Goal: Check status: Check status

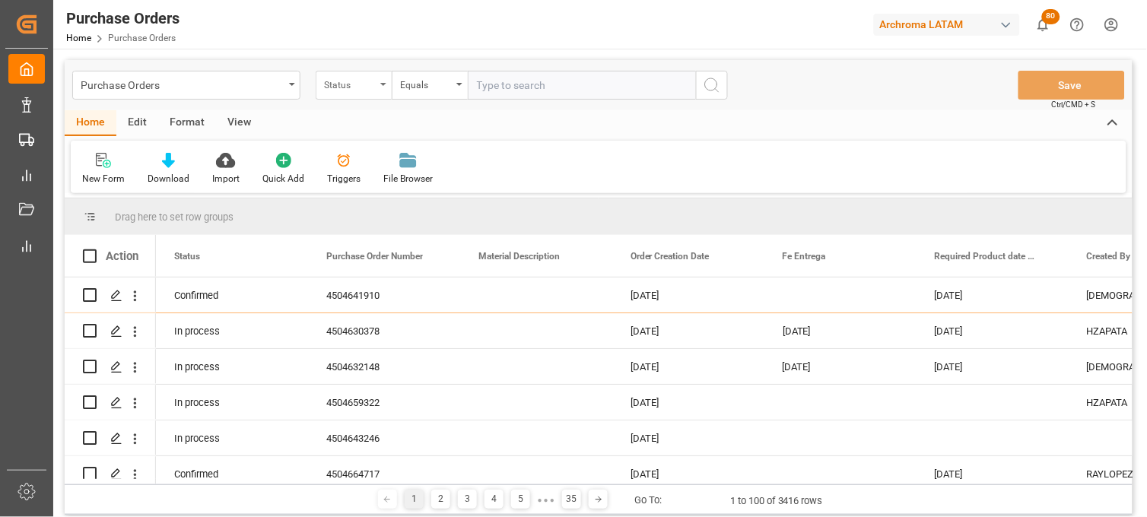
click at [341, 87] on div "Status" at bounding box center [350, 83] width 52 height 17
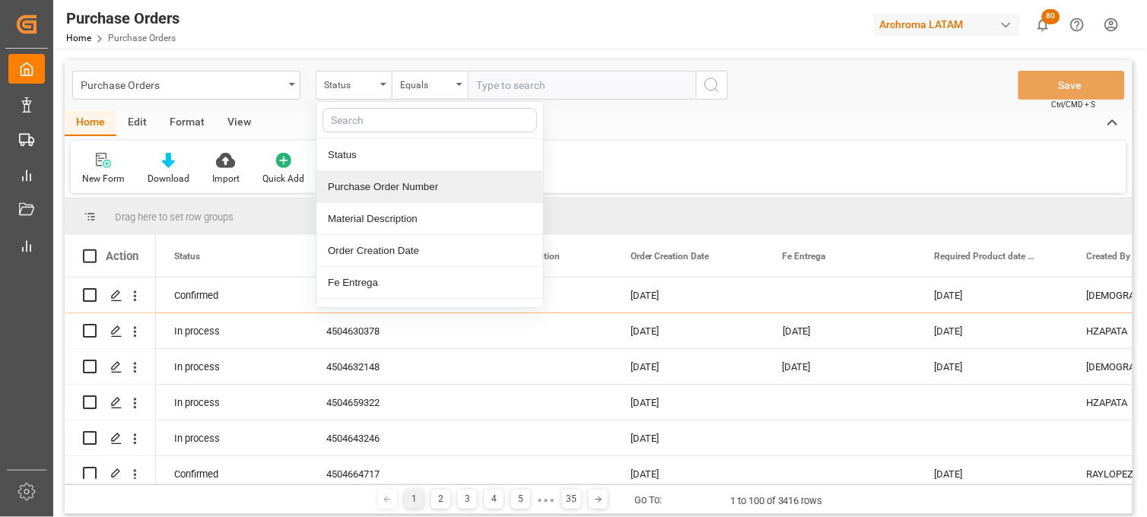
drag, startPoint x: 367, startPoint y: 192, endPoint x: 423, endPoint y: 142, distance: 74.4
click at [369, 192] on div "Purchase Order Number" at bounding box center [429, 187] width 227 height 32
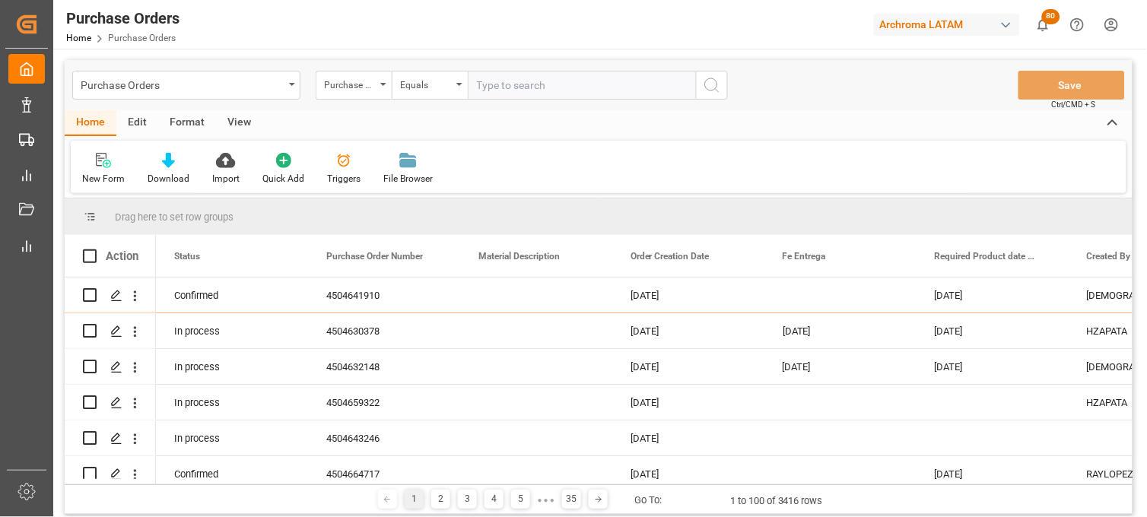
click at [497, 84] on input "text" at bounding box center [582, 85] width 228 height 29
paste input "4504641910"
type input "4504641910"
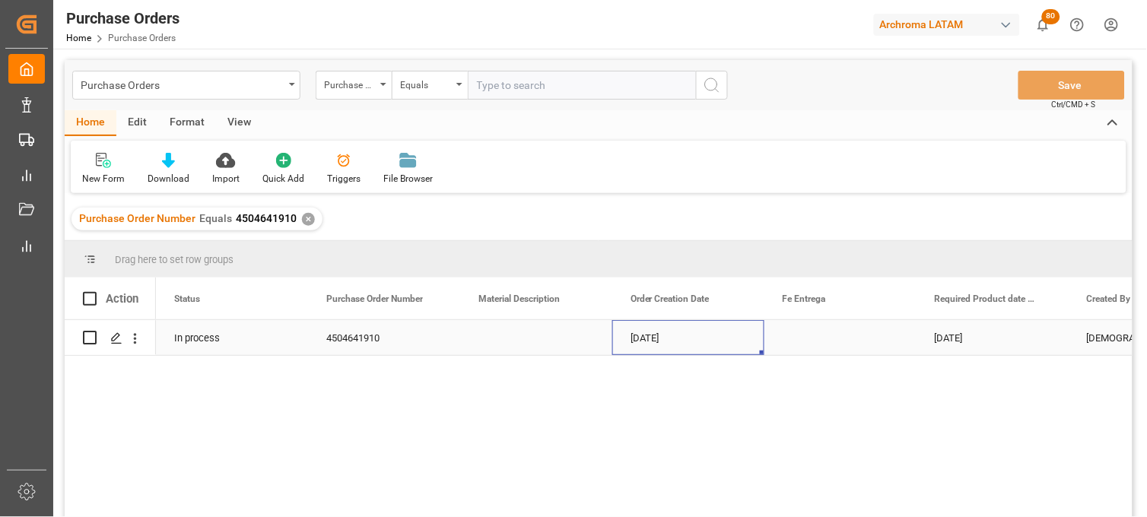
click at [657, 335] on div "10-07-2025" at bounding box center [688, 337] width 152 height 35
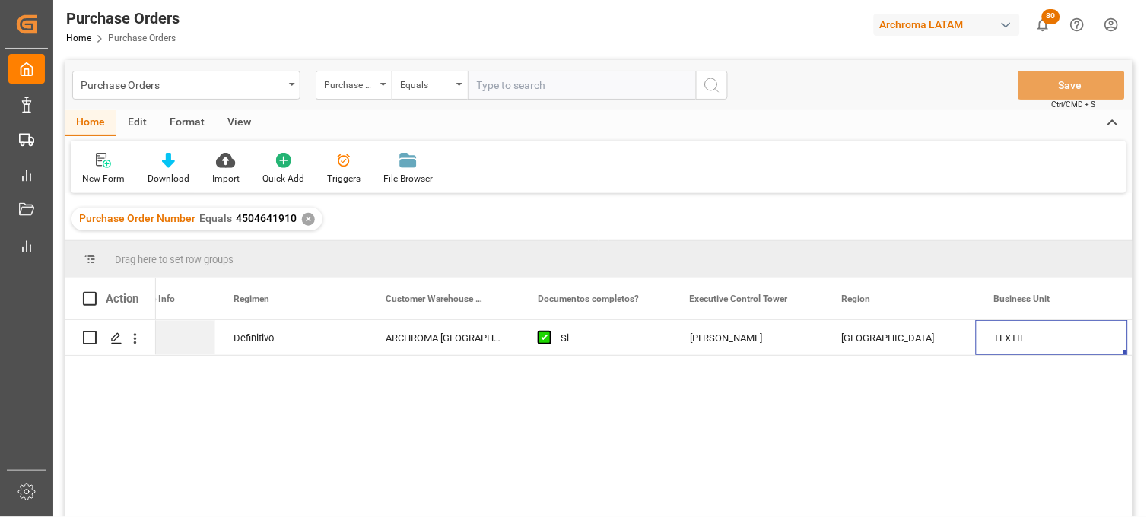
click at [305, 219] on div "✕" at bounding box center [308, 219] width 13 height 13
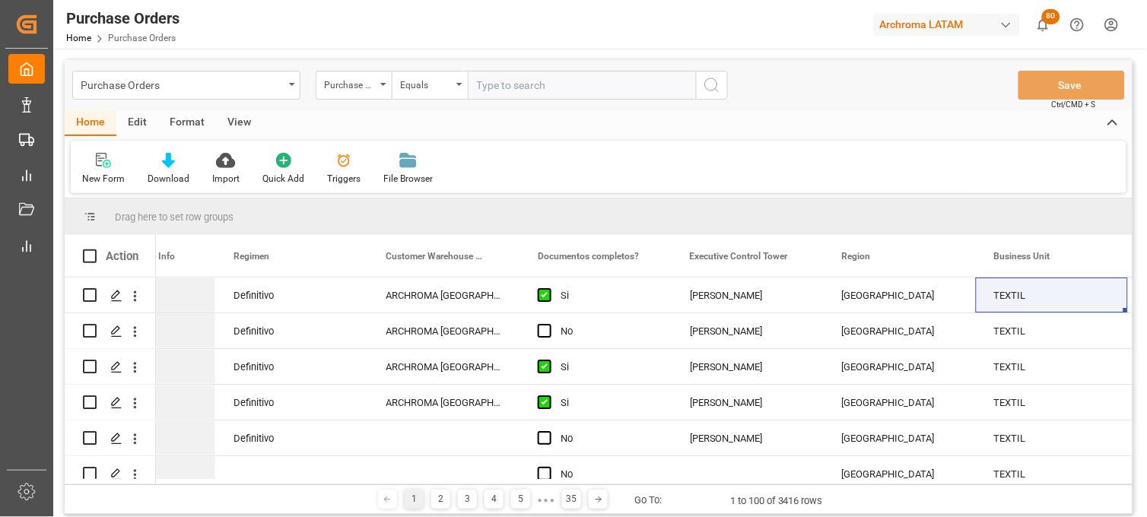
click at [515, 90] on input "text" at bounding box center [582, 85] width 228 height 29
paste input "4504632148"
type input "4504632148"
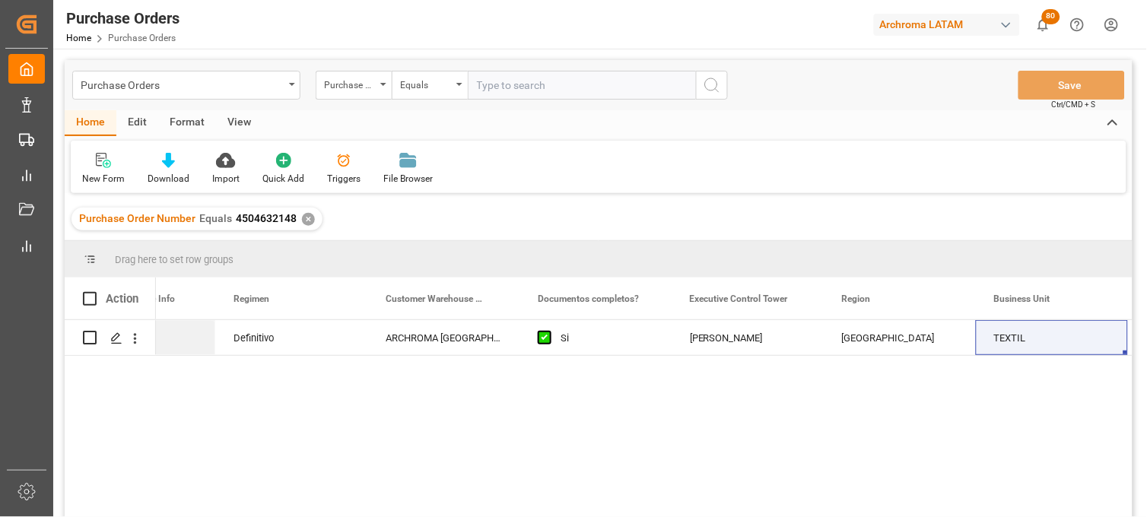
click at [309, 219] on div "✕" at bounding box center [308, 219] width 13 height 13
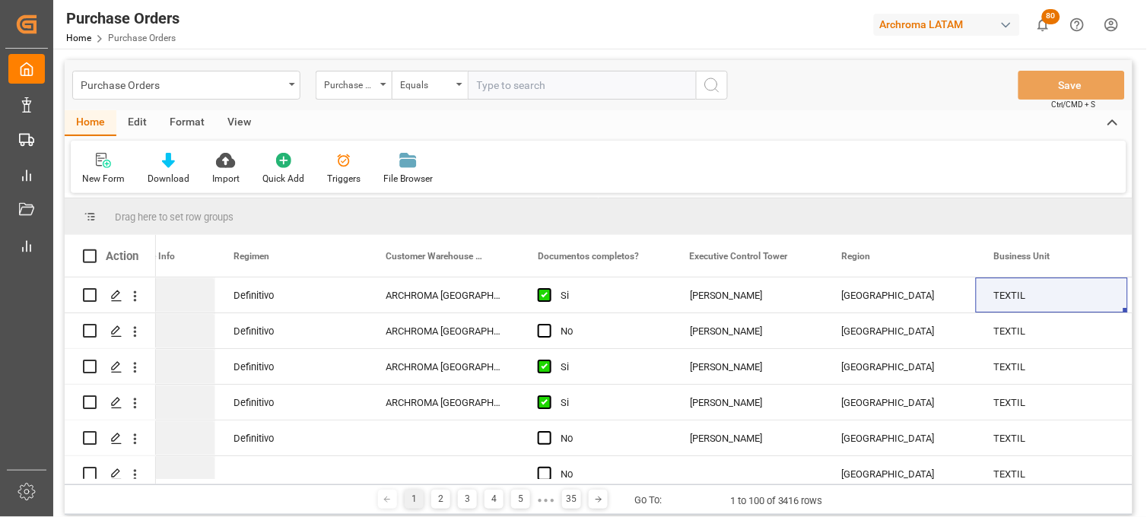
click at [480, 90] on input "text" at bounding box center [582, 85] width 228 height 29
paste input "4504659322"
type input "4504659322"
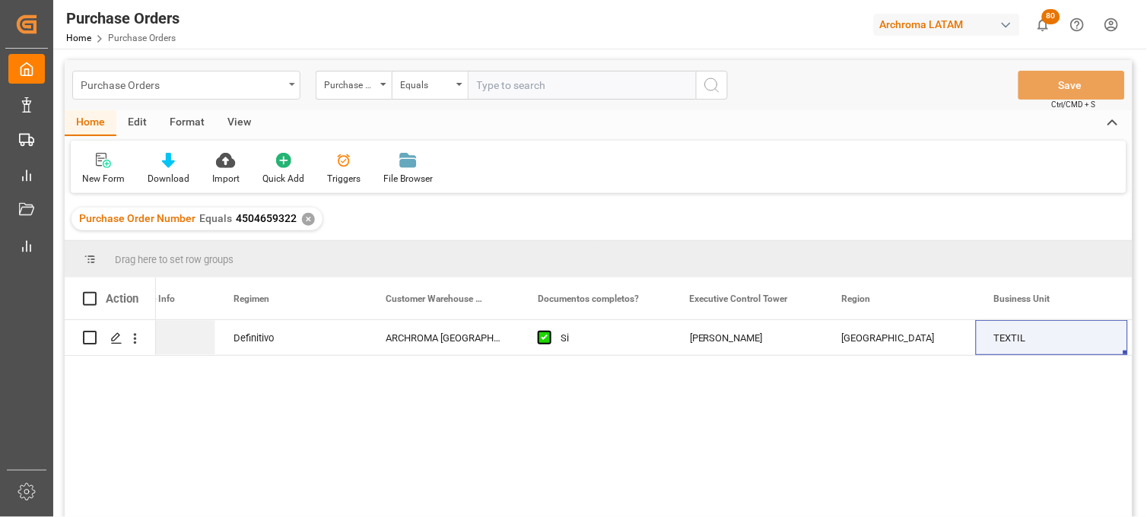
click at [208, 80] on div "Purchase Orders" at bounding box center [182, 84] width 203 height 19
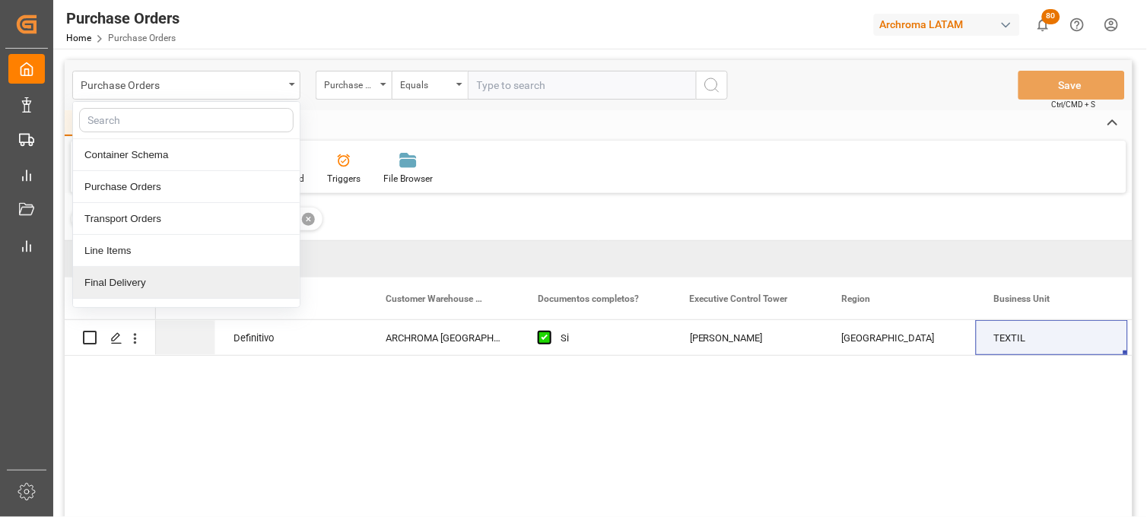
click at [127, 280] on div "Final Delivery" at bounding box center [186, 283] width 227 height 32
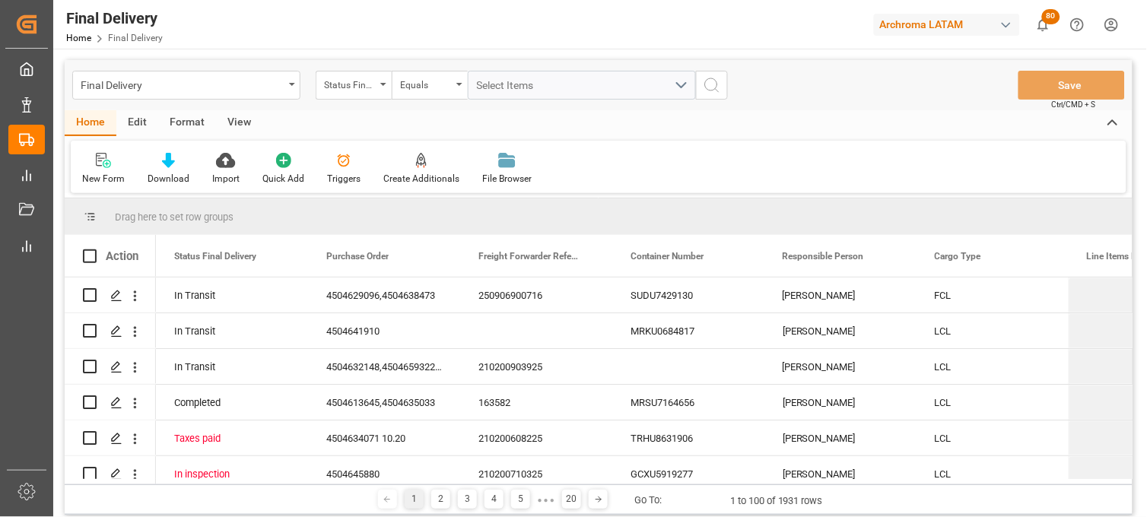
click at [354, 100] on div "Final Delivery Status Final Delivery Equals Select Items Save Ctrl/CMD + S" at bounding box center [599, 85] width 1068 height 50
click at [359, 96] on div "Status Final Delivery" at bounding box center [354, 85] width 76 height 29
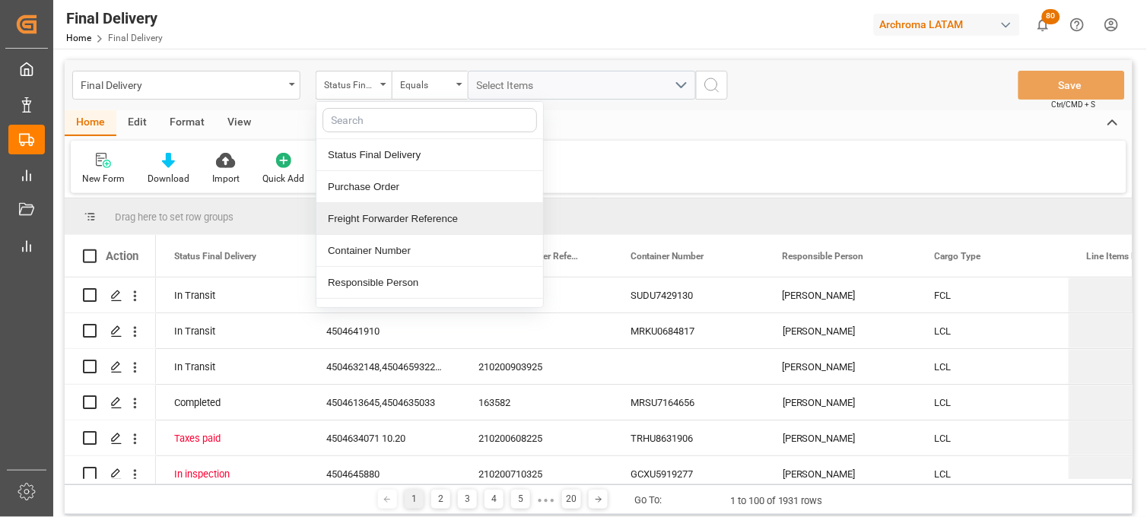
drag, startPoint x: 402, startPoint y: 221, endPoint x: 441, endPoint y: 132, distance: 97.4
click at [402, 221] on div "Freight Forwarder Reference" at bounding box center [429, 219] width 227 height 32
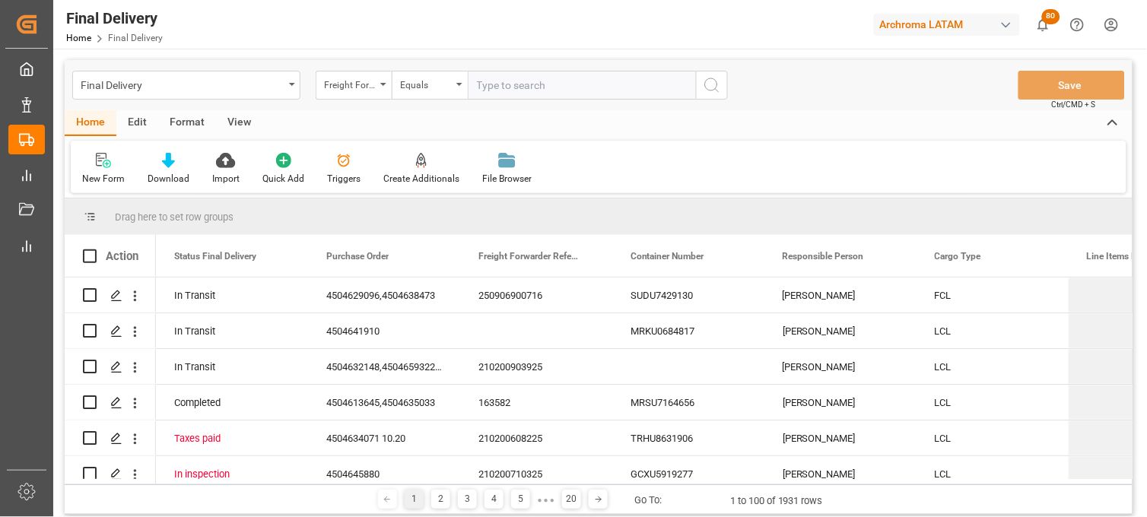
click at [488, 90] on input "text" at bounding box center [582, 85] width 228 height 29
type input "250906900433"
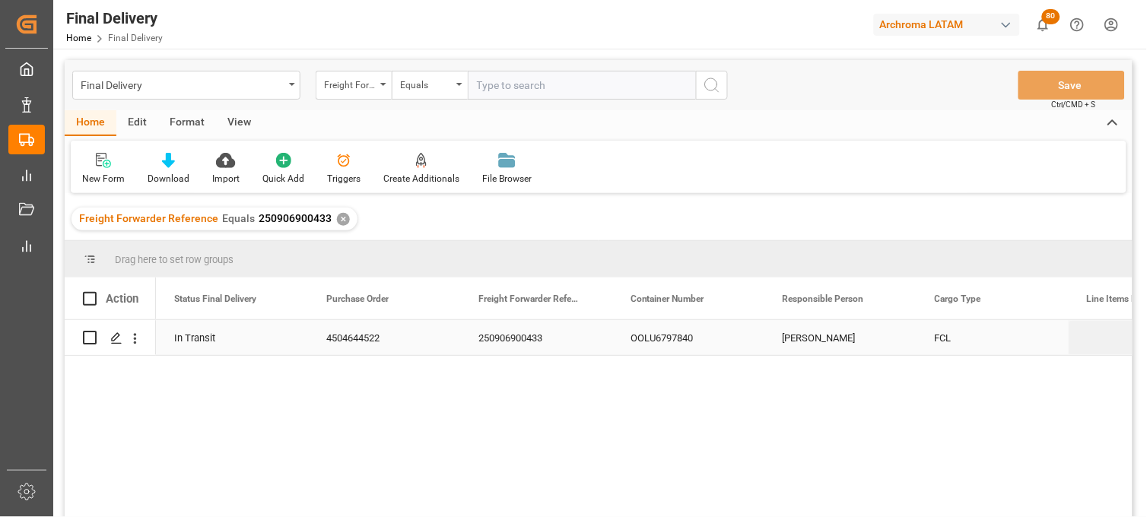
click at [939, 339] on div "FCL" at bounding box center [993, 337] width 152 height 35
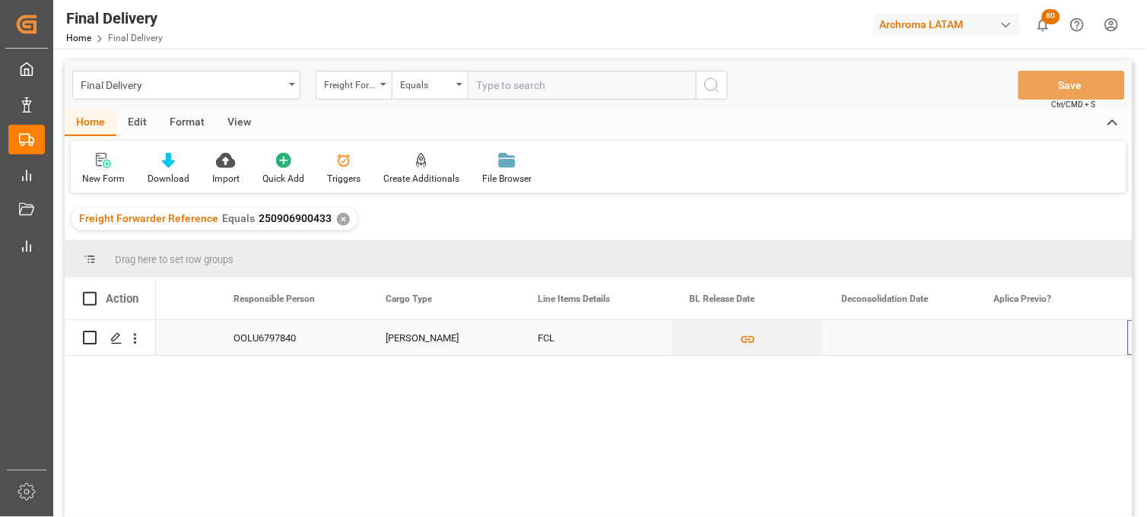
scroll to position [0, 549]
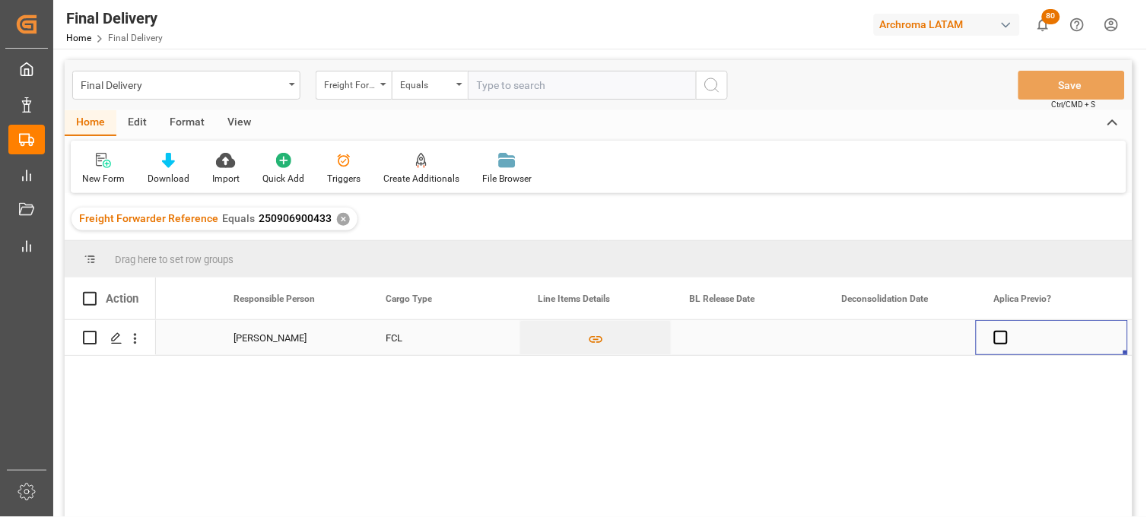
click at [735, 337] on div "Press SPACE to select this row." at bounding box center [748, 337] width 152 height 35
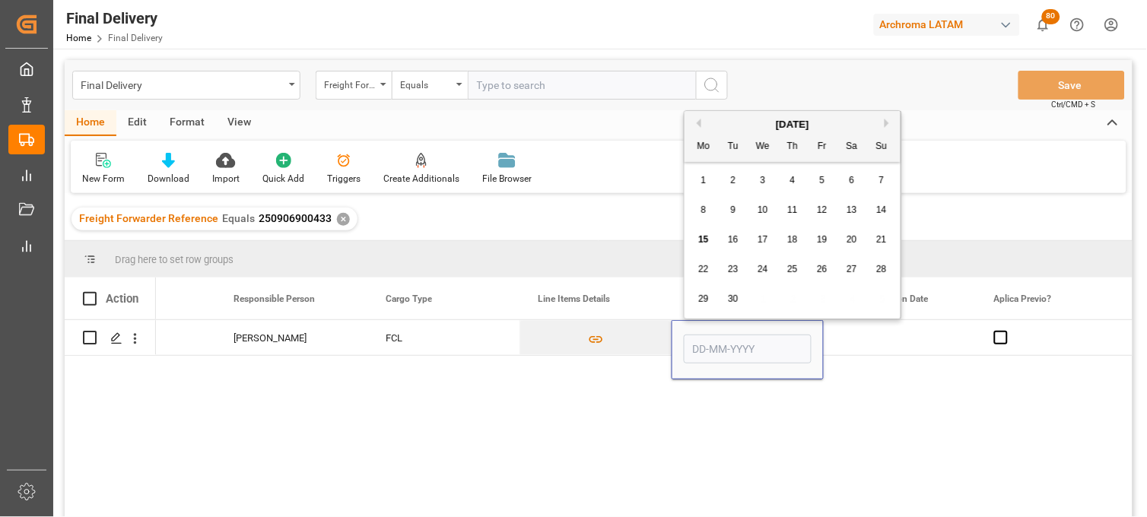
click at [698, 236] on span "15" at bounding box center [703, 239] width 10 height 11
type input "[DATE]"
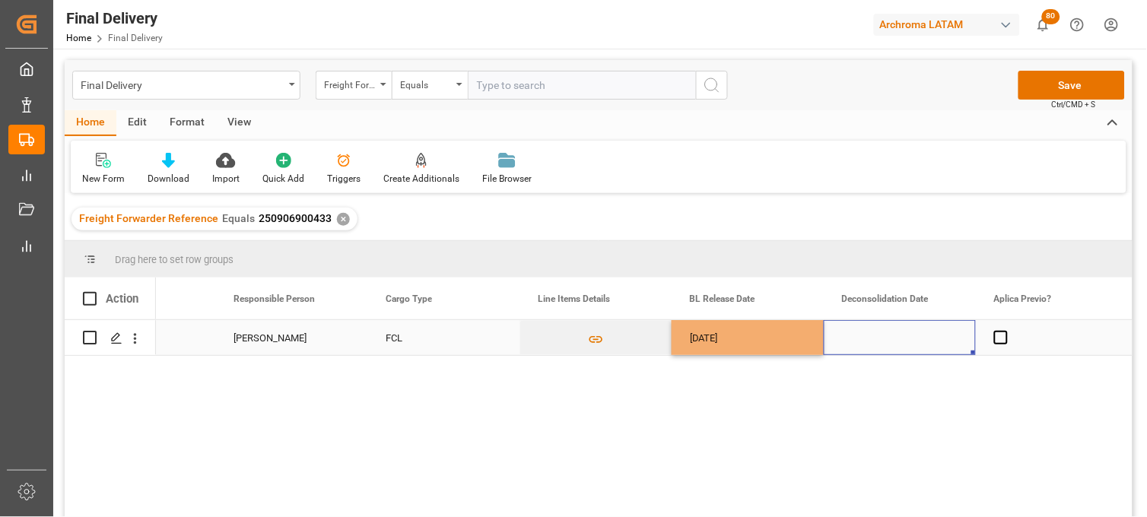
click at [892, 340] on div "Press SPACE to select this row." at bounding box center [900, 337] width 152 height 35
click at [997, 339] on span "Press SPACE to select this row." at bounding box center [1001, 338] width 14 height 14
click at [1006, 331] on input "Press SPACE to select this row." at bounding box center [1006, 331] width 0 height 0
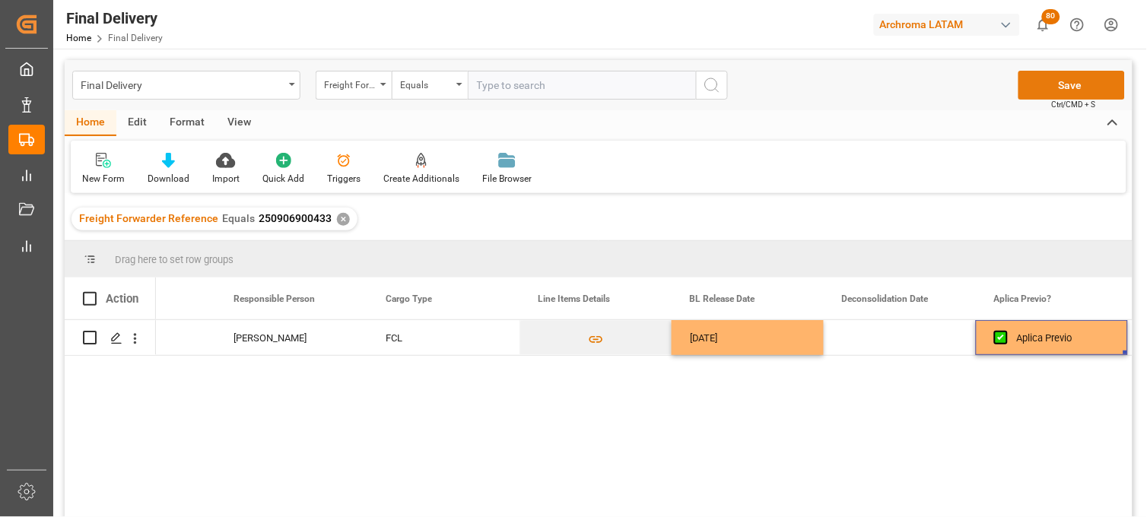
click at [1030, 87] on button "Save" at bounding box center [1072, 85] width 107 height 29
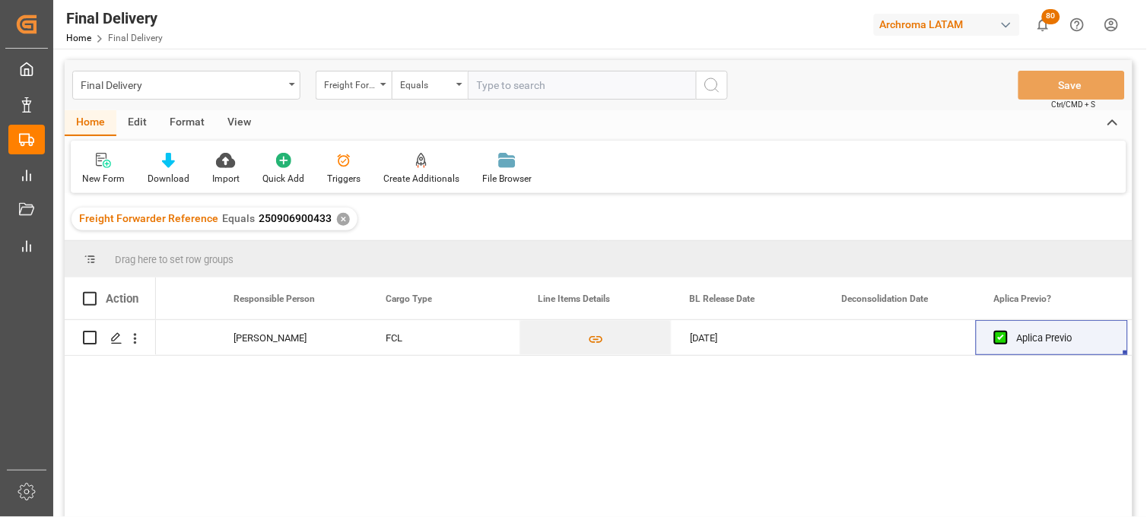
click at [338, 217] on div "✕" at bounding box center [343, 219] width 13 height 13
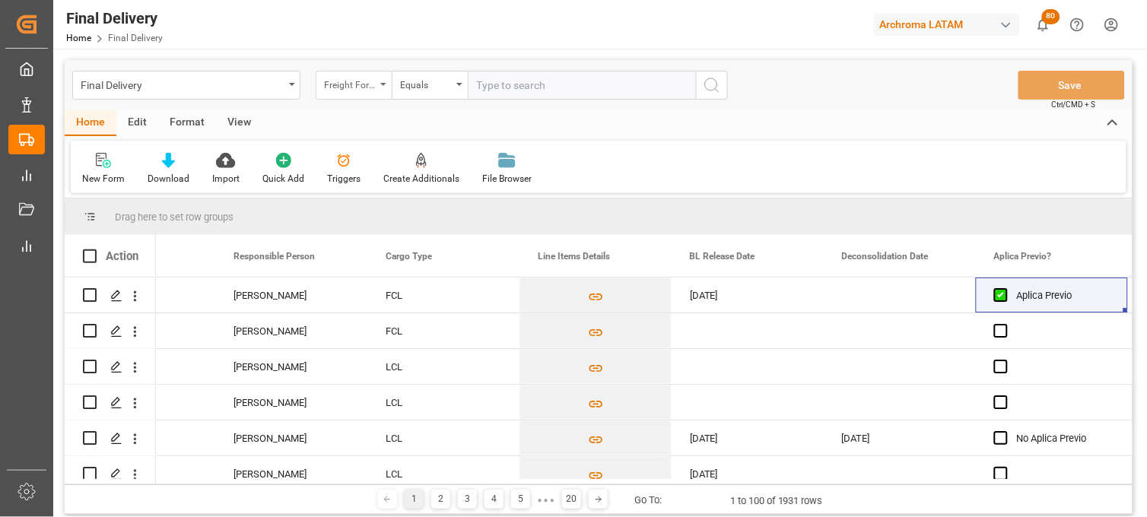
click at [384, 86] on div "Freight Forwarder Reference" at bounding box center [354, 85] width 76 height 29
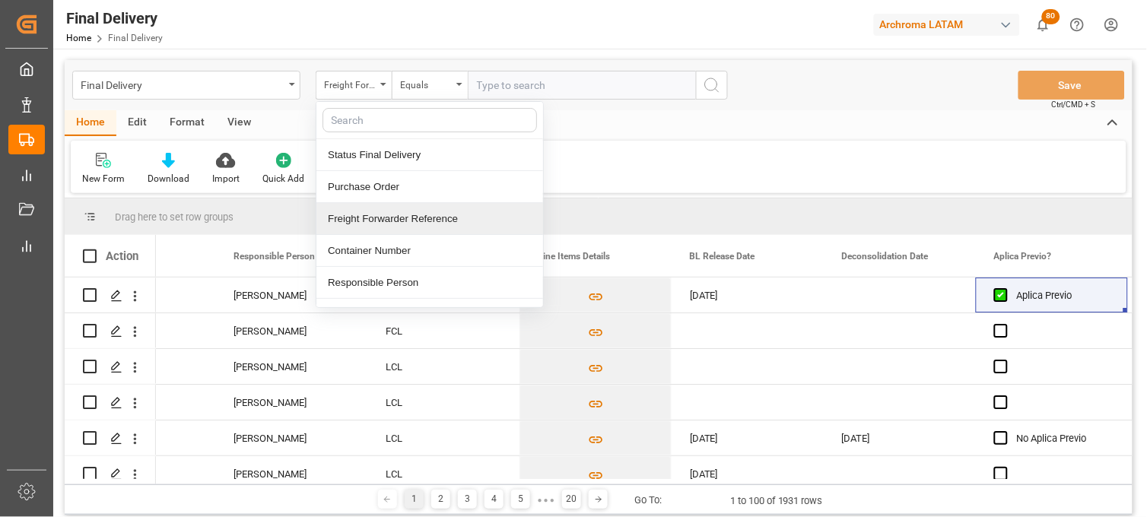
click at [393, 224] on div "Freight Forwarder Reference" at bounding box center [429, 219] width 227 height 32
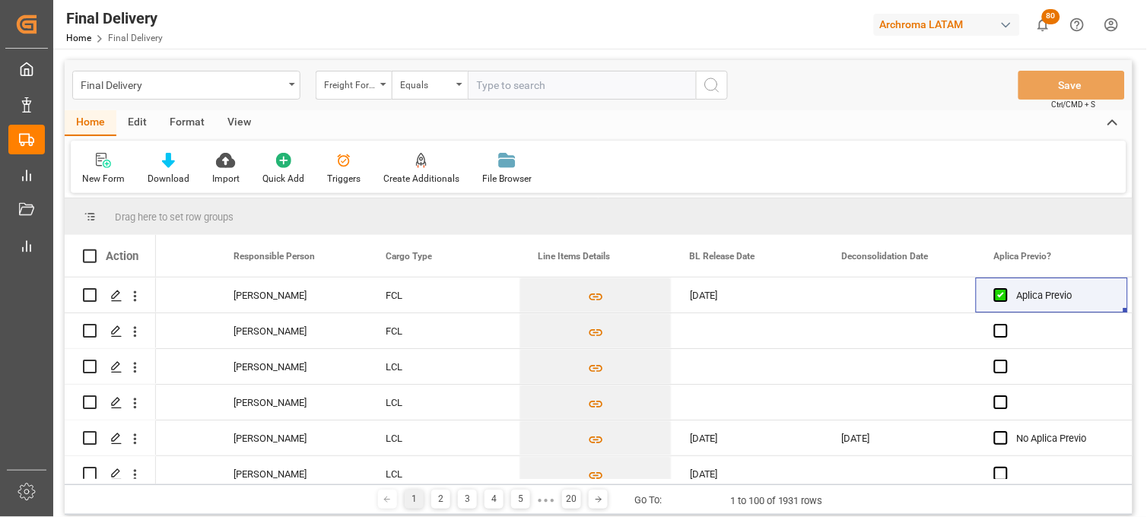
click at [488, 94] on input "text" at bounding box center [582, 85] width 228 height 29
paste input "250915080036"
type input "250915080036"
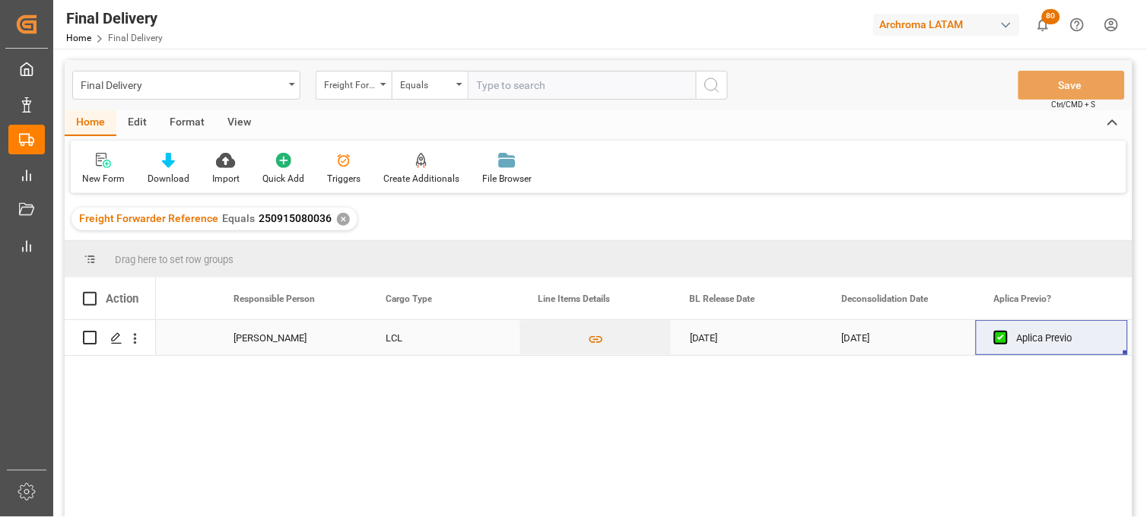
click at [696, 341] on div "[DATE]" at bounding box center [748, 337] width 152 height 35
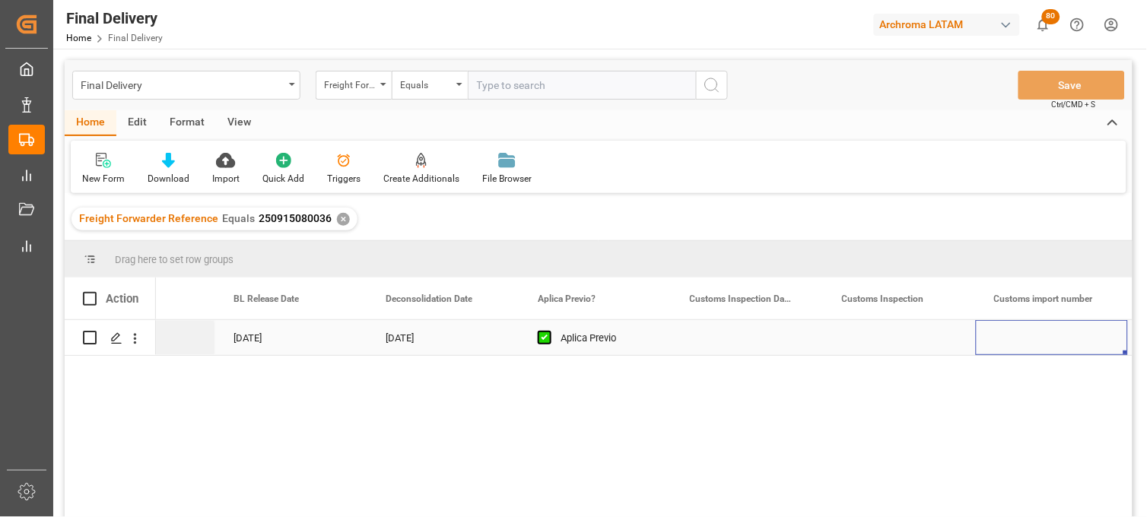
scroll to position [0, 1158]
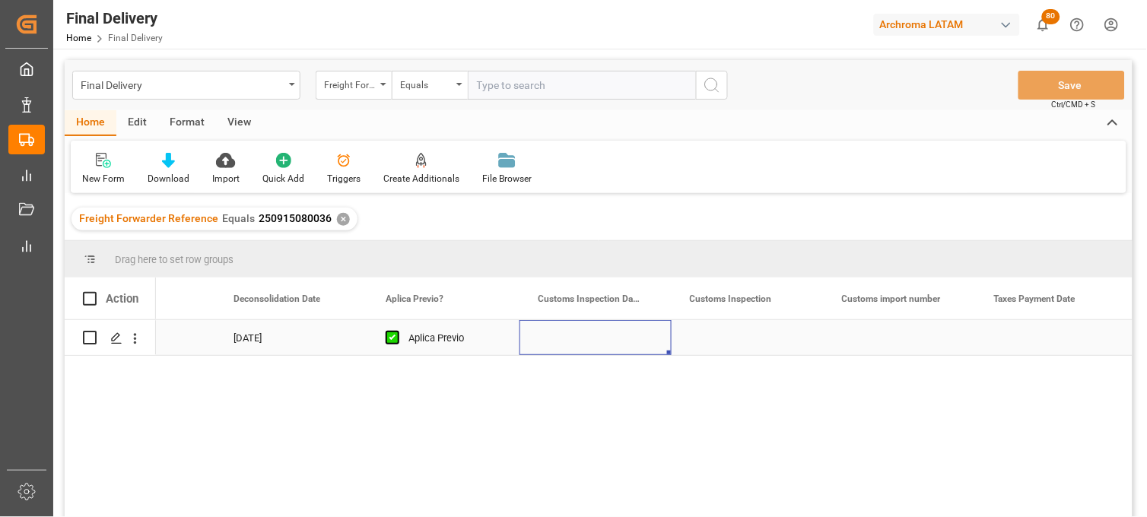
click at [584, 335] on div "Press SPACE to select this row." at bounding box center [596, 337] width 152 height 35
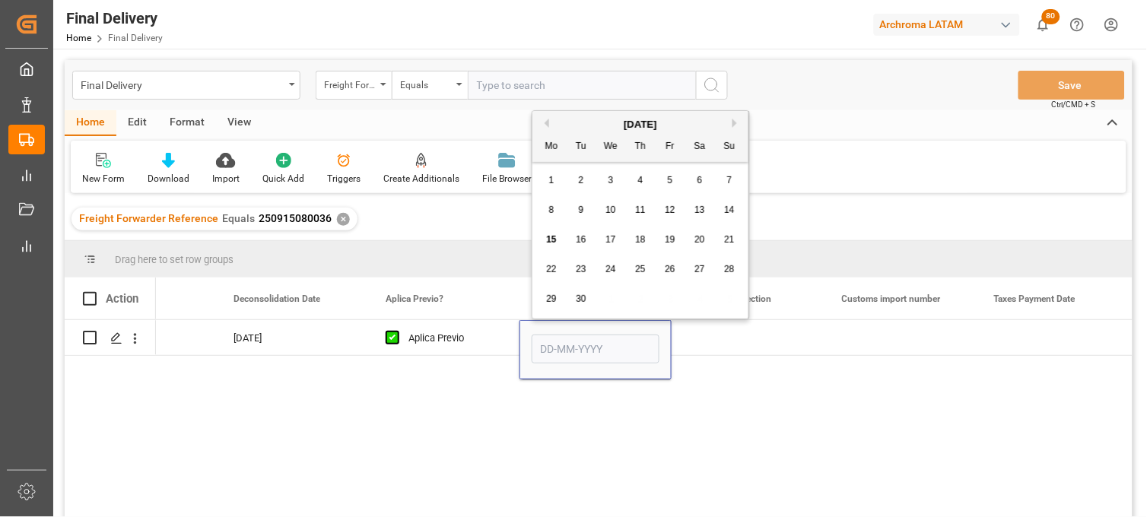
click at [609, 248] on div "17" at bounding box center [611, 240] width 19 height 18
type input "17-09-2025"
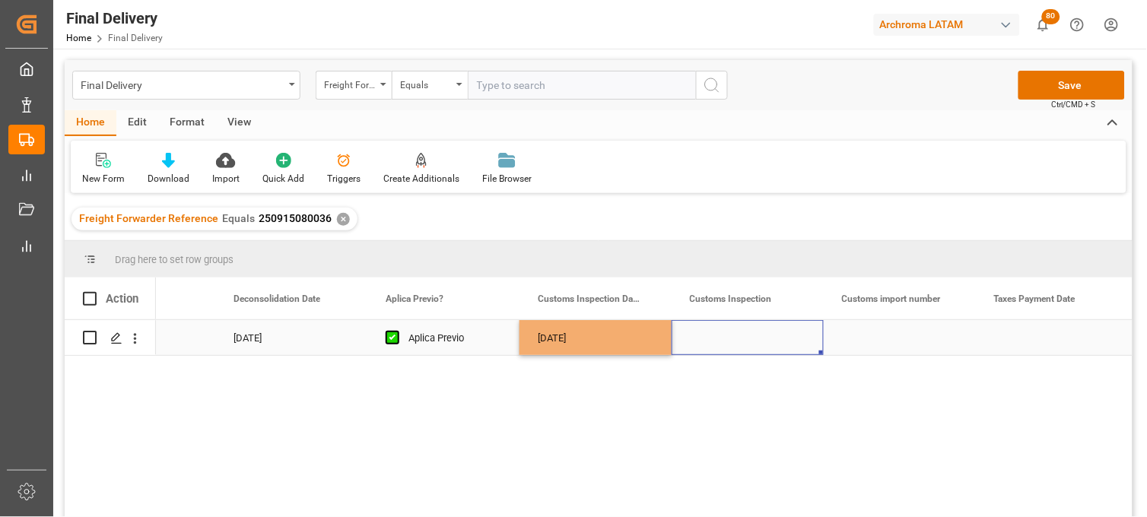
click at [717, 330] on div "Press SPACE to select this row." at bounding box center [748, 337] width 152 height 35
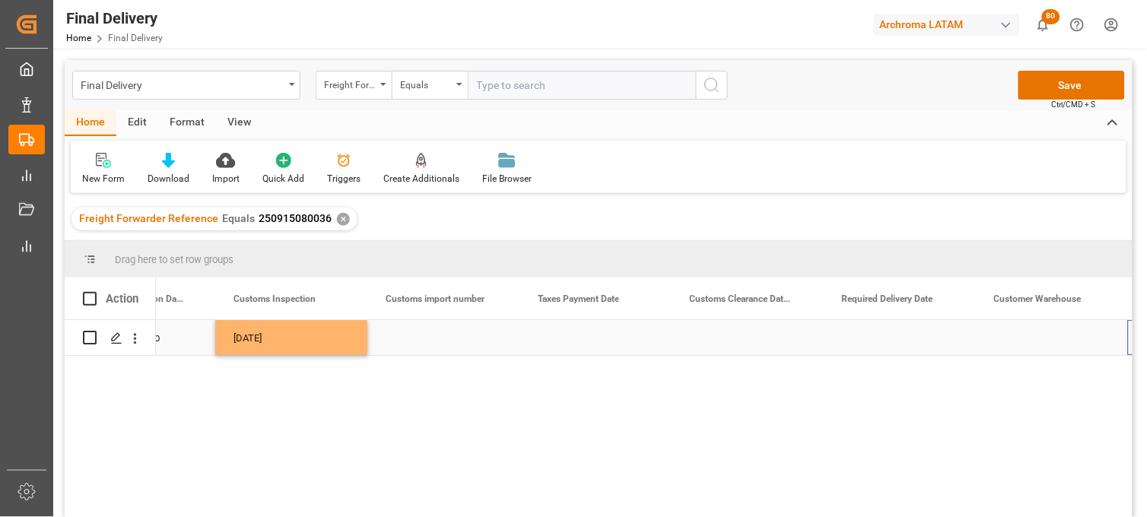
scroll to position [0, 1614]
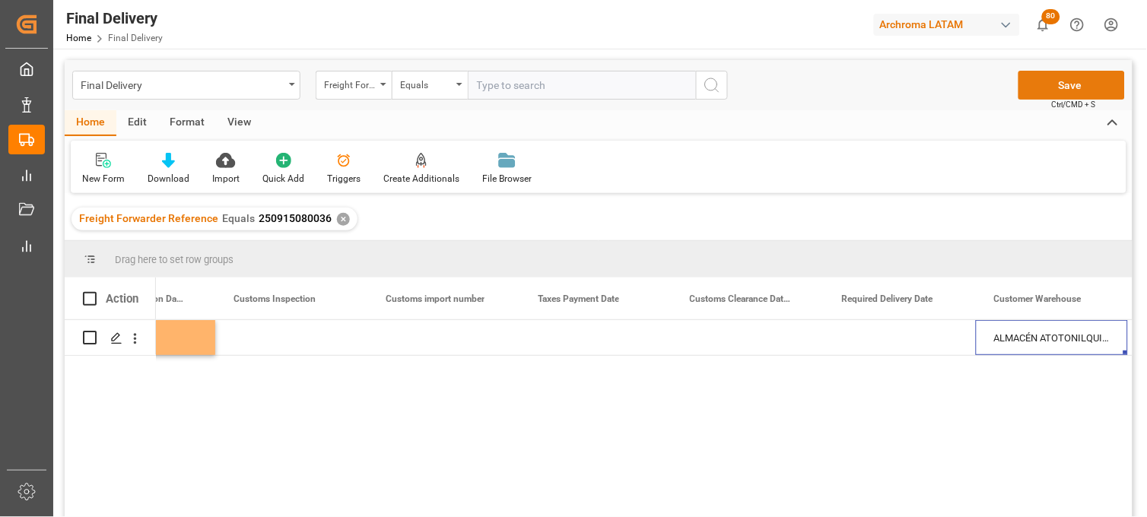
click at [1048, 84] on button "Save" at bounding box center [1072, 85] width 107 height 29
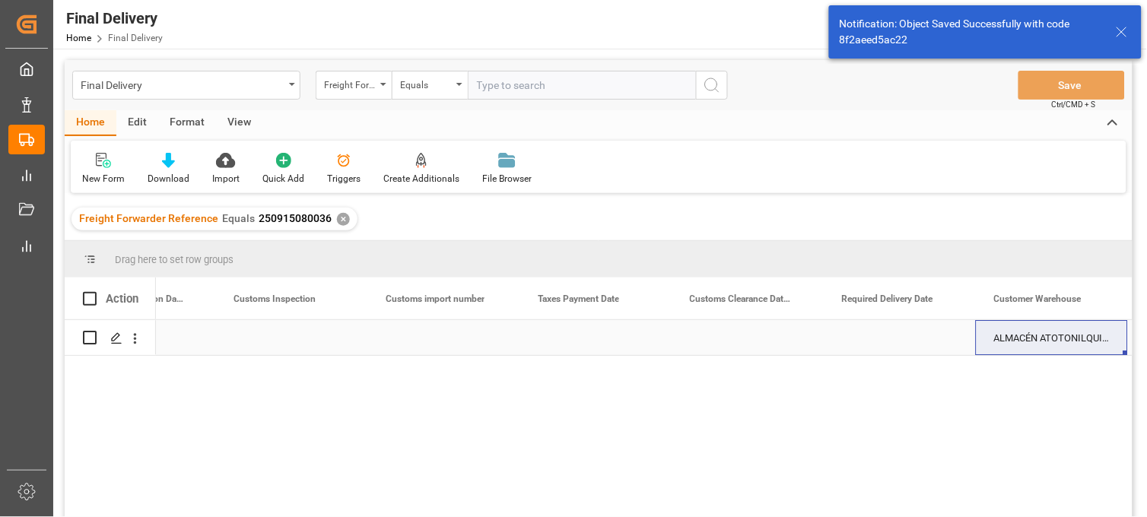
click at [883, 339] on div "Press SPACE to select this row." at bounding box center [900, 337] width 152 height 35
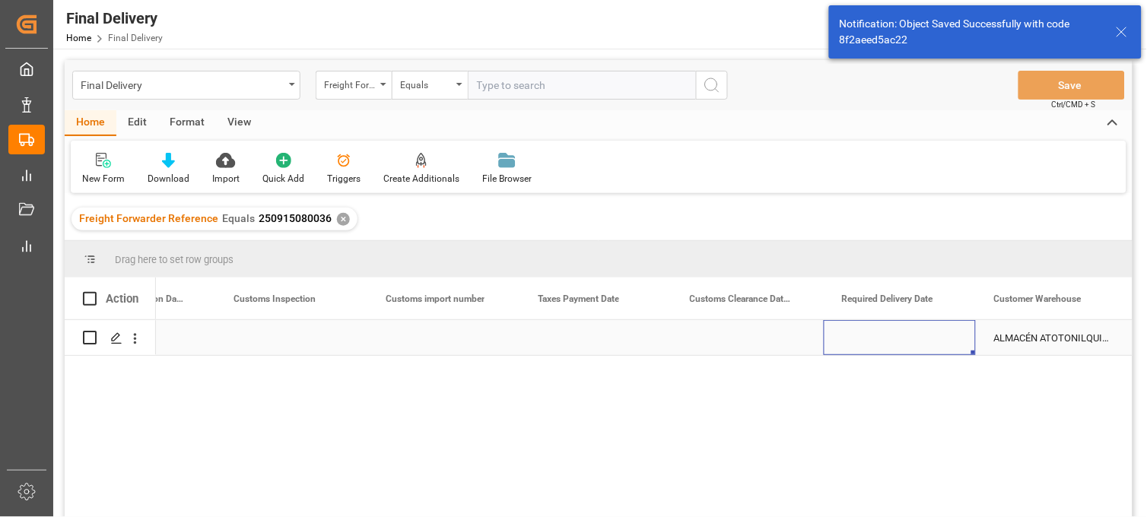
click at [883, 339] on div "Press SPACE to select this row." at bounding box center [900, 337] width 152 height 35
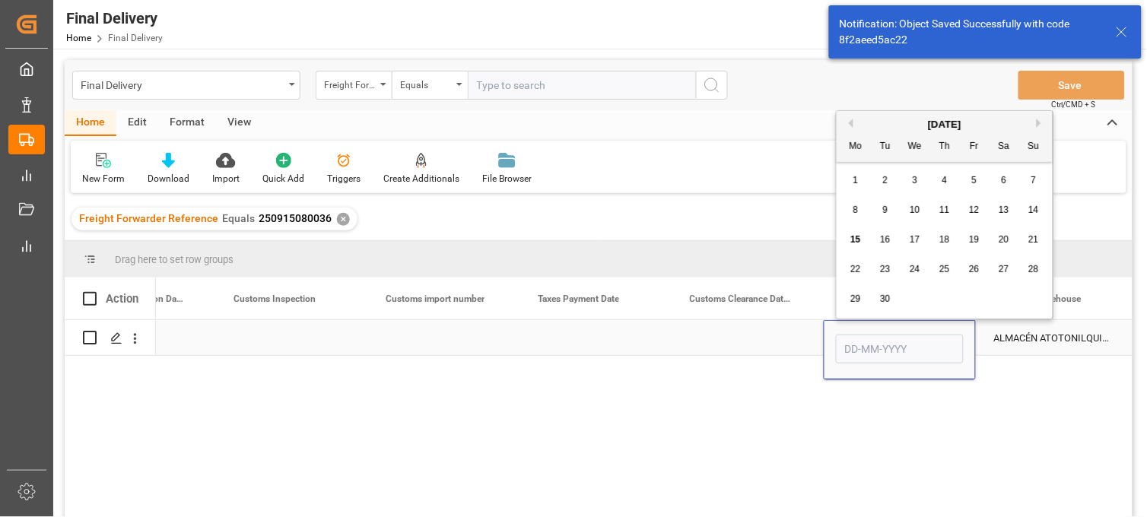
click at [883, 339] on input "Press SPACE to select this row." at bounding box center [900, 349] width 128 height 29
drag, startPoint x: 857, startPoint y: 269, endPoint x: 866, endPoint y: 266, distance: 9.4
click at [857, 269] on span "22" at bounding box center [855, 269] width 10 height 11
type input "22-09-2025"
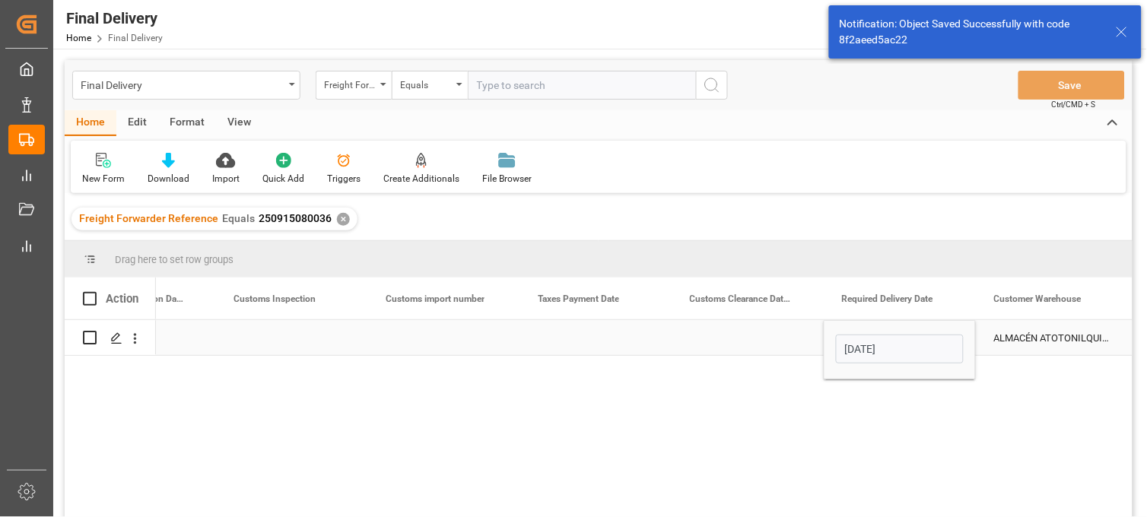
click at [763, 341] on div "Press SPACE to select this row." at bounding box center [748, 337] width 152 height 35
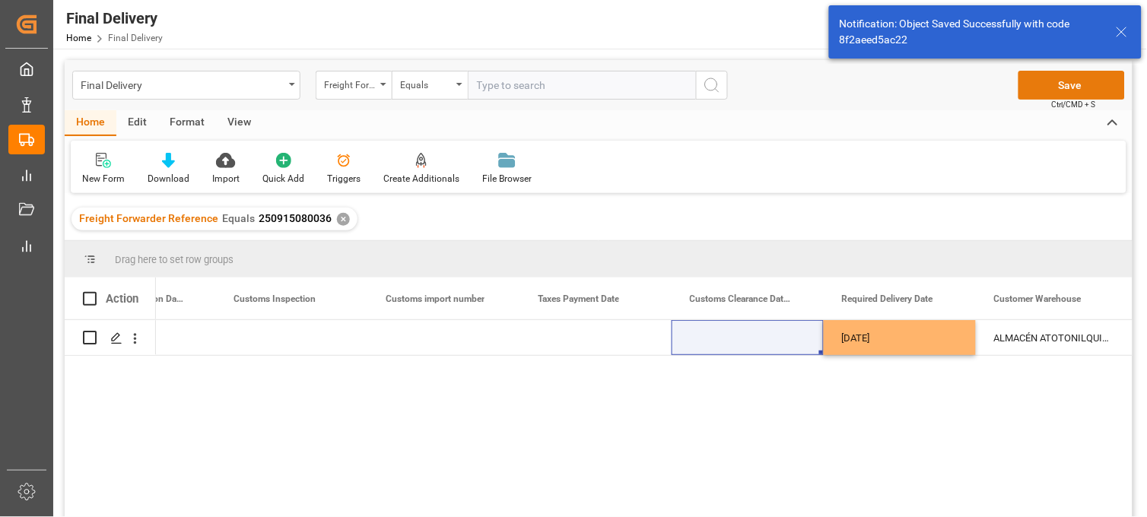
click at [1069, 96] on button "Save" at bounding box center [1072, 85] width 107 height 29
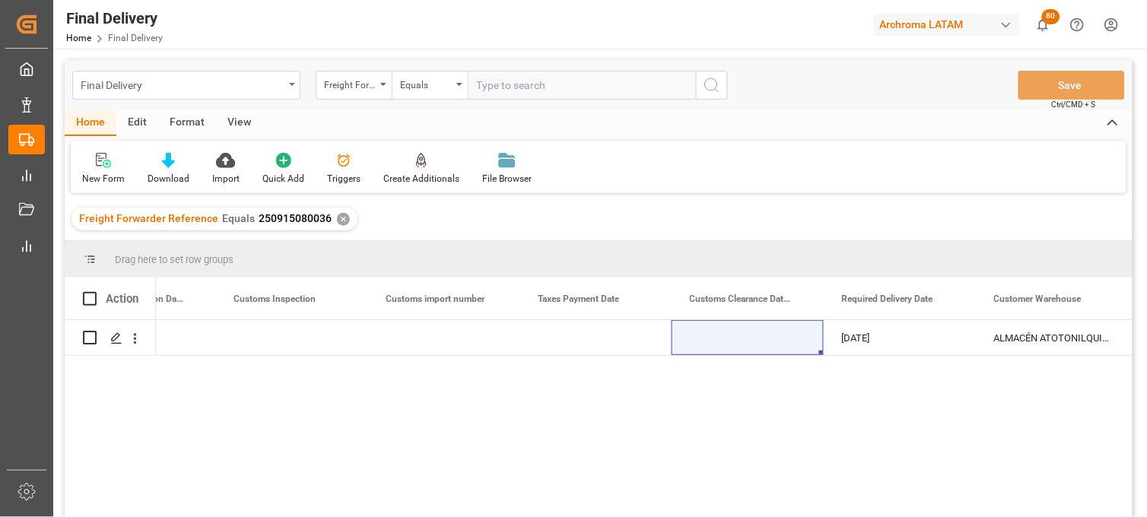
click at [194, 92] on div "Final Delivery" at bounding box center [182, 84] width 203 height 19
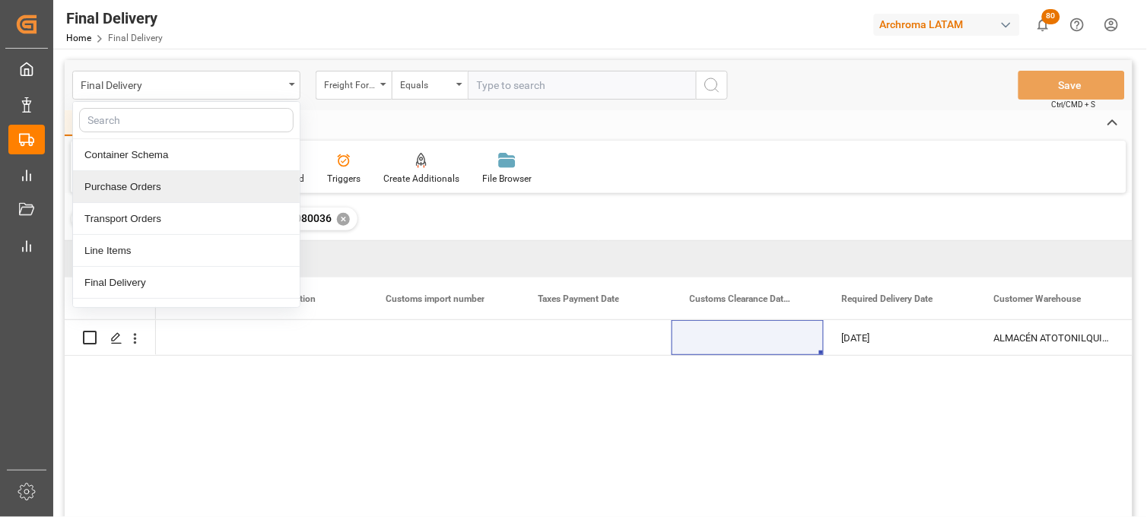
click at [178, 199] on div "Purchase Orders" at bounding box center [186, 187] width 227 height 32
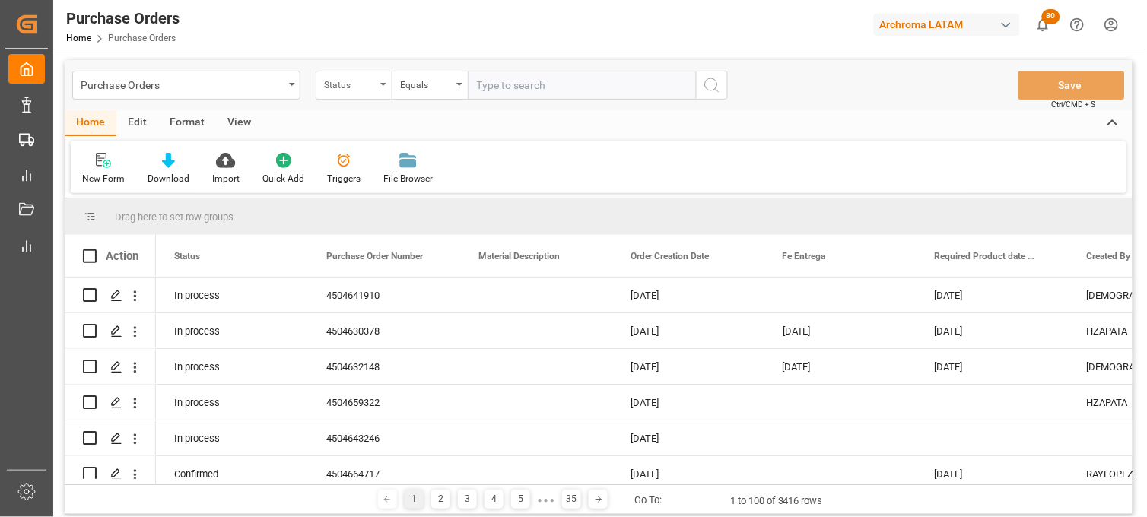
click at [360, 95] on div "Status" at bounding box center [354, 85] width 76 height 29
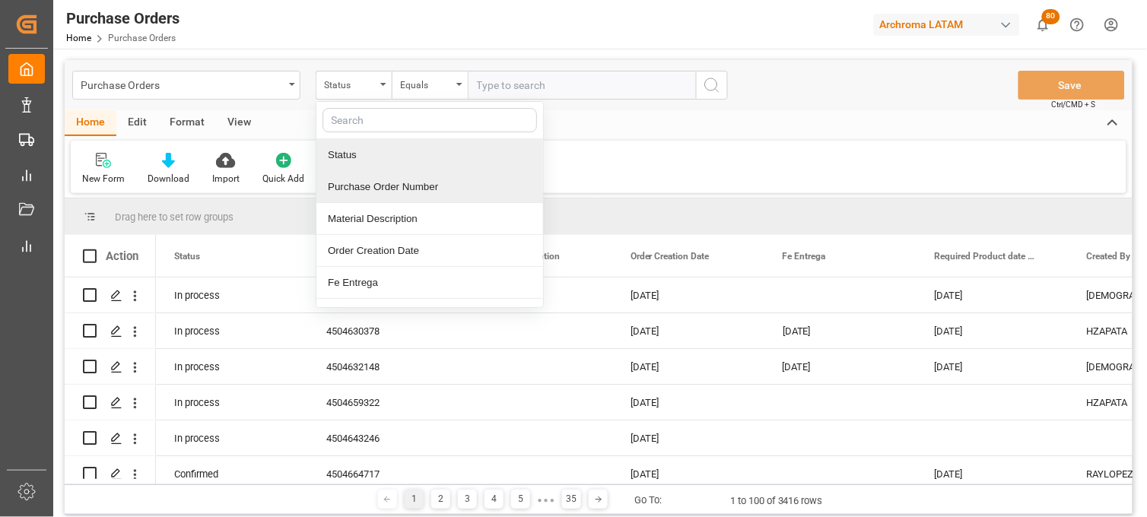
drag, startPoint x: 389, startPoint y: 180, endPoint x: 398, endPoint y: 177, distance: 8.7
click at [392, 177] on div "Purchase Order Number" at bounding box center [429, 187] width 227 height 32
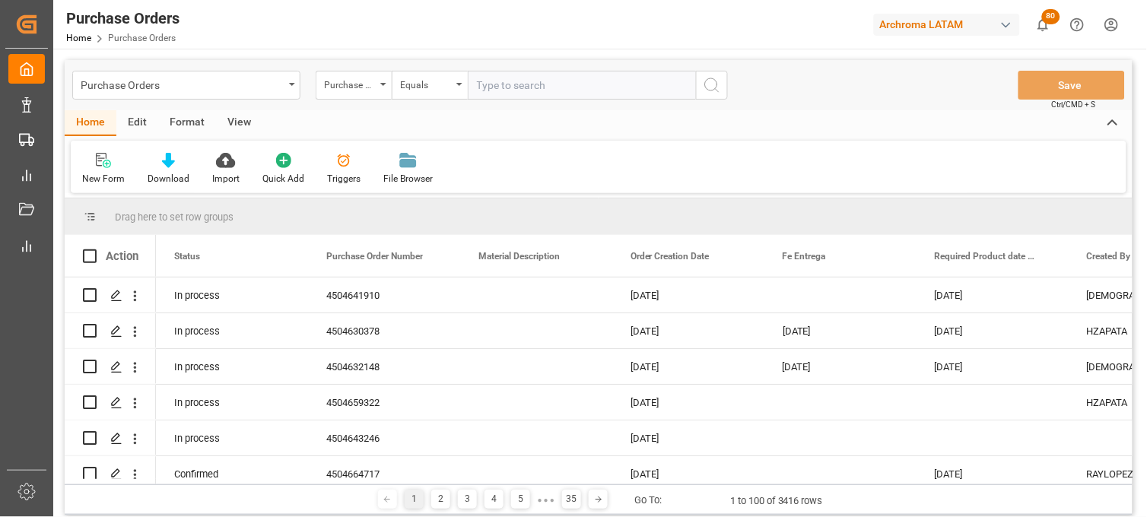
click at [488, 78] on input "text" at bounding box center [582, 85] width 228 height 29
paste input "4504645091"
type input "4504645091"
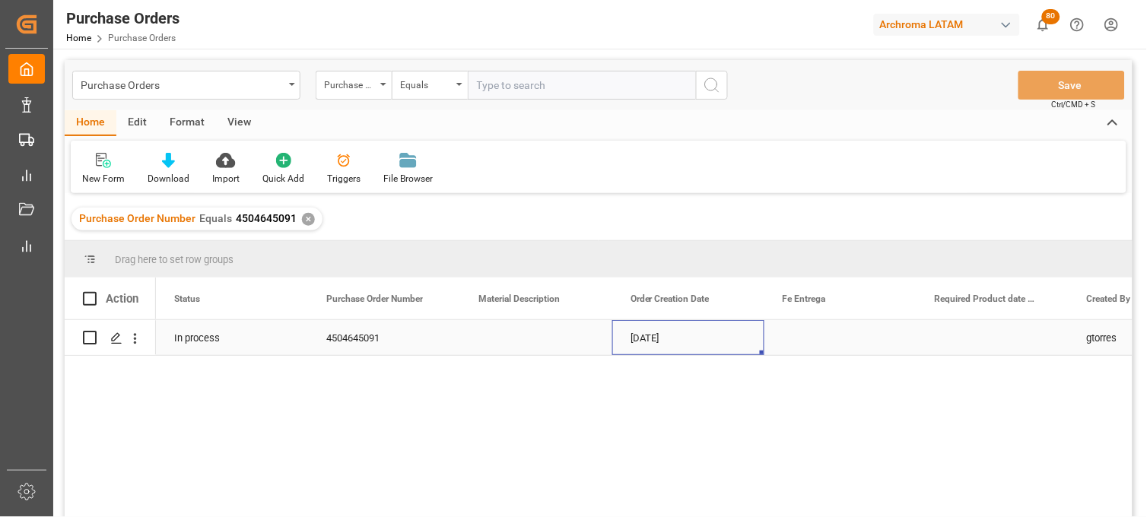
click at [688, 348] on div "17-07-2025" at bounding box center [688, 337] width 152 height 35
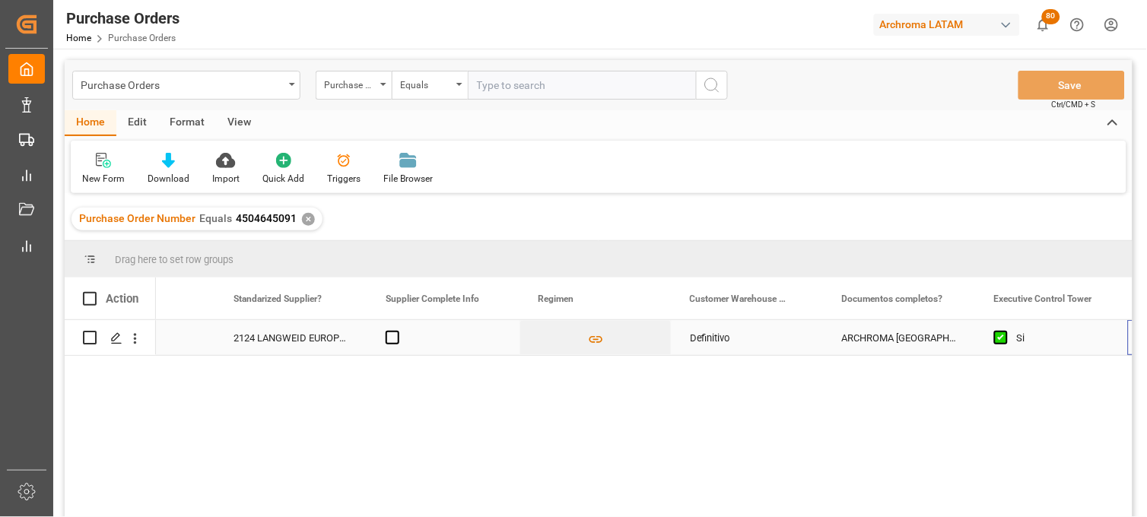
scroll to position [0, 2375]
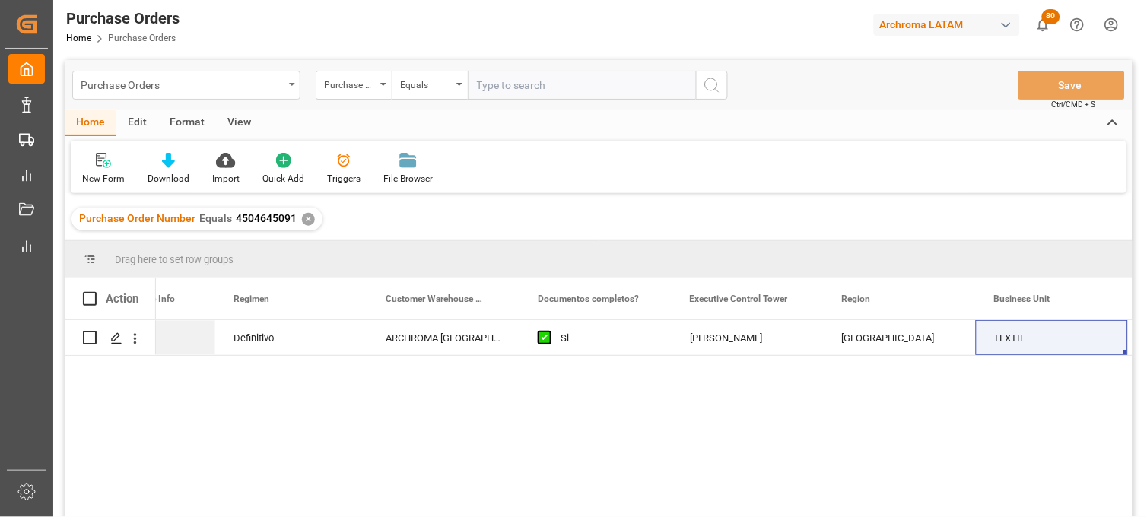
click at [271, 89] on div "Purchase Orders" at bounding box center [182, 84] width 203 height 19
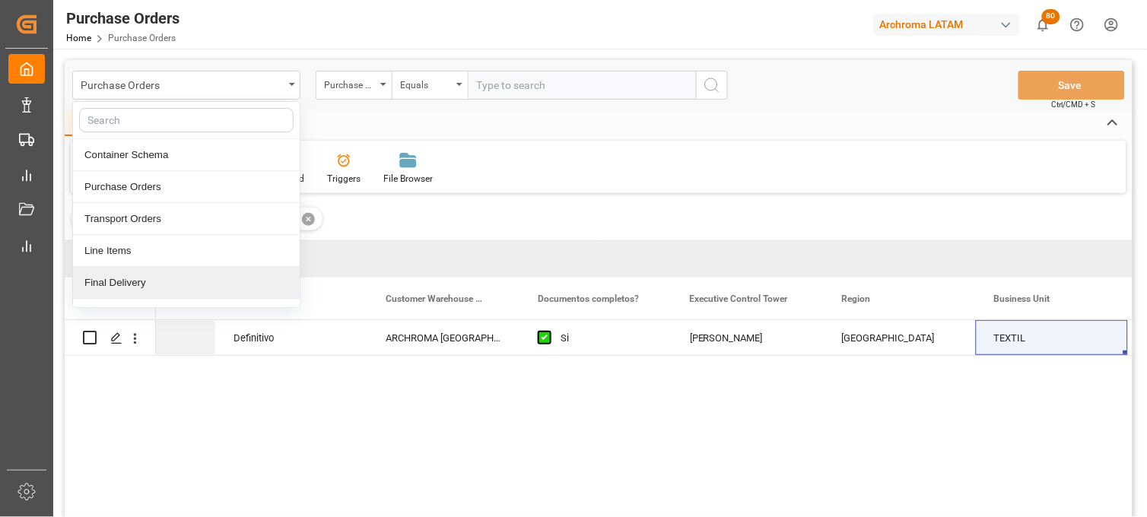
click at [156, 286] on div "Final Delivery" at bounding box center [186, 283] width 227 height 32
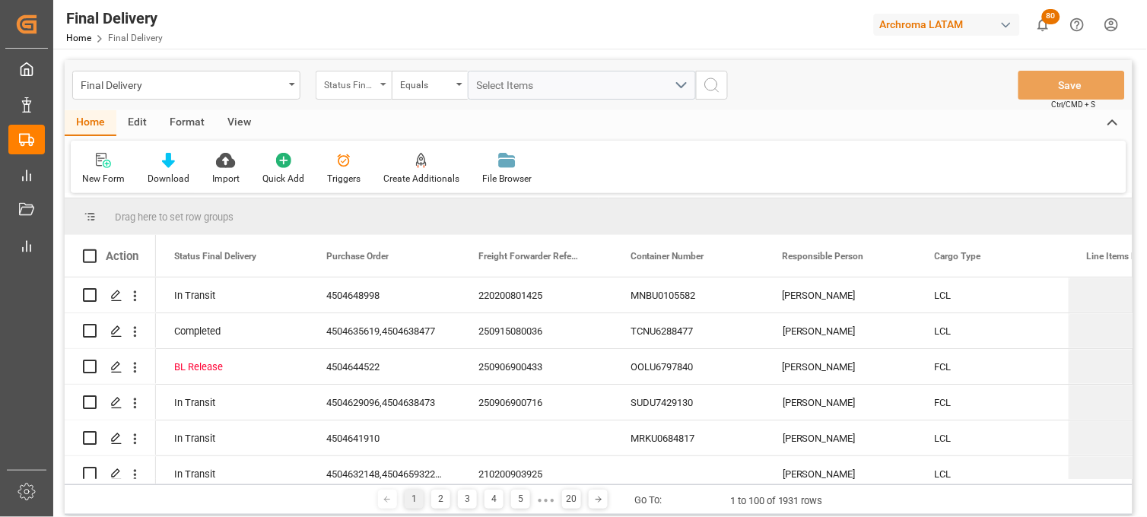
click at [366, 90] on div "Status Final Delivery" at bounding box center [350, 83] width 52 height 17
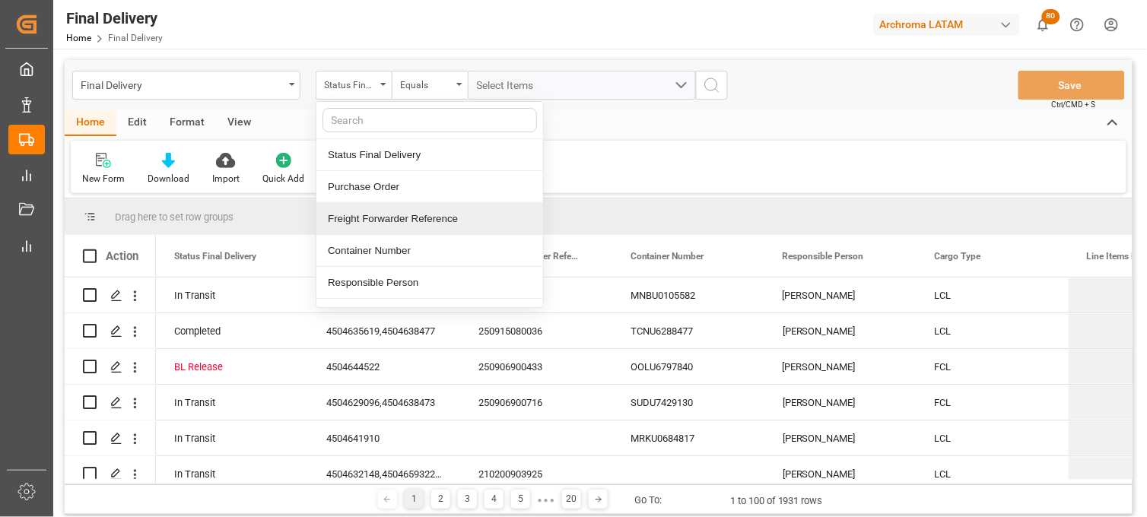
click at [396, 221] on div "Freight Forwarder Reference" at bounding box center [429, 219] width 227 height 32
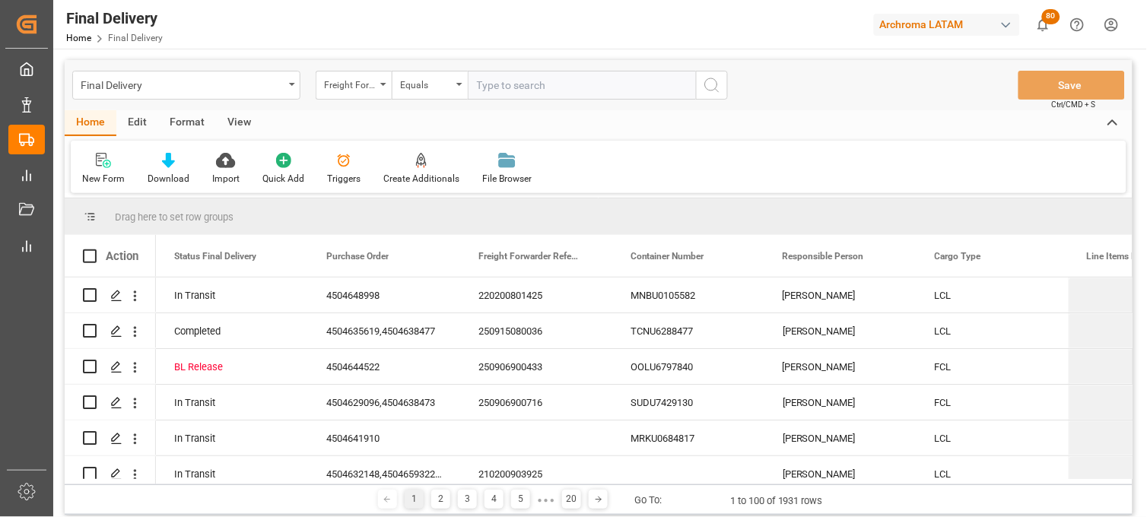
click at [502, 96] on input "text" at bounding box center [582, 85] width 228 height 29
type input "250915080075"
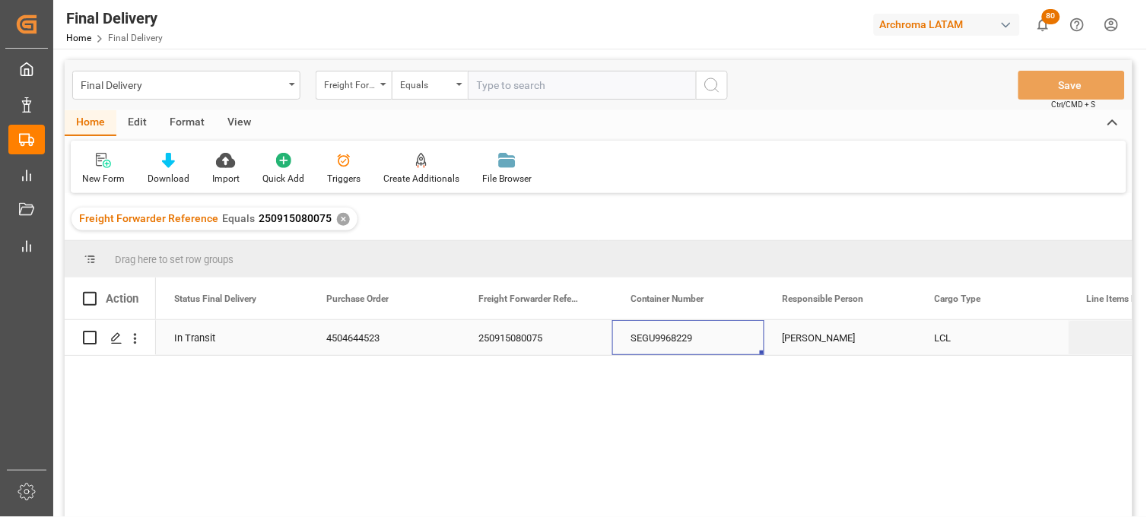
click at [654, 336] on div "SEGU9968229" at bounding box center [688, 337] width 152 height 35
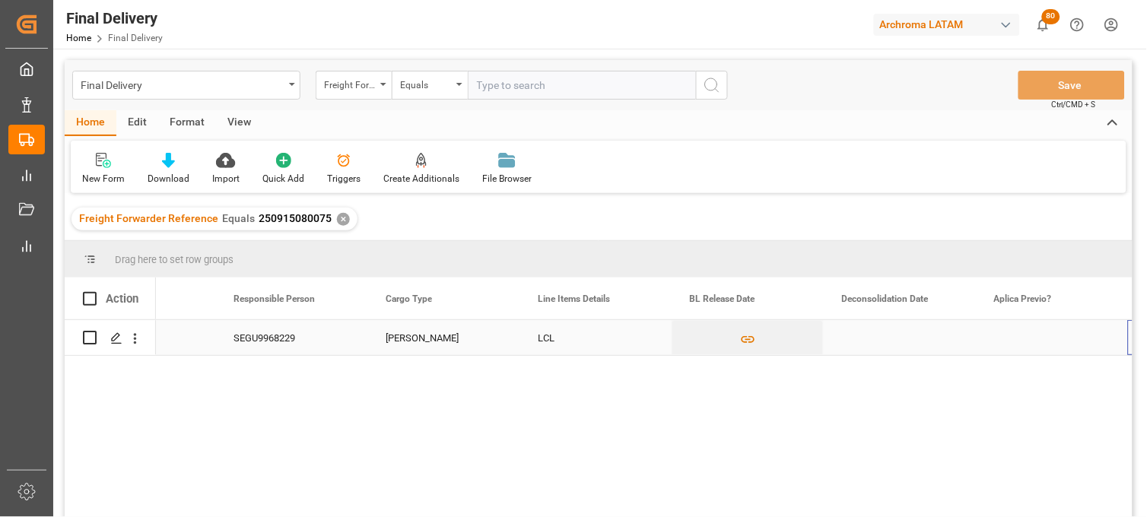
scroll to position [0, 549]
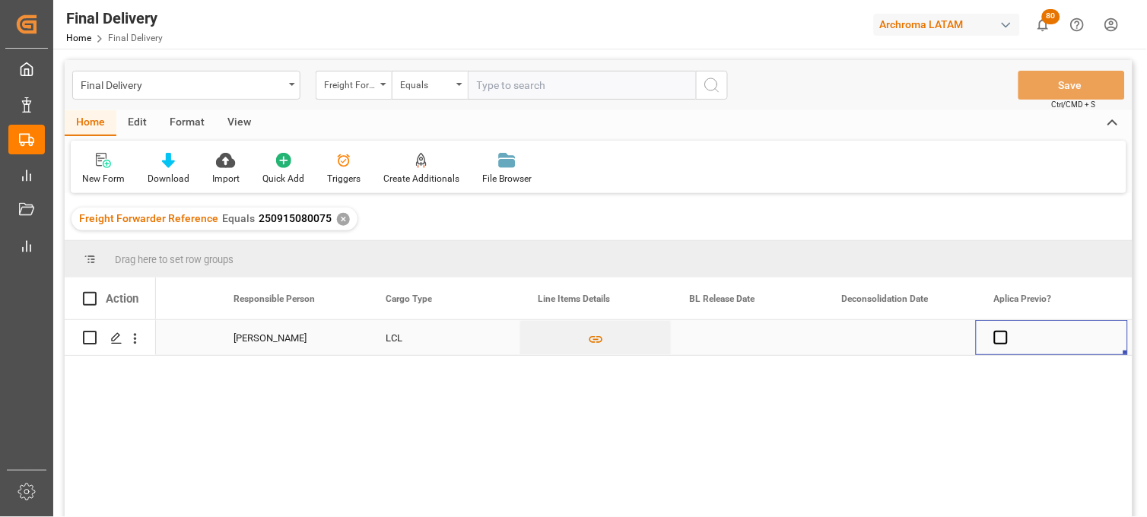
click at [720, 338] on div "Press SPACE to select this row." at bounding box center [748, 337] width 152 height 35
click at [721, 338] on div "Press SPACE to select this row." at bounding box center [748, 337] width 152 height 35
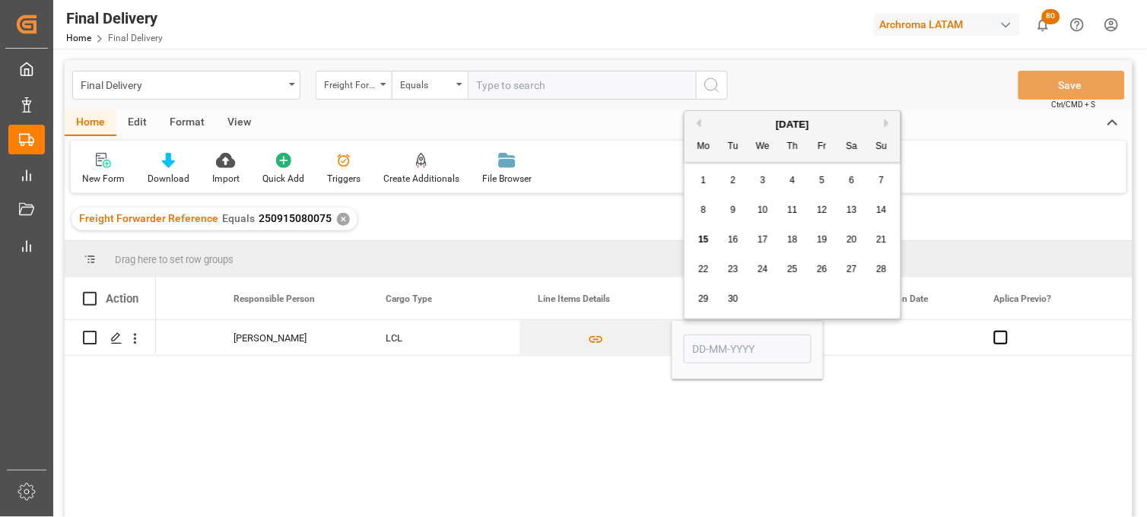
click at [703, 241] on span "15" at bounding box center [703, 239] width 10 height 11
type input "[DATE]"
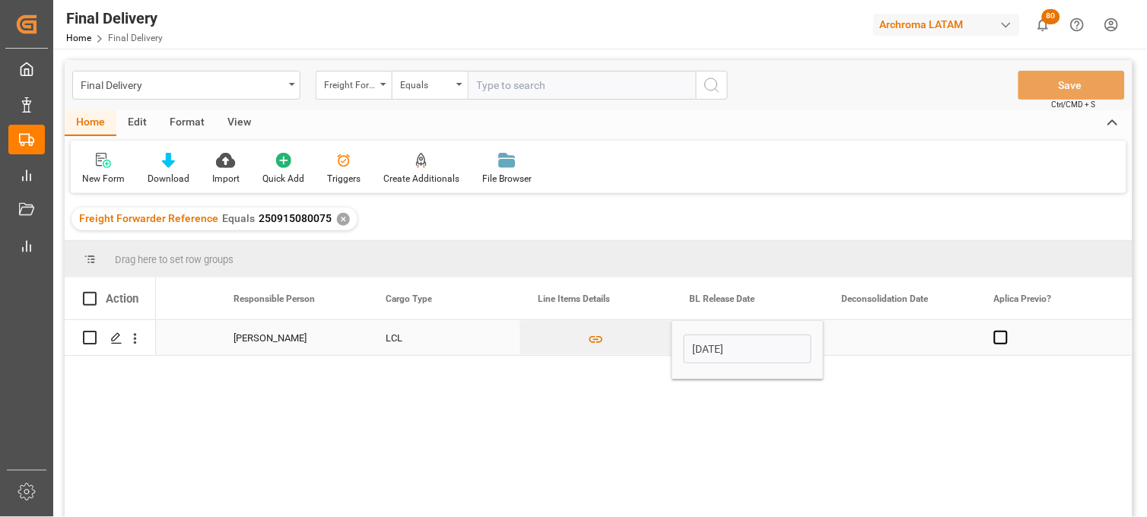
click at [862, 339] on div "Press SPACE to select this row." at bounding box center [900, 337] width 152 height 35
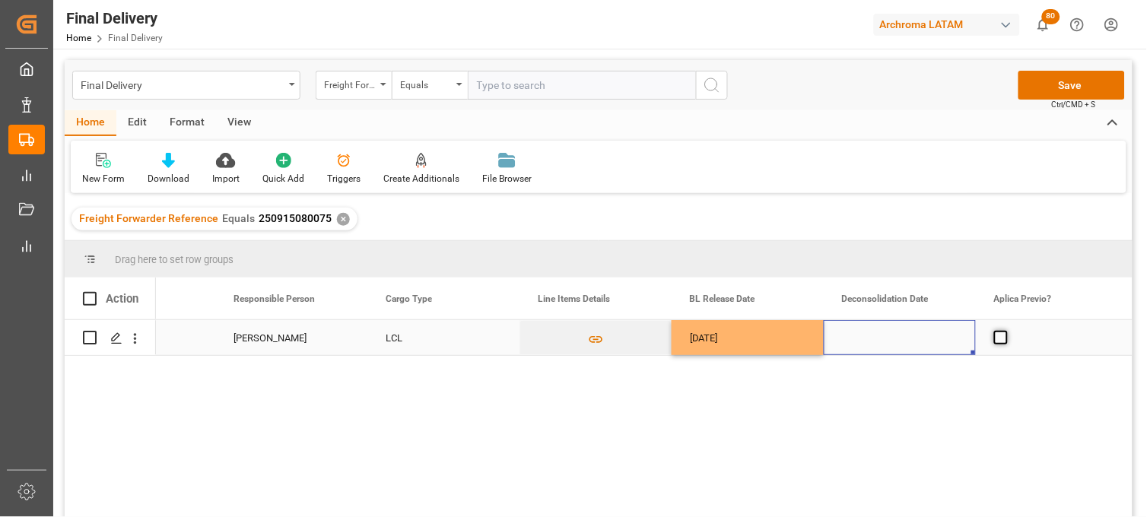
click at [998, 335] on span "Press SPACE to select this row." at bounding box center [1001, 338] width 14 height 14
click at [1006, 331] on input "Press SPACE to select this row." at bounding box center [1006, 331] width 0 height 0
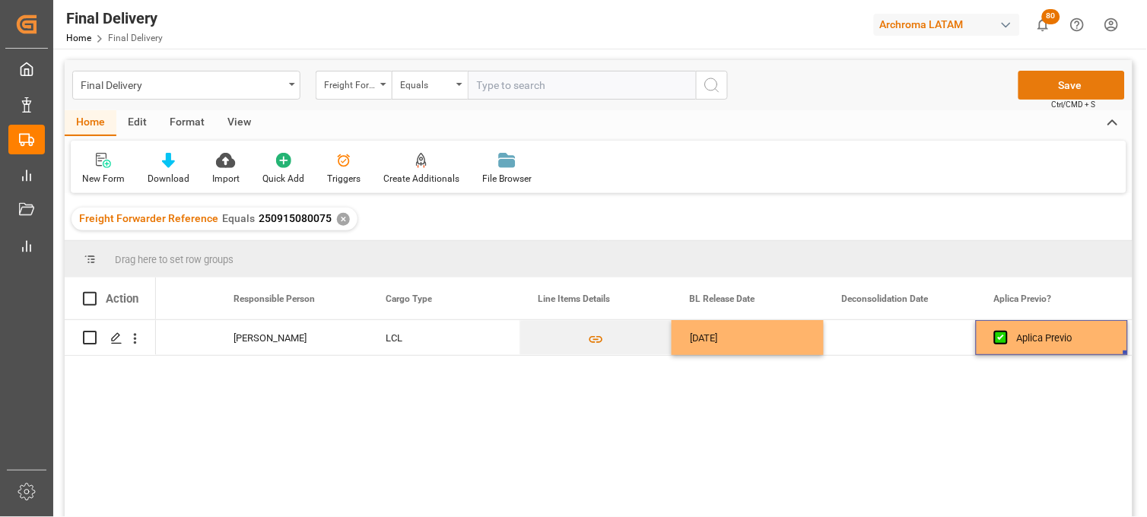
click at [1050, 85] on button "Save" at bounding box center [1072, 85] width 107 height 29
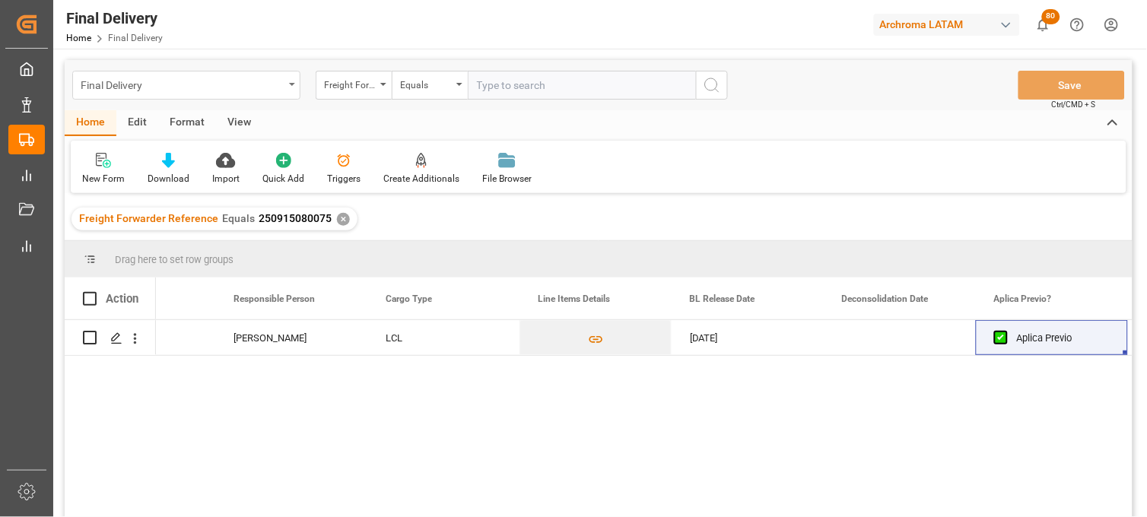
click at [196, 84] on div "Final Delivery" at bounding box center [182, 84] width 203 height 19
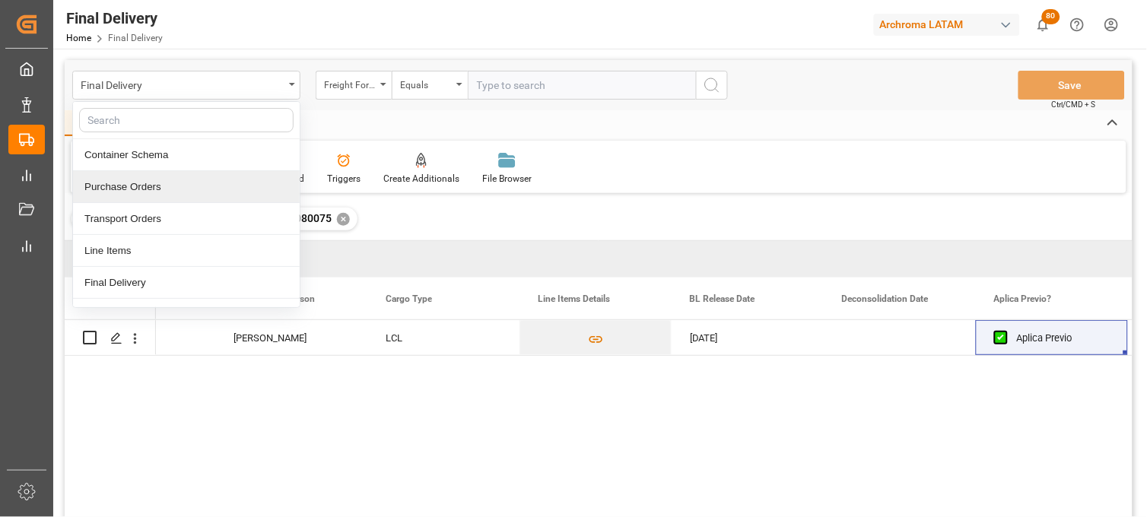
click at [168, 183] on div "Purchase Orders" at bounding box center [186, 187] width 227 height 32
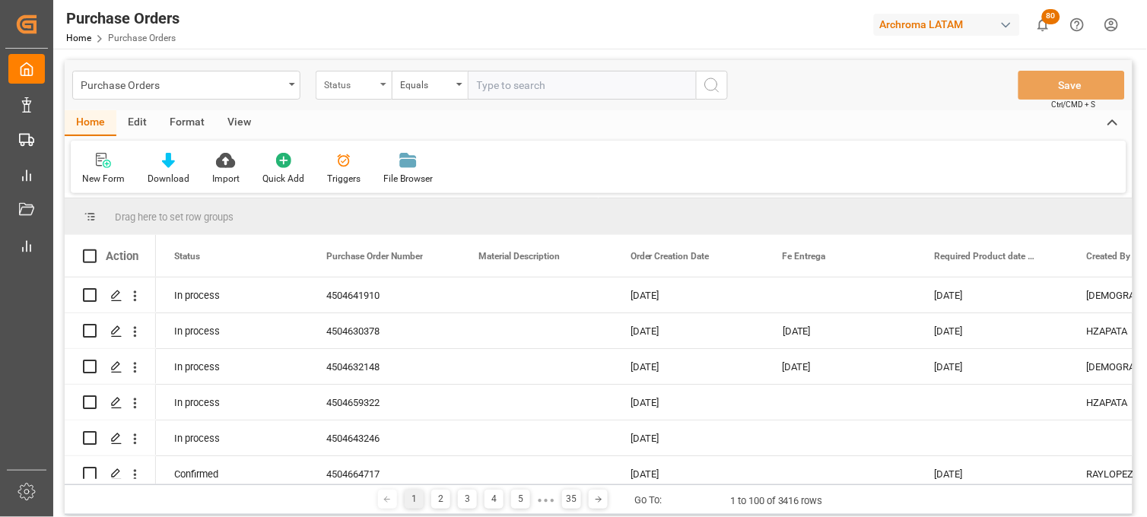
click at [381, 89] on div "Status" at bounding box center [354, 85] width 76 height 29
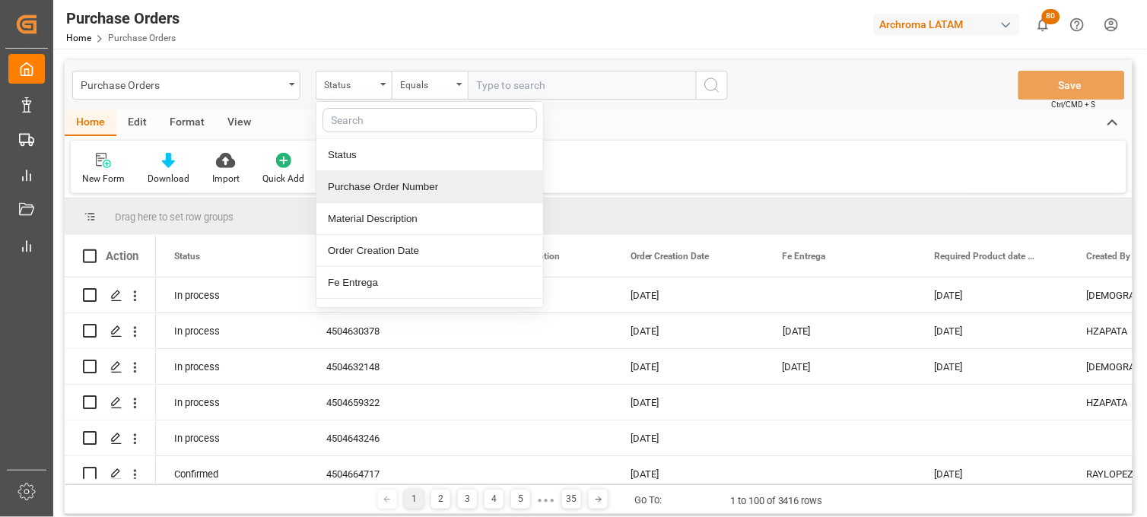
click at [359, 185] on div "Purchase Order Number" at bounding box center [429, 187] width 227 height 32
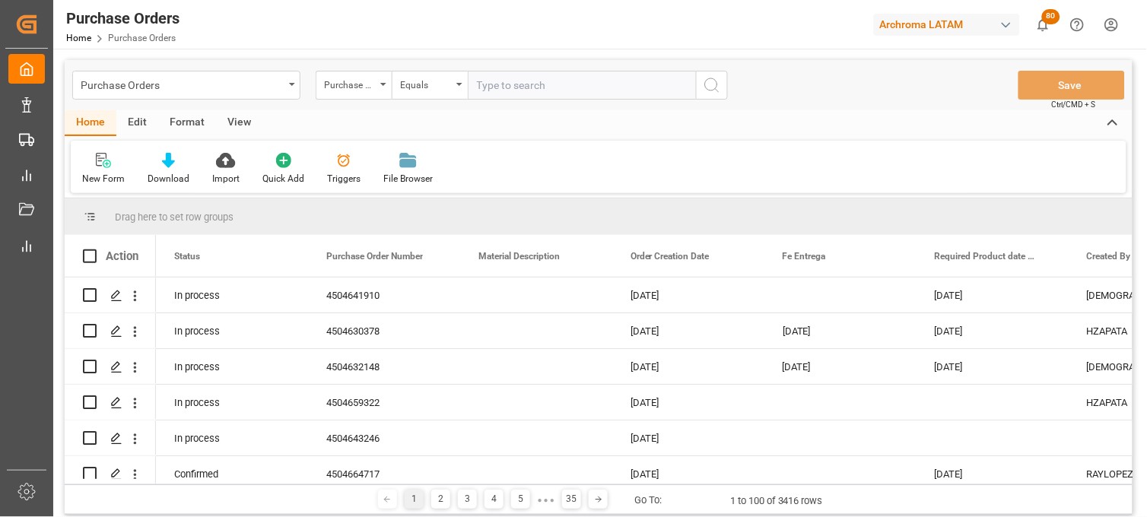
click at [481, 87] on input "text" at bounding box center [582, 85] width 228 height 29
paste input "4504633302"
type input "4504633302"
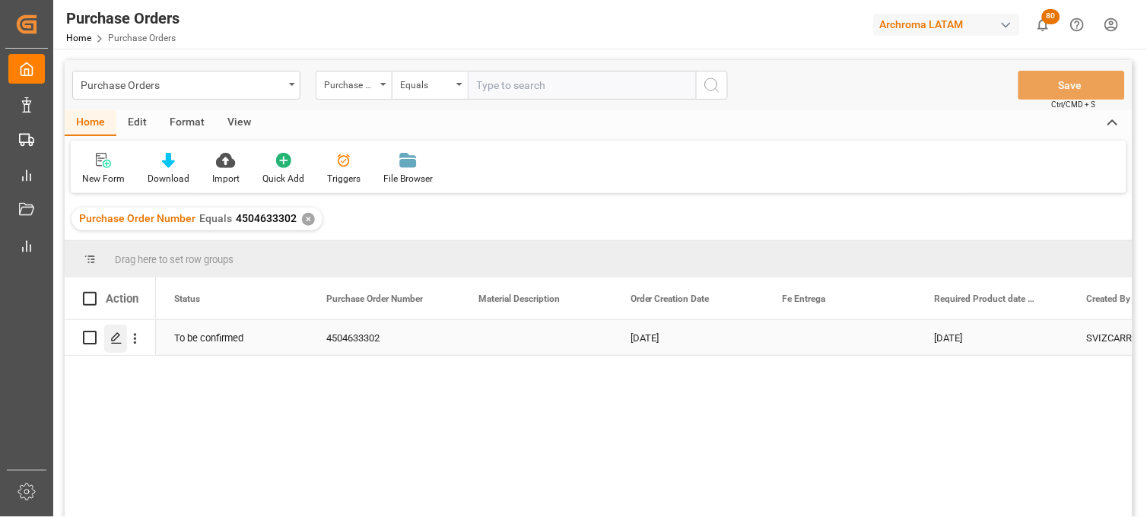
click at [111, 337] on icon "Press SPACE to select this row." at bounding box center [116, 338] width 12 height 12
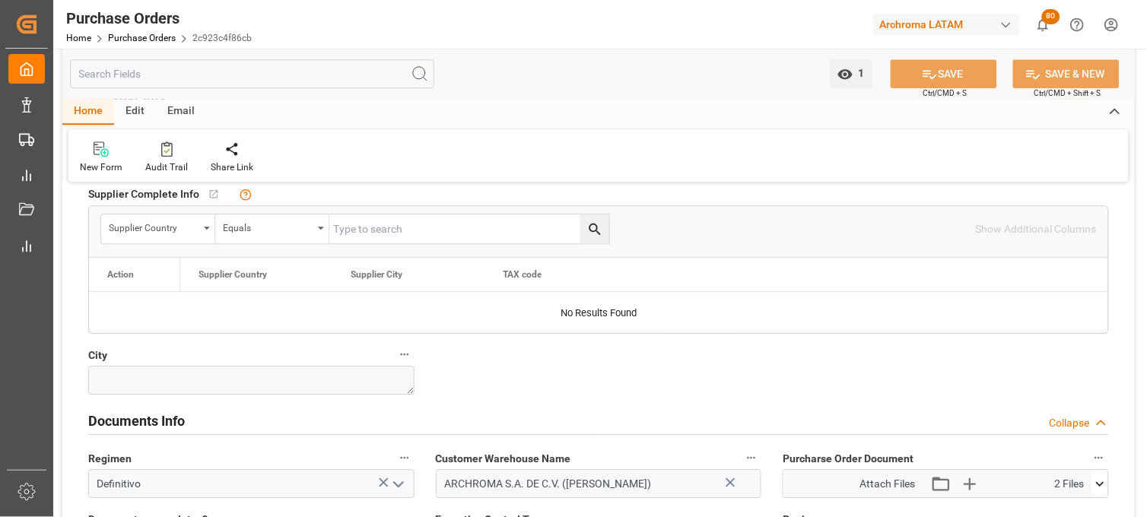
scroll to position [1014, 0]
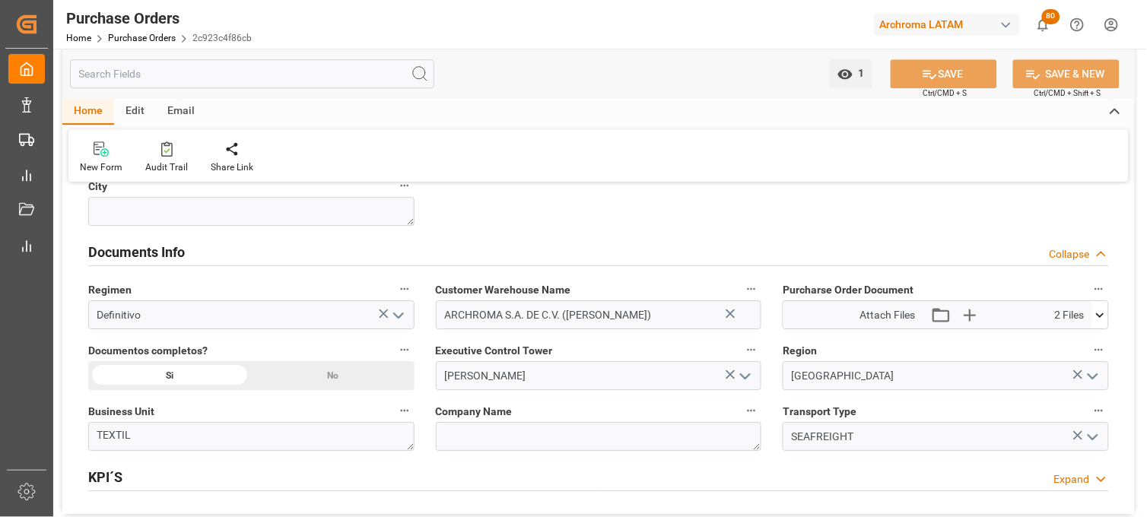
click at [1105, 310] on icon at bounding box center [1100, 315] width 16 height 16
click at [1091, 345] on icon at bounding box center [1092, 344] width 14 height 10
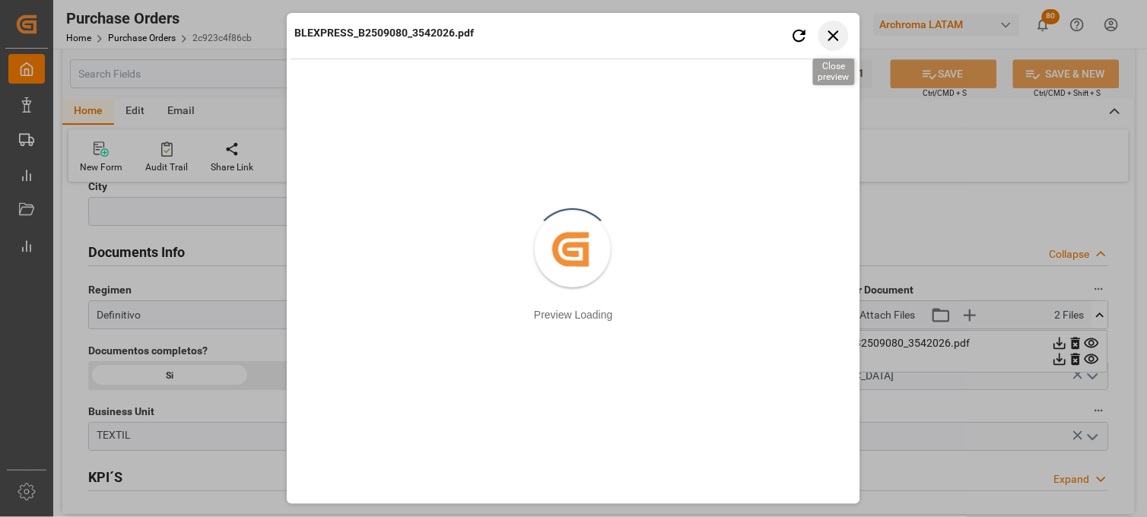
click at [834, 30] on icon "button" at bounding box center [834, 35] width 19 height 19
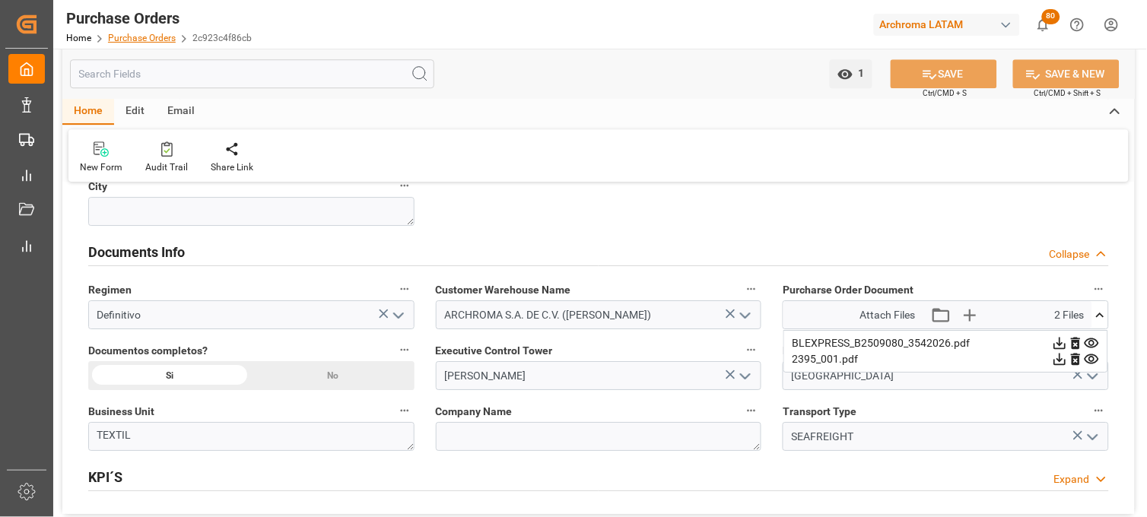
click at [129, 40] on link "Purchase Orders" at bounding box center [142, 38] width 68 height 11
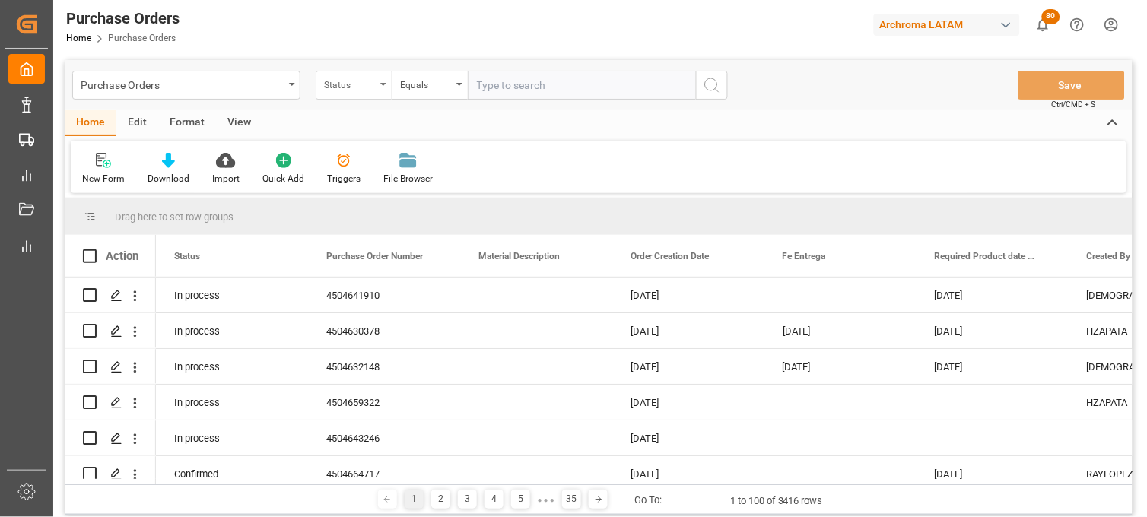
click at [377, 95] on div "Status" at bounding box center [354, 85] width 76 height 29
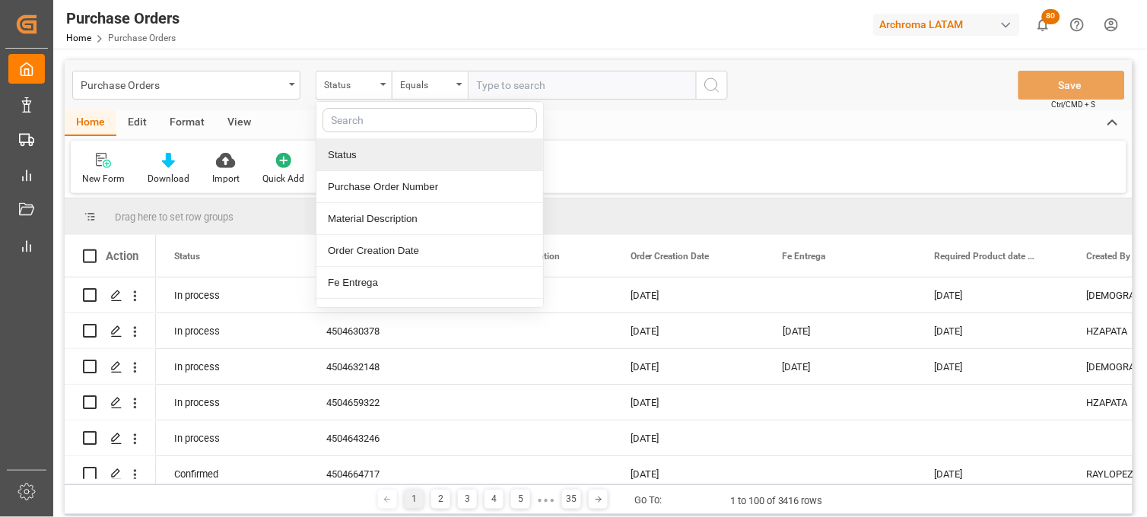
click at [374, 187] on div "Purchase Order Number" at bounding box center [429, 187] width 227 height 32
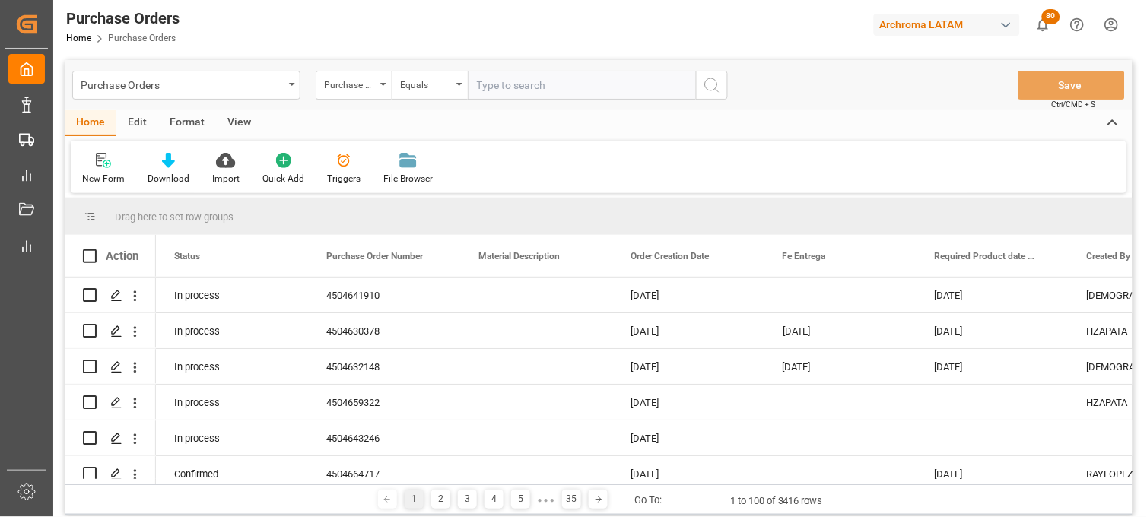
click at [516, 84] on input "text" at bounding box center [582, 85] width 228 height 29
paste input "4504644499"
type input "4504644499"
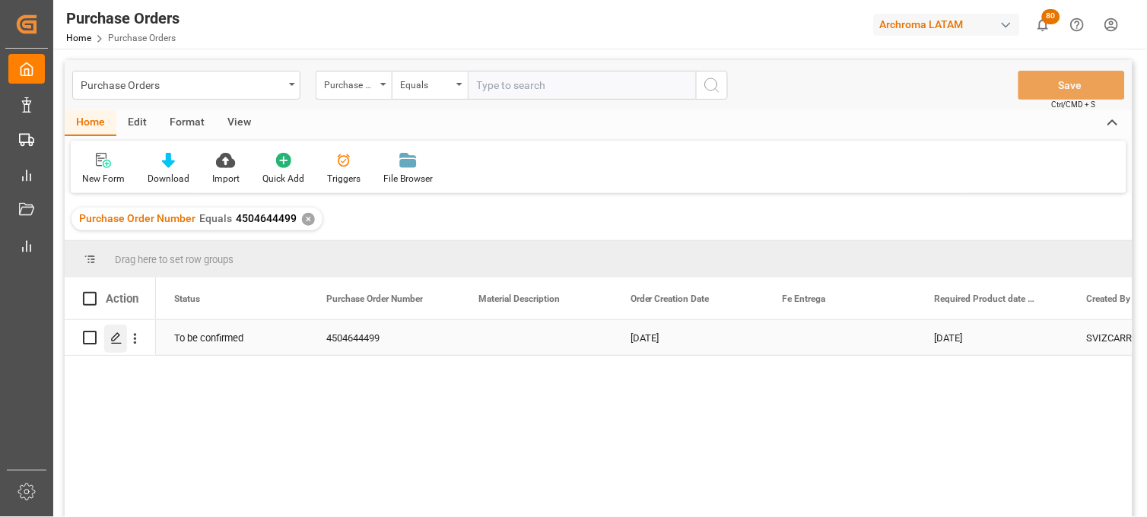
click at [117, 343] on line "Press SPACE to select this row." at bounding box center [116, 343] width 9 height 0
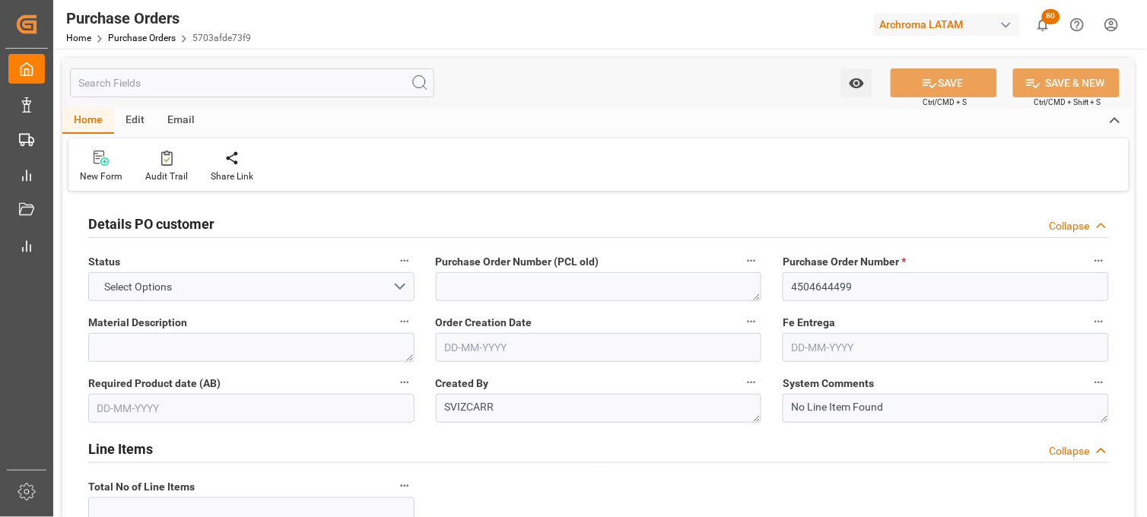
type input "1"
type input "16-07-2025"
type input "21-10-2025"
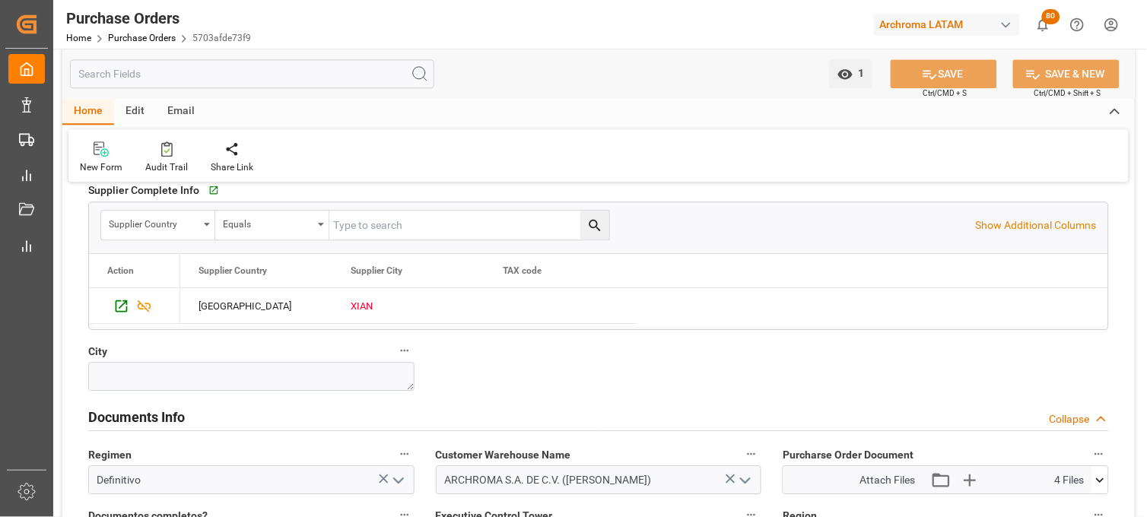
scroll to position [930, 0]
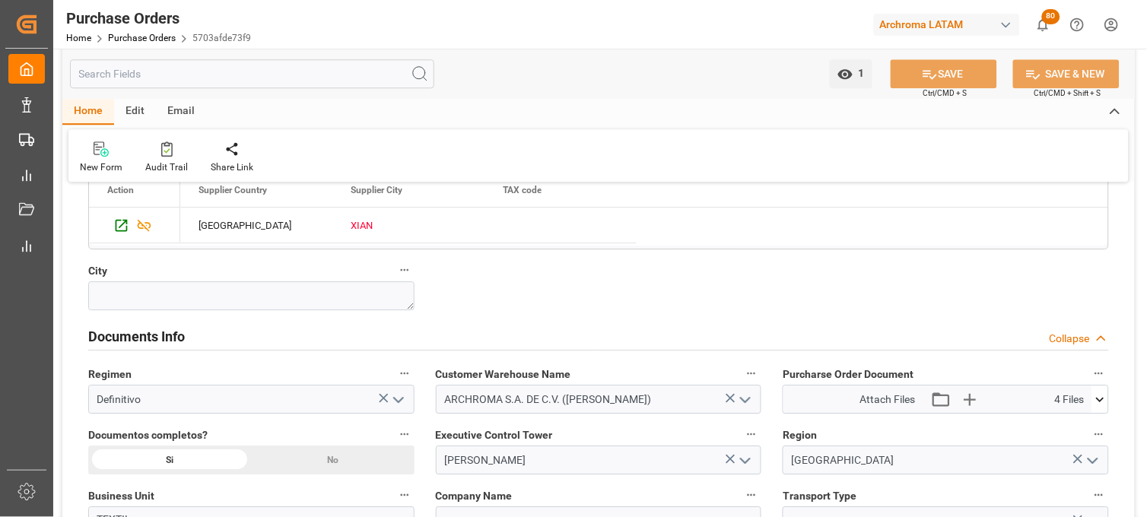
click at [1102, 400] on icon at bounding box center [1100, 399] width 8 height 5
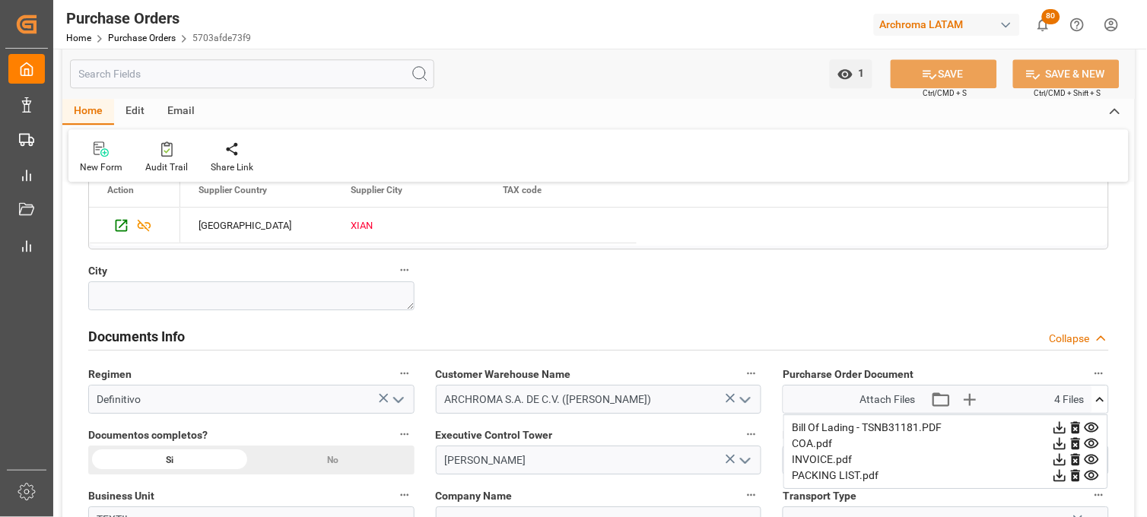
click at [1091, 432] on icon at bounding box center [1092, 428] width 14 height 10
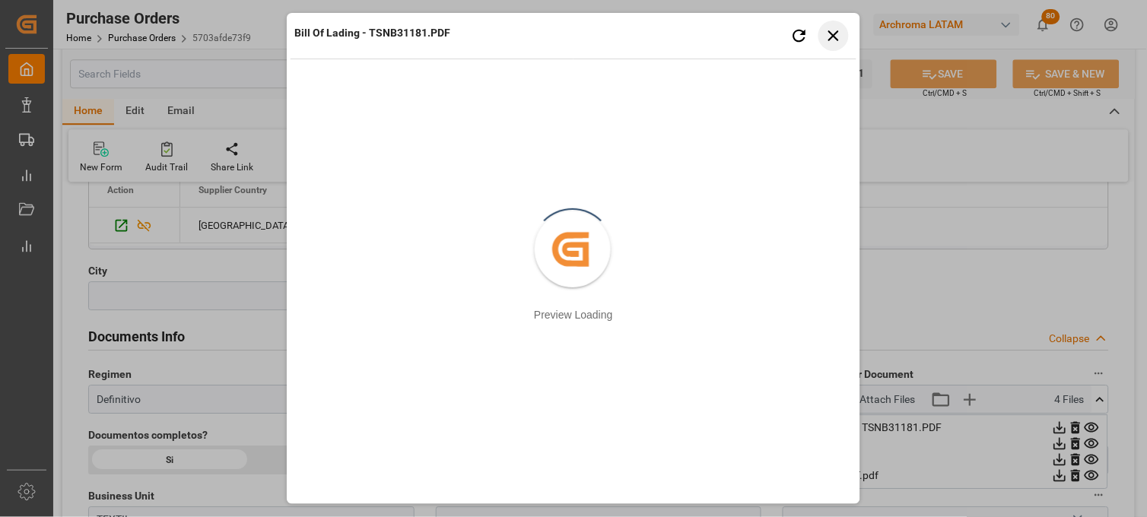
click at [838, 40] on icon "button" at bounding box center [833, 35] width 11 height 11
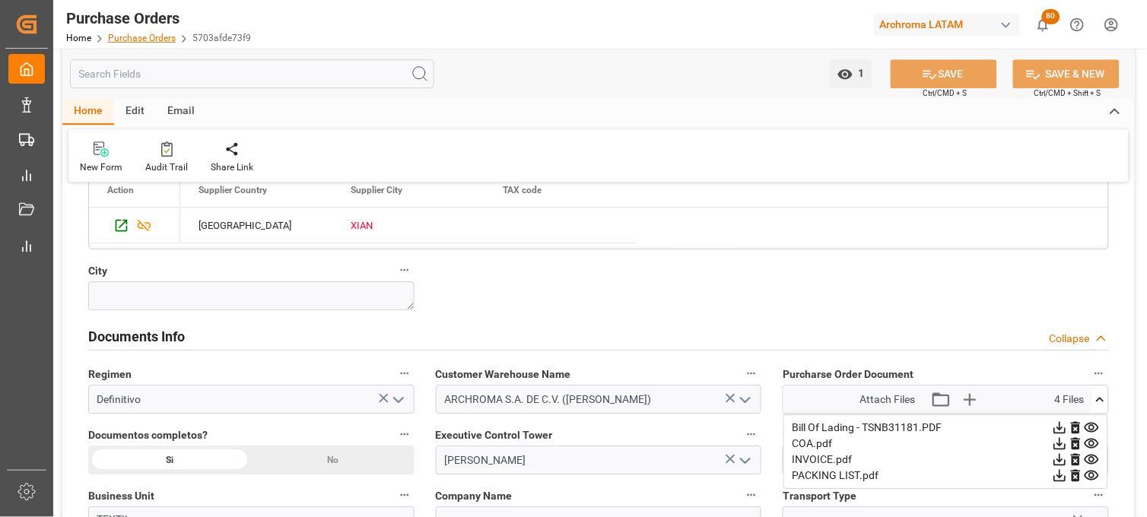
click at [164, 34] on link "Purchase Orders" at bounding box center [142, 38] width 68 height 11
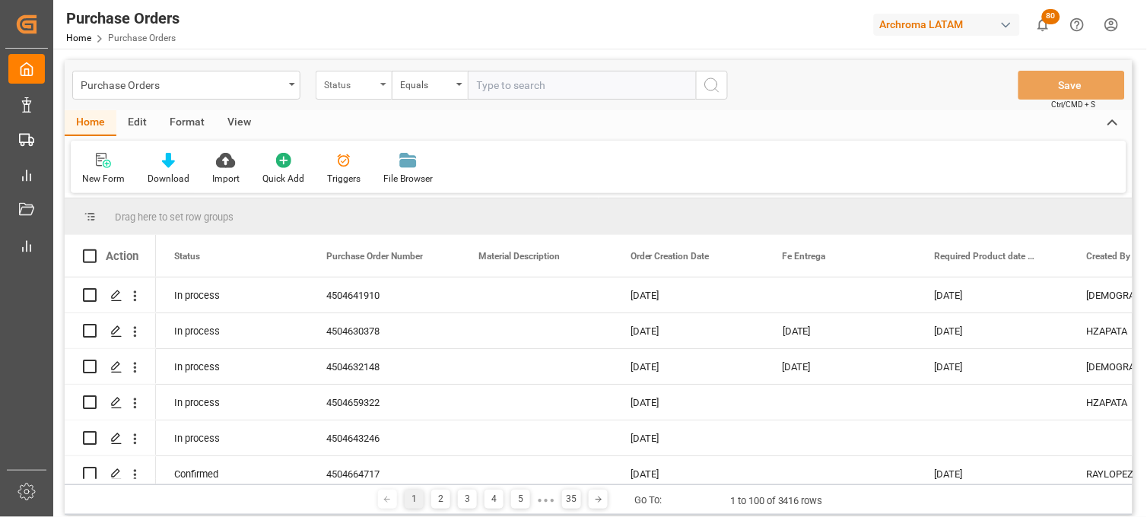
click at [359, 93] on div "Status" at bounding box center [354, 85] width 76 height 29
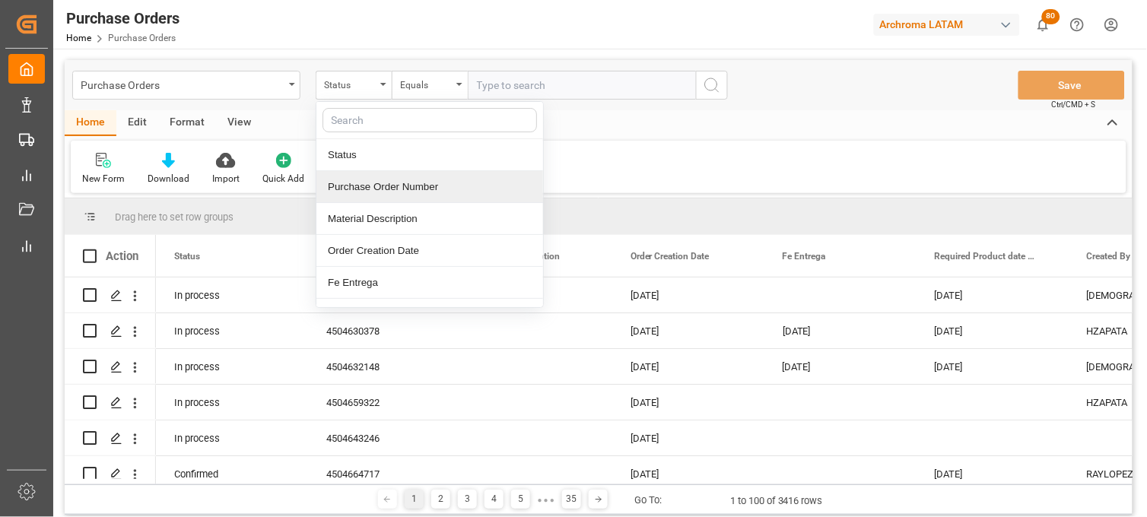
drag, startPoint x: 379, startPoint y: 185, endPoint x: 432, endPoint y: 135, distance: 72.7
click at [382, 183] on div "Purchase Order Number" at bounding box center [429, 187] width 227 height 32
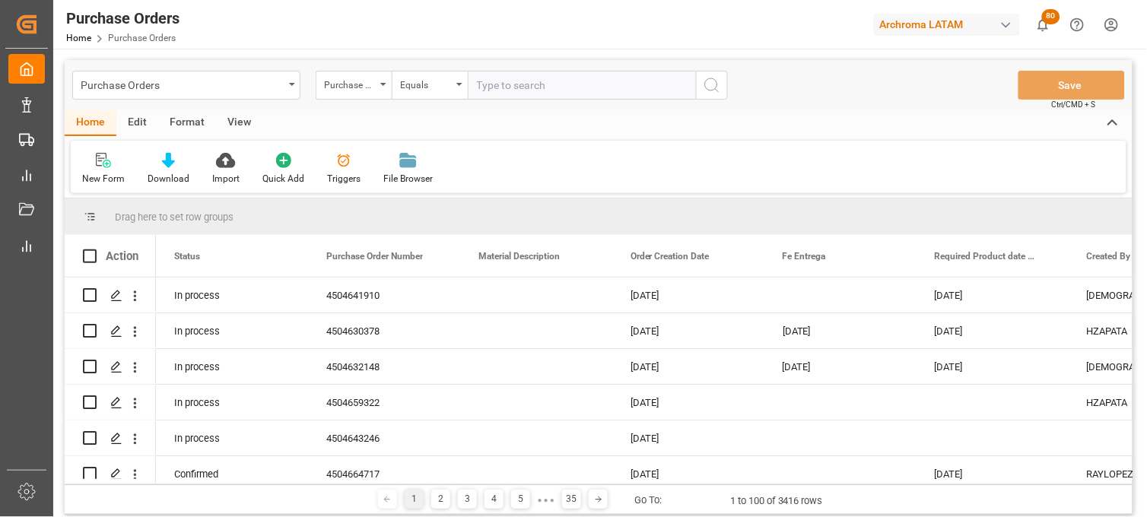
click at [487, 81] on input "text" at bounding box center [582, 85] width 228 height 29
paste input "4504656483"
type input "4504656483"
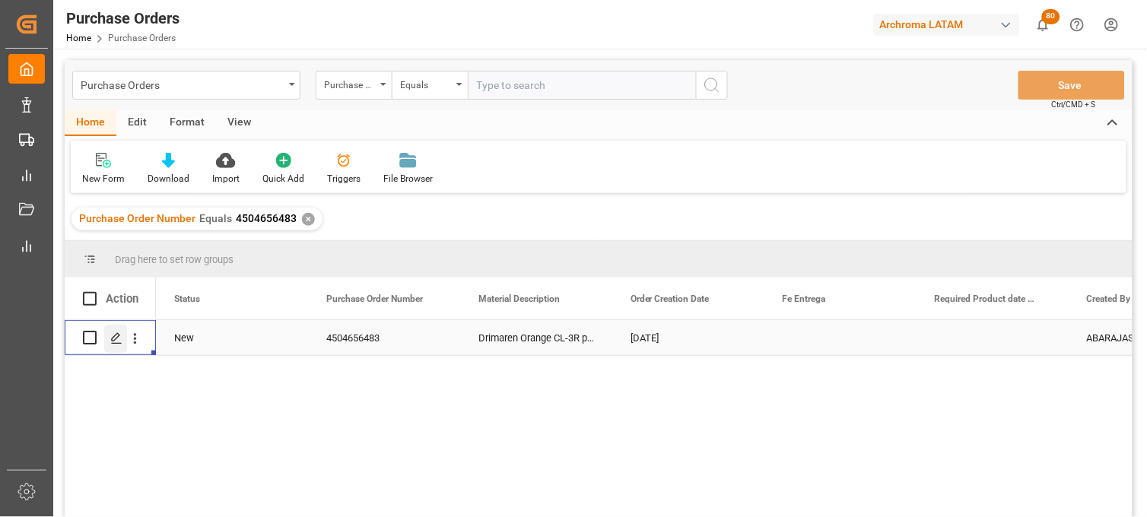
click at [119, 341] on icon "Press SPACE to select this row." at bounding box center [116, 338] width 12 height 12
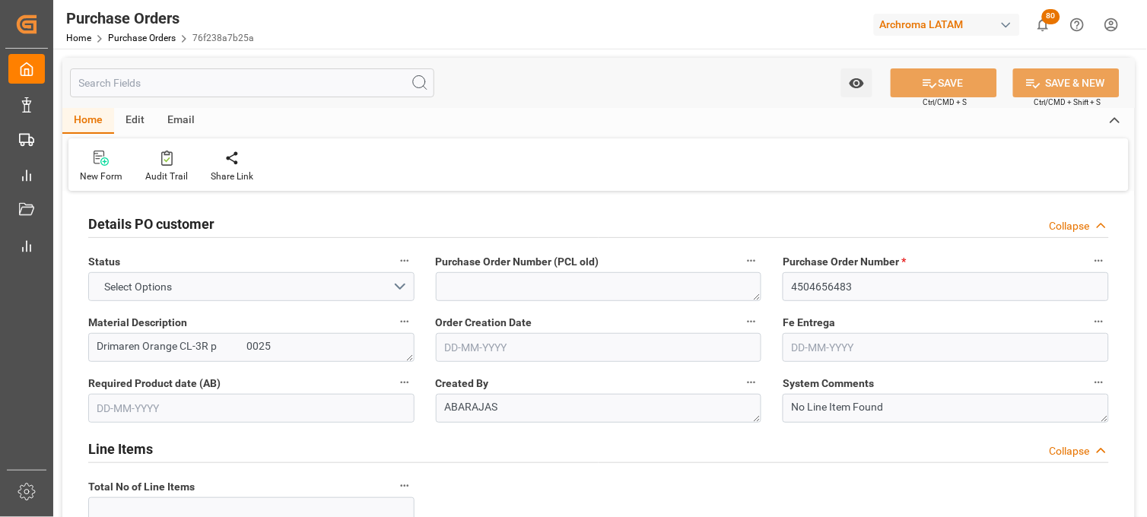
type input "1"
type input "18-08-2025"
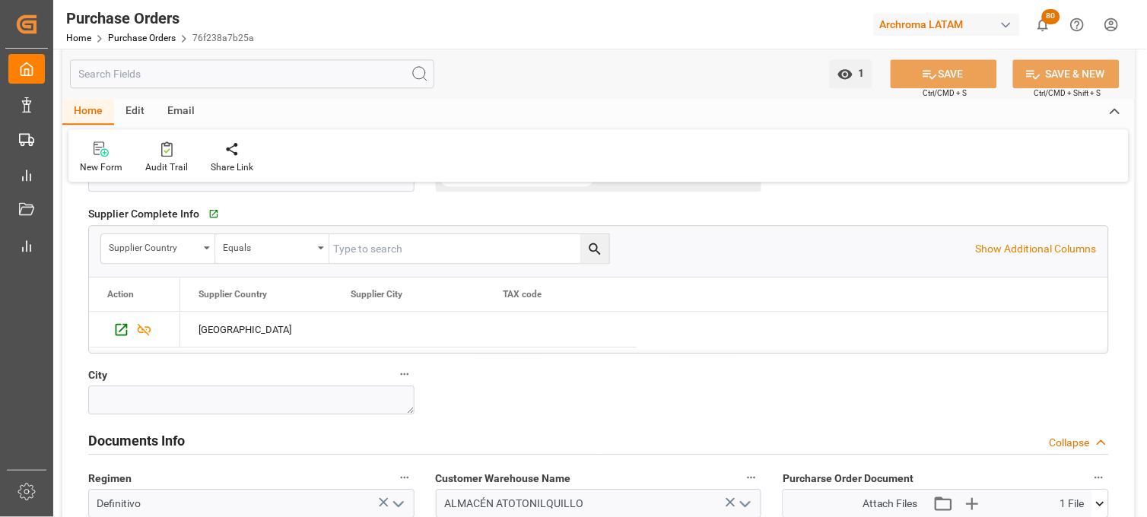
scroll to position [930, 0]
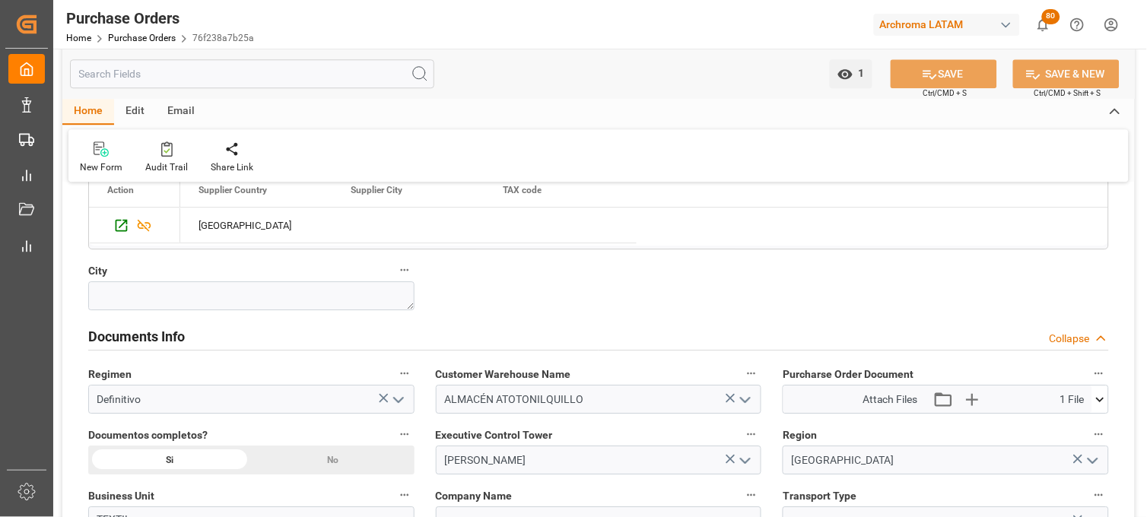
click at [1103, 397] on icon at bounding box center [1100, 400] width 16 height 16
click at [1093, 429] on icon at bounding box center [1092, 428] width 14 height 10
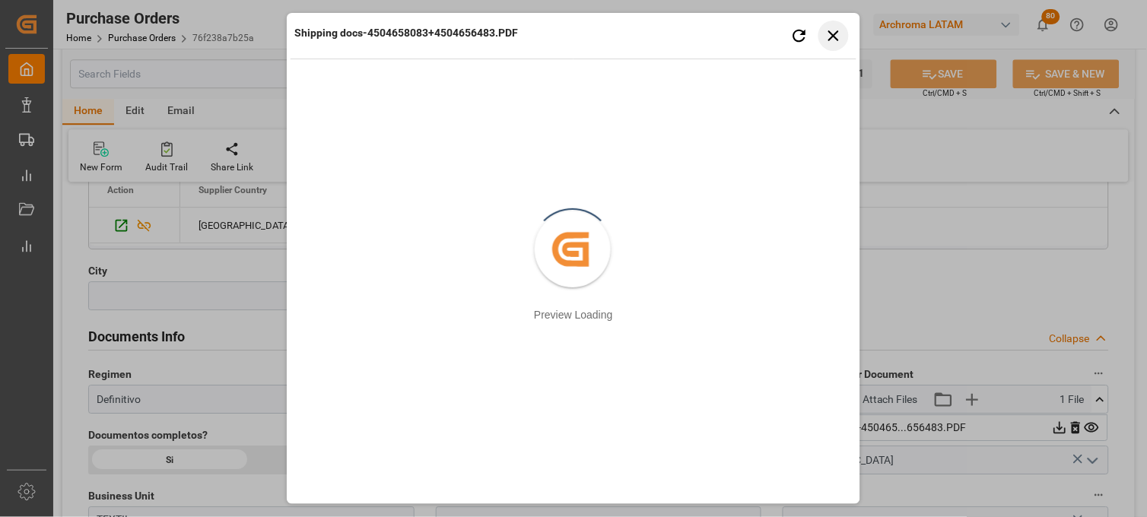
click at [831, 39] on icon "button" at bounding box center [833, 35] width 11 height 11
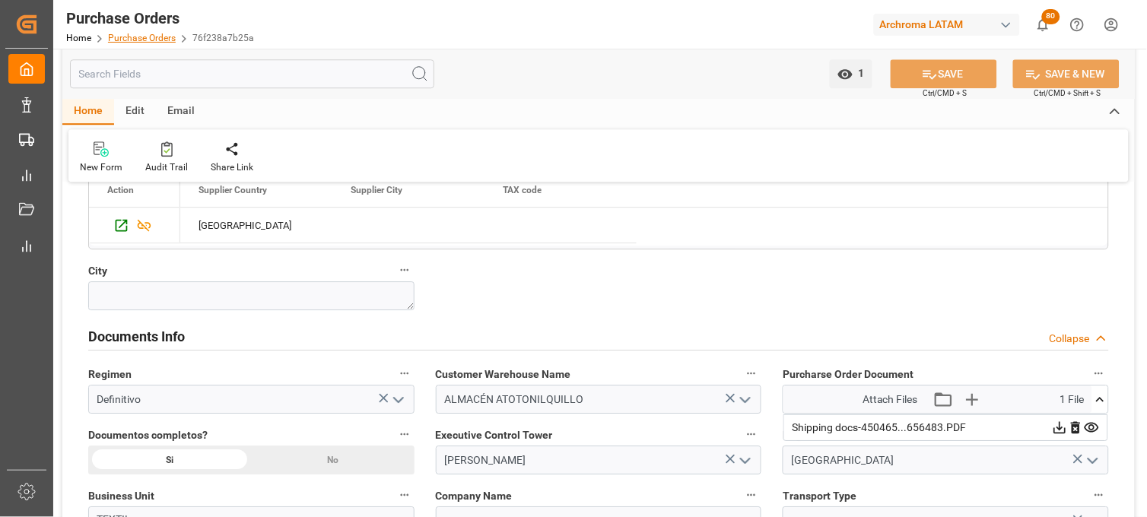
click at [148, 35] on link "Purchase Orders" at bounding box center [142, 38] width 68 height 11
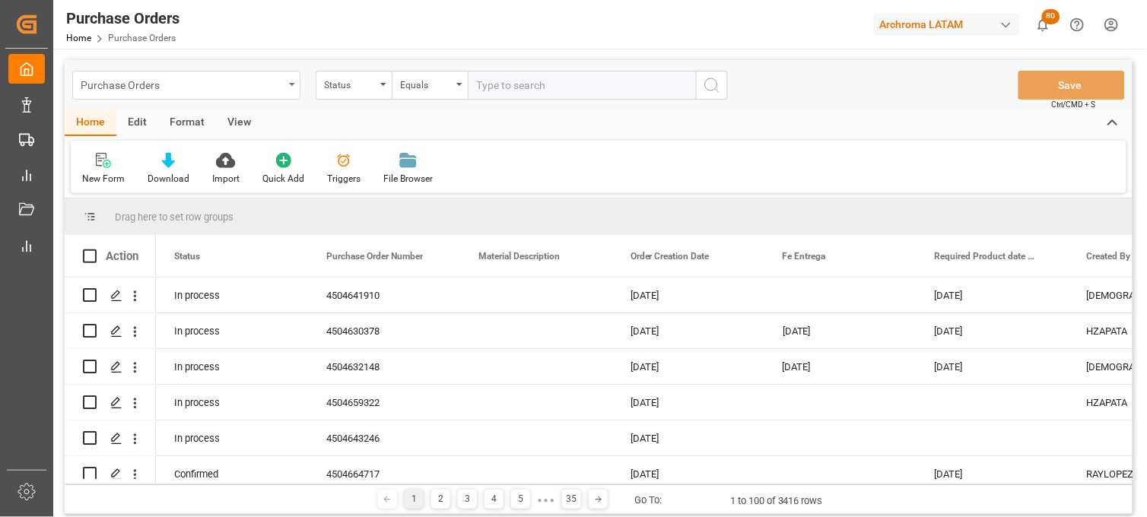
drag, startPoint x: 294, startPoint y: 84, endPoint x: 289, endPoint y: 94, distance: 10.2
click at [294, 85] on icon "open menu" at bounding box center [292, 84] width 6 height 3
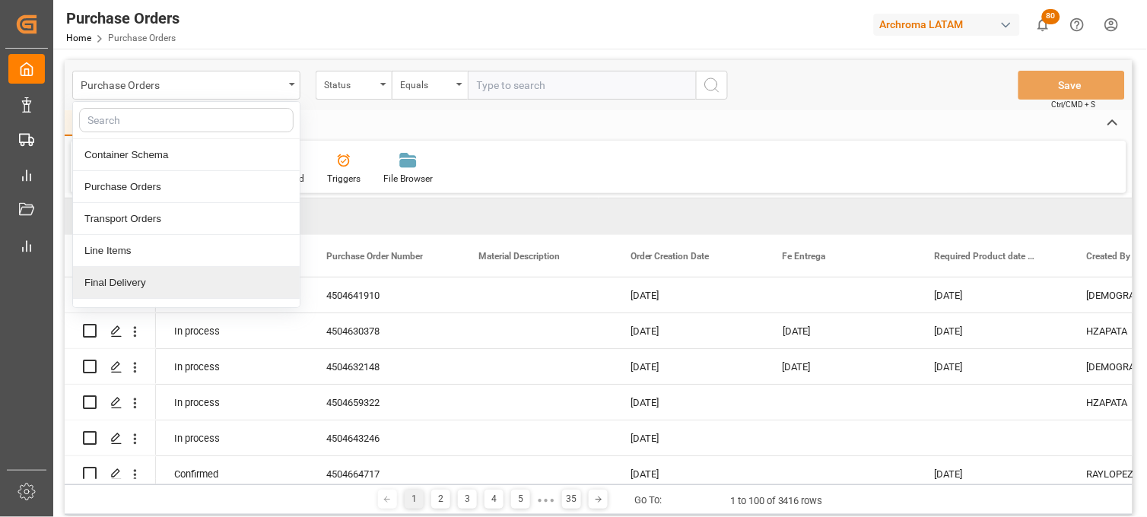
click at [231, 286] on div "Final Delivery" at bounding box center [186, 283] width 227 height 32
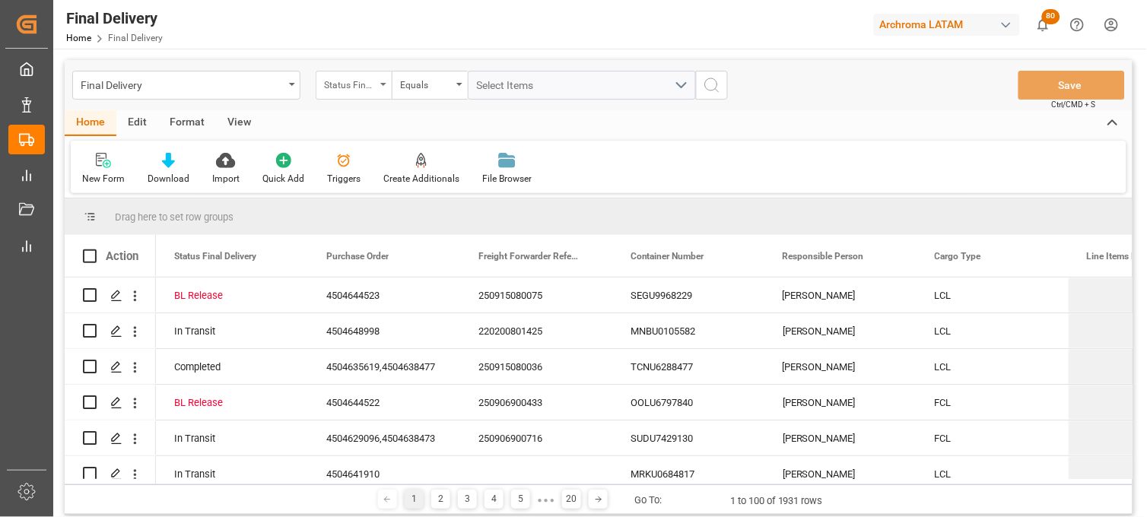
click at [371, 89] on div "Status Final Delivery" at bounding box center [350, 83] width 52 height 17
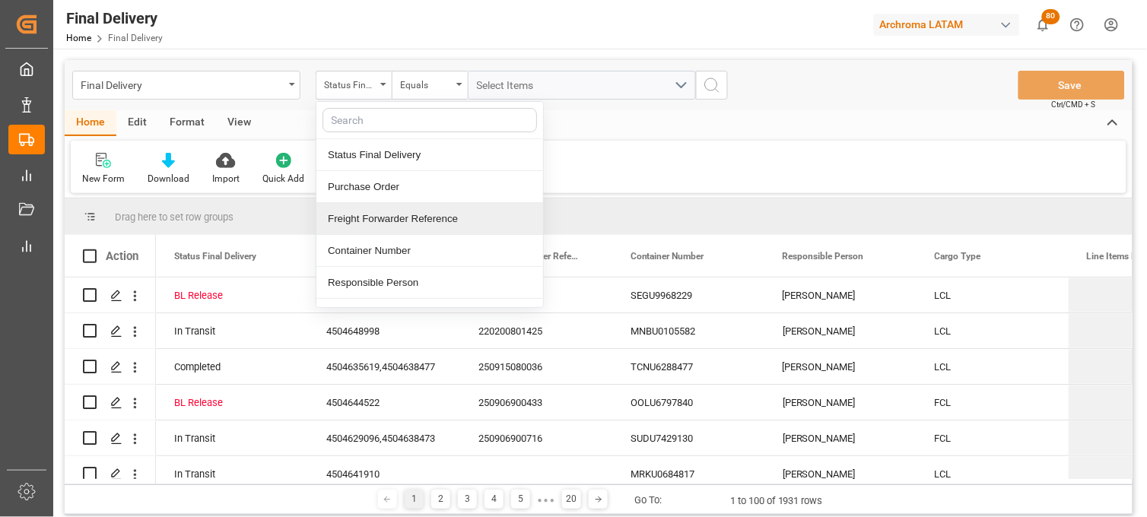
click at [366, 210] on div "Freight Forwarder Reference" at bounding box center [429, 219] width 227 height 32
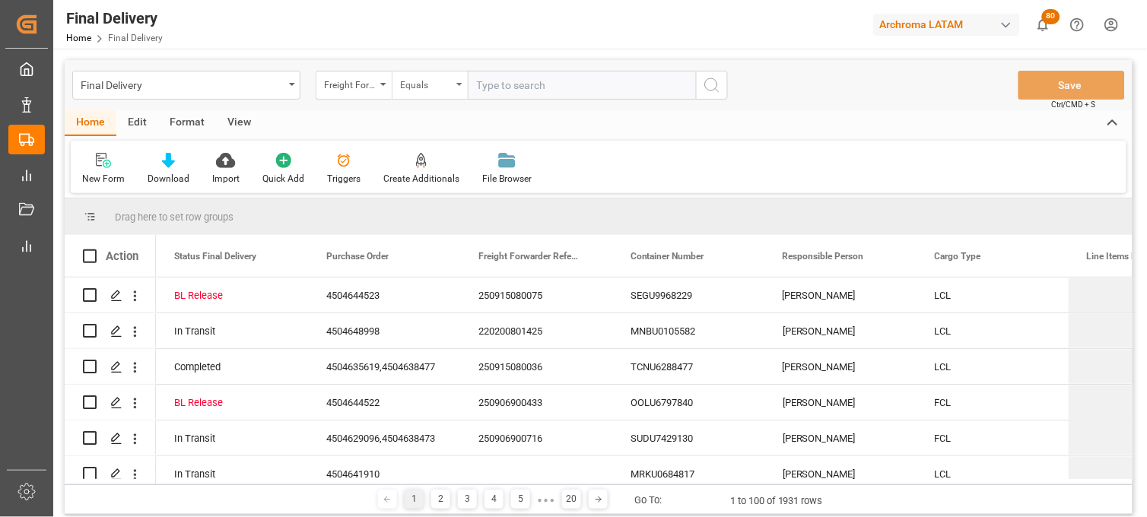
click at [431, 86] on div "Equals" at bounding box center [426, 83] width 52 height 17
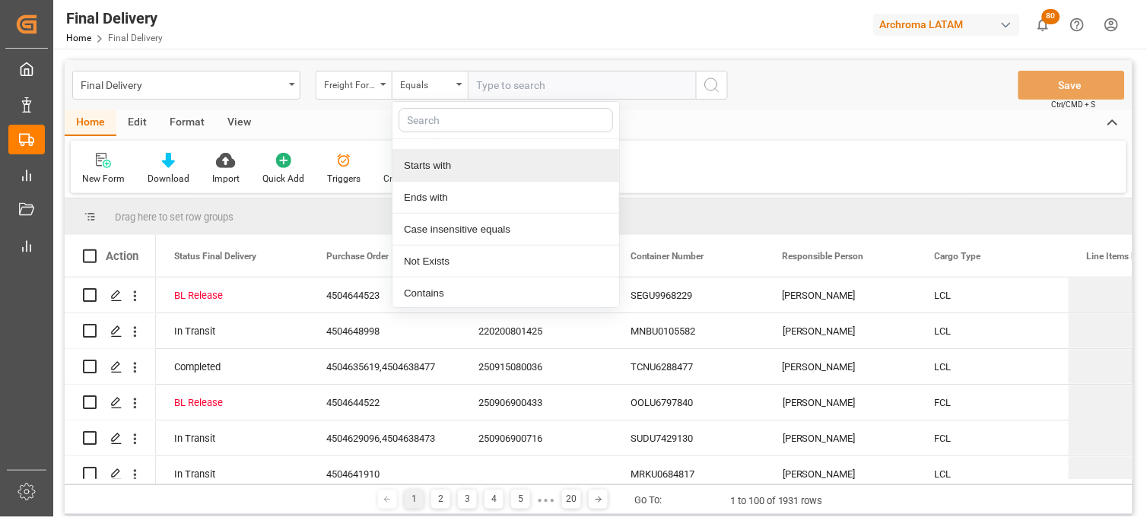
scroll to position [87, 0]
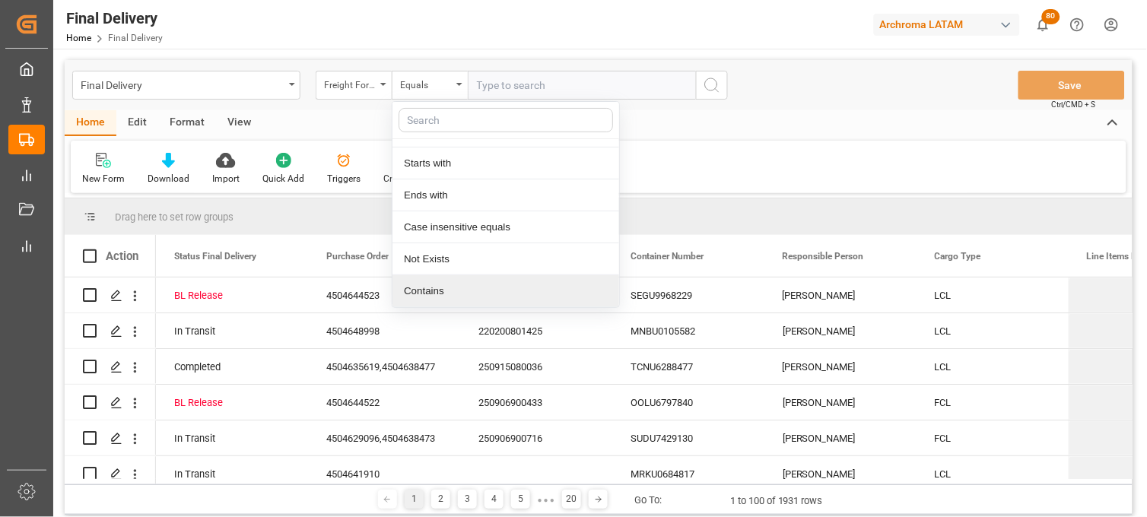
drag, startPoint x: 424, startPoint y: 286, endPoint x: 431, endPoint y: 248, distance: 38.8
click at [424, 285] on div "Contains" at bounding box center [506, 291] width 227 height 32
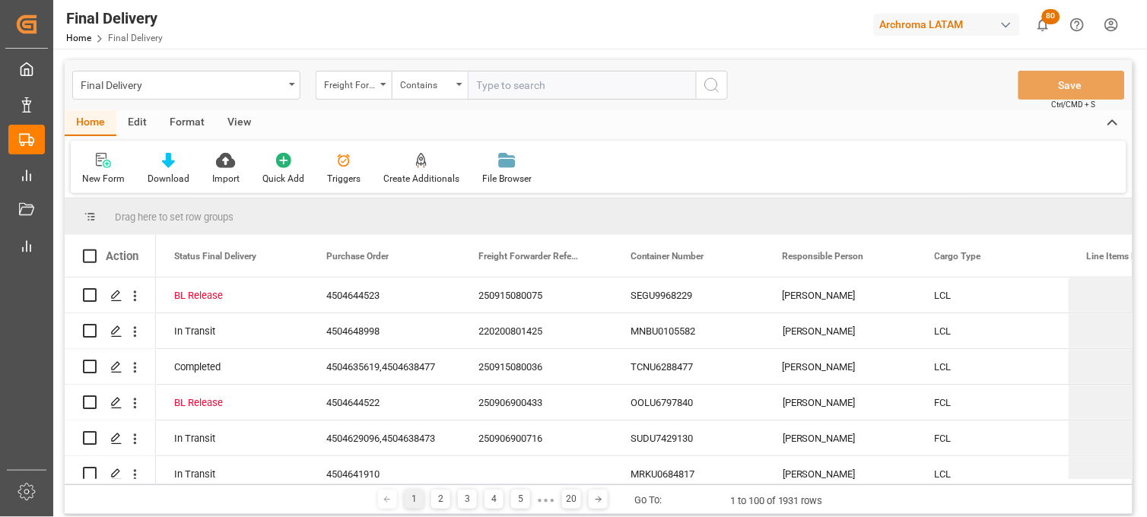
paste input "250906900573"
paste input "250906900314"
paste input "250906900012"
type input "250906900573,250906900314,250906900012"
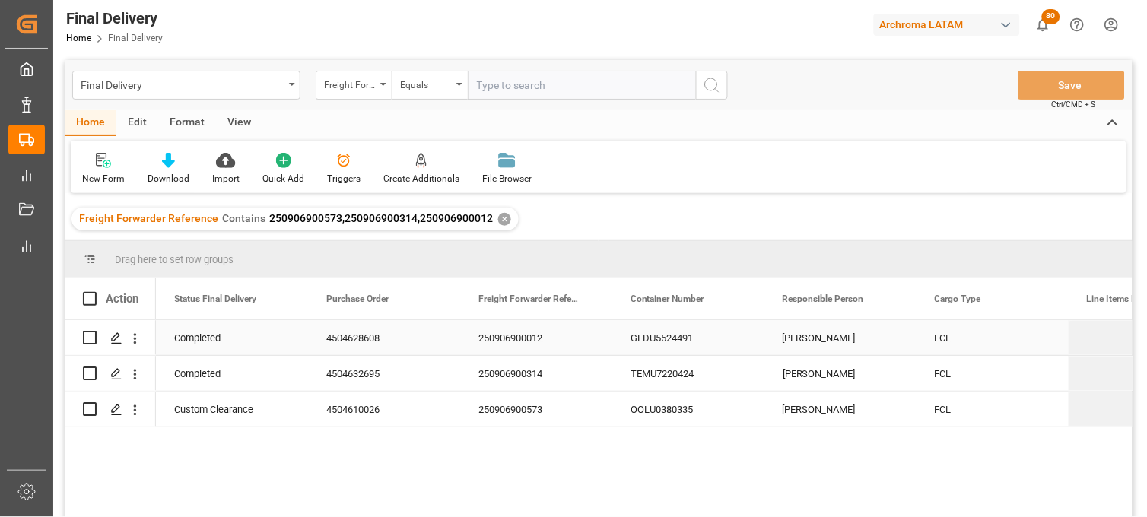
click at [529, 338] on div "250906900012" at bounding box center [536, 337] width 152 height 35
click at [908, 468] on div "Completed 4504628608 250906900012 GLDU5524491 Erika Cervantes FCL 02-09-2025 Co…" at bounding box center [644, 423] width 977 height 207
click at [652, 335] on div "GLDU5524491" at bounding box center [688, 337] width 152 height 35
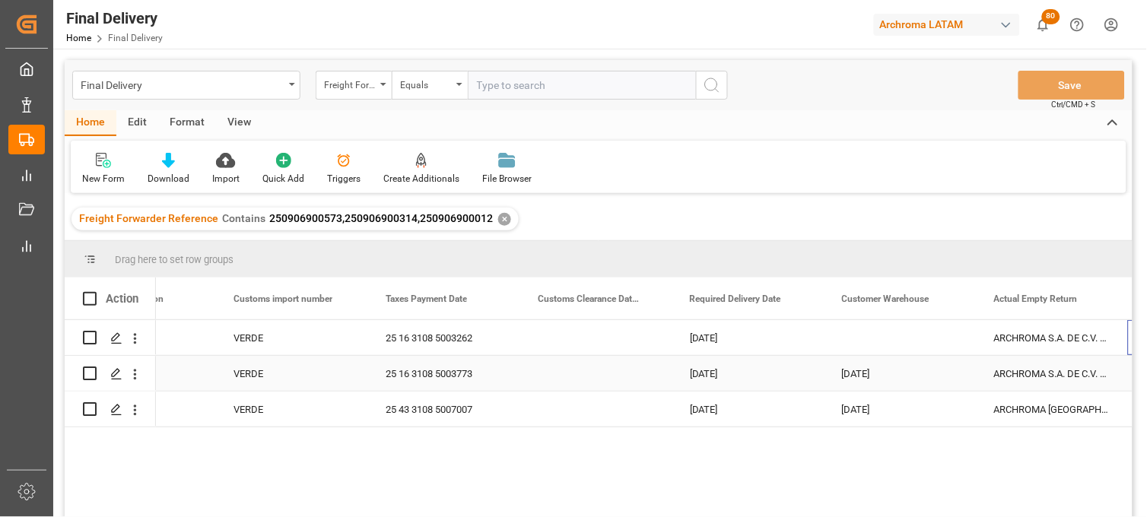
scroll to position [0, 1766]
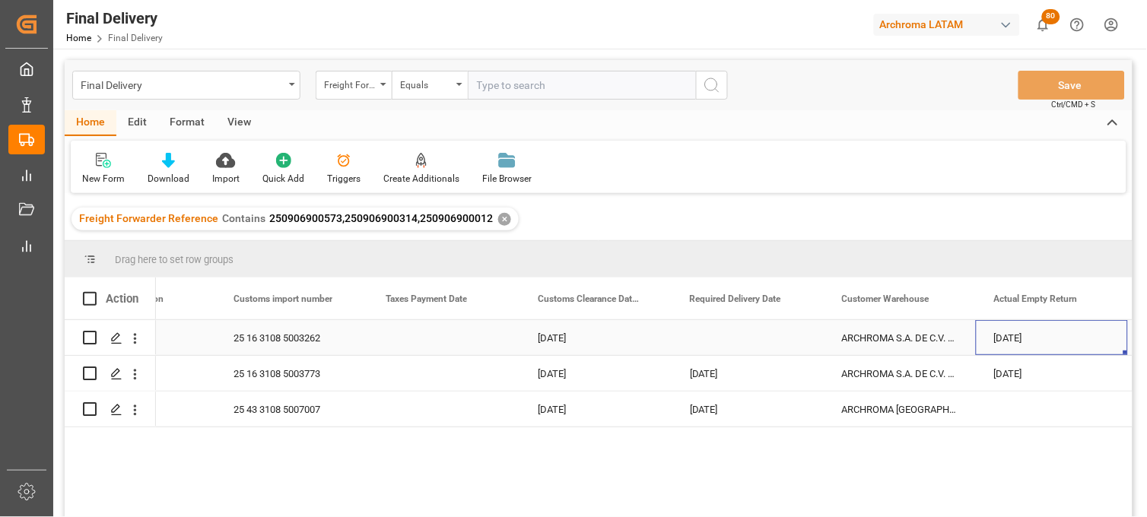
click at [715, 342] on div "Press SPACE to select this row." at bounding box center [748, 337] width 152 height 35
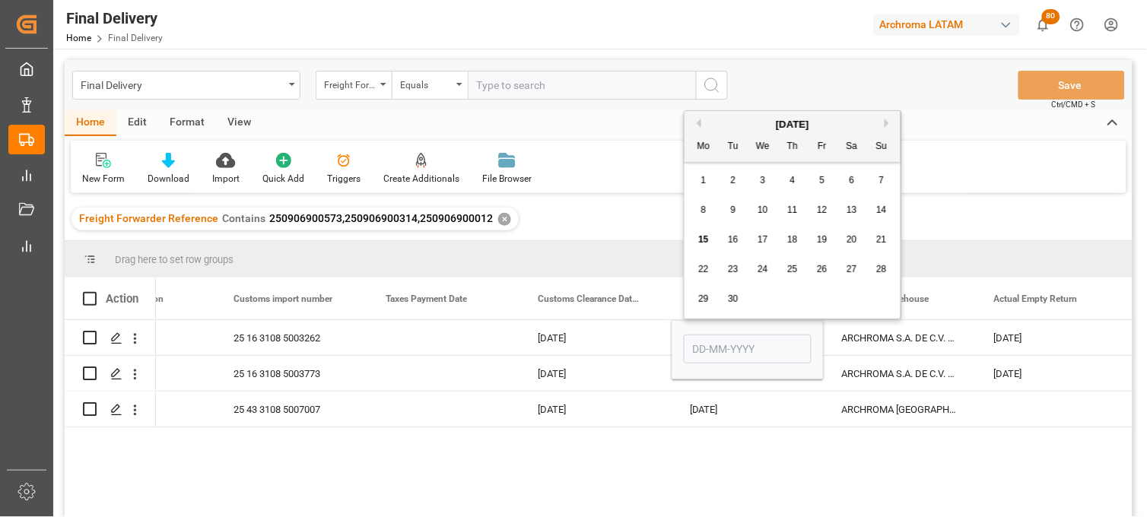
click at [819, 216] on div "12" at bounding box center [822, 211] width 19 height 18
type input "[DATE]"
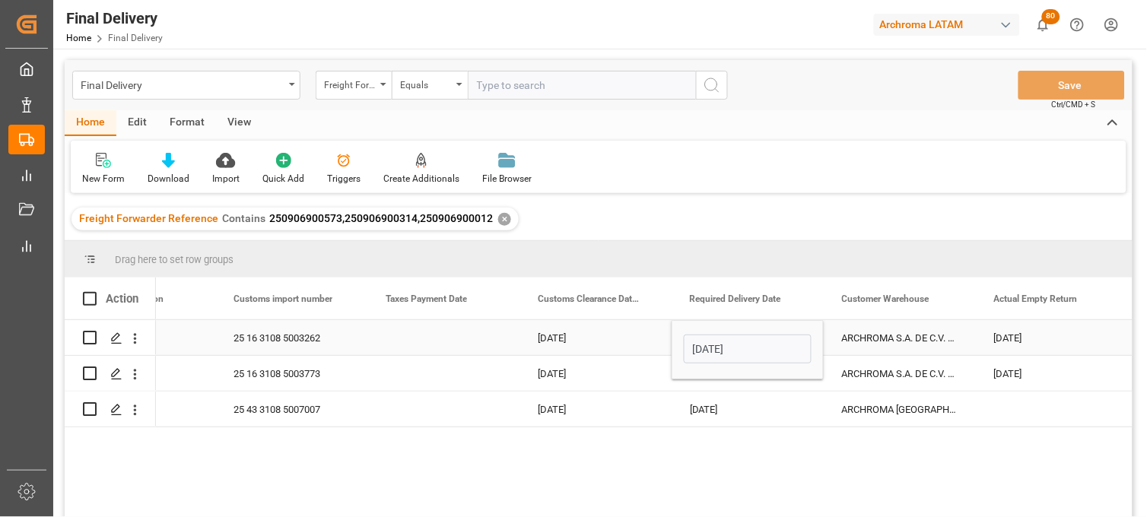
click at [872, 338] on div "ARCHROMA S.A. DE C.V. ([PERSON_NAME])" at bounding box center [900, 337] width 152 height 35
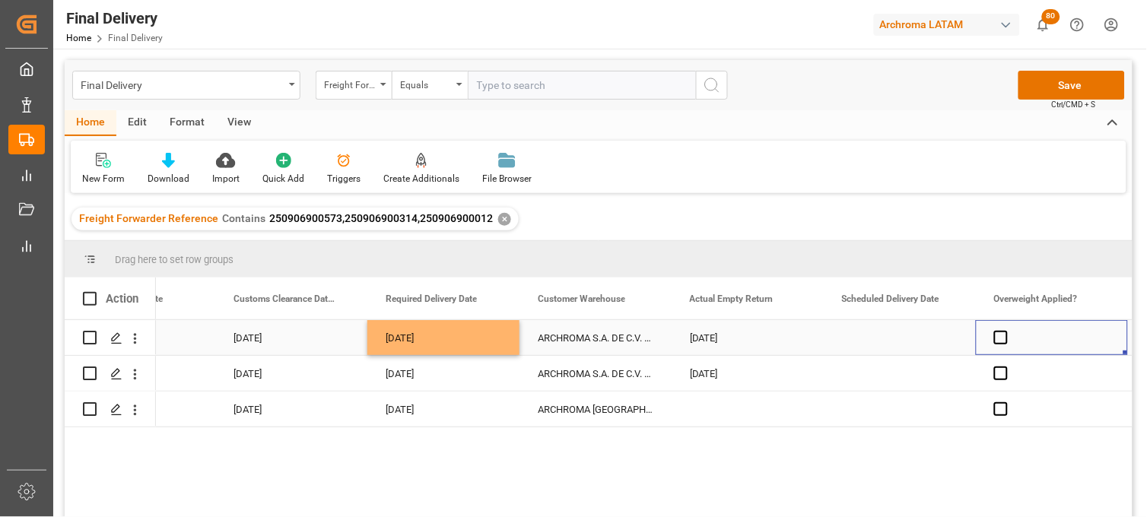
scroll to position [0, 2223]
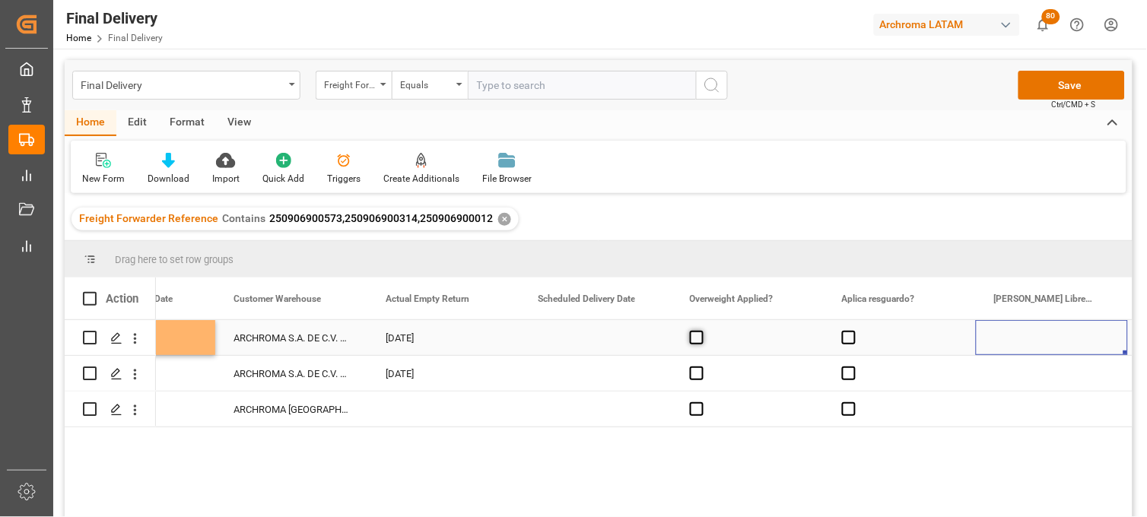
click at [696, 332] on span "Press SPACE to select this row." at bounding box center [697, 338] width 14 height 14
click at [701, 331] on input "Press SPACE to select this row." at bounding box center [701, 331] width 0 height 0
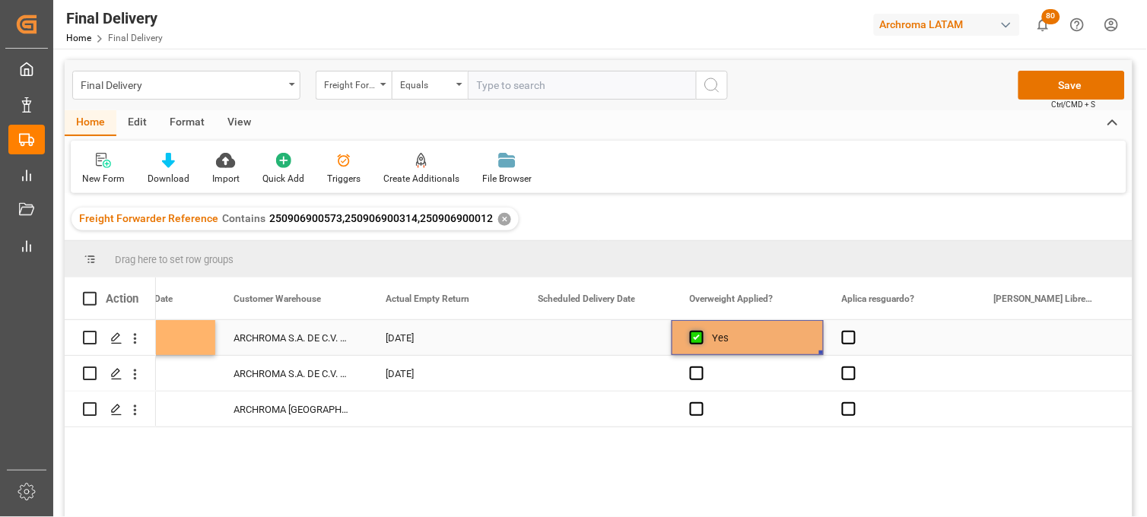
click at [696, 332] on span "Press SPACE to select this row." at bounding box center [697, 338] width 14 height 14
click at [701, 331] on input "Press SPACE to select this row." at bounding box center [701, 331] width 0 height 0
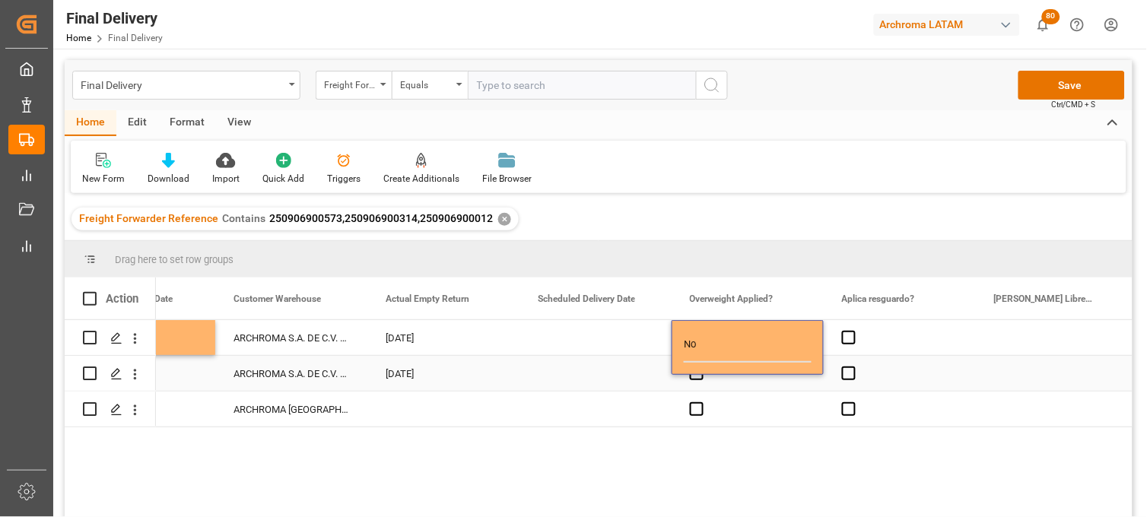
click at [698, 382] on div "Press SPACE to select this row." at bounding box center [748, 373] width 152 height 35
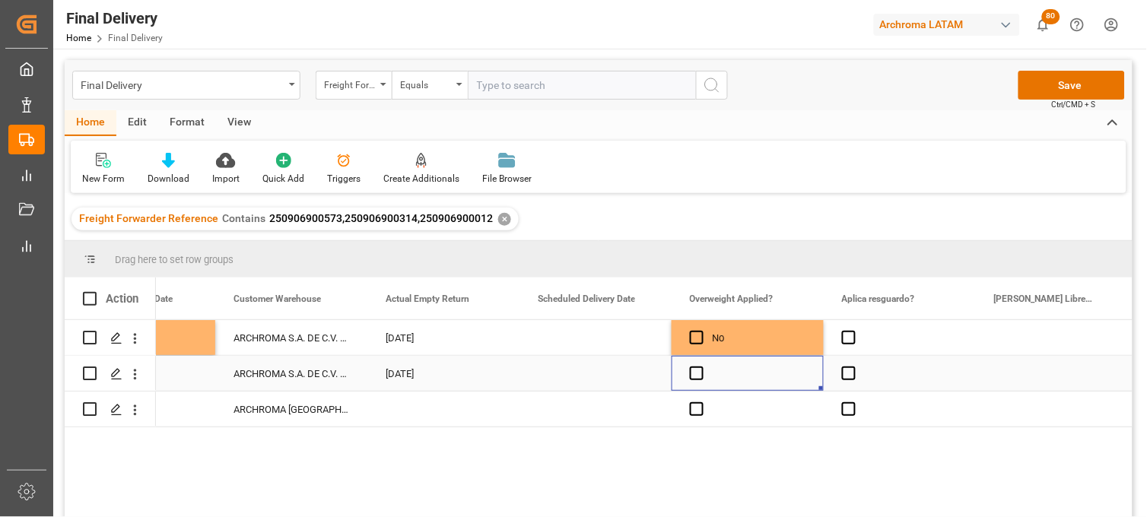
click at [697, 382] on div "Press SPACE to select this row." at bounding box center [748, 373] width 152 height 35
click at [698, 415] on span "Press SPACE to select this row." at bounding box center [697, 409] width 14 height 14
click at [701, 402] on input "Press SPACE to select this row." at bounding box center [701, 402] width 0 height 0
click at [698, 415] on span "Press SPACE to select this row." at bounding box center [697, 409] width 14 height 14
click at [701, 402] on input "Press SPACE to select this row." at bounding box center [701, 402] width 0 height 0
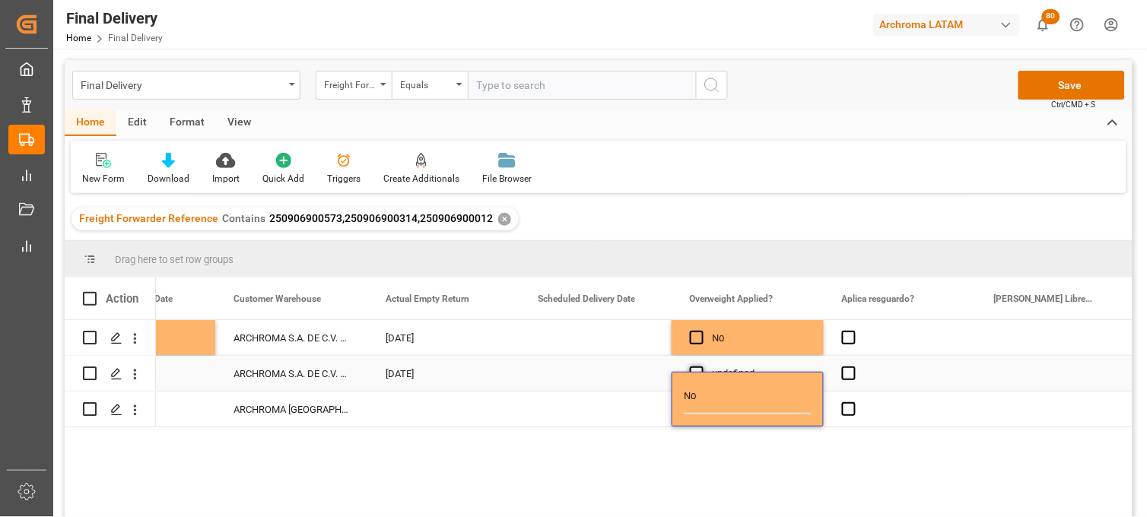
click at [695, 367] on span "Press SPACE to select this row." at bounding box center [697, 374] width 14 height 14
click at [701, 367] on input "Press SPACE to select this row." at bounding box center [701, 367] width 0 height 0
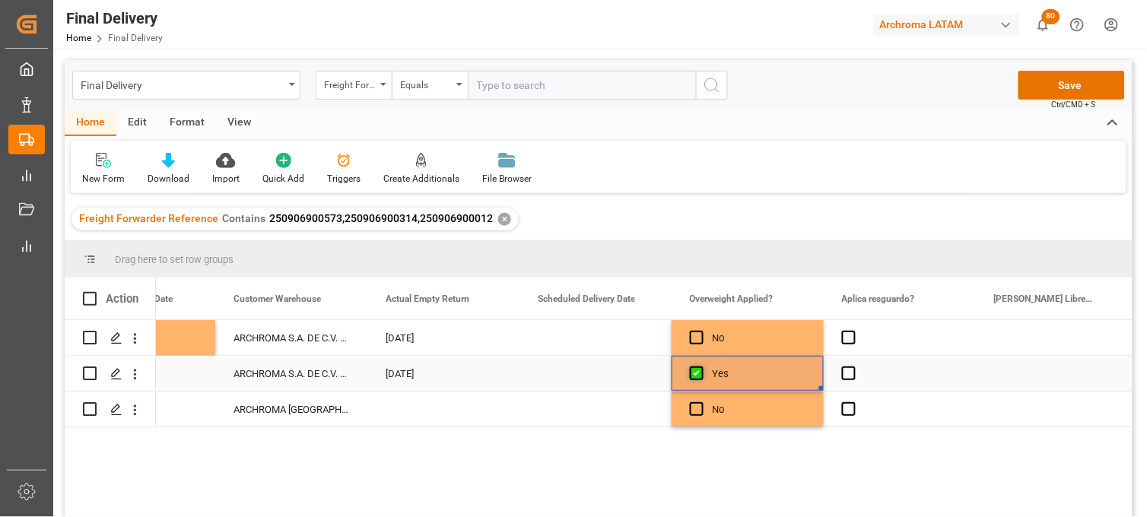
click at [695, 367] on span "Press SPACE to select this row." at bounding box center [697, 374] width 14 height 14
click at [701, 367] on input "Press SPACE to select this row." at bounding box center [701, 367] width 0 height 0
click at [852, 339] on span "Press SPACE to select this row." at bounding box center [849, 338] width 14 height 14
click at [854, 331] on input "Press SPACE to select this row." at bounding box center [854, 331] width 0 height 0
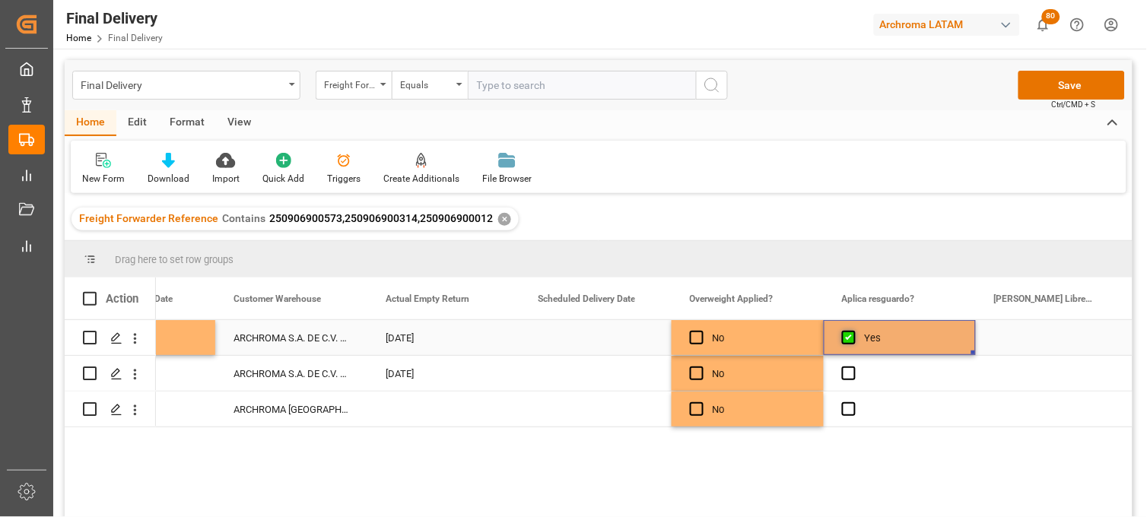
click at [852, 339] on span "Press SPACE to select this row." at bounding box center [849, 338] width 14 height 14
click at [854, 331] on input "Press SPACE to select this row." at bounding box center [854, 331] width 0 height 0
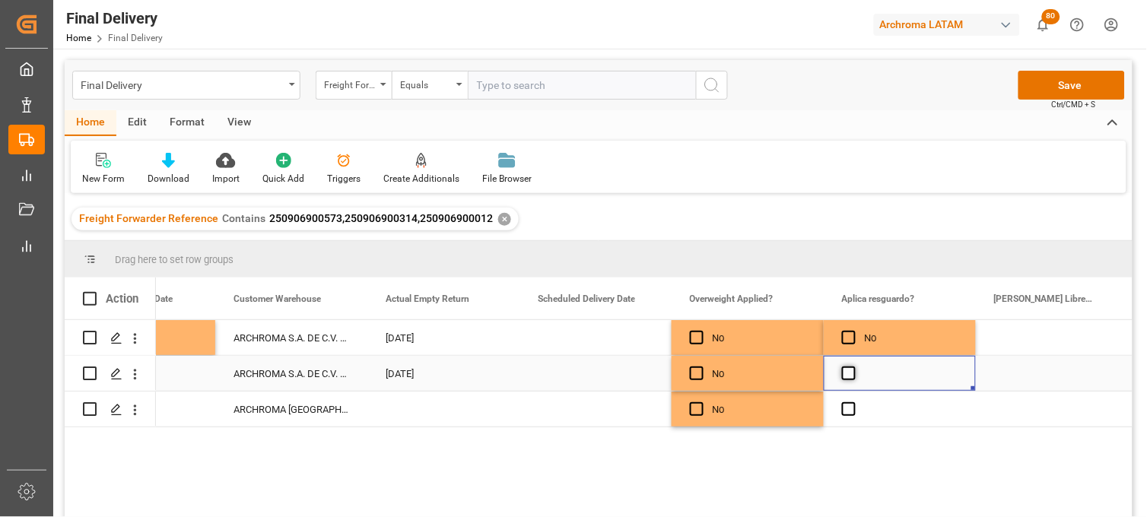
click at [843, 377] on span "Press SPACE to select this row." at bounding box center [849, 374] width 14 height 14
click at [854, 367] on input "Press SPACE to select this row." at bounding box center [854, 367] width 0 height 0
click at [847, 370] on span "Press SPACE to select this row." at bounding box center [849, 374] width 14 height 14
click at [854, 367] on input "Press SPACE to select this row." at bounding box center [854, 367] width 0 height 0
click at [850, 412] on span "Press SPACE to select this row." at bounding box center [849, 409] width 14 height 14
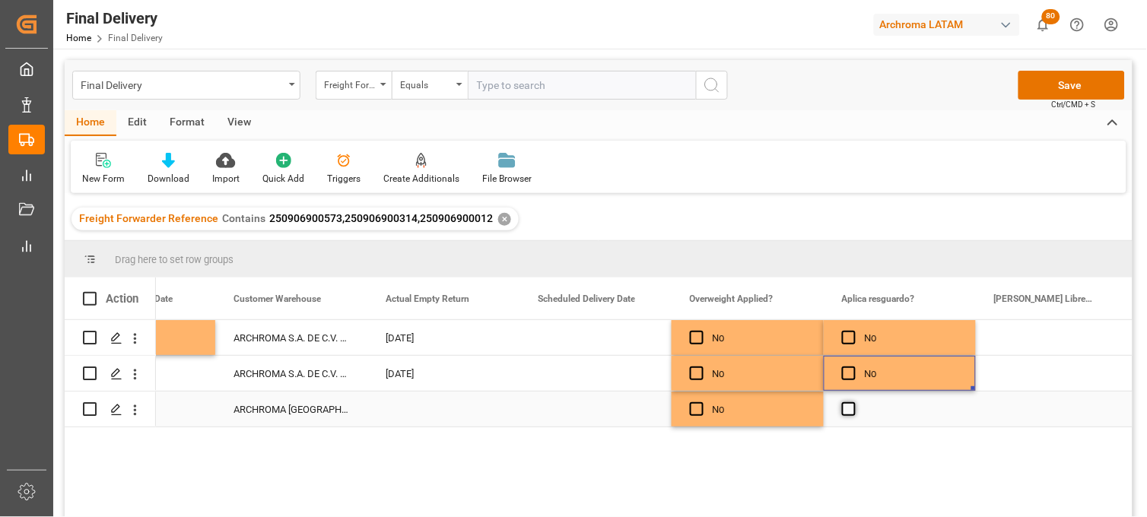
click at [854, 402] on input "Press SPACE to select this row." at bounding box center [854, 402] width 0 height 0
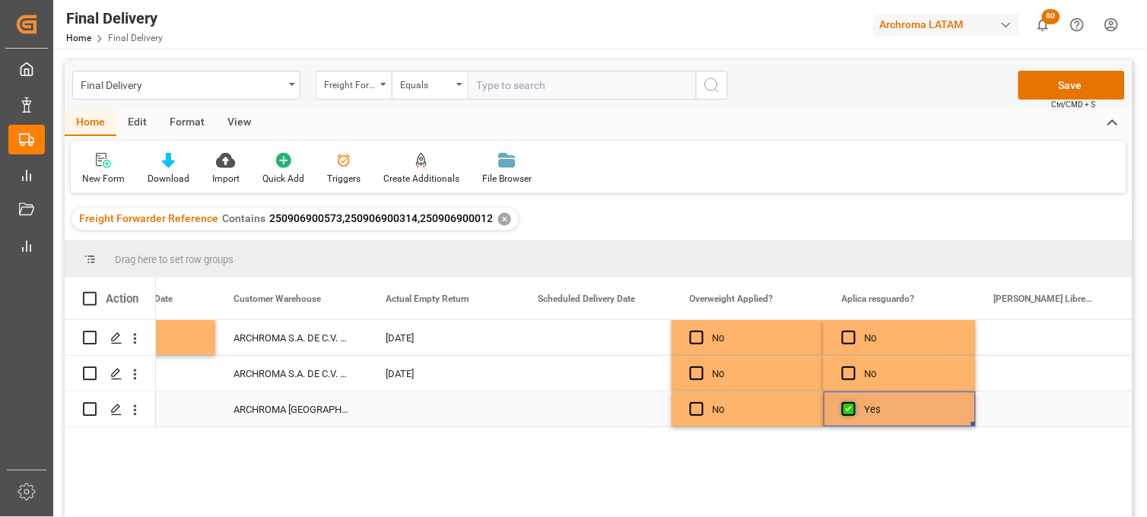
click at [850, 412] on span "Press SPACE to select this row." at bounding box center [849, 409] width 14 height 14
click at [854, 402] on input "Press SPACE to select this row." at bounding box center [854, 402] width 0 height 0
click at [854, 335] on span "Press SPACE to select this row." at bounding box center [849, 338] width 14 height 14
click at [854, 331] on input "Press SPACE to select this row." at bounding box center [854, 331] width 0 height 0
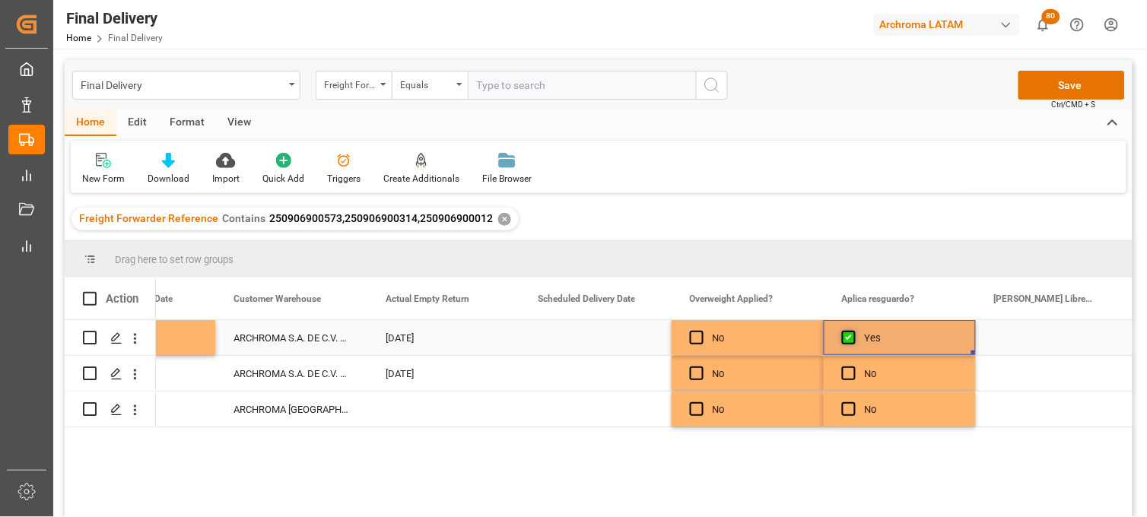
click at [854, 337] on span "Press SPACE to select this row." at bounding box center [849, 338] width 14 height 14
click at [854, 331] on input "Press SPACE to select this row." at bounding box center [854, 331] width 0 height 0
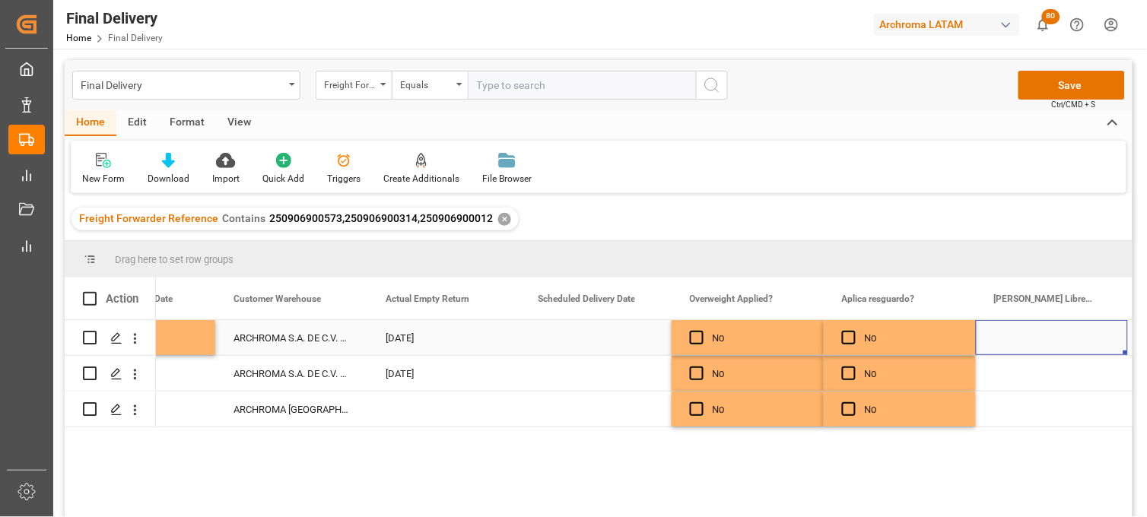
click at [1013, 336] on div "Press SPACE to select this row." at bounding box center [1052, 337] width 152 height 35
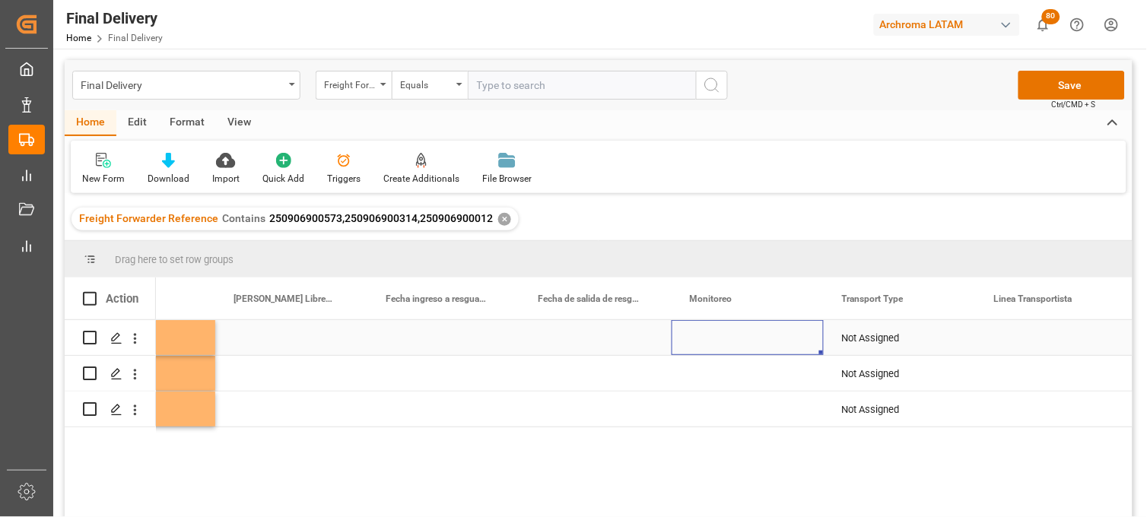
click at [720, 339] on div "Press SPACE to select this row." at bounding box center [748, 337] width 152 height 35
click at [720, 339] on input "Press SPACE to select this row." at bounding box center [748, 346] width 128 height 29
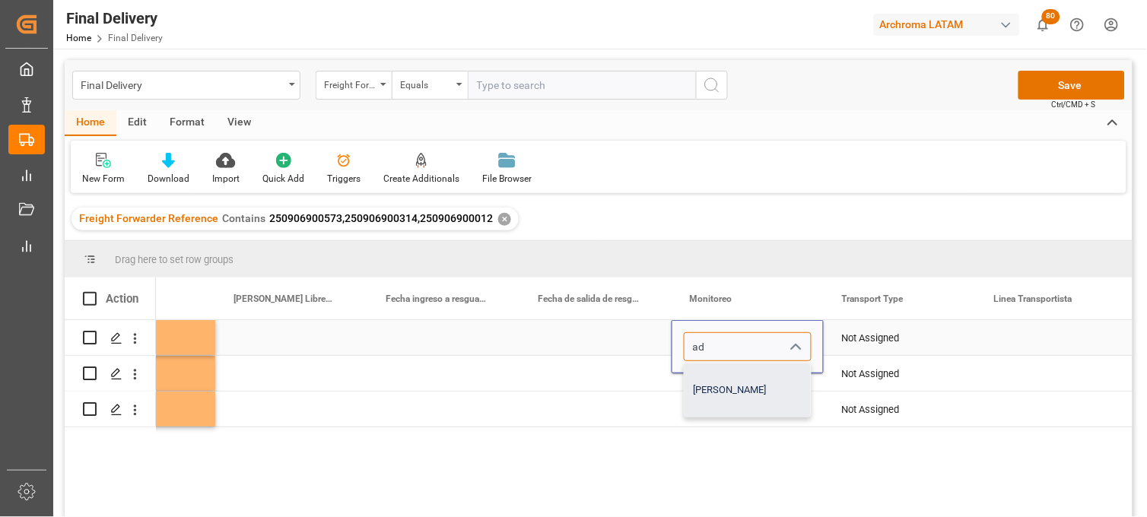
click at [724, 380] on div "[PERSON_NAME]" at bounding box center [748, 390] width 126 height 53
type input "[PERSON_NAME]"
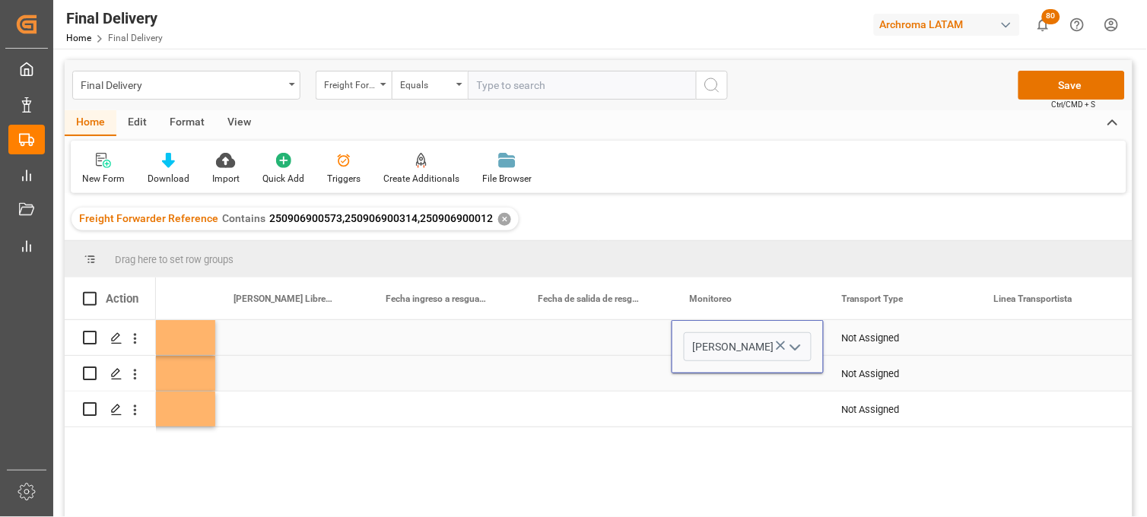
click at [717, 374] on div "Press SPACE to select this row." at bounding box center [748, 373] width 152 height 35
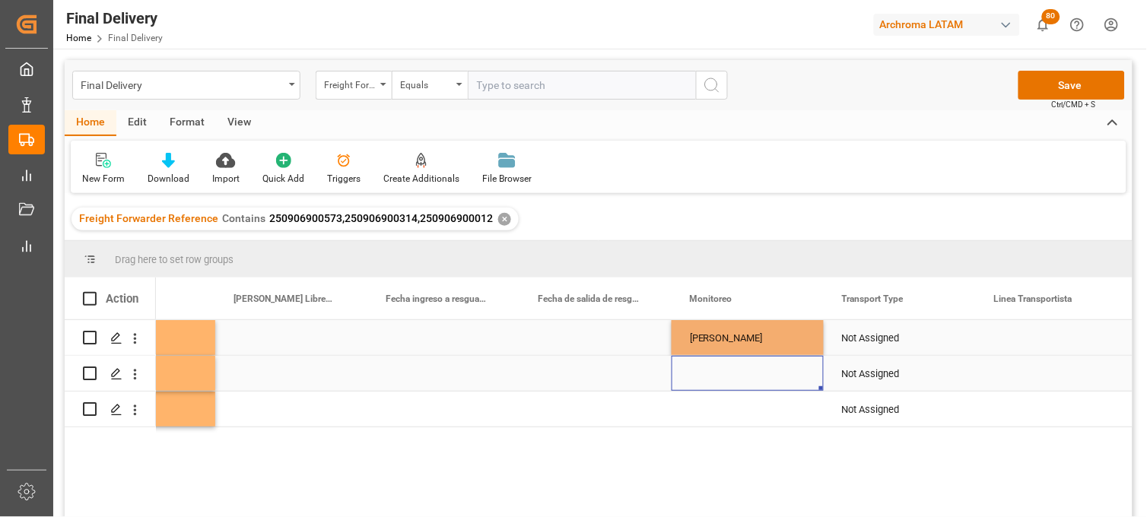
click at [715, 373] on div "Press SPACE to select this row." at bounding box center [748, 373] width 152 height 35
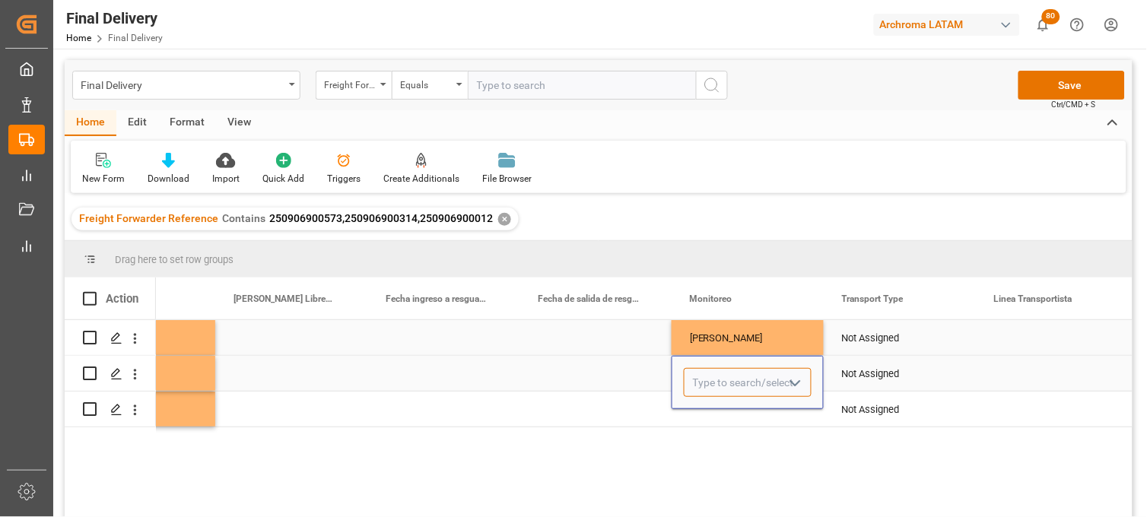
click at [715, 373] on input "Press SPACE to select this row." at bounding box center [748, 382] width 128 height 29
click at [726, 415] on div "[PERSON_NAME]" at bounding box center [748, 425] width 126 height 53
type input "[PERSON_NAME]"
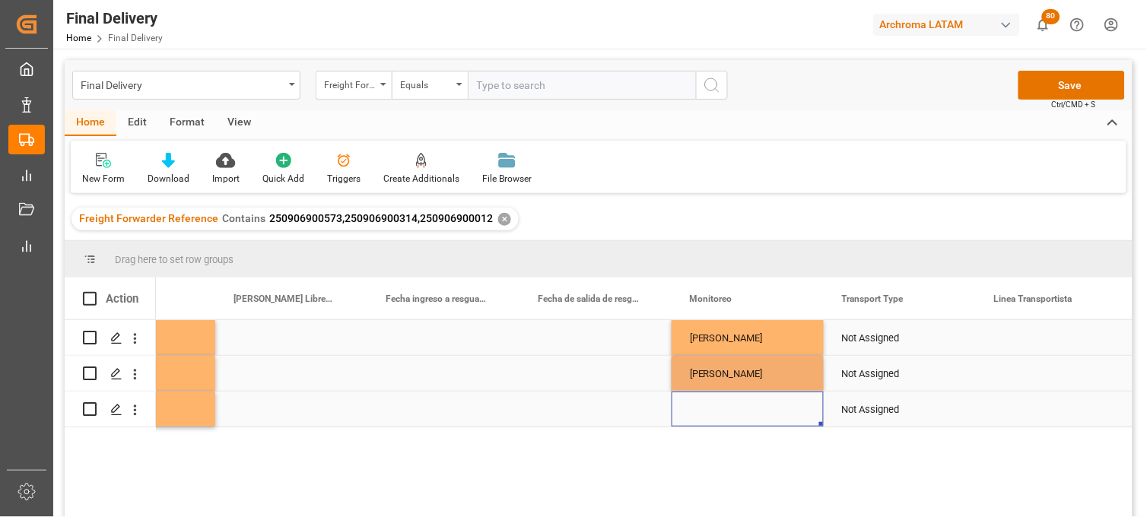
click at [711, 415] on div "Press SPACE to select this row." at bounding box center [748, 409] width 152 height 35
click at [713, 406] on div "Press SPACE to select this row." at bounding box center [748, 409] width 152 height 35
click at [714, 407] on input "Press SPACE to select this row." at bounding box center [748, 400] width 128 height 29
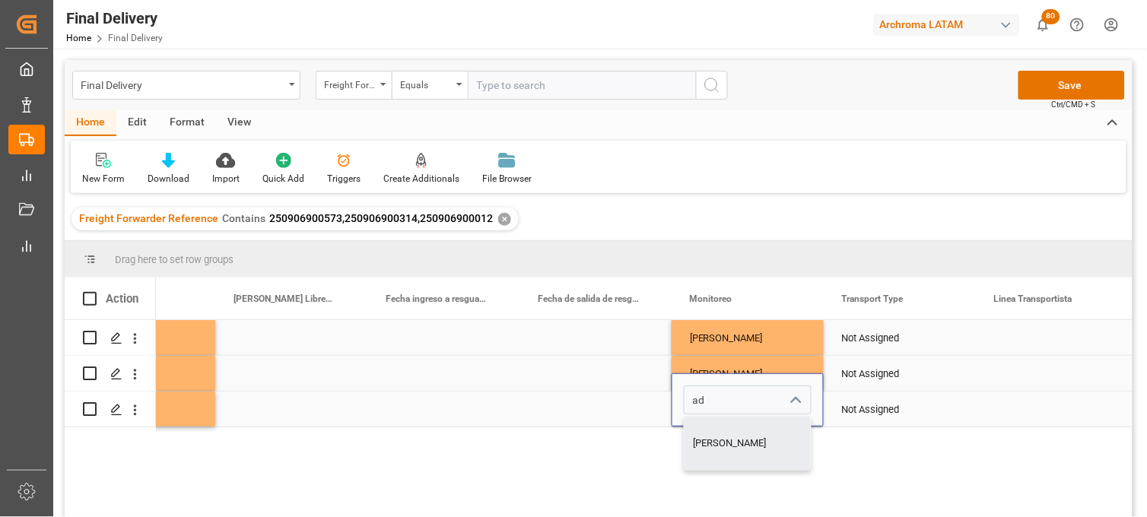
click at [724, 434] on div "[PERSON_NAME]" at bounding box center [748, 443] width 126 height 53
type input "[PERSON_NAME]"
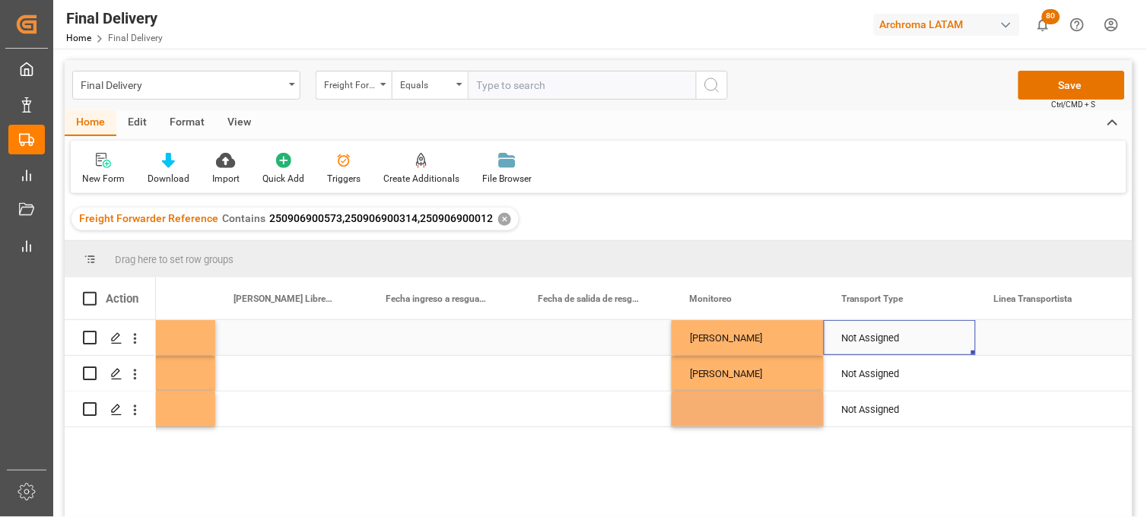
click at [877, 332] on div "Not Assigned" at bounding box center [900, 338] width 116 height 35
click at [930, 345] on icon "Press SPACE to select this row." at bounding box center [933, 346] width 16 height 16
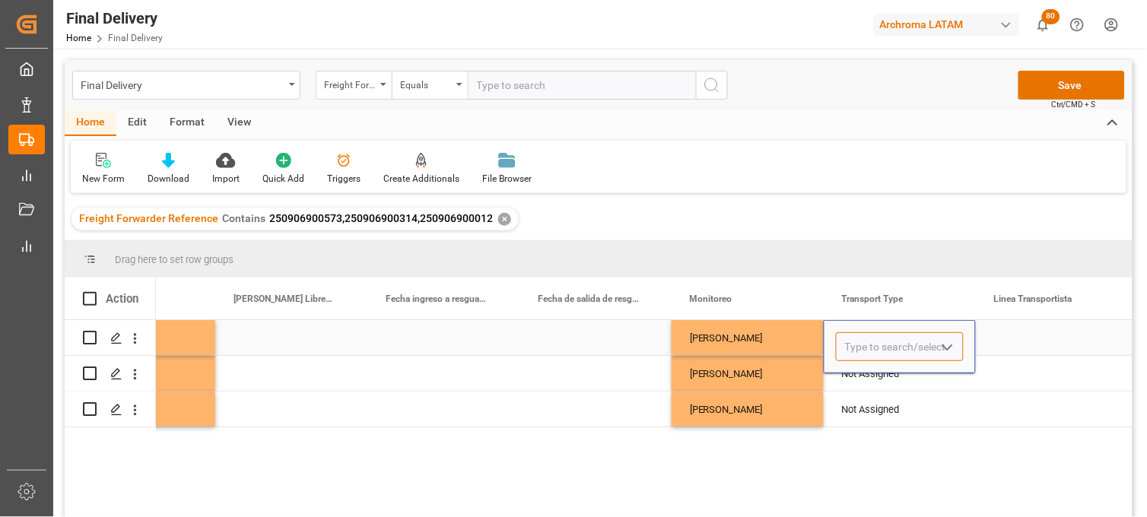
click at [876, 347] on input "Press SPACE to select this row." at bounding box center [900, 346] width 128 height 29
click at [868, 385] on div "SENCILLO" at bounding box center [900, 390] width 126 height 53
type input "SENCILLO"
click at [862, 373] on div "SENCILLO" at bounding box center [900, 346] width 152 height 53
click at [866, 376] on div "Not Assigned" at bounding box center [900, 374] width 116 height 35
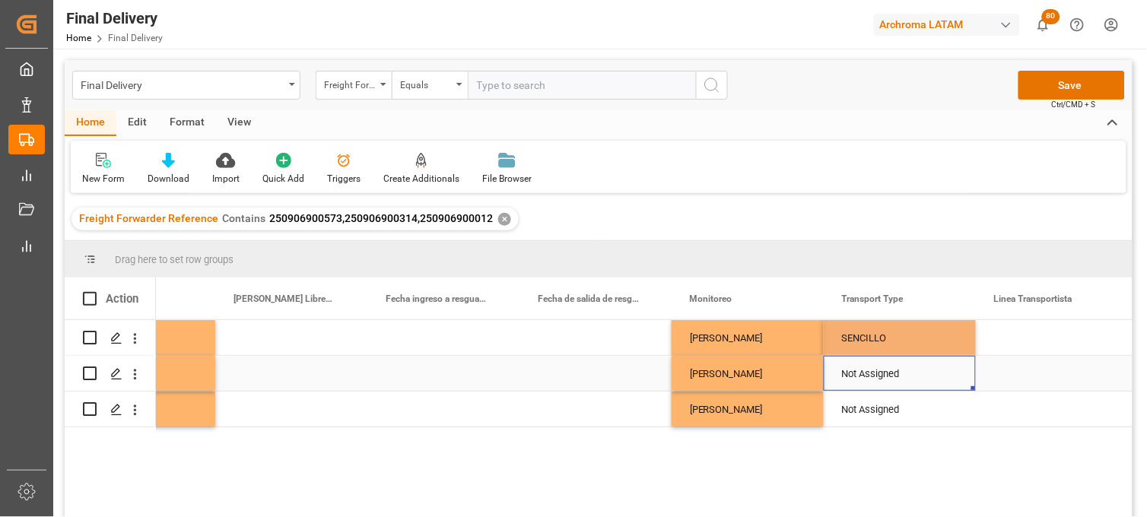
click at [866, 376] on div "Not Assigned" at bounding box center [900, 374] width 116 height 35
drag, startPoint x: 929, startPoint y: 384, endPoint x: 881, endPoint y: 386, distance: 48.0
click at [929, 384] on icon "Press SPACE to select this row." at bounding box center [933, 381] width 9 height 9
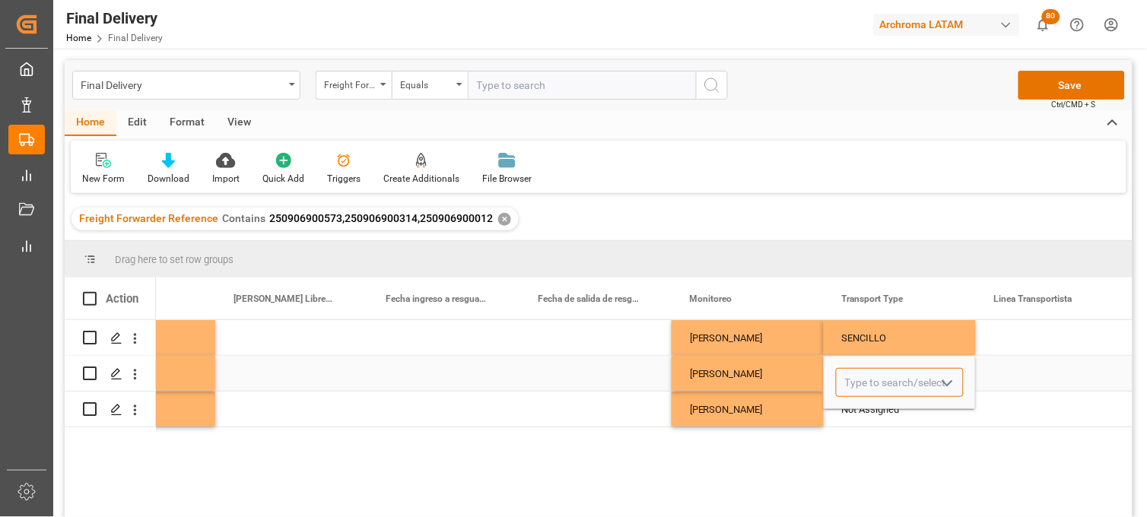
click at [875, 388] on input "Press SPACE to select this row." at bounding box center [900, 382] width 128 height 29
click at [873, 419] on div "SENCILLO" at bounding box center [900, 425] width 126 height 53
type input "SENCILLO"
click at [864, 412] on div "Not Assigned" at bounding box center [900, 410] width 116 height 35
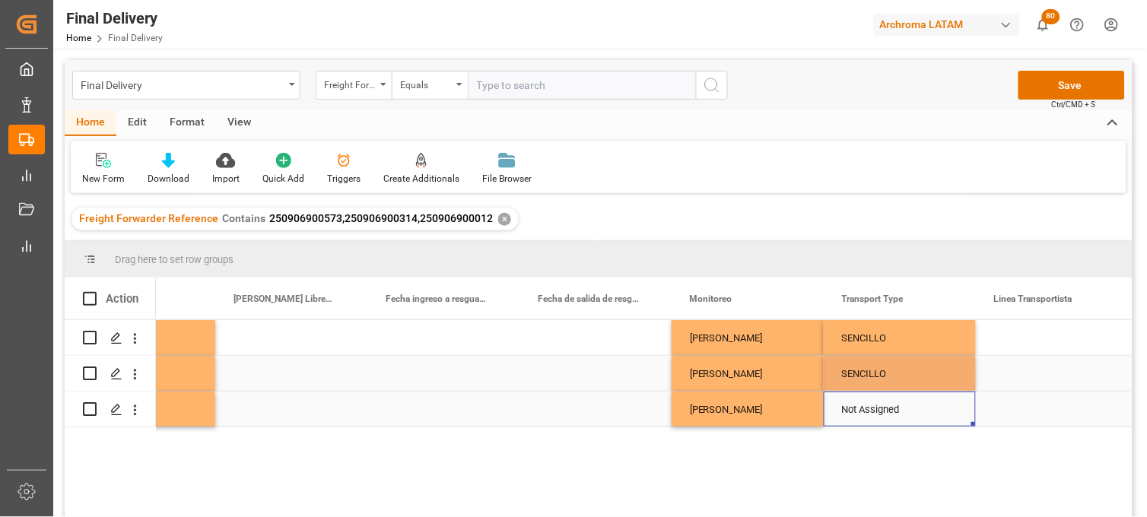
click at [892, 412] on div "Not Assigned" at bounding box center [900, 410] width 116 height 35
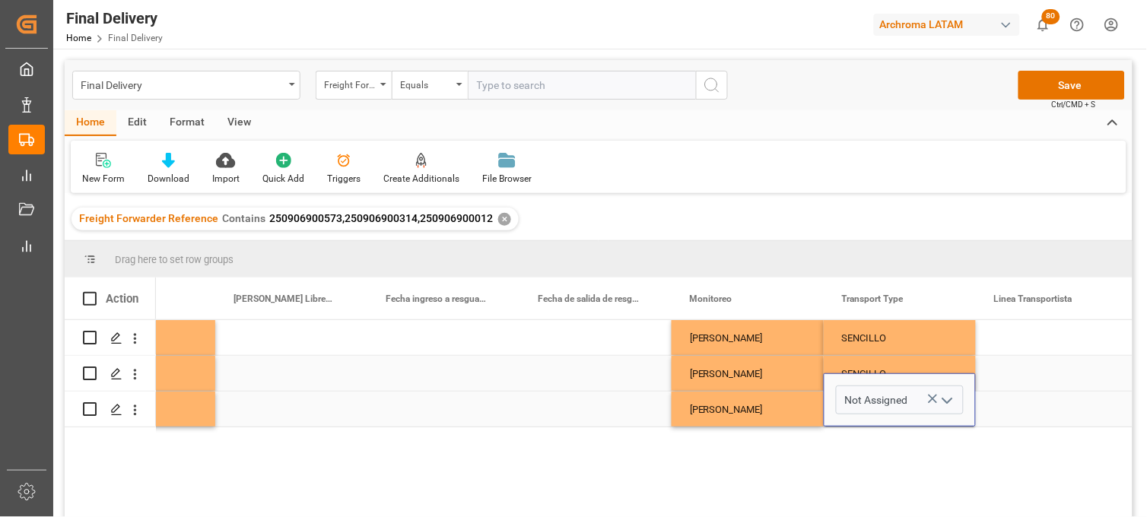
click at [930, 398] on icon "Press SPACE to select this row." at bounding box center [933, 399] width 16 height 16
click at [904, 400] on input "Press SPACE to select this row." at bounding box center [900, 400] width 128 height 29
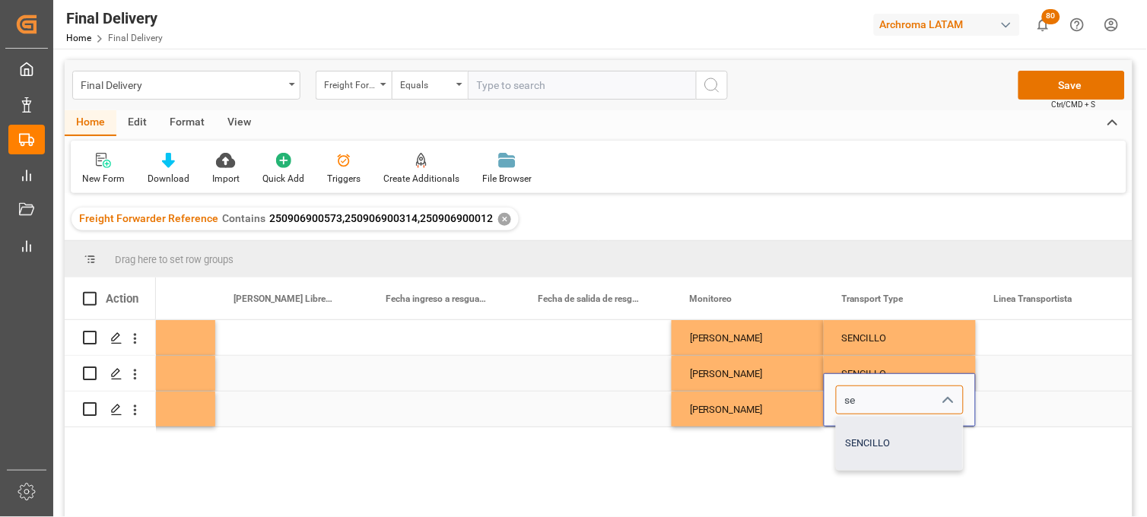
click at [890, 442] on div "SENCILLO" at bounding box center [900, 443] width 126 height 53
type input "SENCILLO"
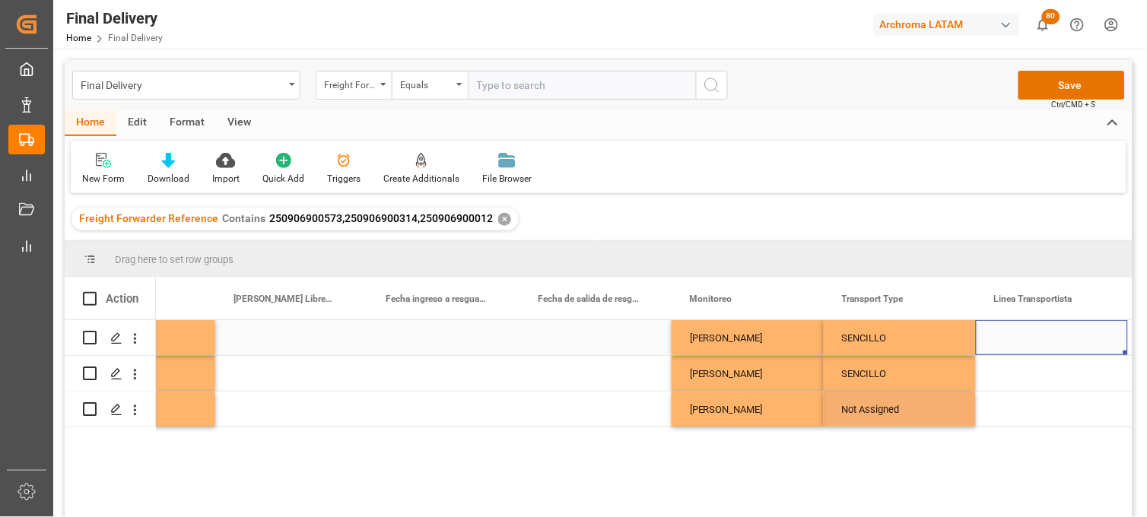
click at [1013, 337] on div "Press SPACE to select this row." at bounding box center [1052, 337] width 152 height 35
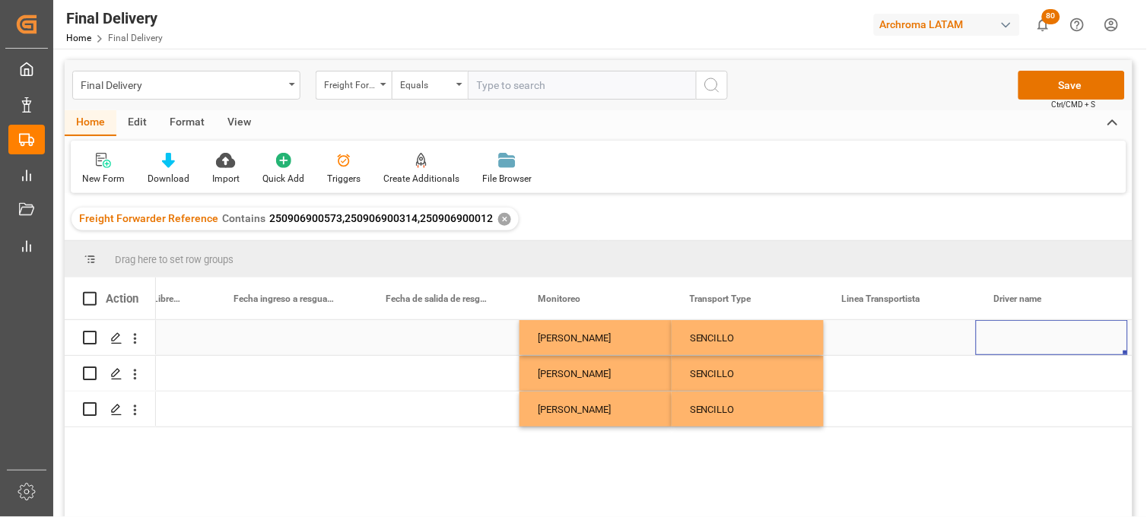
click at [866, 341] on div "Press SPACE to select this row." at bounding box center [900, 337] width 152 height 35
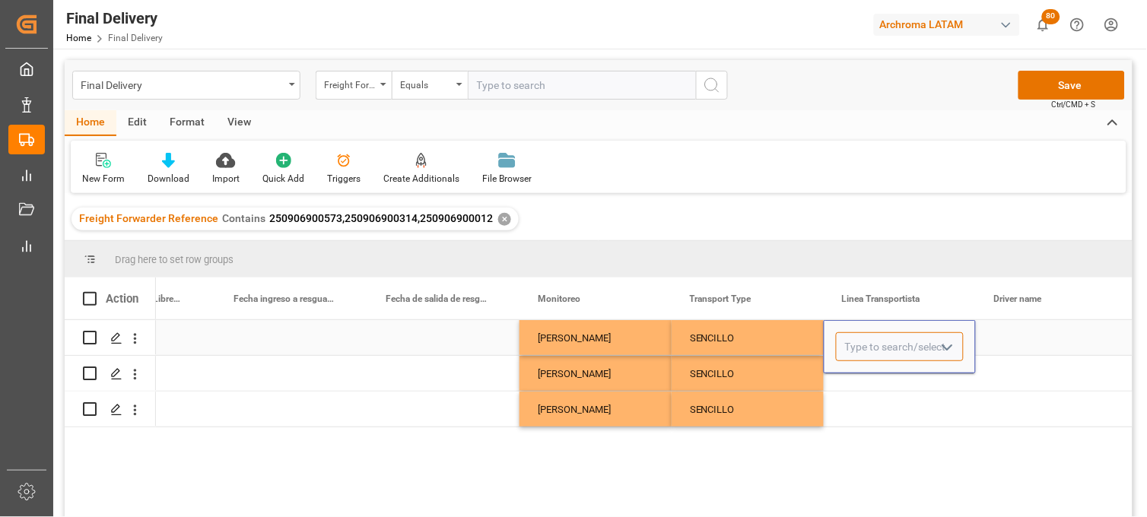
click at [869, 343] on input "Press SPACE to select this row." at bounding box center [900, 346] width 128 height 29
click at [870, 389] on div "TRANSPORTES BELCHEZ SA DE CV" at bounding box center [923, 390] width 172 height 53
type input "TRANSPORTES BELCHEZ SA DE CV"
click at [862, 378] on div "Press SPACE to select this row." at bounding box center [900, 373] width 152 height 35
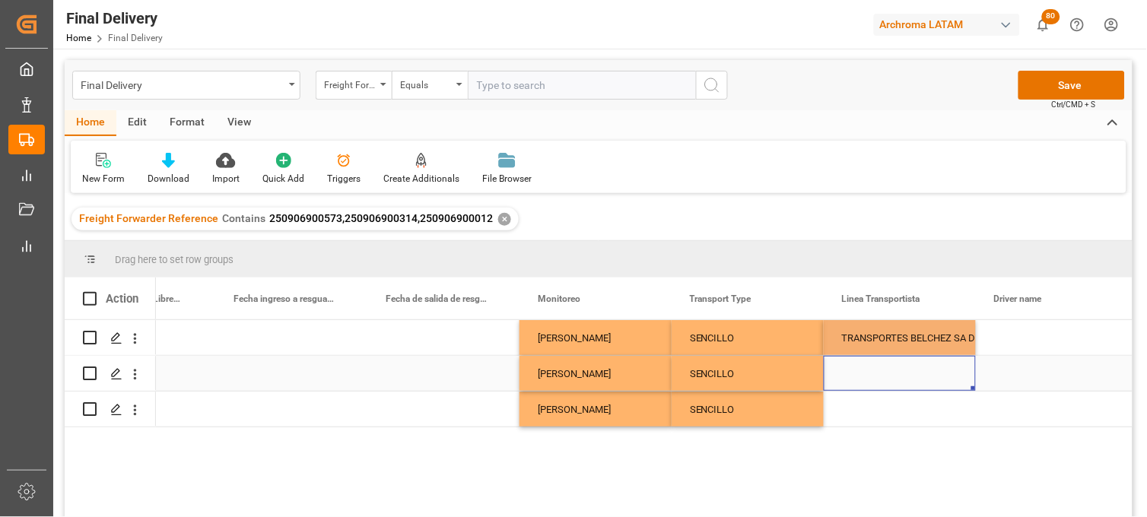
click at [862, 378] on div "Press SPACE to select this row." at bounding box center [900, 373] width 152 height 35
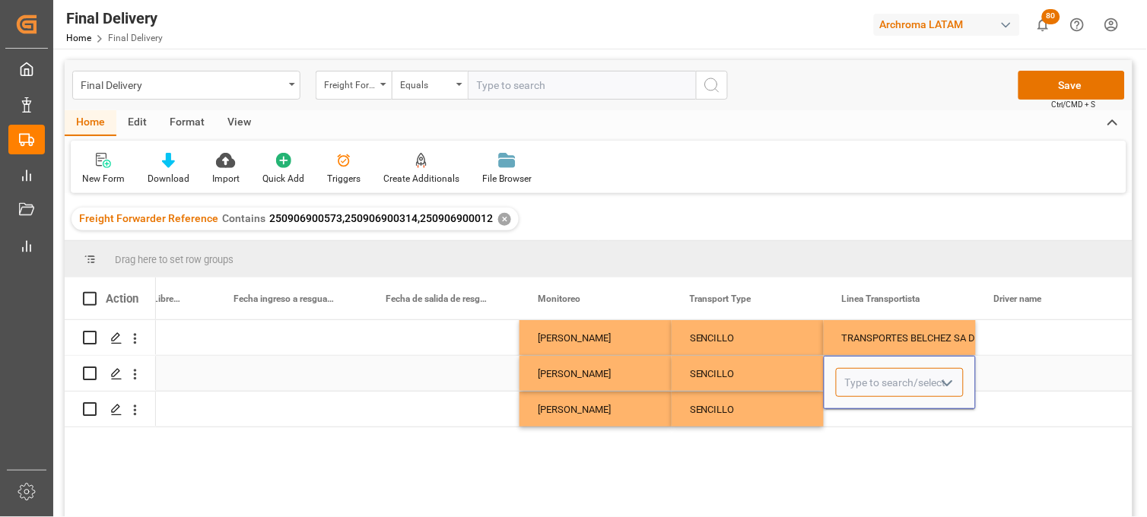
click at [858, 379] on input "Press SPACE to select this row." at bounding box center [900, 382] width 128 height 29
click at [862, 380] on input "Press SPACE to select this row." at bounding box center [900, 382] width 128 height 29
click at [869, 429] on div "TRANSPORTES BELCHEZ SA DE CV" at bounding box center [923, 425] width 172 height 53
type input "TRANSPORTES BELCHEZ SA DE CV"
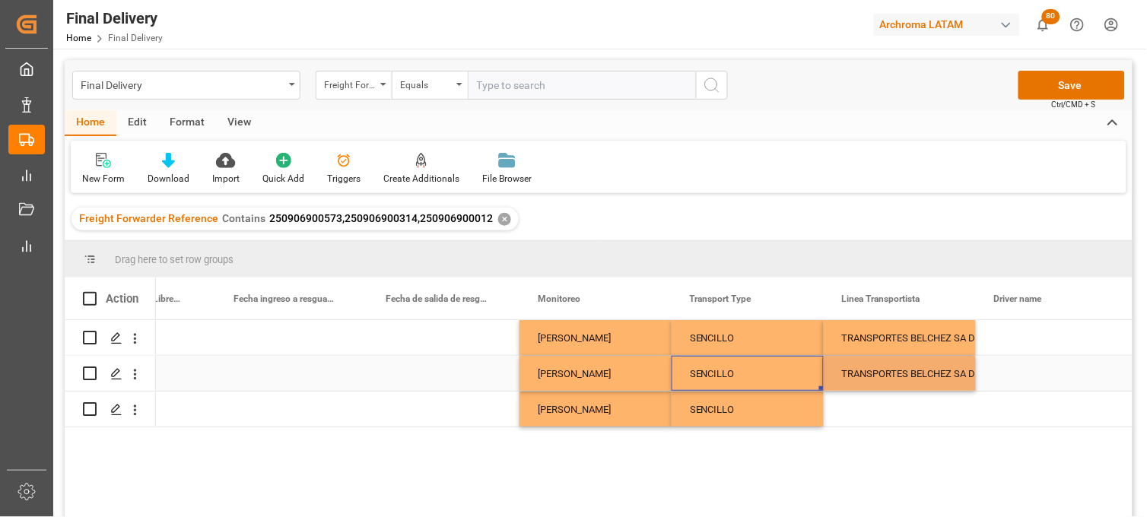
drag, startPoint x: 732, startPoint y: 377, endPoint x: 761, endPoint y: 424, distance: 56.4
click at [732, 377] on div "SENCILLO" at bounding box center [748, 374] width 116 height 35
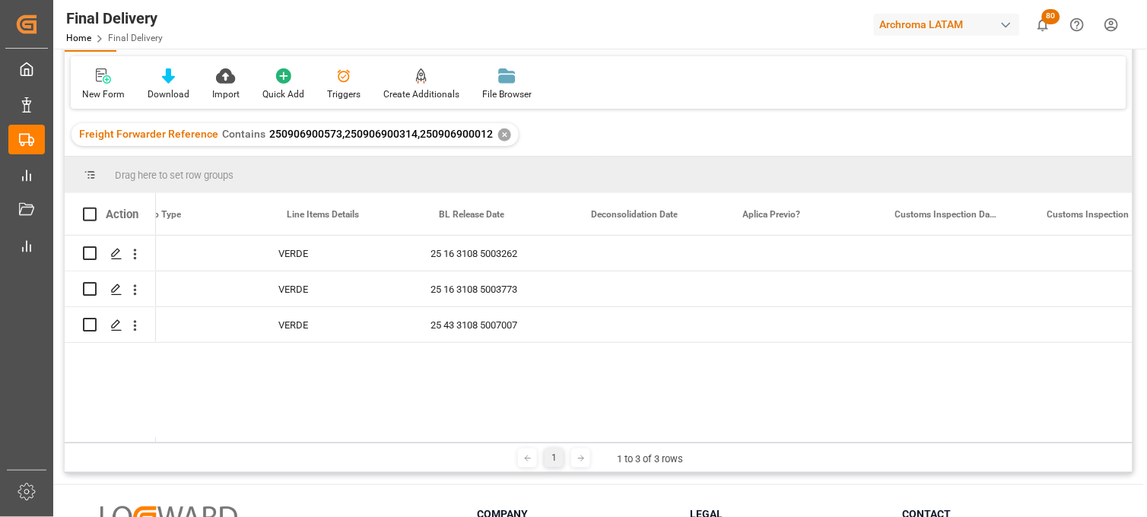
scroll to position [0, 0]
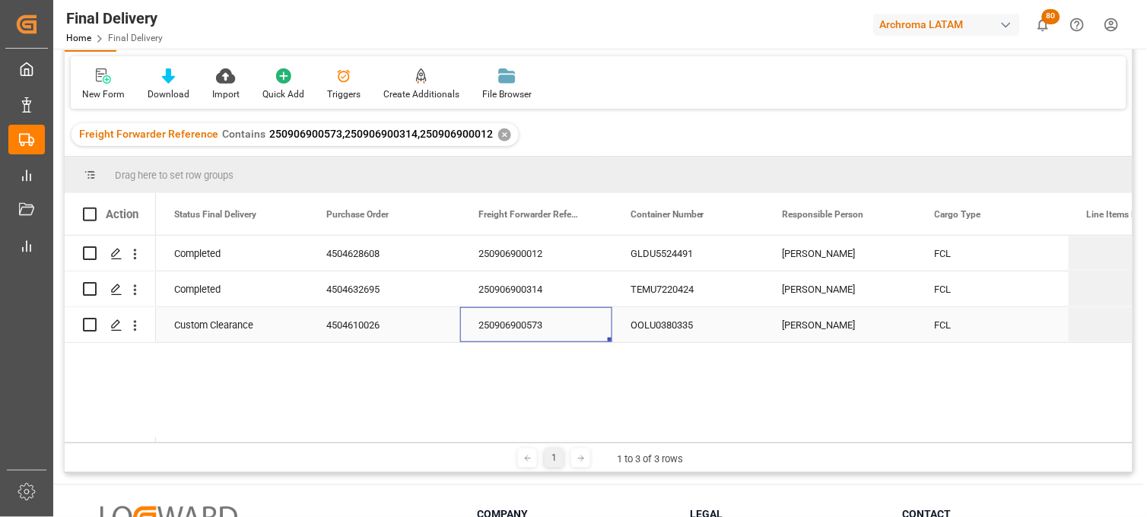
click at [517, 324] on div "250906900573" at bounding box center [536, 324] width 152 height 35
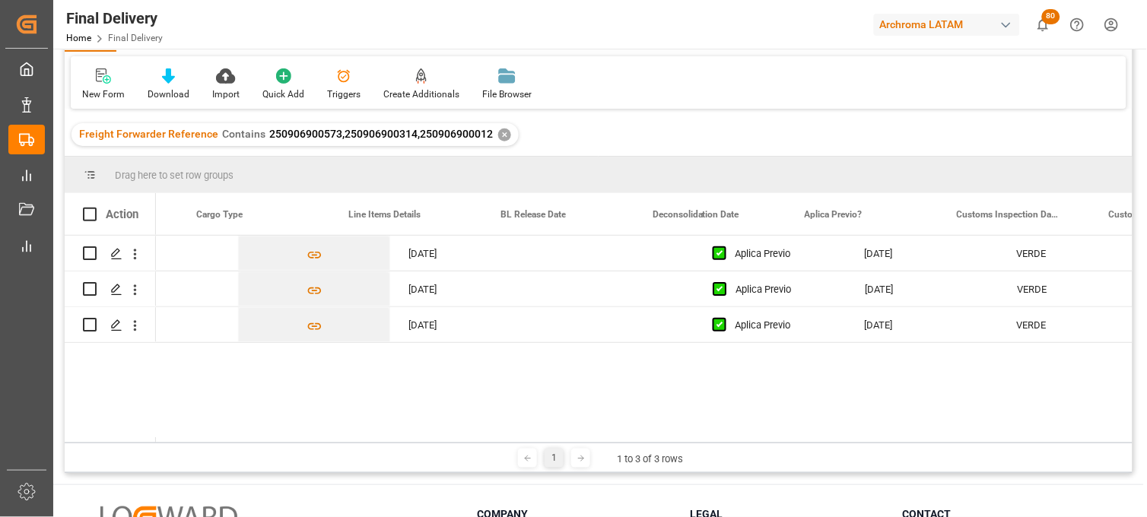
scroll to position [0, 1324]
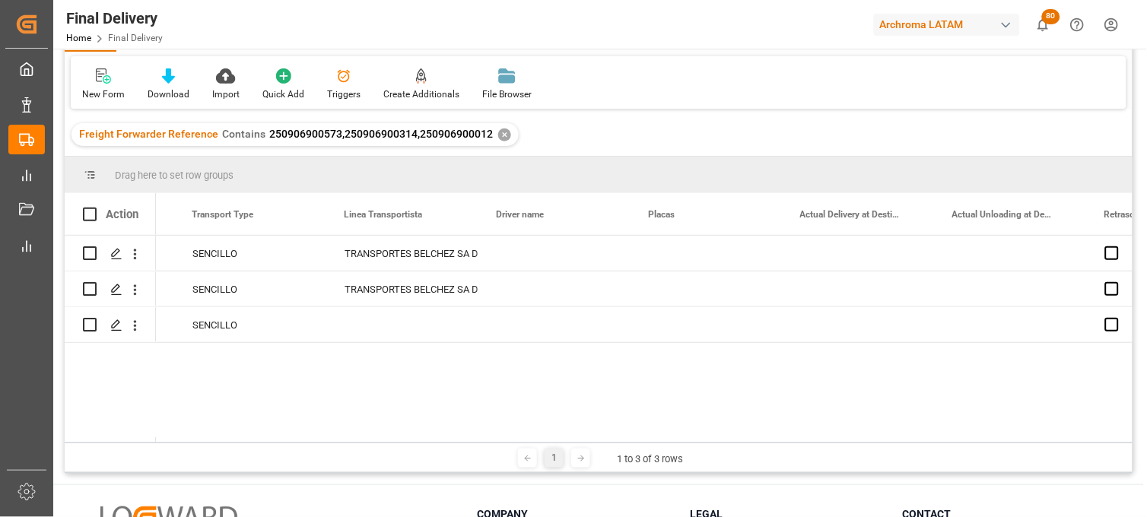
click at [946, 383] on div "Adrian Monroy SENCILLO TRANSPORTES BELCHEZ SA DE CV Adrian Monroy SENCILLO TRAN…" at bounding box center [644, 339] width 977 height 207
click at [377, 328] on div "Press SPACE to select this row." at bounding box center [402, 324] width 152 height 35
click at [377, 328] on input "Press SPACE to select this row." at bounding box center [403, 315] width 128 height 29
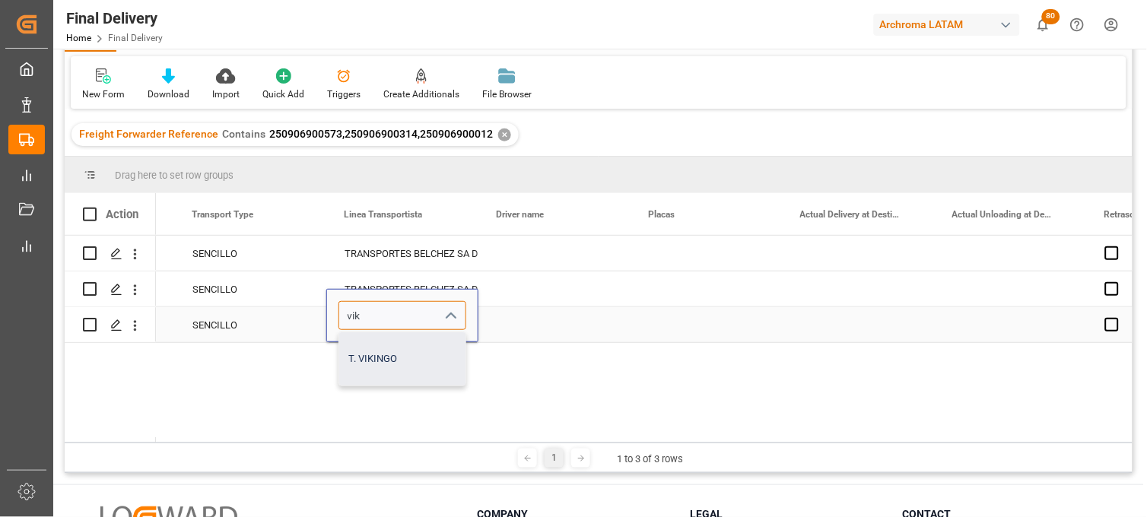
click at [385, 347] on div "T. VIKINGO" at bounding box center [402, 358] width 126 height 53
type input "T. VIKINGO"
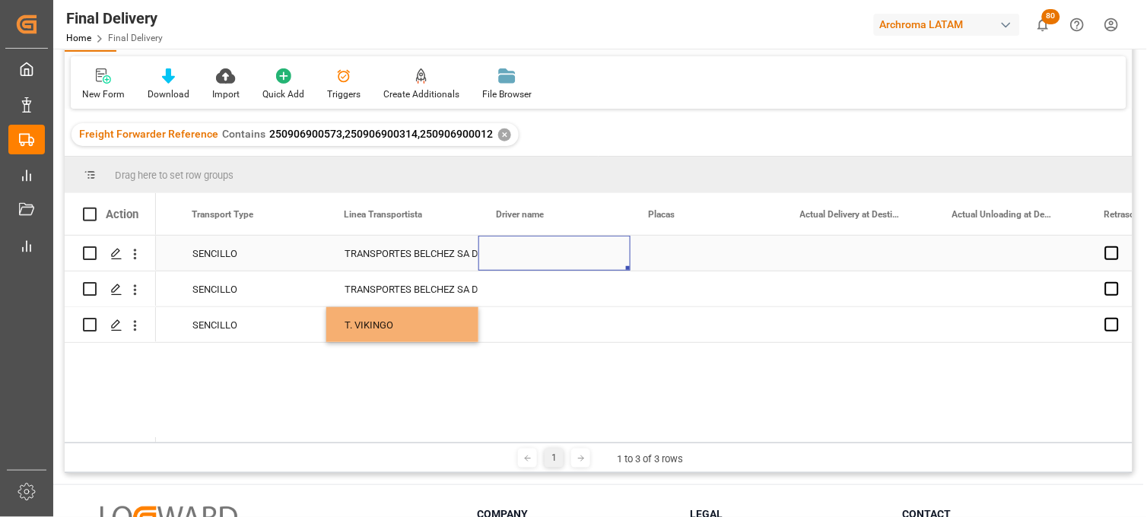
click at [526, 247] on div "Press SPACE to select this row." at bounding box center [554, 253] width 152 height 35
click at [517, 253] on div "Press SPACE to select this row." at bounding box center [554, 253] width 152 height 35
click at [517, 253] on input "Press SPACE to select this row." at bounding box center [555, 262] width 128 height 29
paste input "SANCHEZ MARTINEZ VICTOR HUGO"
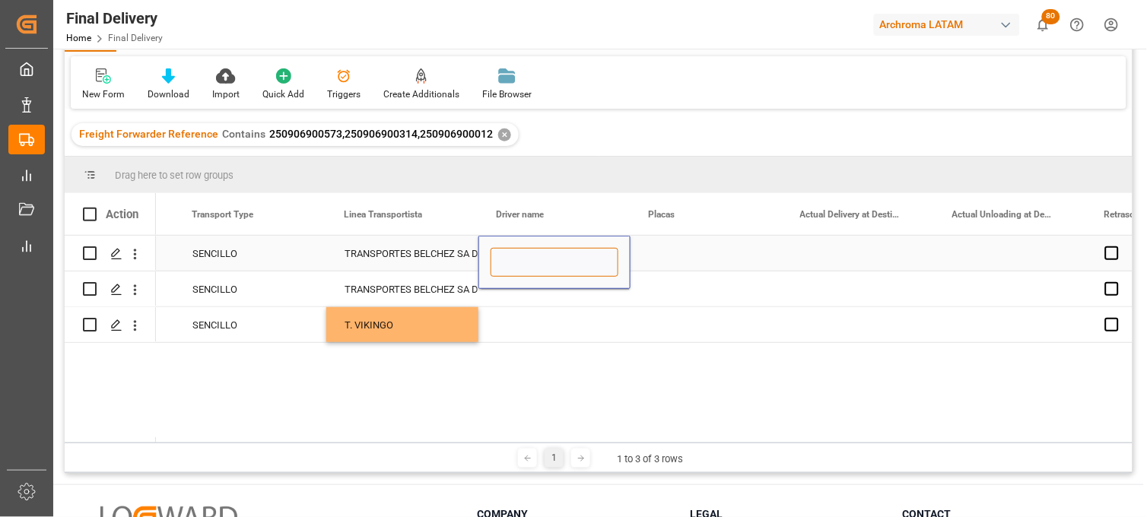
type input "SANCHEZ MARTINEZ VICTOR HUGO"
click at [519, 294] on div "Press SPACE to select this row." at bounding box center [554, 289] width 152 height 35
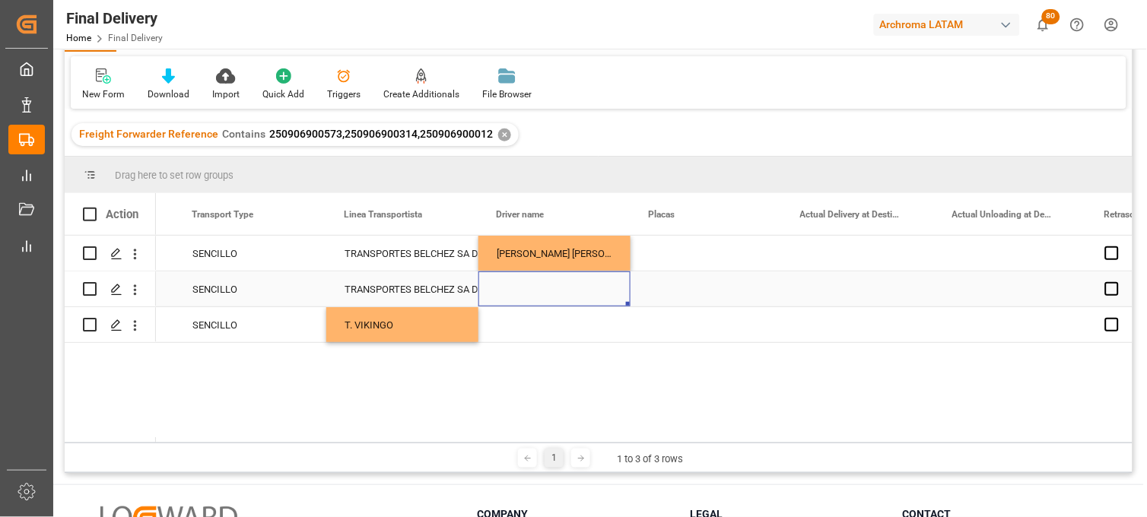
click at [523, 291] on div "Press SPACE to select this row." at bounding box center [554, 289] width 152 height 35
click at [523, 291] on input "Press SPACE to select this row." at bounding box center [555, 298] width 128 height 29
paste input "[PERSON_NAME] [PERSON_NAME]"
type input "[PERSON_NAME] [PERSON_NAME]"
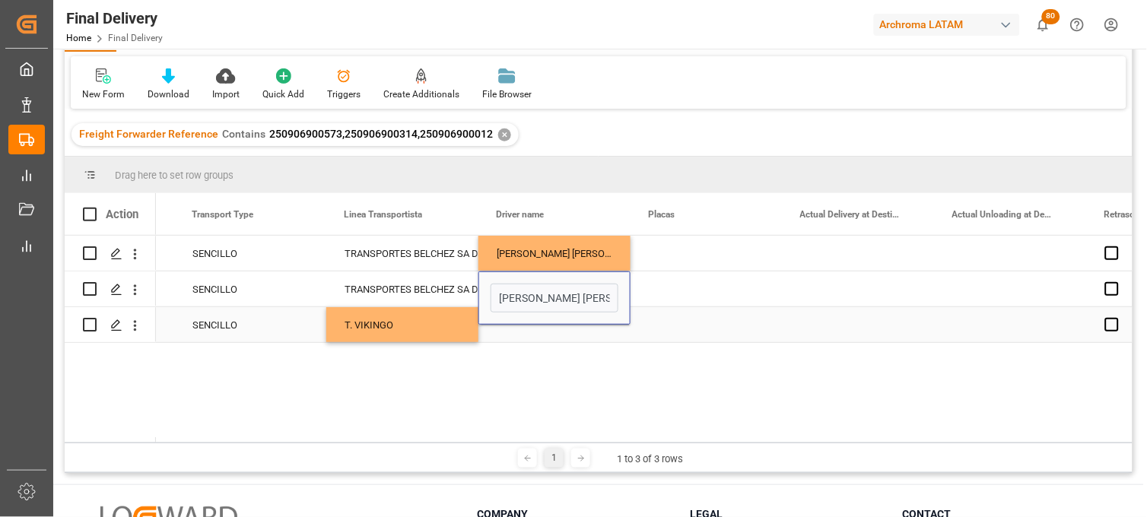
click at [525, 333] on div "Press SPACE to select this row." at bounding box center [554, 324] width 152 height 35
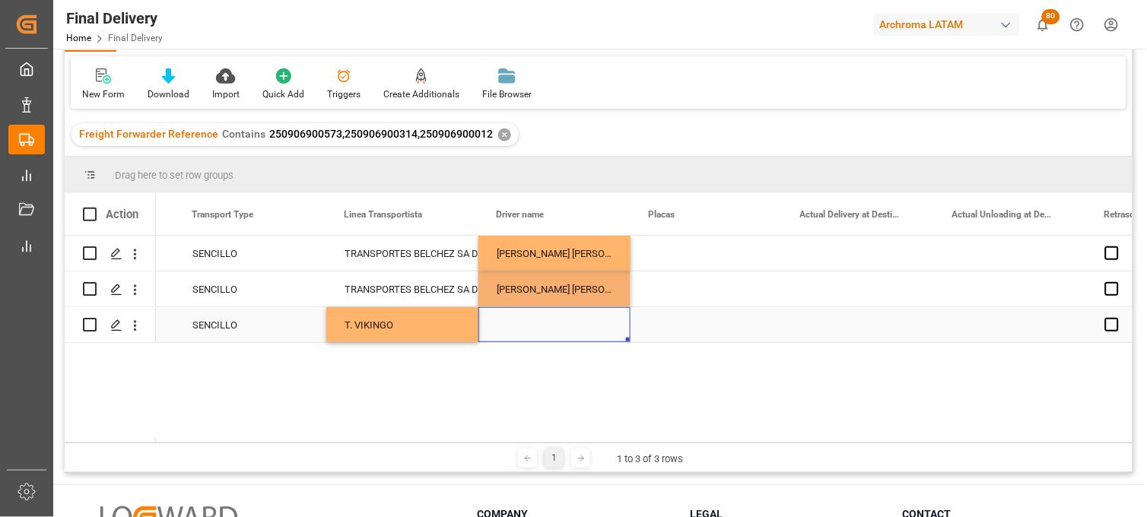
click at [520, 324] on div "Press SPACE to select this row." at bounding box center [554, 324] width 152 height 35
click at [520, 324] on input "Press SPACE to select this row." at bounding box center [555, 315] width 128 height 29
type input "[PERSON_NAME] [PERSON_NAME]"
click at [670, 317] on div "Press SPACE to select this row." at bounding box center [707, 324] width 152 height 35
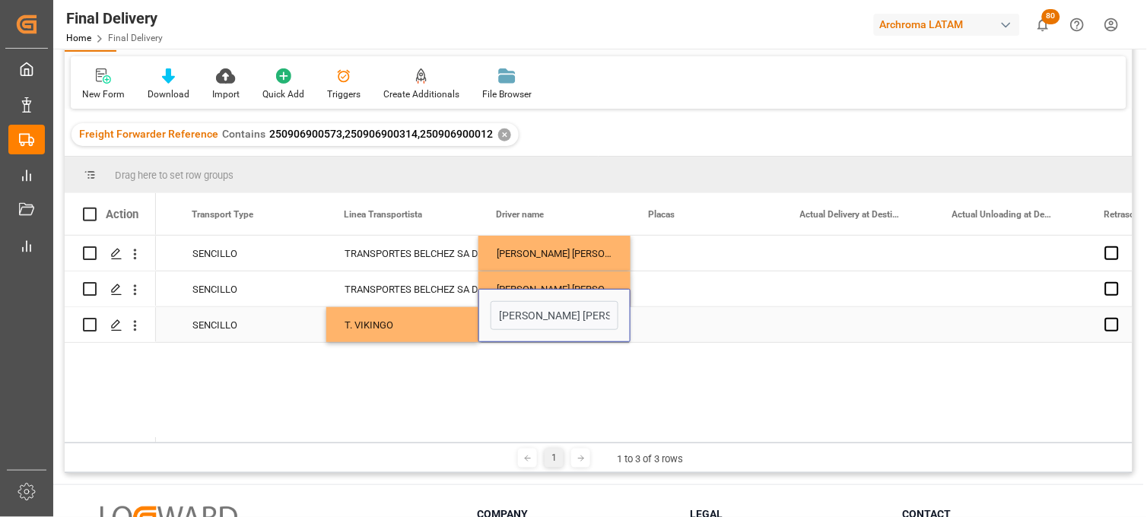
click at [670, 317] on div "Press SPACE to select this row." at bounding box center [707, 324] width 152 height 35
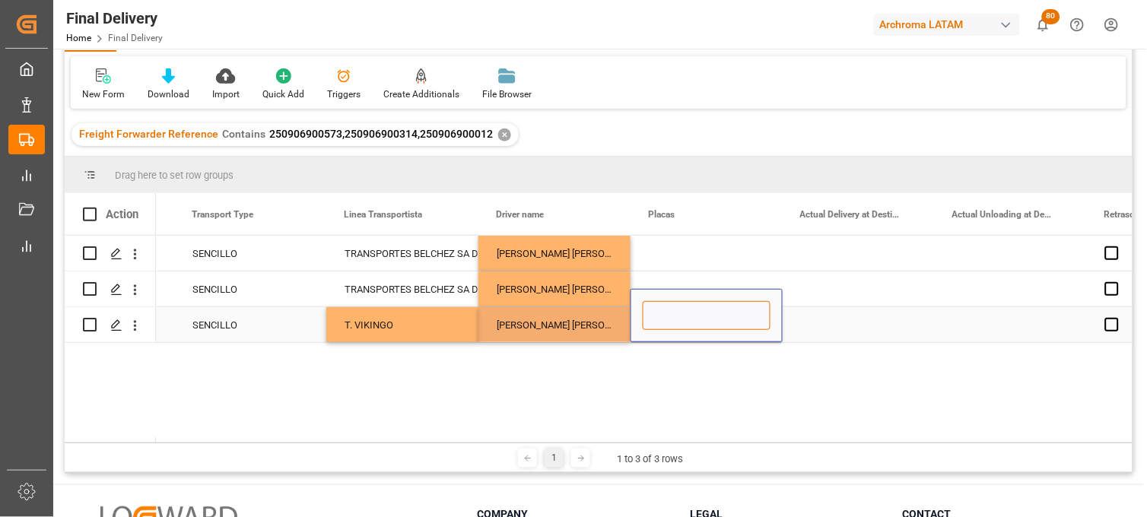
click at [667, 320] on input "Press SPACE to select this row." at bounding box center [707, 315] width 128 height 29
paste input "93BH4C"
type input "93BH4C"
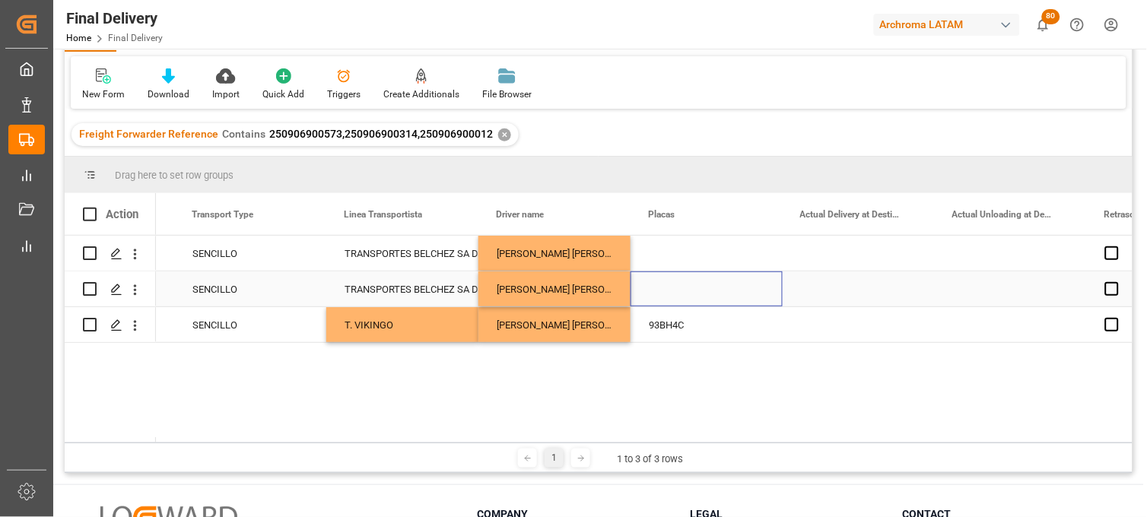
click at [663, 277] on div "Press SPACE to select this row." at bounding box center [707, 289] width 152 height 35
click at [666, 285] on div "Press SPACE to select this row." at bounding box center [707, 289] width 152 height 35
type input "80BB4N"
click at [663, 256] on div "Press SPACE to select this row." at bounding box center [707, 253] width 152 height 35
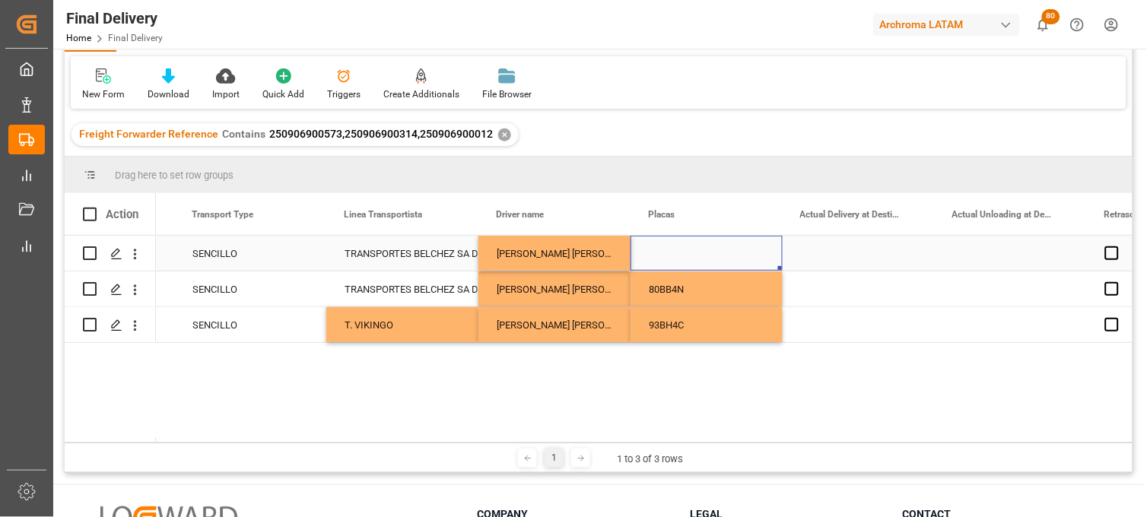
click at [658, 259] on div "Press SPACE to select this row." at bounding box center [707, 253] width 152 height 35
type input "11AS8S"
click at [831, 248] on div "Press SPACE to select this row." at bounding box center [859, 253] width 152 height 35
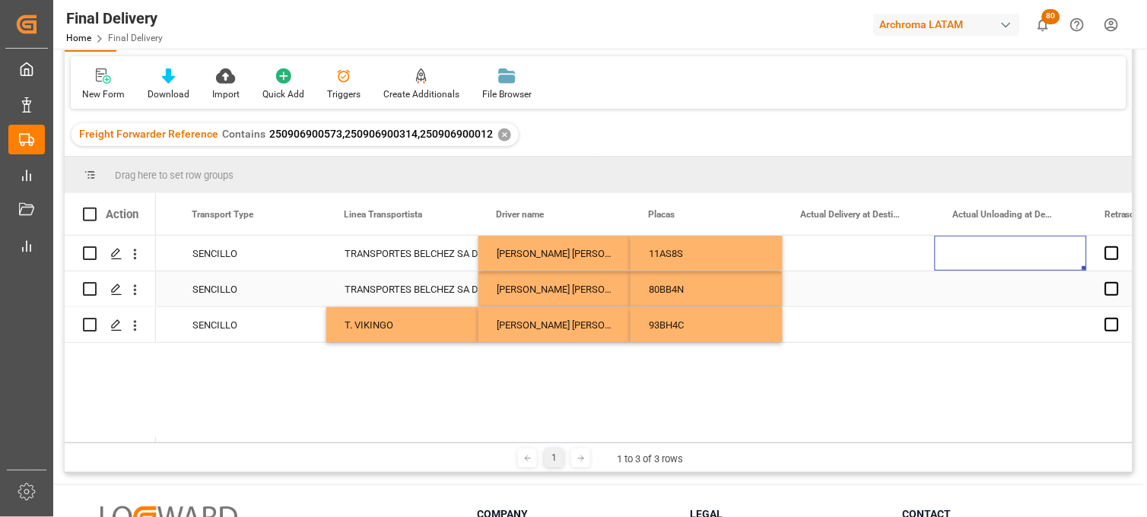
scroll to position [0, 3896]
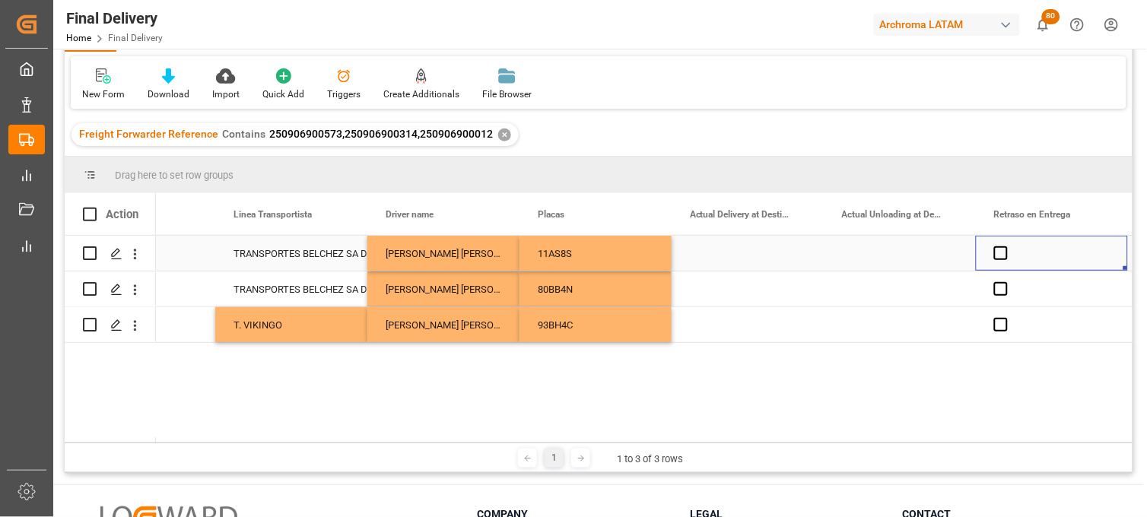
click at [715, 252] on div "Press SPACE to select this row." at bounding box center [748, 253] width 152 height 35
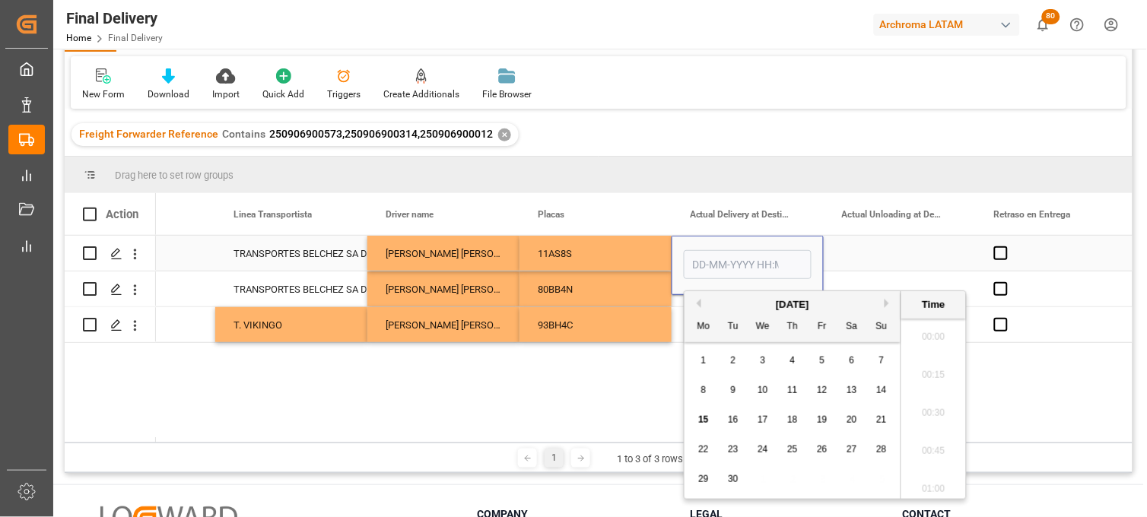
scroll to position [2249, 0]
click at [706, 337] on div "Mo Tu We Th Fr Sa Su" at bounding box center [793, 328] width 216 height 30
click at [761, 386] on span "10" at bounding box center [763, 390] width 10 height 11
click at [933, 332] on li "12:30" at bounding box center [933, 329] width 65 height 38
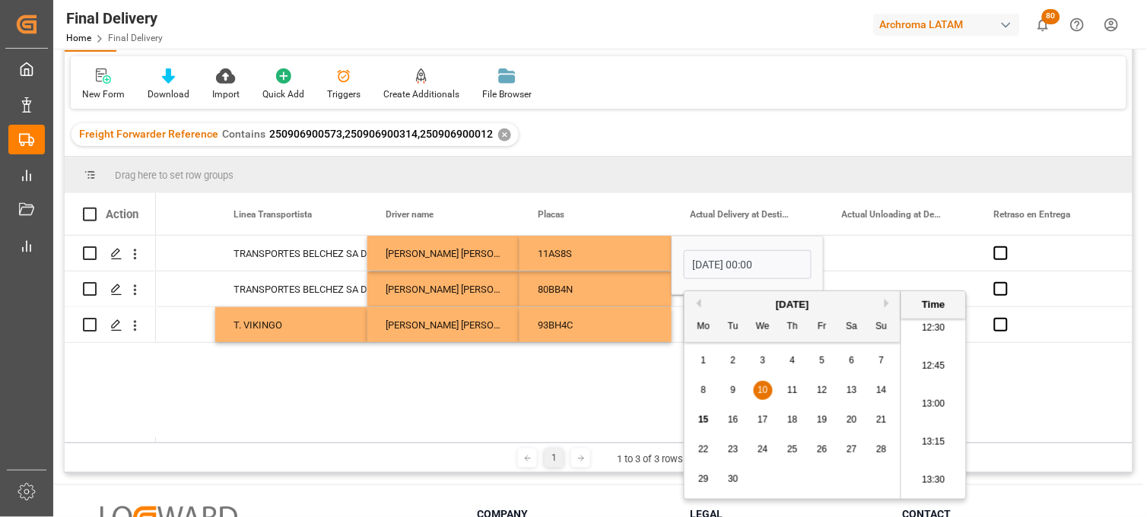
type input "10-09-2025 12:30"
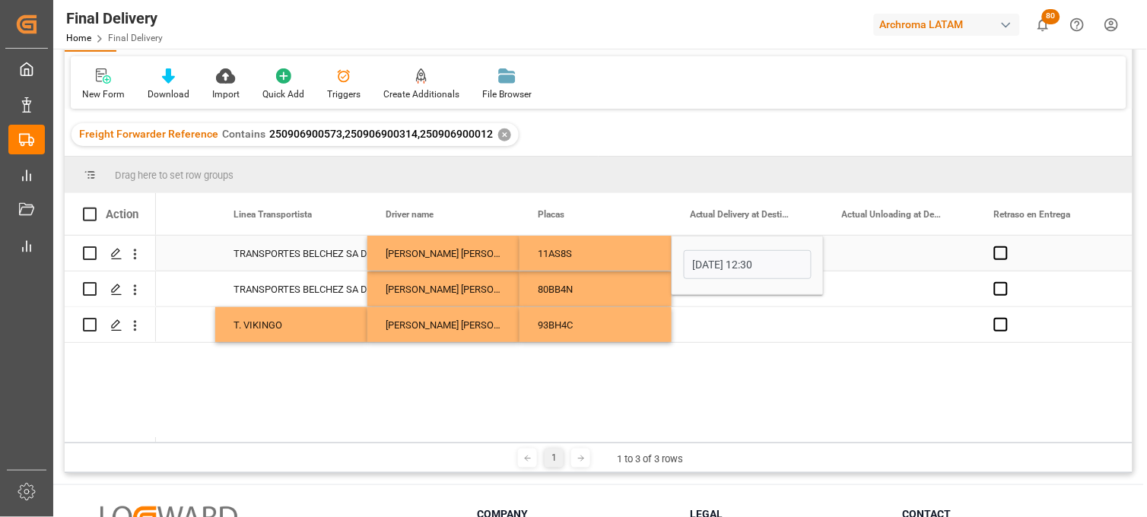
click at [892, 261] on div "Press SPACE to select this row." at bounding box center [900, 253] width 152 height 35
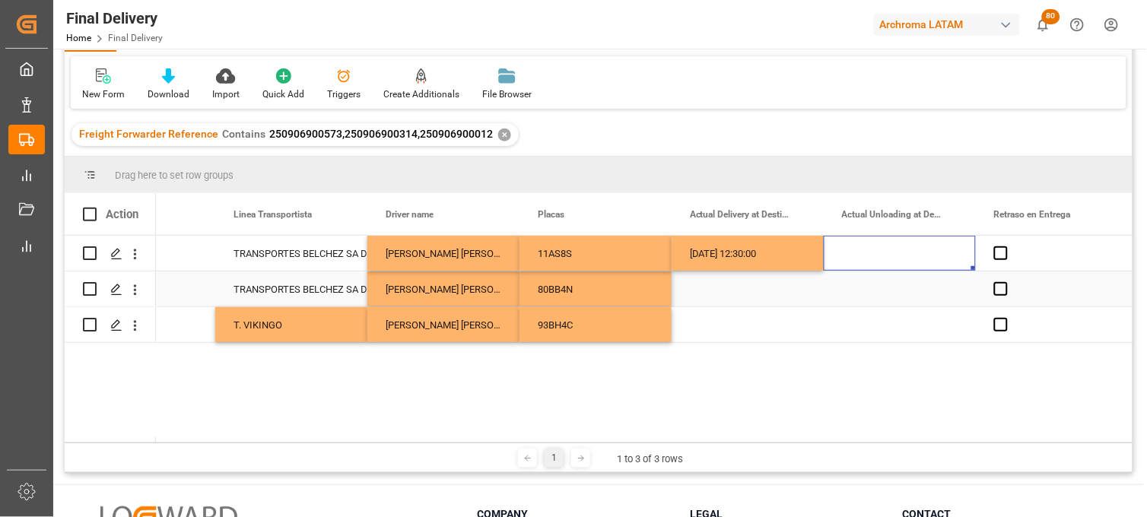
click at [721, 295] on div "Press SPACE to select this row." at bounding box center [748, 289] width 152 height 35
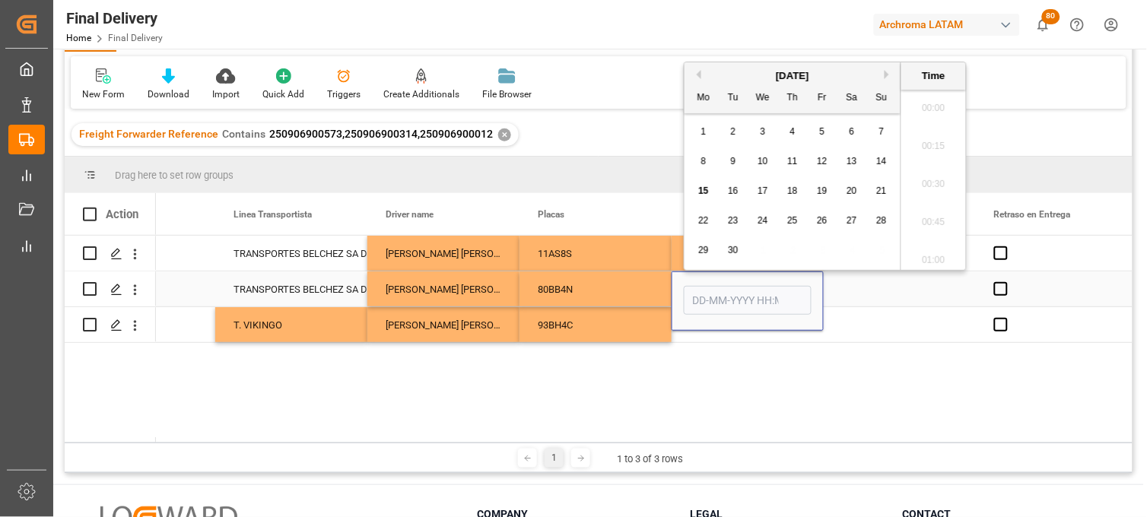
scroll to position [2249, 0]
click at [761, 158] on span "10" at bounding box center [763, 161] width 10 height 11
click at [924, 108] on li "12:00" at bounding box center [933, 108] width 65 height 38
type input "10-09-2025 12:00"
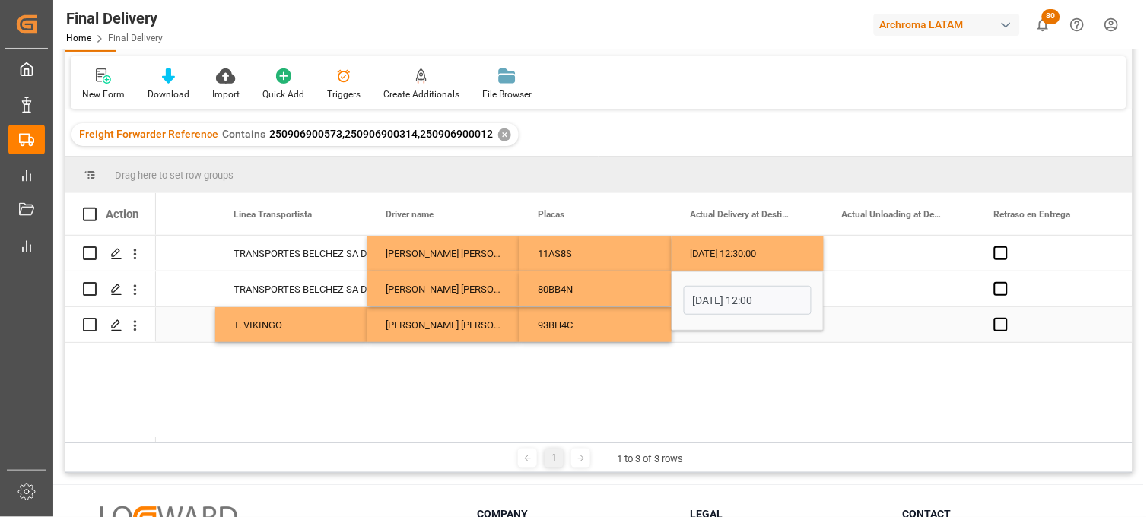
click at [708, 336] on div "Press SPACE to select this row." at bounding box center [748, 324] width 152 height 35
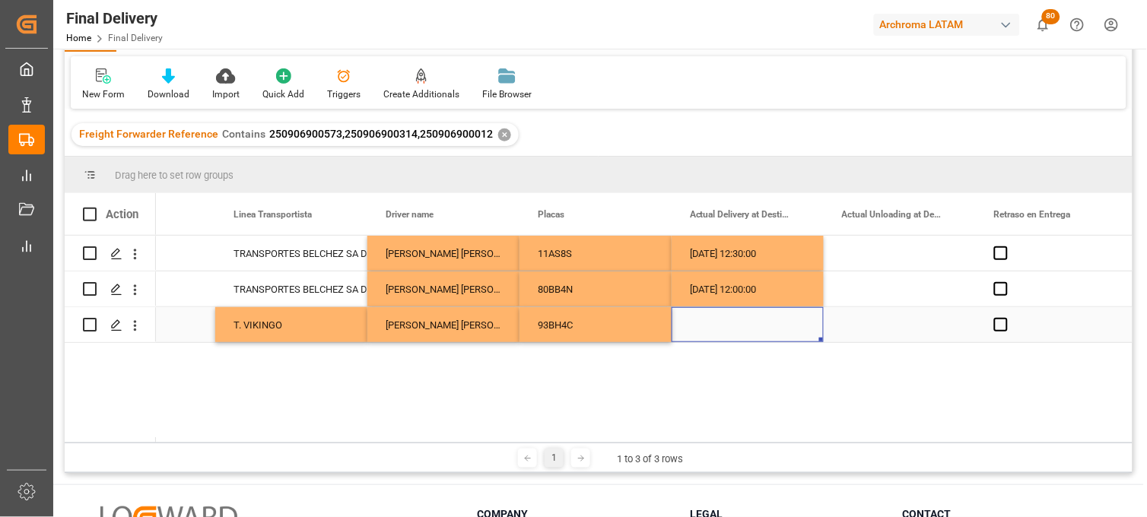
click at [714, 323] on div "Press SPACE to select this row." at bounding box center [748, 324] width 152 height 35
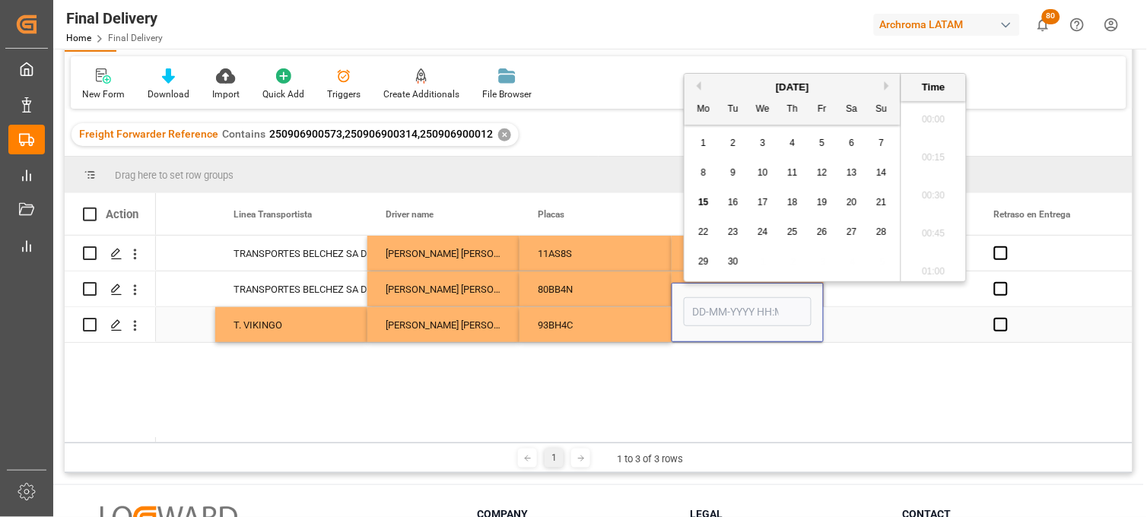
scroll to position [2249, 0]
click at [763, 180] on div "10" at bounding box center [763, 173] width 19 height 18
click at [942, 208] on li "07:00" at bounding box center [933, 204] width 65 height 38
type input "10-09-2025 07:00"
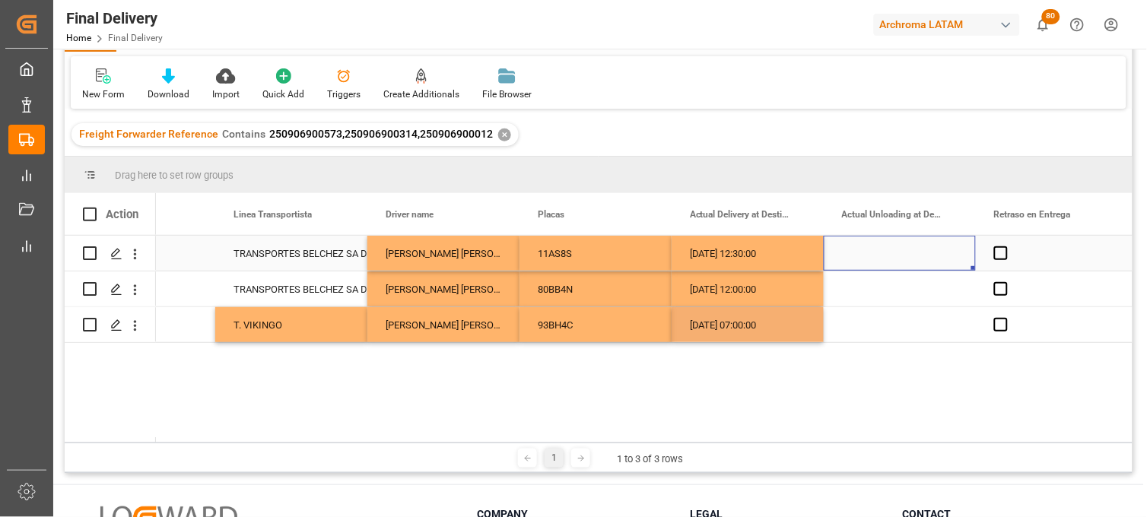
click at [873, 252] on div "Press SPACE to select this row." at bounding box center [900, 253] width 152 height 35
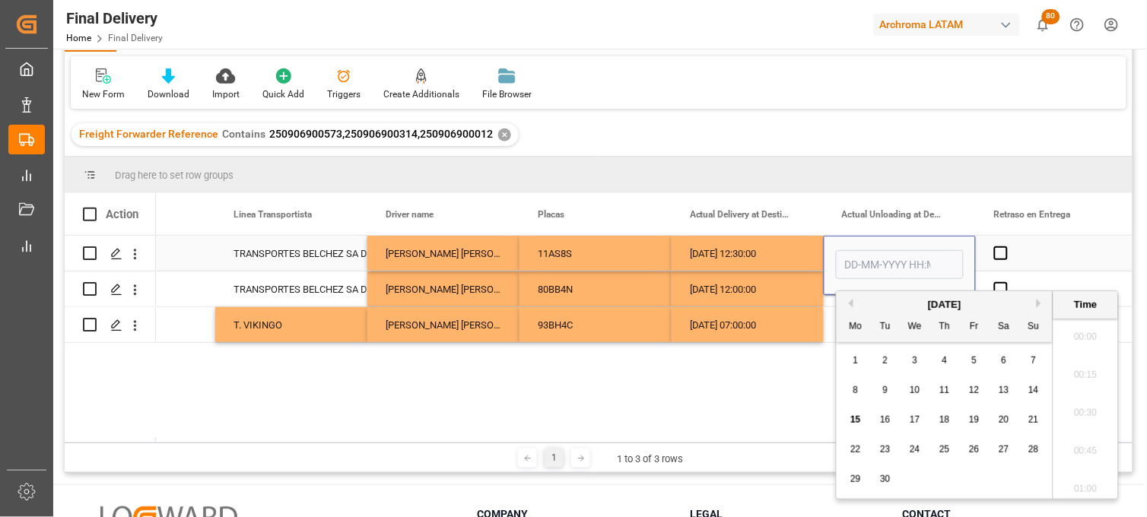
scroll to position [2249, 0]
click at [867, 335] on div "Mo Tu We Th Fr Sa Su" at bounding box center [945, 328] width 216 height 30
click at [911, 388] on span "10" at bounding box center [915, 390] width 10 height 11
click at [1083, 370] on li "15:00" at bounding box center [1086, 371] width 65 height 38
type input "10-09-2025 15:00"
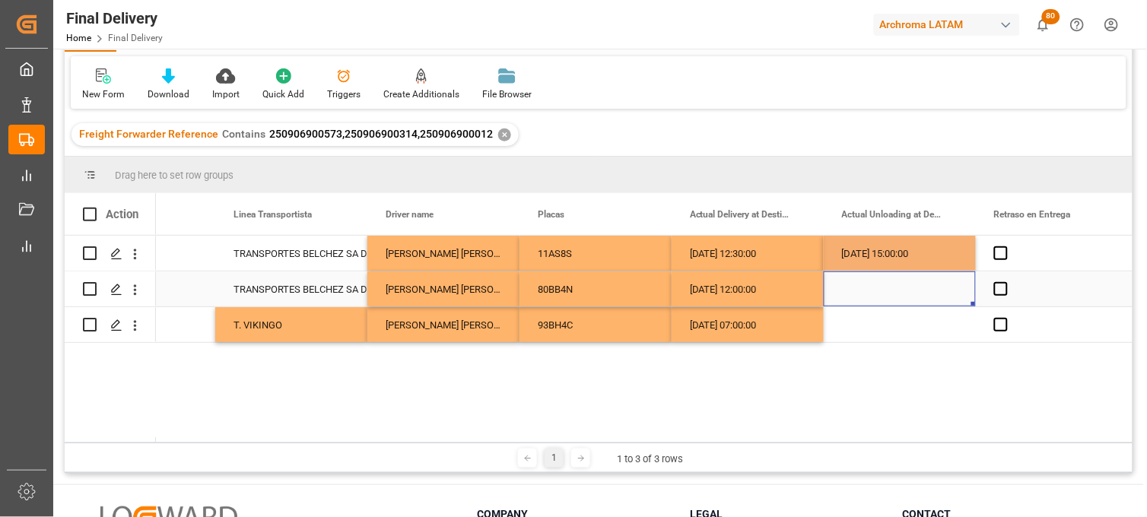
click at [869, 300] on div "Press SPACE to select this row." at bounding box center [900, 289] width 152 height 35
click at [849, 291] on div "Press SPACE to select this row." at bounding box center [900, 289] width 152 height 35
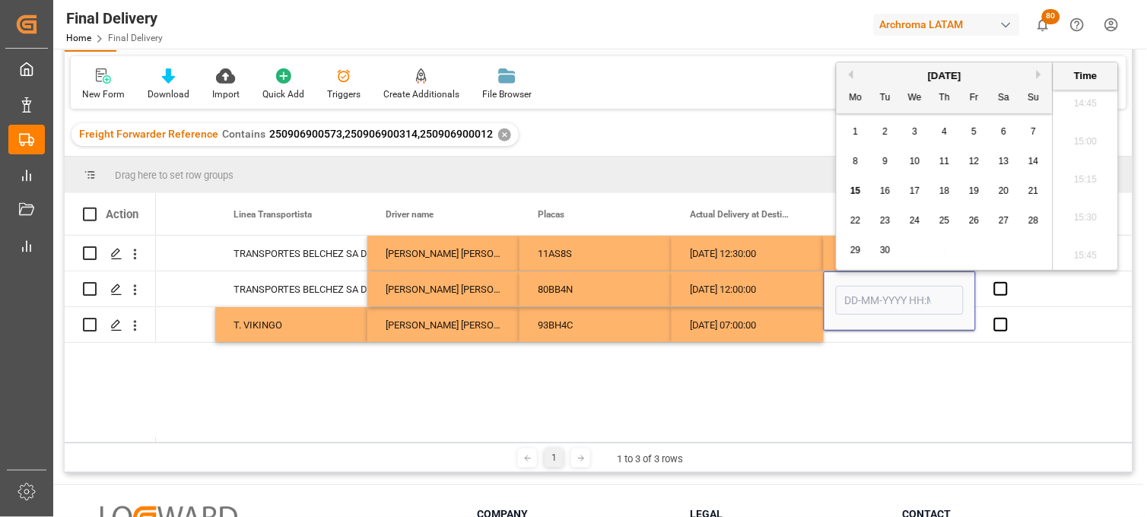
click at [916, 170] on div "10" at bounding box center [915, 162] width 19 height 18
click at [1094, 107] on li "14:45" at bounding box center [1086, 104] width 65 height 38
type input "10-09-2025 14:45"
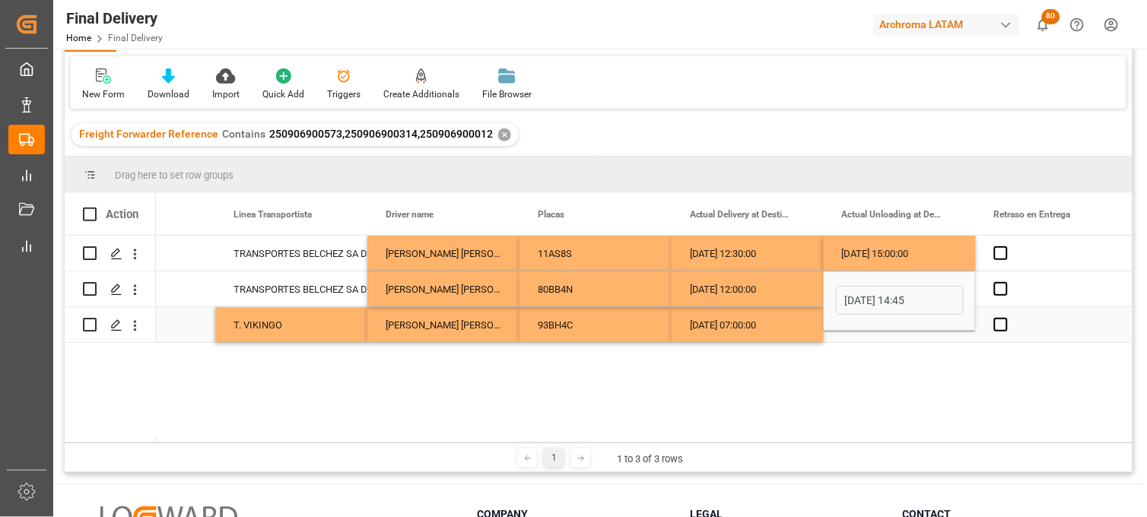
click at [850, 337] on div "Press SPACE to select this row." at bounding box center [900, 324] width 152 height 35
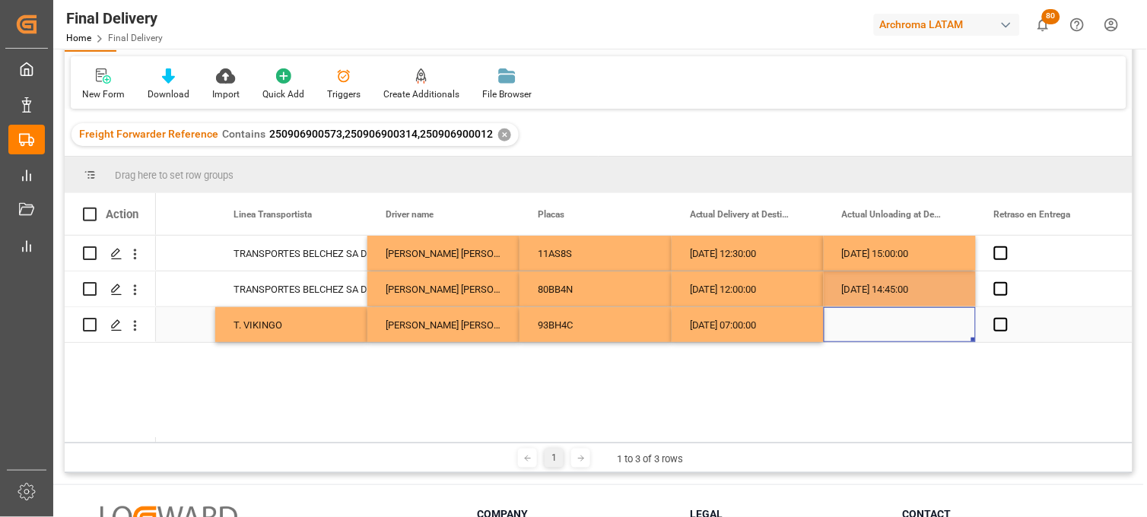
click at [853, 327] on div "Press SPACE to select this row." at bounding box center [900, 324] width 152 height 35
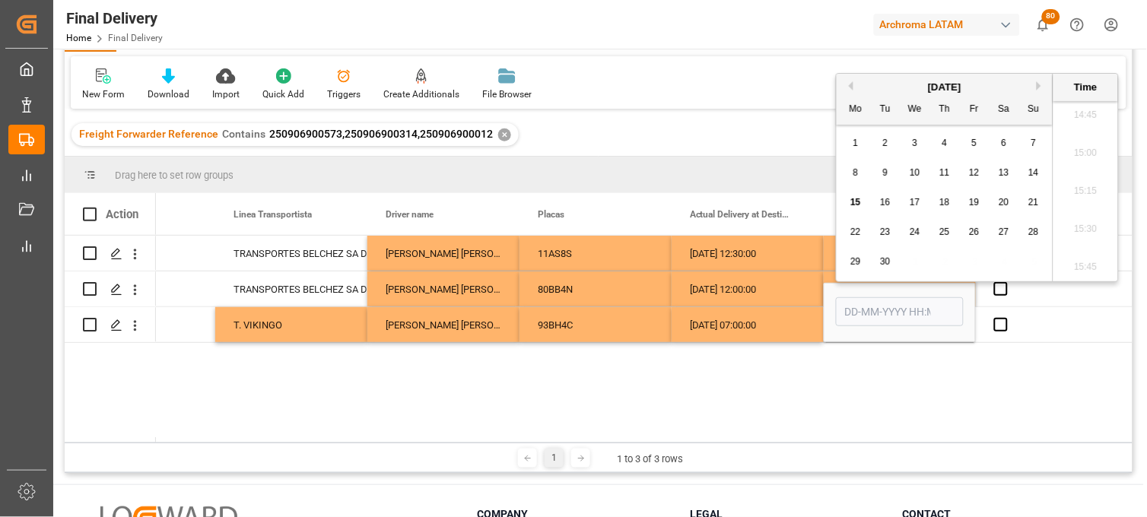
click at [914, 176] on span "10" at bounding box center [915, 172] width 10 height 11
click at [1082, 130] on li "14:15" at bounding box center [1086, 124] width 65 height 38
type input "10-09-2025 14:15"
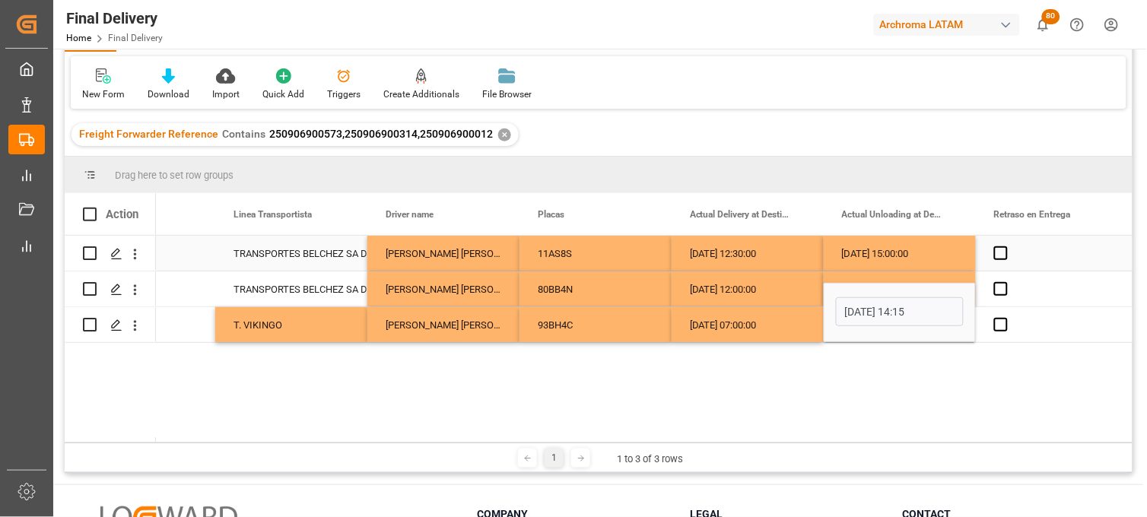
click at [1020, 255] on div "Press SPACE to select this row." at bounding box center [1052, 253] width 152 height 35
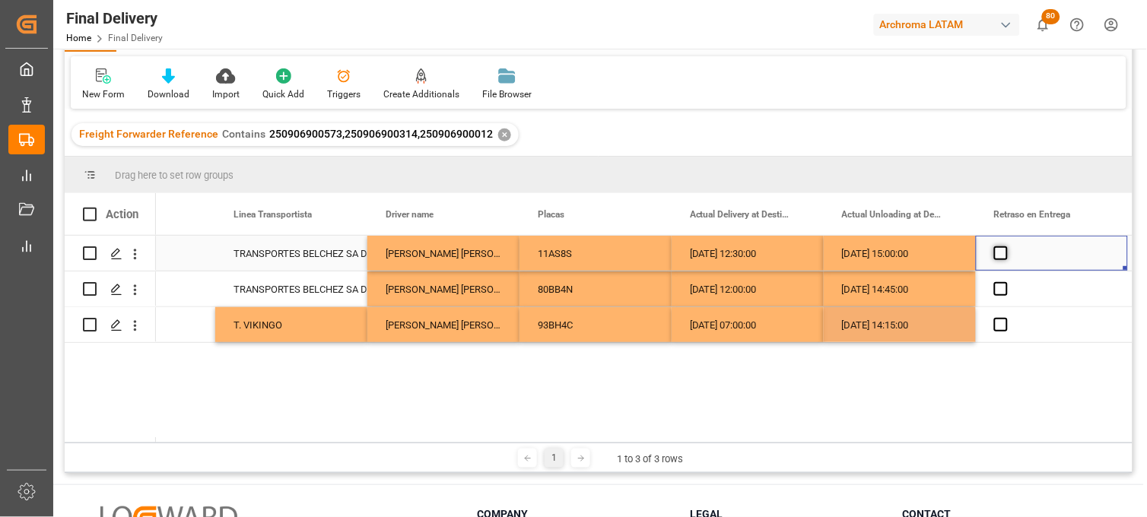
click at [1006, 253] on span "Press SPACE to select this row." at bounding box center [1001, 253] width 14 height 14
click at [1006, 246] on input "Press SPACE to select this row." at bounding box center [1006, 246] width 0 height 0
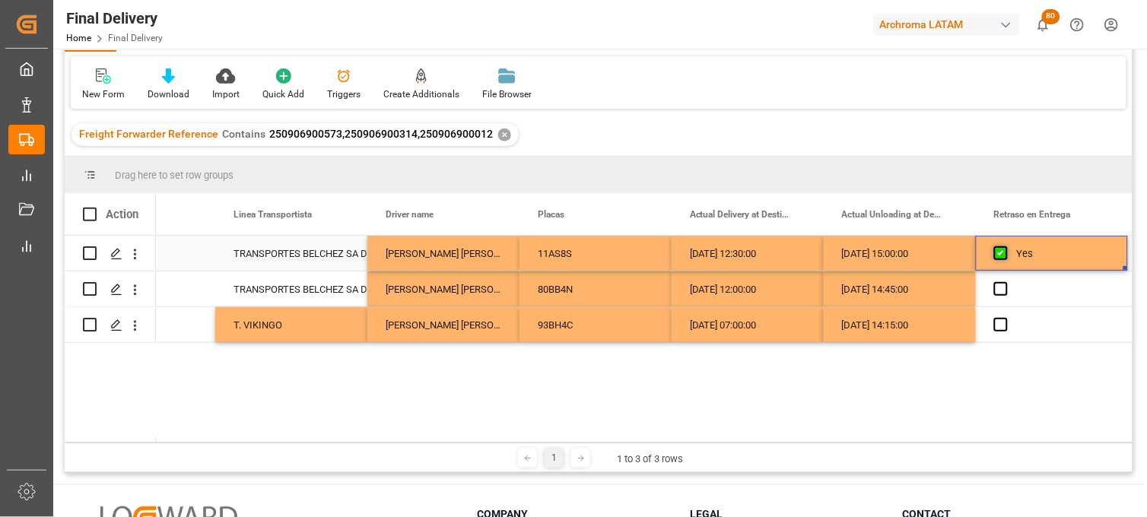
click at [1004, 253] on span "Press SPACE to select this row." at bounding box center [1001, 253] width 14 height 14
click at [1006, 246] on input "Press SPACE to select this row." at bounding box center [1006, 246] width 0 height 0
click at [1005, 285] on span "Press SPACE to select this row." at bounding box center [1001, 289] width 14 height 14
click at [1006, 282] on input "Press SPACE to select this row." at bounding box center [1006, 282] width 0 height 0
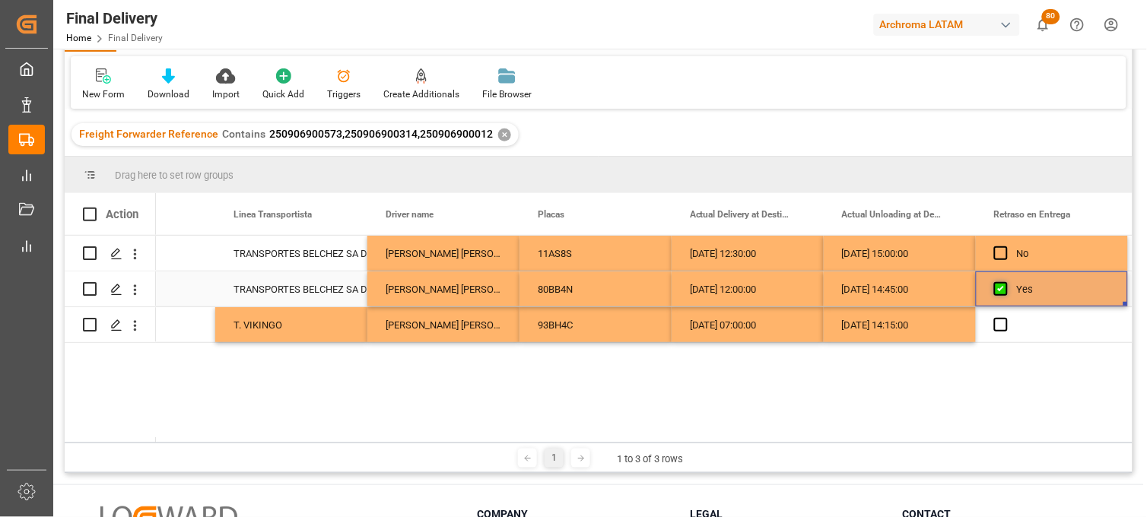
click at [1005, 285] on span "Press SPACE to select this row." at bounding box center [1001, 289] width 14 height 14
click at [1006, 282] on input "Press SPACE to select this row." at bounding box center [1006, 282] width 0 height 0
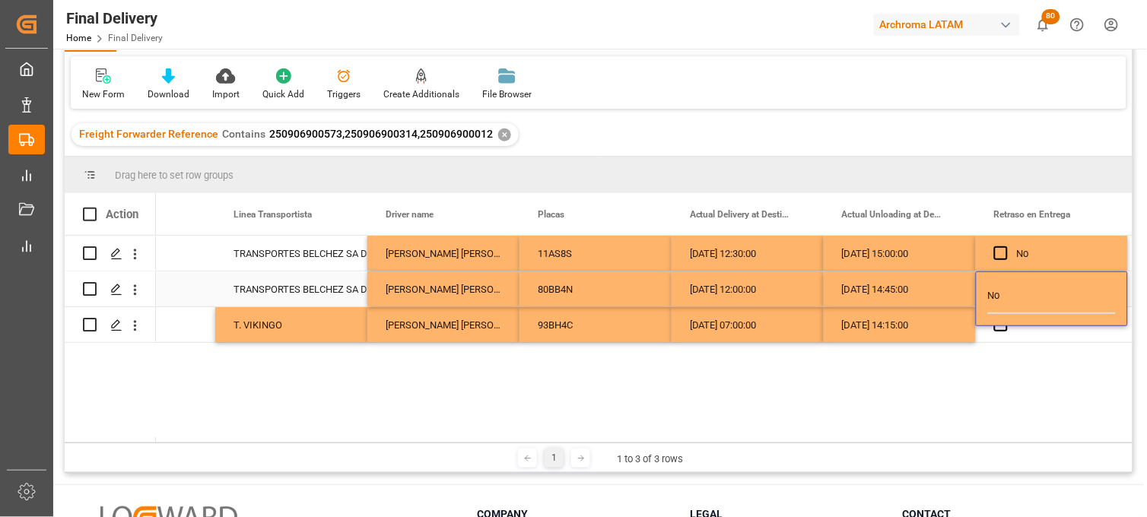
click at [1000, 326] on div "No" at bounding box center [1052, 299] width 152 height 55
click at [999, 326] on div "No" at bounding box center [1052, 299] width 152 height 55
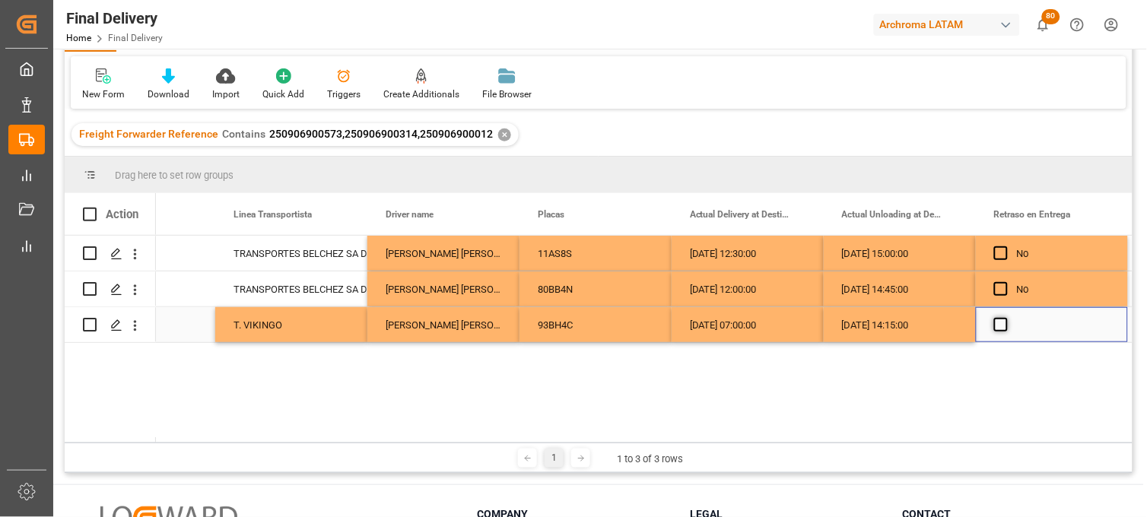
click at [999, 328] on span "Press SPACE to select this row." at bounding box center [1001, 325] width 14 height 14
click at [1006, 318] on input "Press SPACE to select this row." at bounding box center [1006, 318] width 0 height 0
click at [999, 328] on span "Press SPACE to select this row." at bounding box center [1001, 325] width 14 height 14
click at [1006, 318] on input "Press SPACE to select this row." at bounding box center [1006, 318] width 0 height 0
click at [937, 267] on div "10-09-2025 15:00:00" at bounding box center [900, 253] width 152 height 35
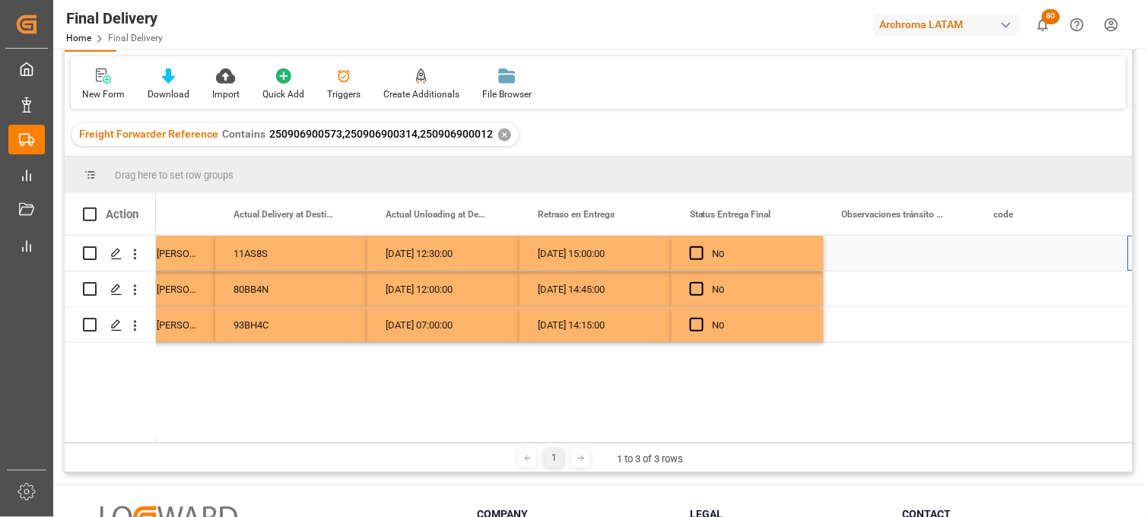
scroll to position [0, 4353]
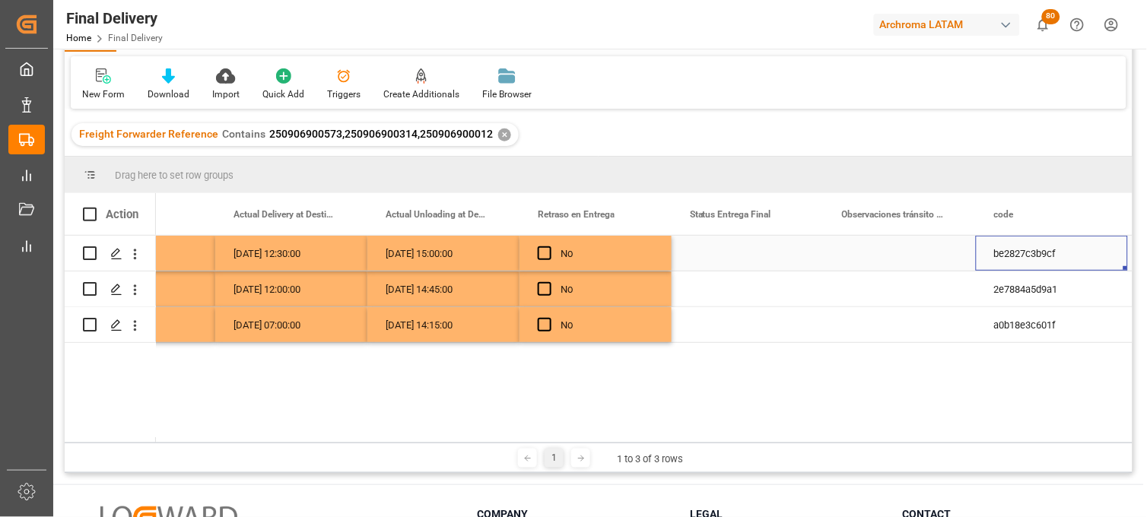
click at [759, 252] on div "Press SPACE to select this row." at bounding box center [748, 253] width 152 height 35
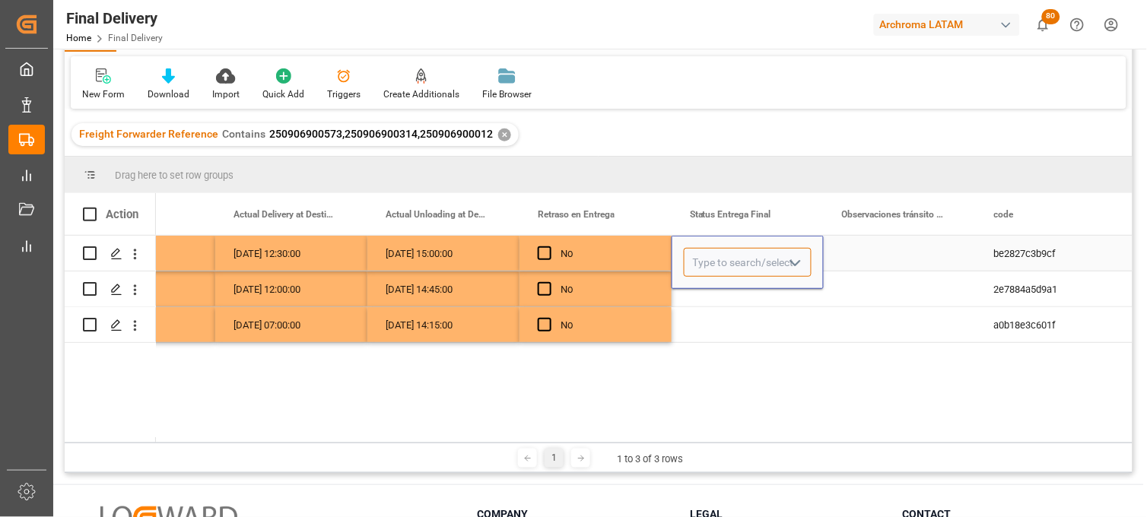
click at [759, 252] on input "Press SPACE to select this row." at bounding box center [748, 262] width 128 height 29
click at [726, 291] on div "PLANTA" at bounding box center [748, 305] width 126 height 53
type input "PLANTA"
click at [727, 291] on div "Press SPACE to select this row." at bounding box center [748, 289] width 152 height 35
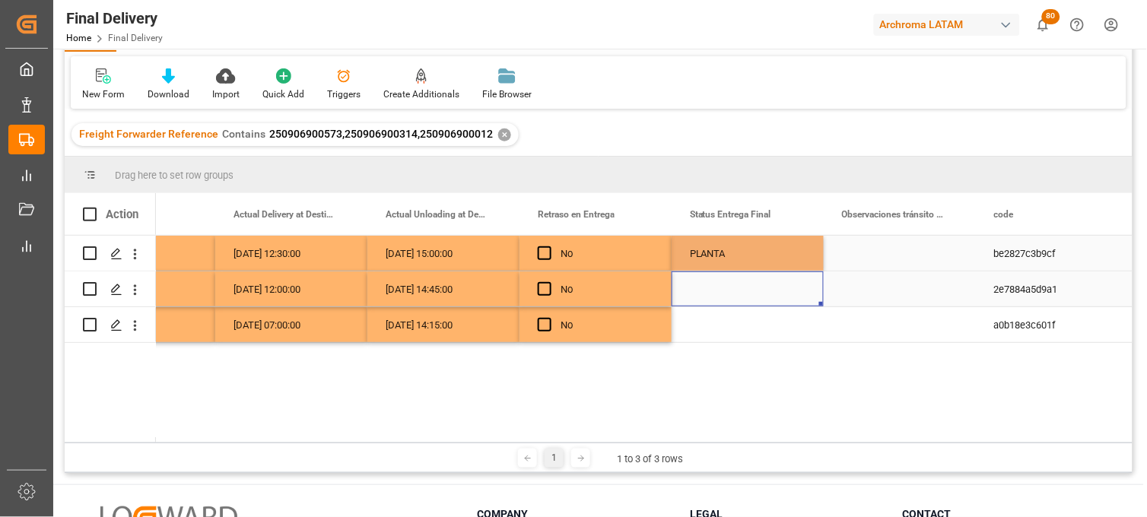
click at [727, 291] on div "Press SPACE to select this row." at bounding box center [748, 289] width 152 height 35
click at [725, 289] on input "Press SPACE to select this row." at bounding box center [748, 298] width 128 height 29
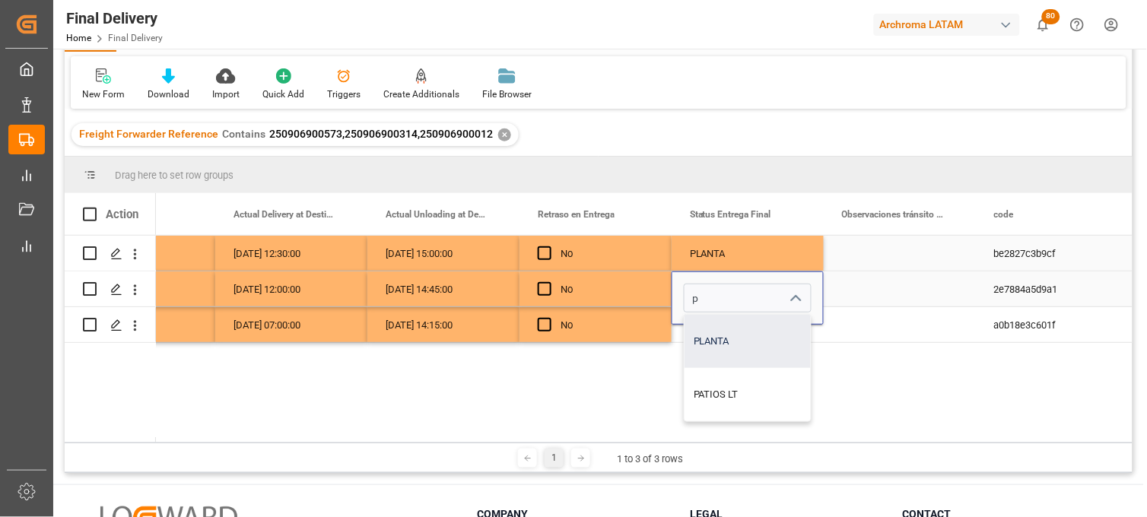
click at [725, 335] on div "PLANTA" at bounding box center [748, 341] width 126 height 53
type input "PLANTA"
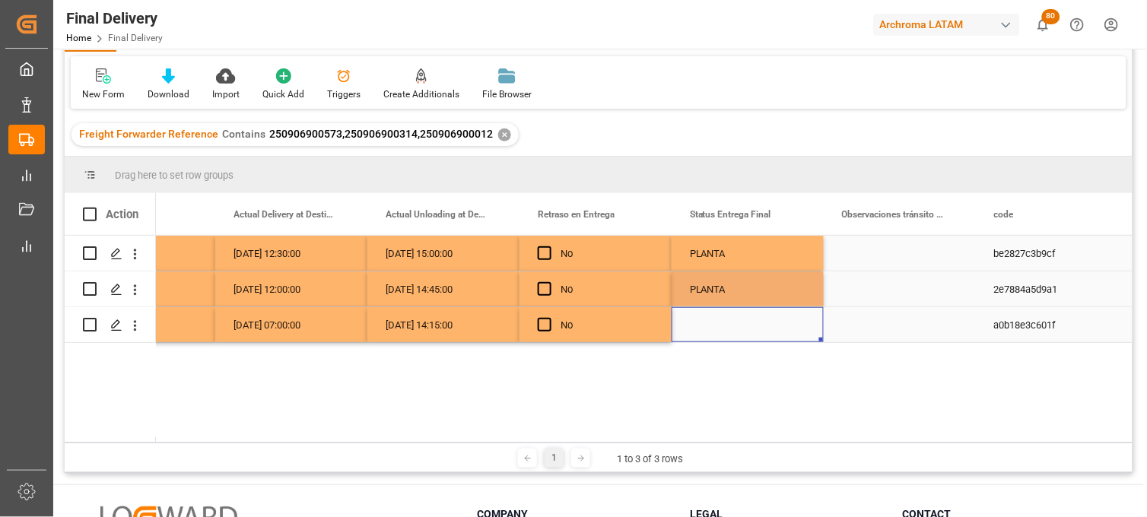
click at [720, 329] on div "Press SPACE to select this row." at bounding box center [748, 324] width 152 height 35
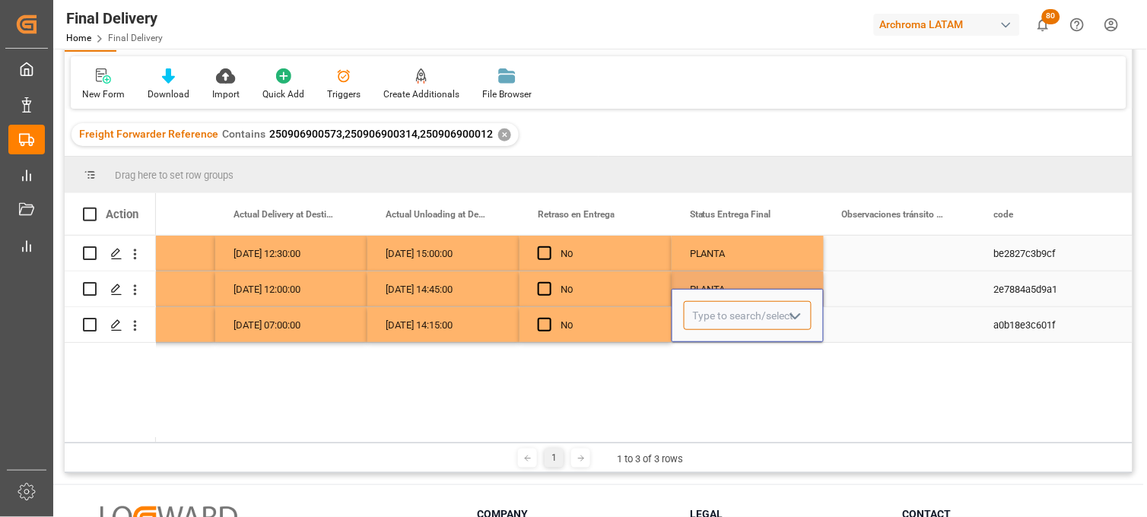
click at [719, 323] on input "Press SPACE to select this row." at bounding box center [748, 315] width 128 height 29
click at [723, 353] on div "PLANTA" at bounding box center [748, 358] width 126 height 53
type input "PLANTA"
click at [857, 289] on div "Press SPACE to select this row." at bounding box center [900, 289] width 152 height 35
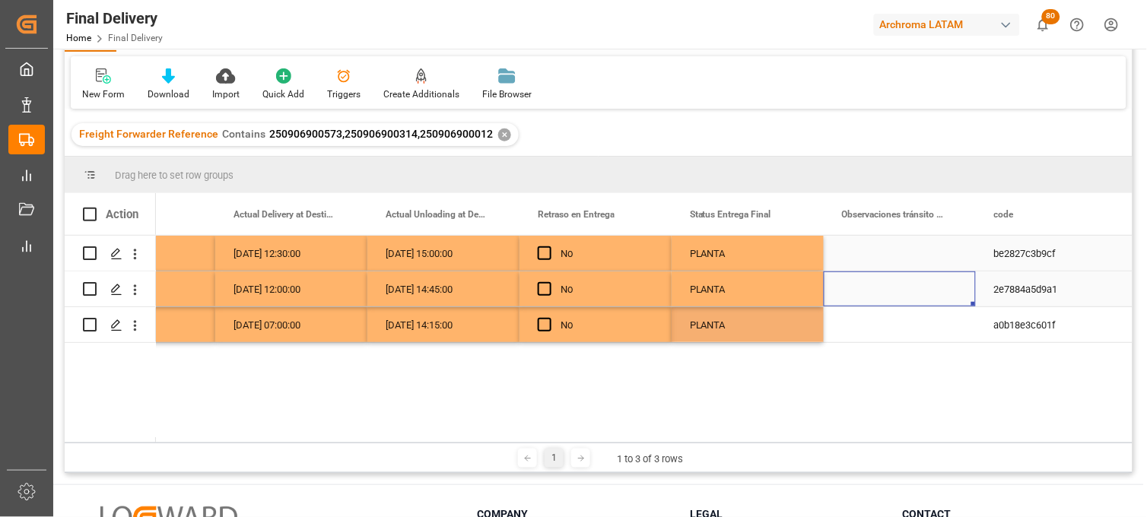
scroll to position [0, 0]
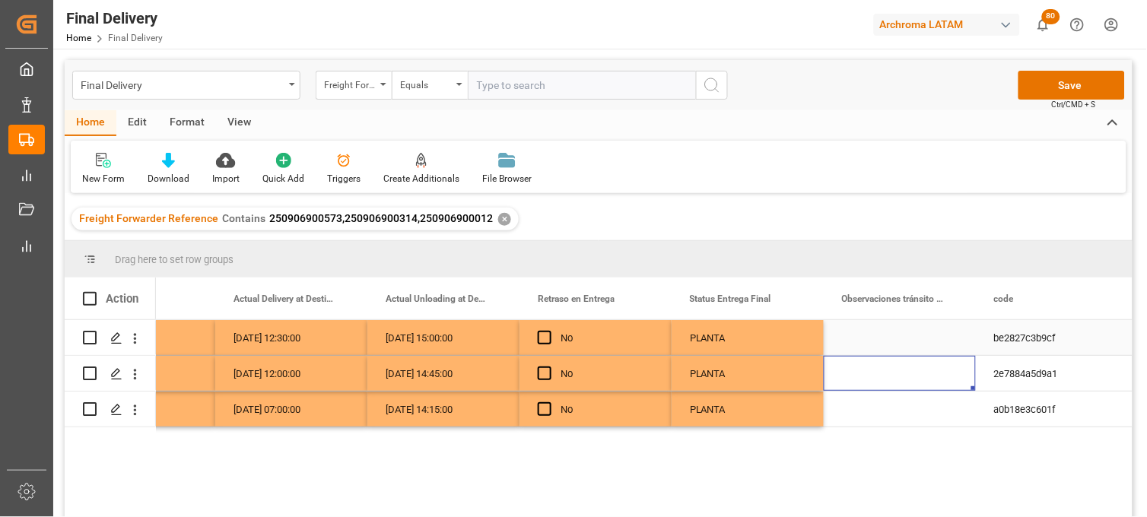
click at [1063, 102] on span "Ctrl/CMD + S" at bounding box center [1074, 104] width 44 height 11
click at [1053, 90] on button "Save" at bounding box center [1072, 85] width 107 height 29
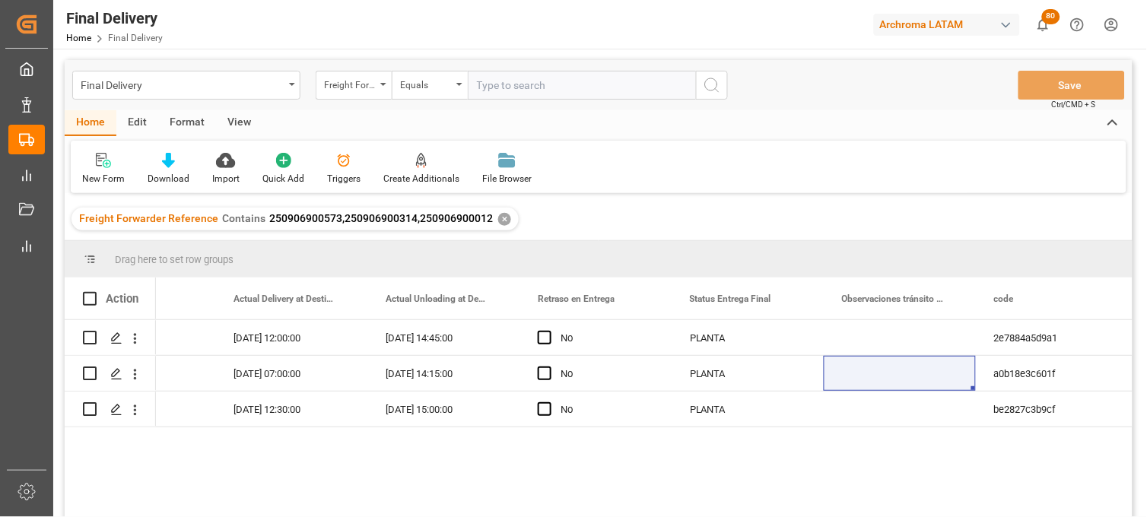
click at [499, 221] on div "✕" at bounding box center [504, 219] width 13 height 13
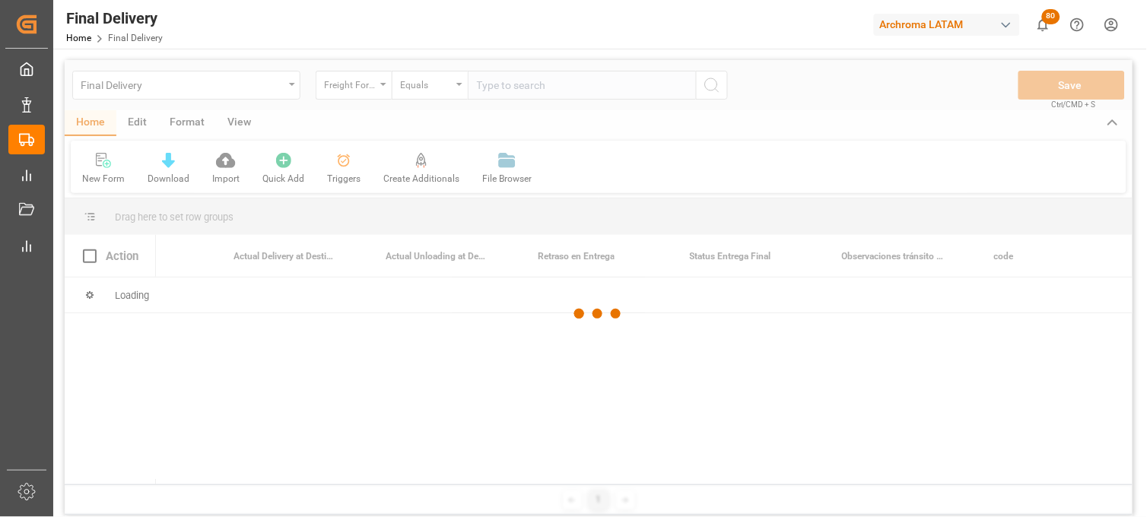
click at [457, 87] on div at bounding box center [599, 314] width 1068 height 508
click at [460, 85] on div at bounding box center [599, 314] width 1068 height 508
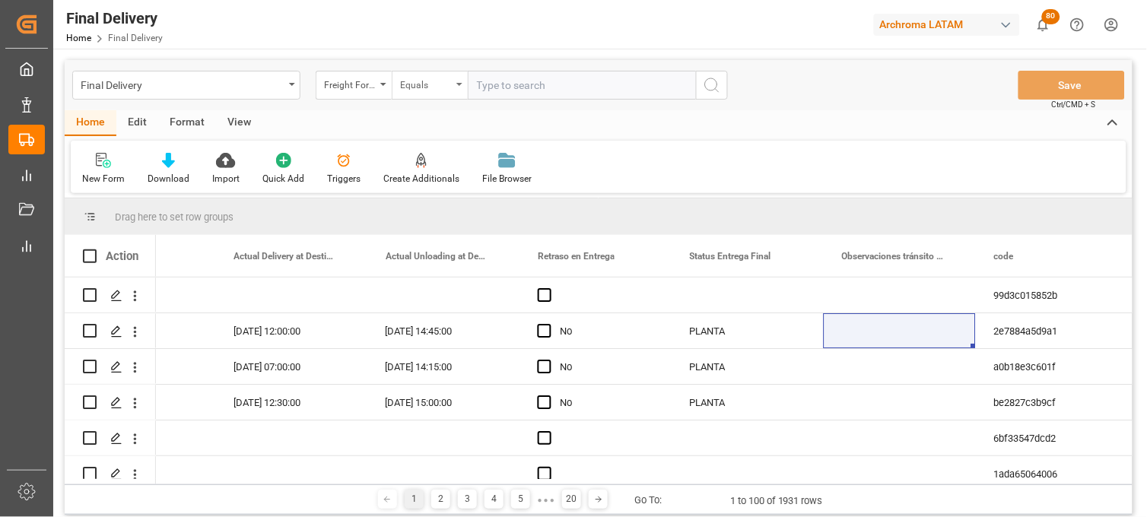
click at [460, 87] on div "Equals" at bounding box center [430, 85] width 76 height 29
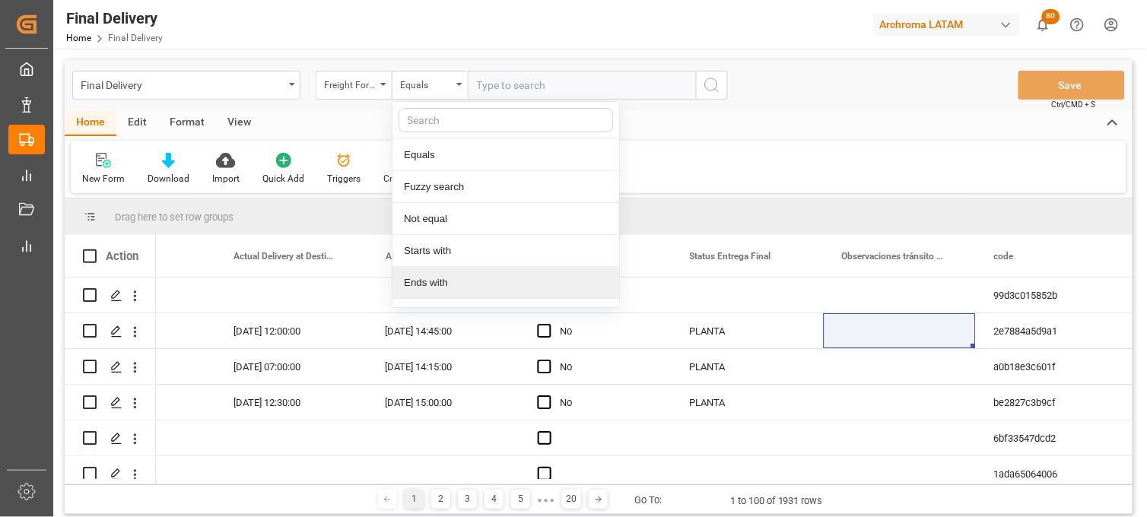
scroll to position [87, 0]
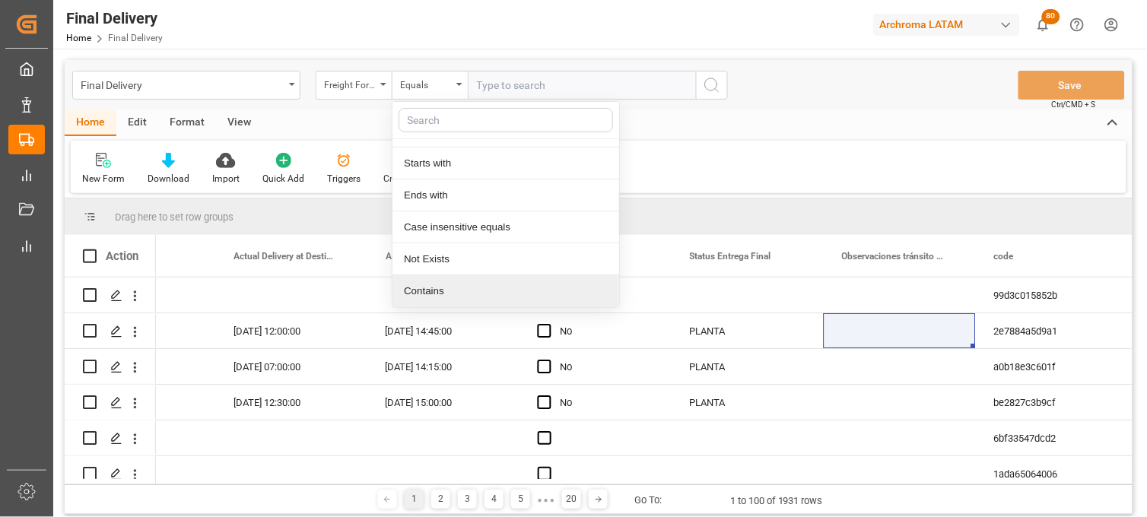
click at [428, 286] on div "Contains" at bounding box center [506, 291] width 227 height 32
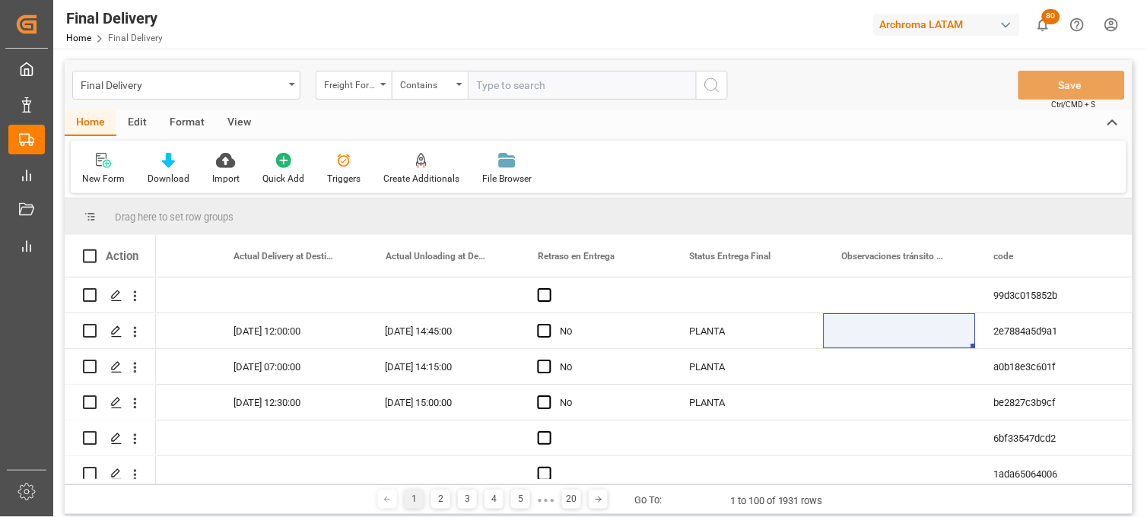
click at [496, 84] on input "text" at bounding box center [582, 85] width 228 height 29
paste input "250915080091"
click at [552, 89] on input "250915080091," at bounding box center [582, 85] width 228 height 29
paste input "250915080003"
type input "250915080091,250915080003"
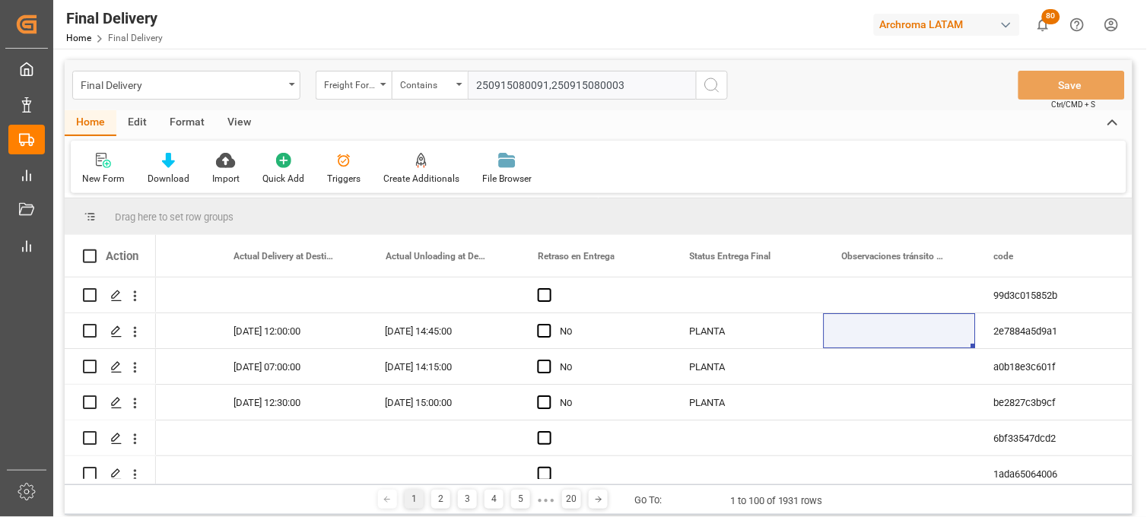
click at [711, 86] on icon "search button" at bounding box center [712, 85] width 18 height 18
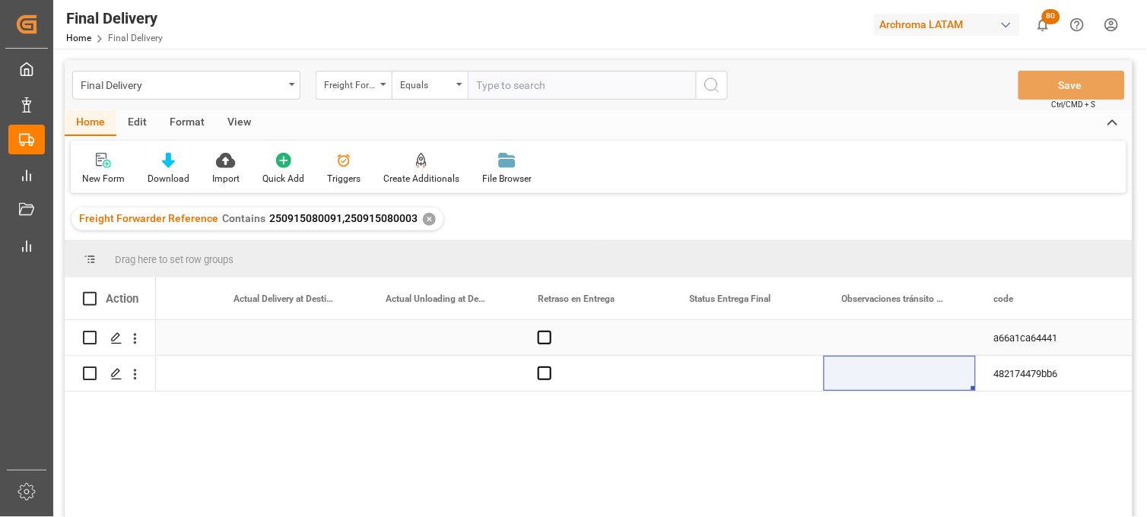
click at [430, 340] on div "Press SPACE to select this row." at bounding box center [443, 337] width 152 height 35
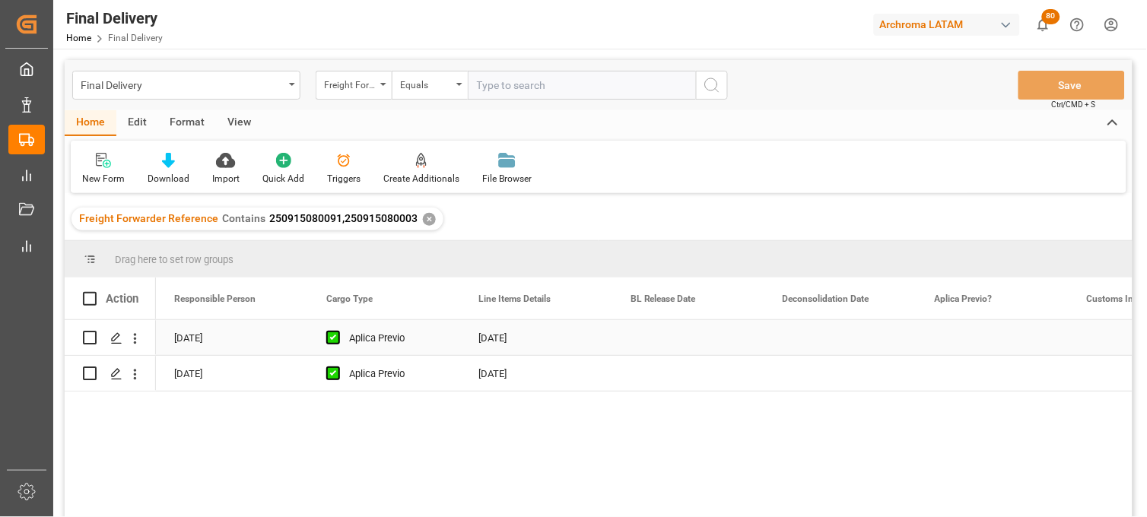
scroll to position [0, 456]
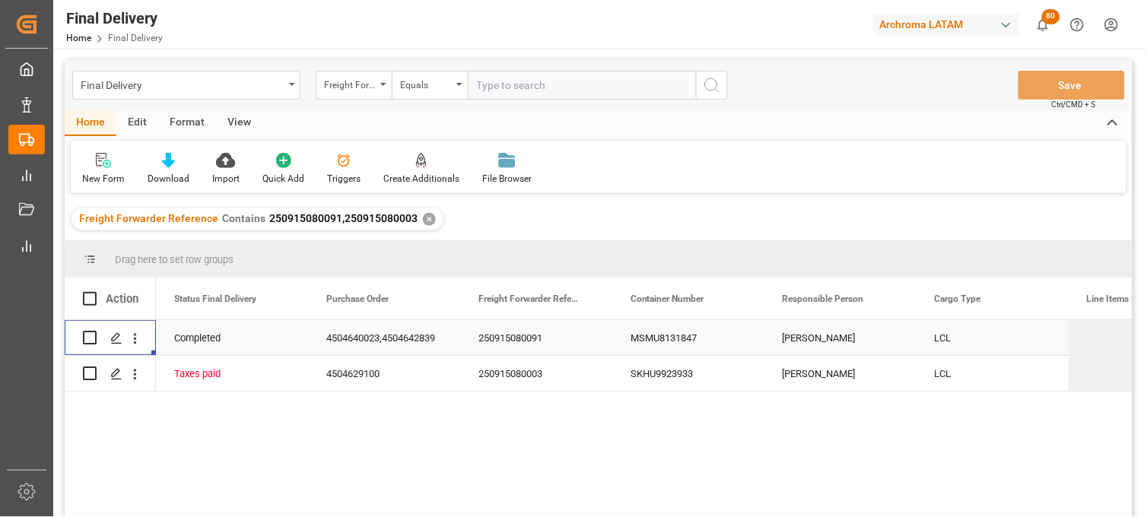
click at [682, 335] on div "MSMU8131847" at bounding box center [688, 337] width 152 height 35
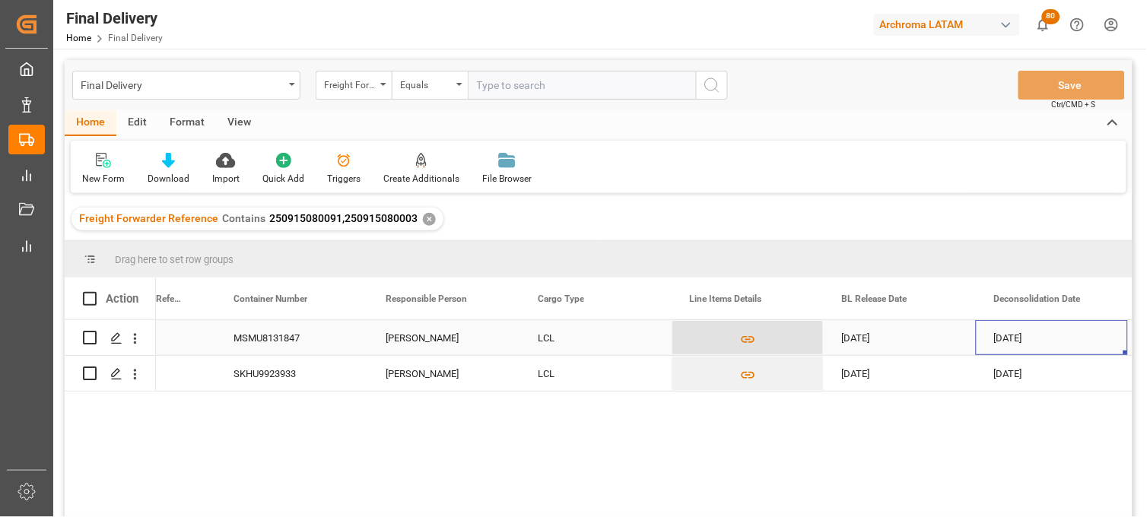
scroll to position [0, 549]
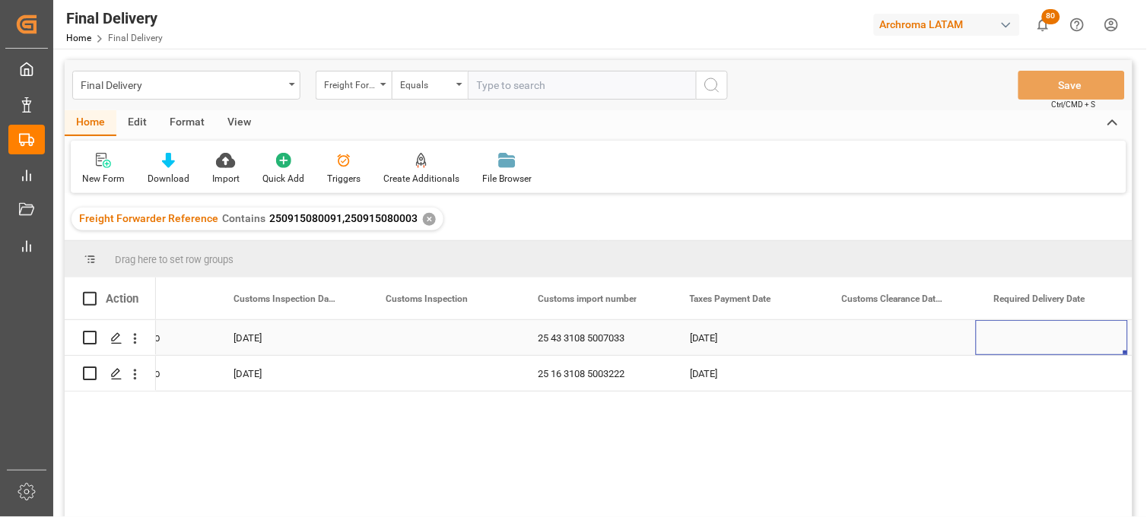
click at [424, 339] on div "Press SPACE to select this row." at bounding box center [443, 337] width 152 height 35
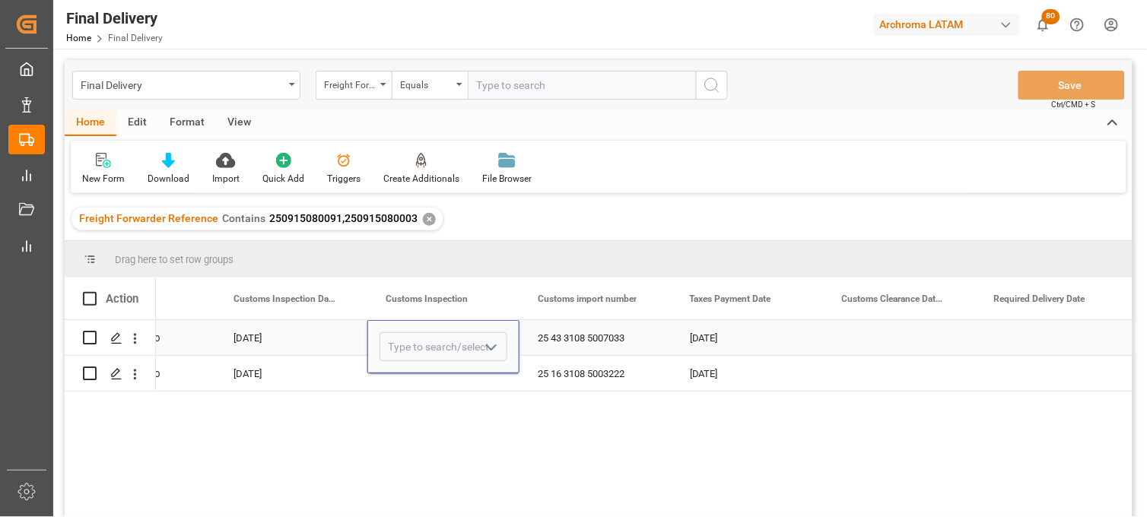
click at [424, 339] on input "Press SPACE to select this row." at bounding box center [444, 346] width 128 height 29
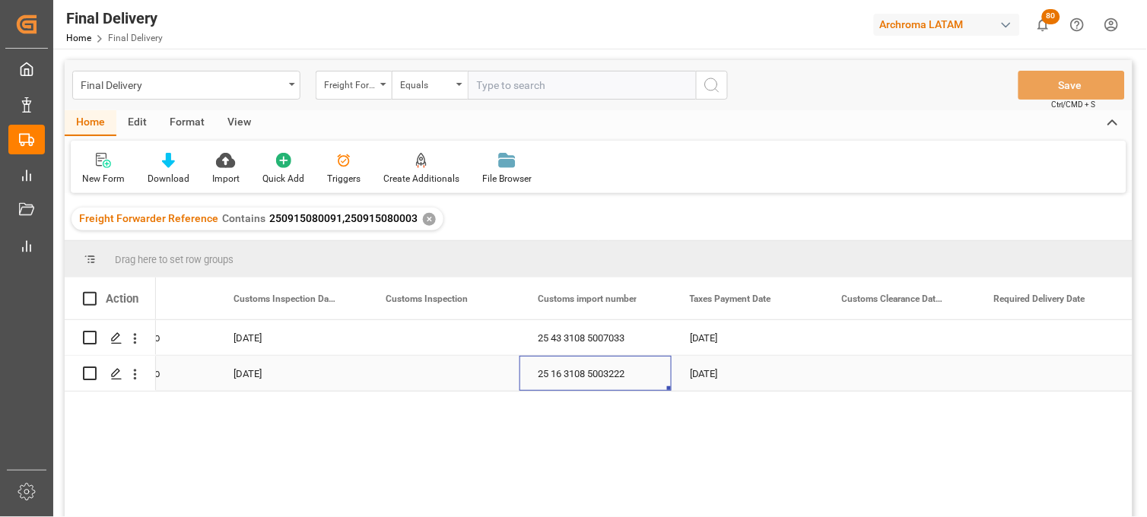
click at [571, 368] on div "25 16 3108 5003222" at bounding box center [596, 373] width 152 height 35
drag, startPoint x: 1073, startPoint y: 125, endPoint x: 1062, endPoint y: 132, distance: 13.1
click at [1073, 125] on div "Home Edit Format View" at bounding box center [599, 123] width 1068 height 26
click at [426, 345] on div "Press SPACE to select this row." at bounding box center [443, 337] width 152 height 35
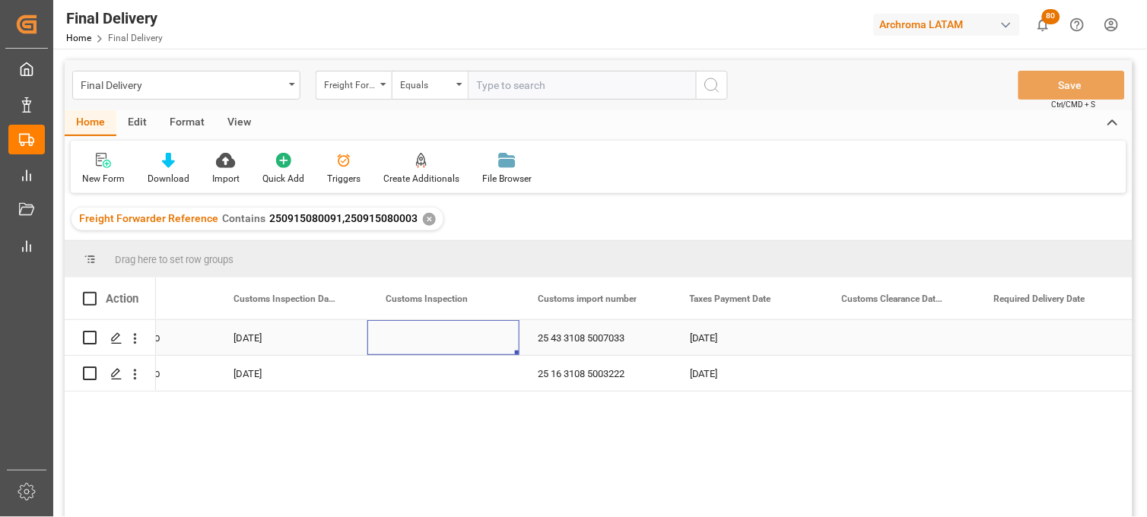
click at [427, 345] on div "Press SPACE to select this row." at bounding box center [443, 337] width 152 height 35
click at [434, 345] on input "Press SPACE to select this row." at bounding box center [444, 346] width 128 height 29
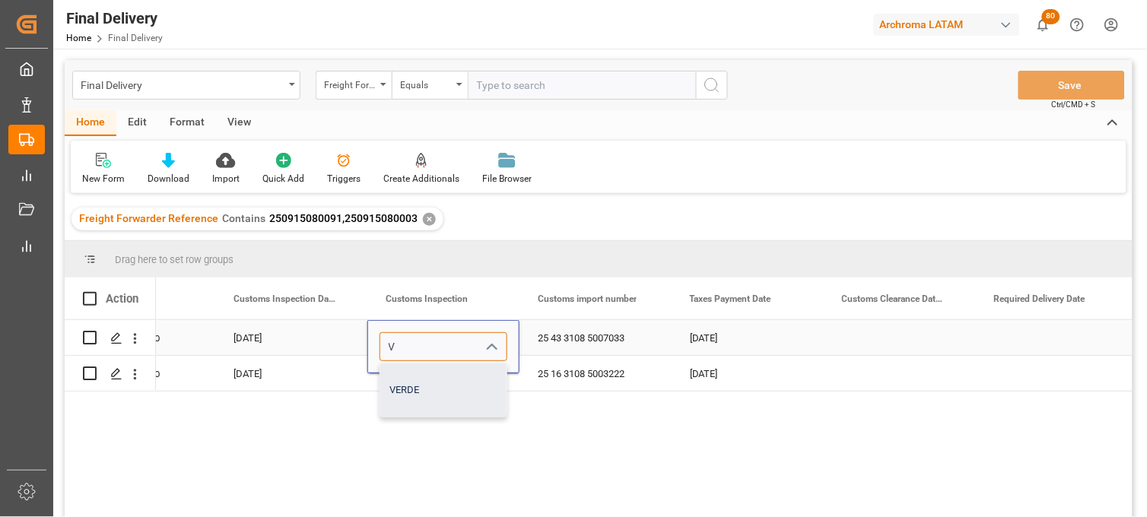
click at [396, 367] on div "VERDE" at bounding box center [443, 390] width 126 height 53
type input "VERDE"
click at [401, 376] on div "Press SPACE to select this row." at bounding box center [443, 373] width 152 height 35
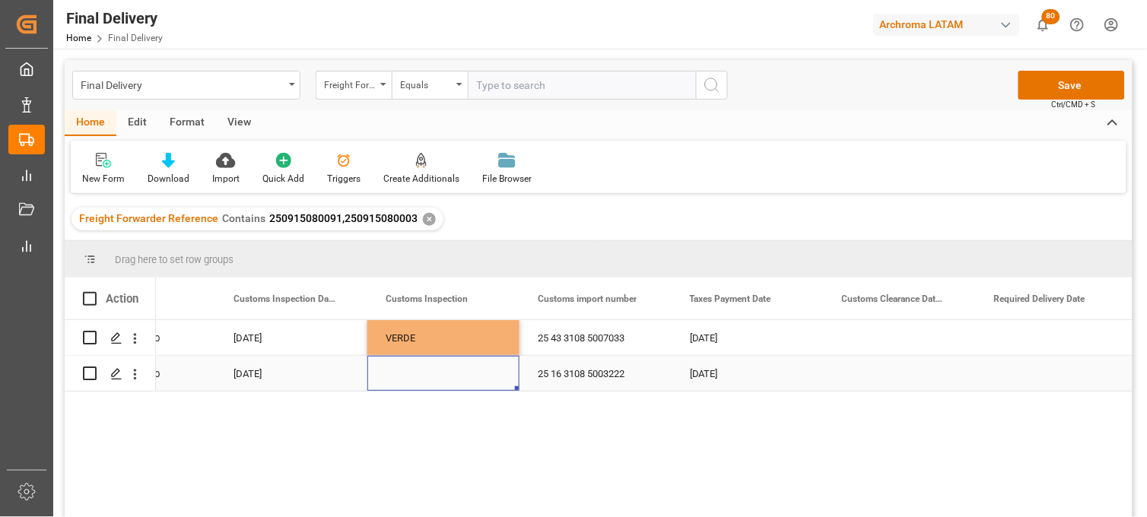
click at [401, 376] on div "Press SPACE to select this row." at bounding box center [443, 373] width 152 height 35
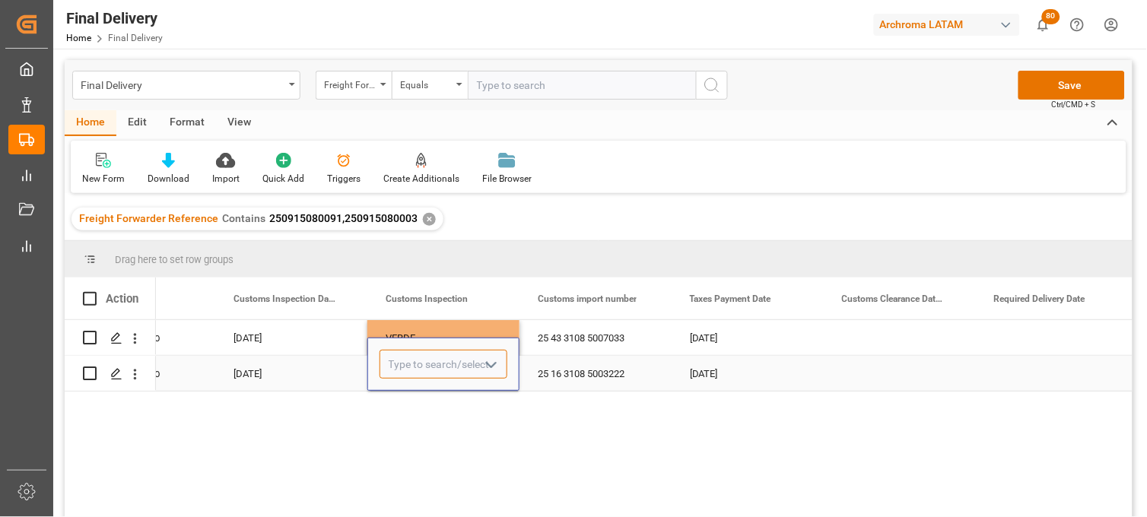
click at [401, 376] on input "Press SPACE to select this row." at bounding box center [444, 364] width 128 height 29
click at [409, 405] on div "VERDE" at bounding box center [443, 407] width 126 height 53
type input "VERDE"
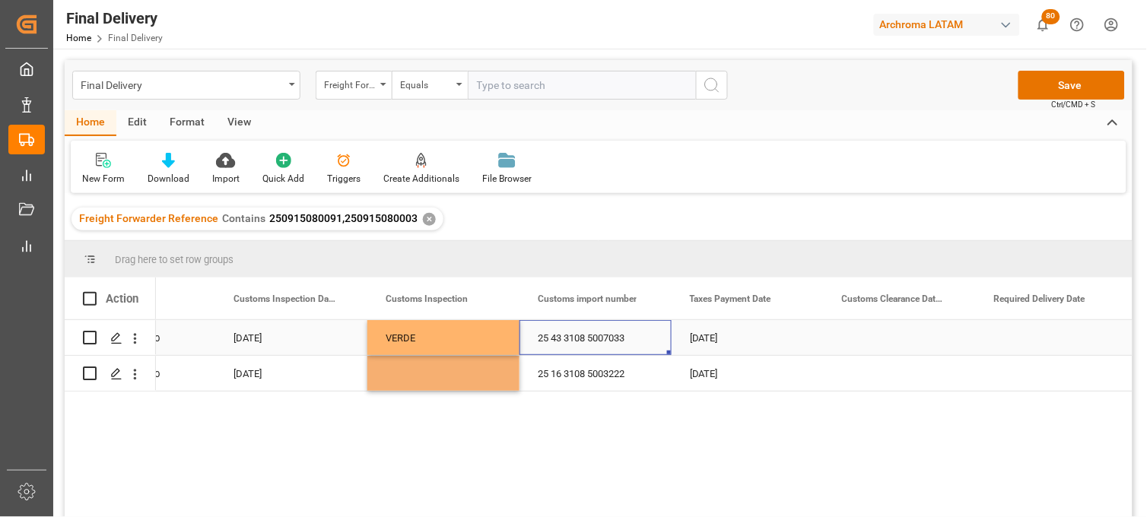
click at [587, 345] on div "25 43 3108 5007033" at bounding box center [596, 337] width 152 height 35
click at [289, 342] on div "[DATE]" at bounding box center [291, 337] width 152 height 35
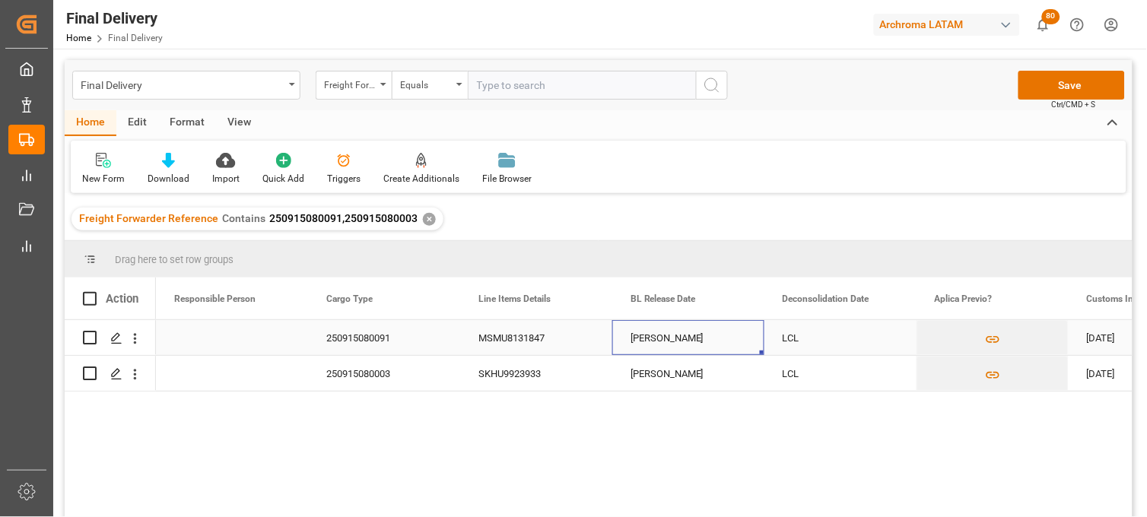
scroll to position [0, 0]
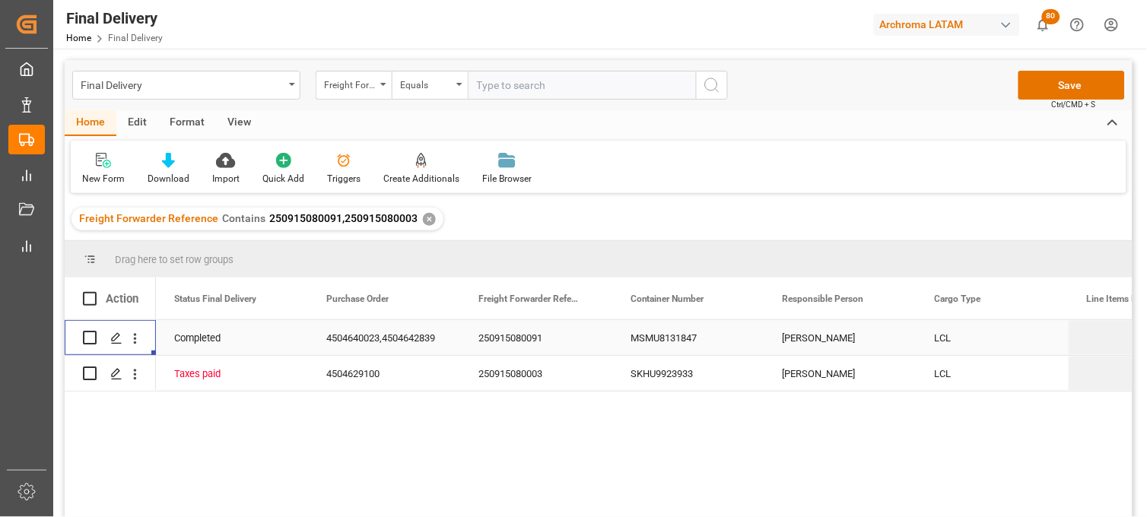
click at [516, 336] on div "250915080091" at bounding box center [536, 337] width 152 height 35
click at [516, 336] on input "250915080091" at bounding box center [536, 346] width 128 height 29
click at [630, 339] on div "MSMU8131847" at bounding box center [688, 337] width 152 height 35
click at [823, 340] on div "[PERSON_NAME]" at bounding box center [841, 337] width 152 height 35
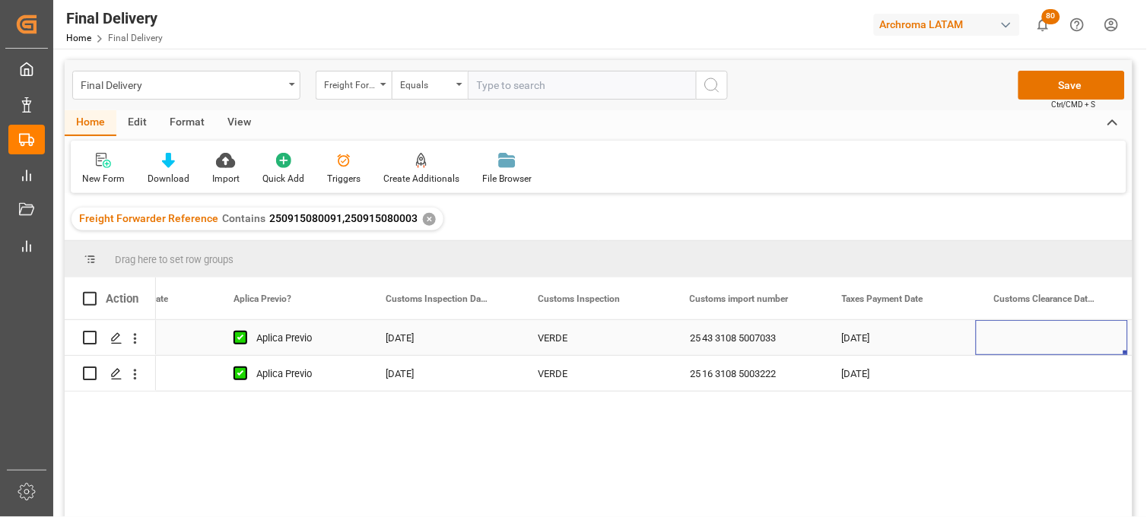
scroll to position [0, 1462]
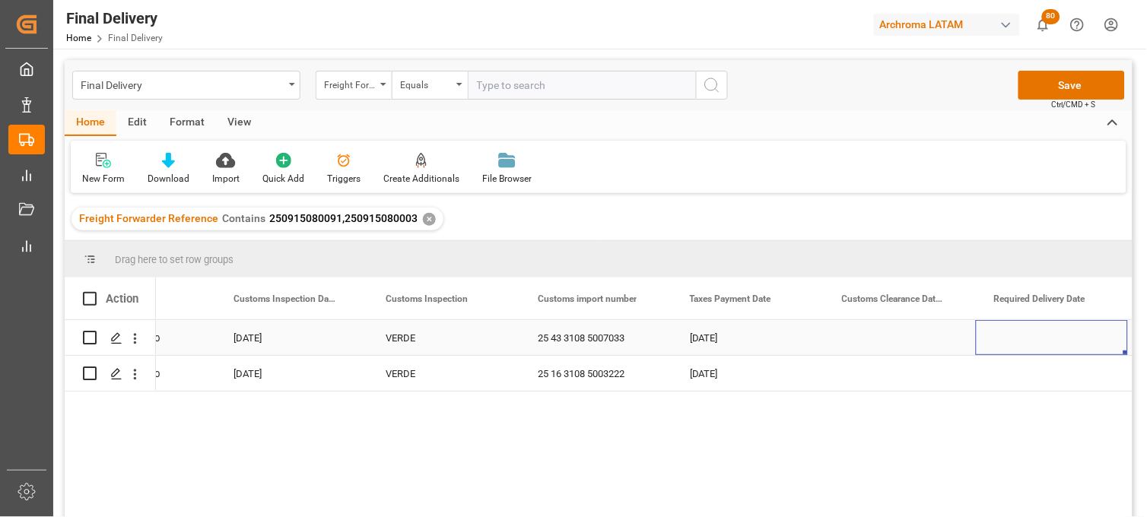
click at [872, 338] on div "Press SPACE to select this row." at bounding box center [900, 337] width 152 height 35
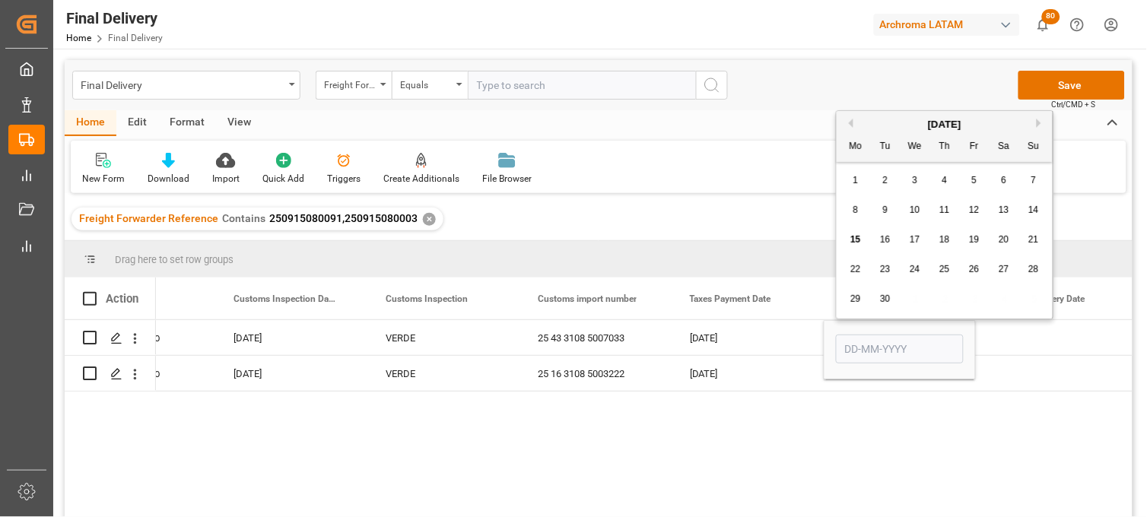
click at [880, 207] on div "9" at bounding box center [885, 211] width 19 height 18
type input "[DATE]"
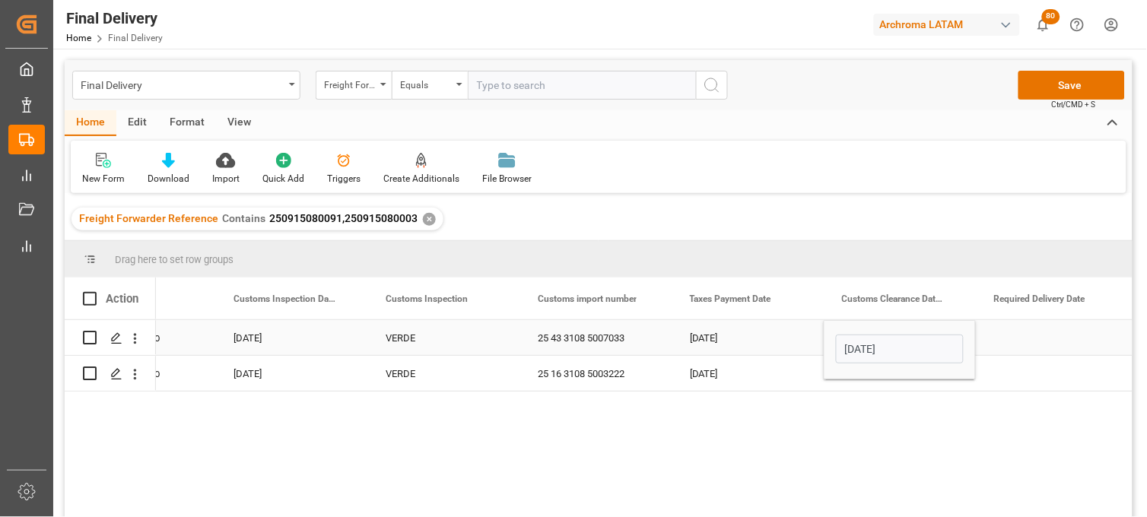
click at [1015, 335] on div "Press SPACE to select this row." at bounding box center [1052, 337] width 152 height 35
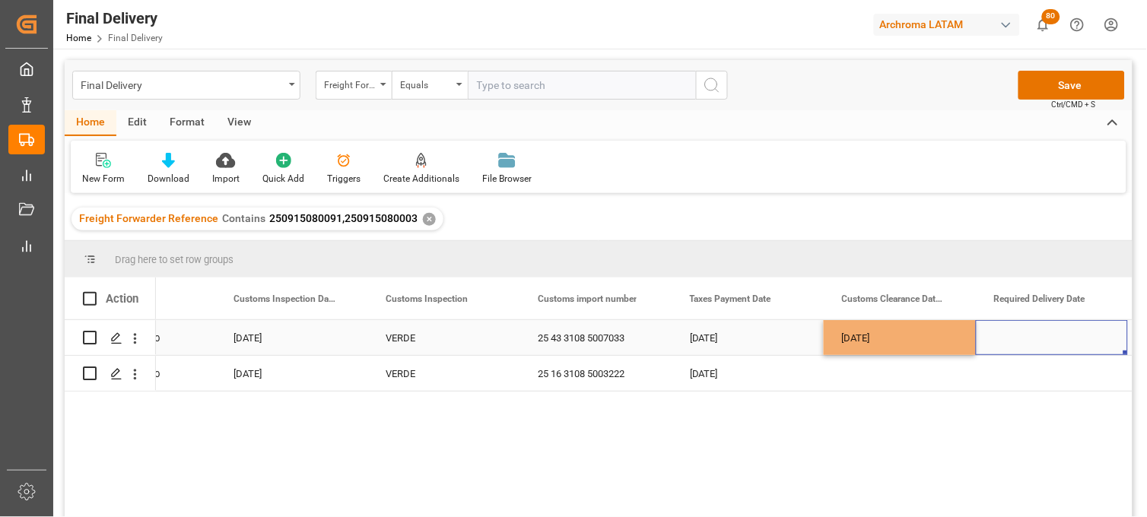
click at [1015, 336] on div "Press SPACE to select this row." at bounding box center [1052, 337] width 152 height 35
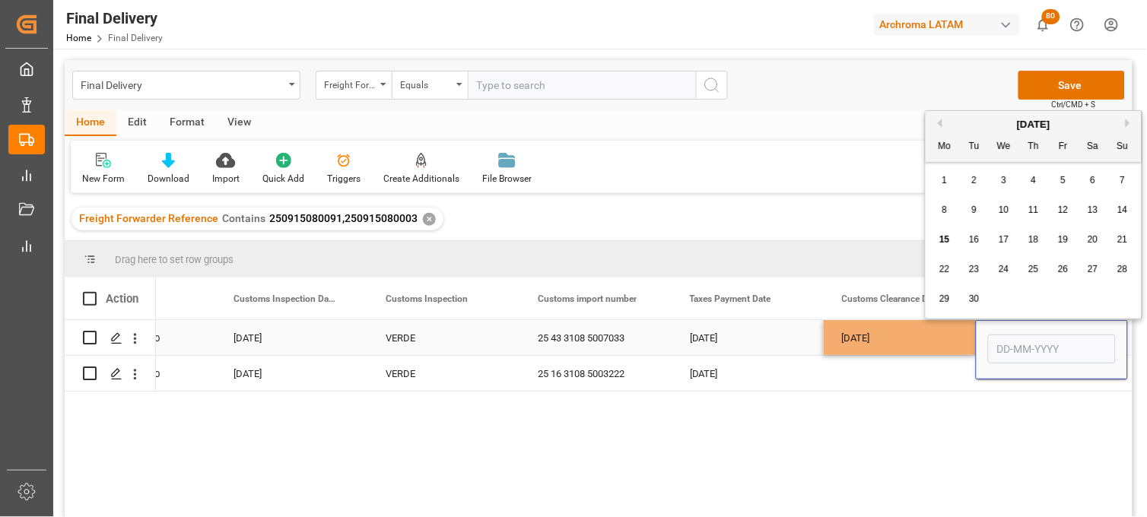
click at [1015, 336] on input "Press SPACE to select this row." at bounding box center [1052, 349] width 128 height 29
click at [974, 117] on div "September 2025" at bounding box center [1034, 124] width 216 height 15
click at [1060, 206] on span "12" at bounding box center [1063, 210] width 10 height 11
type input "[DATE]"
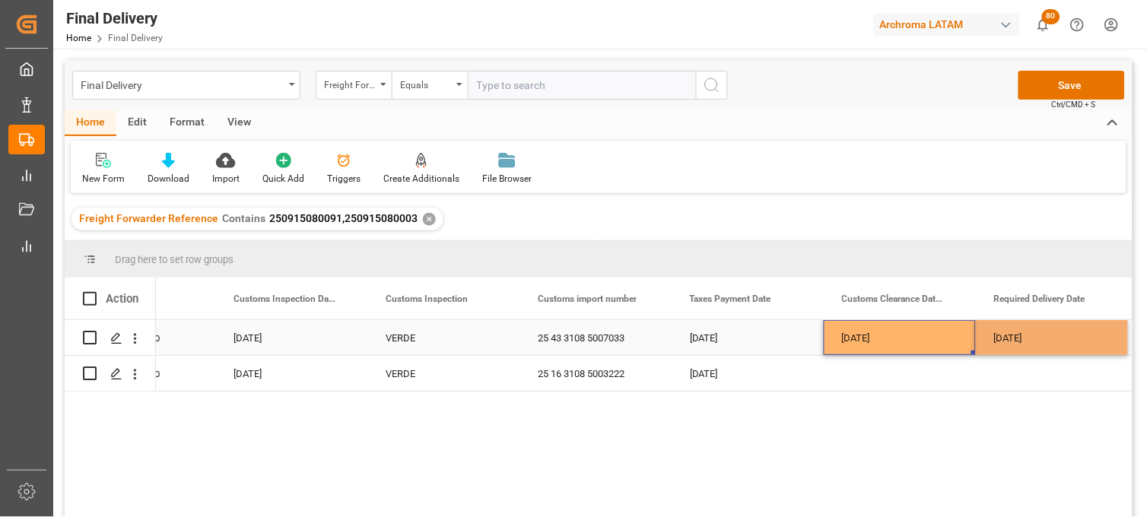
click at [904, 341] on div "[DATE]" at bounding box center [900, 337] width 152 height 35
click at [1021, 374] on div "Press SPACE to select this row." at bounding box center [1052, 373] width 152 height 35
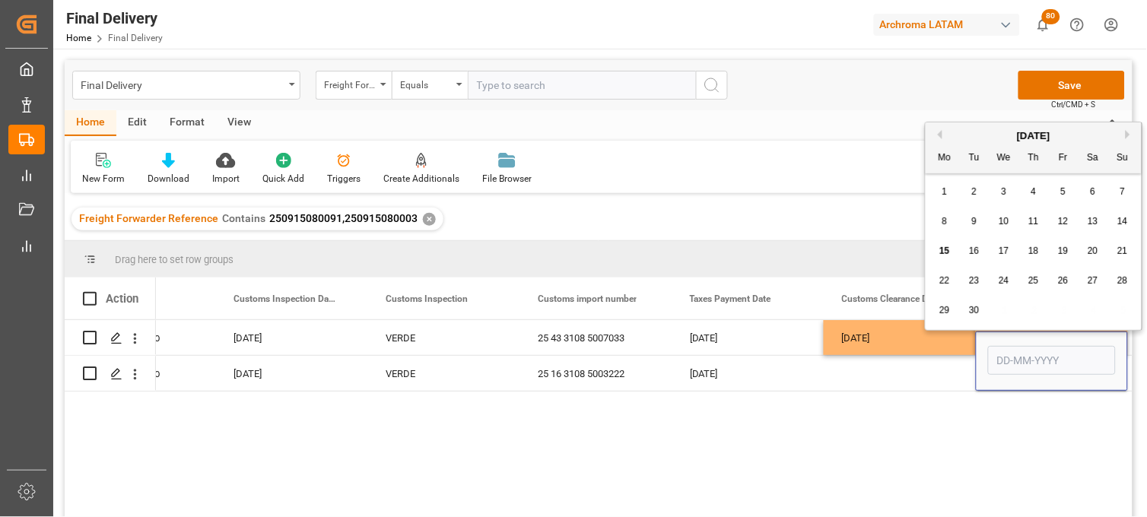
drag, startPoint x: 1062, startPoint y: 221, endPoint x: 1060, endPoint y: 228, distance: 7.8
click at [1062, 223] on span "12" at bounding box center [1063, 221] width 10 height 11
type input "[DATE]"
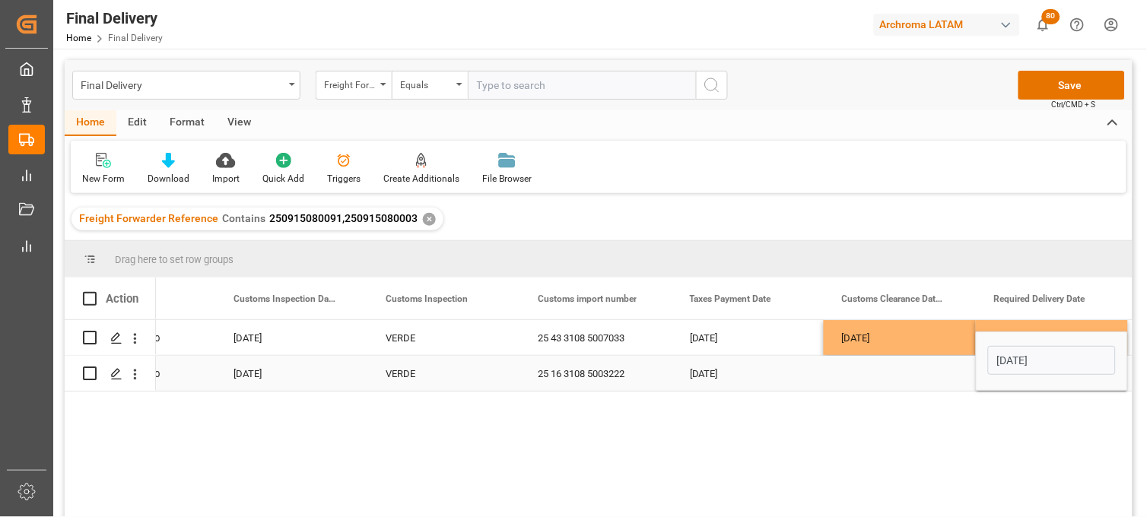
click at [868, 377] on div "Press SPACE to select this row." at bounding box center [900, 373] width 152 height 35
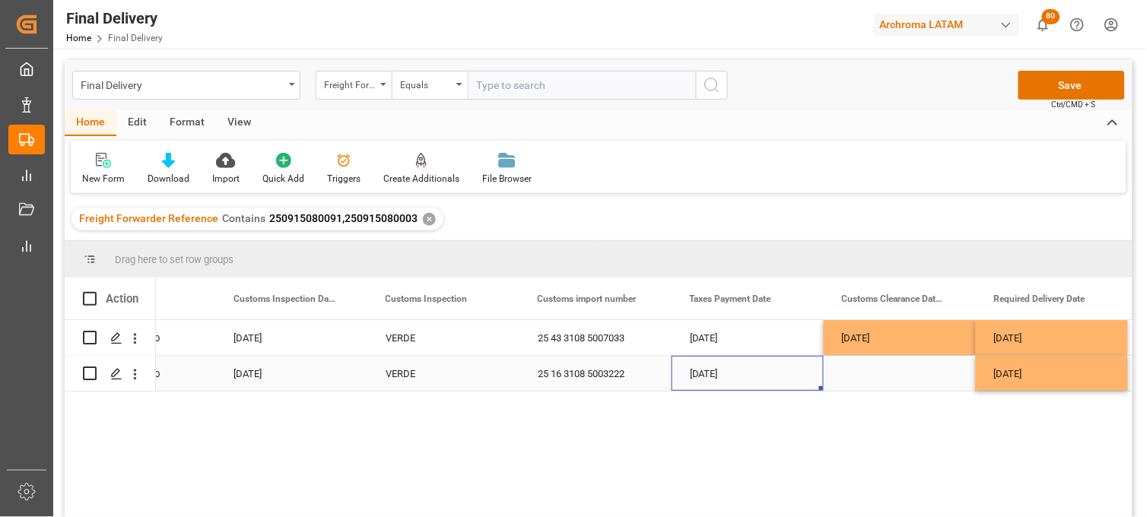
scroll to position [0, 913]
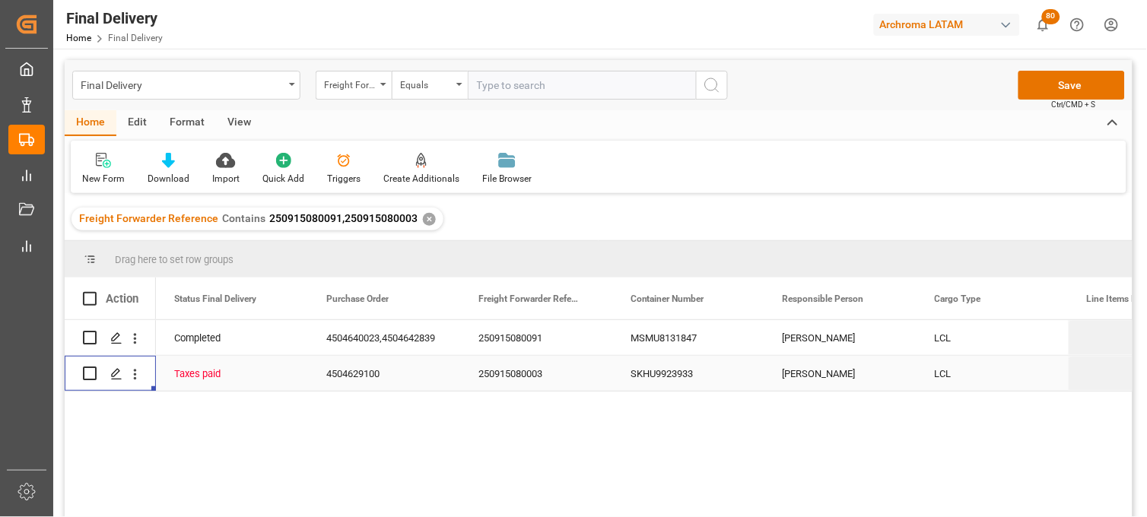
click at [516, 378] on div "250915080003" at bounding box center [536, 373] width 152 height 35
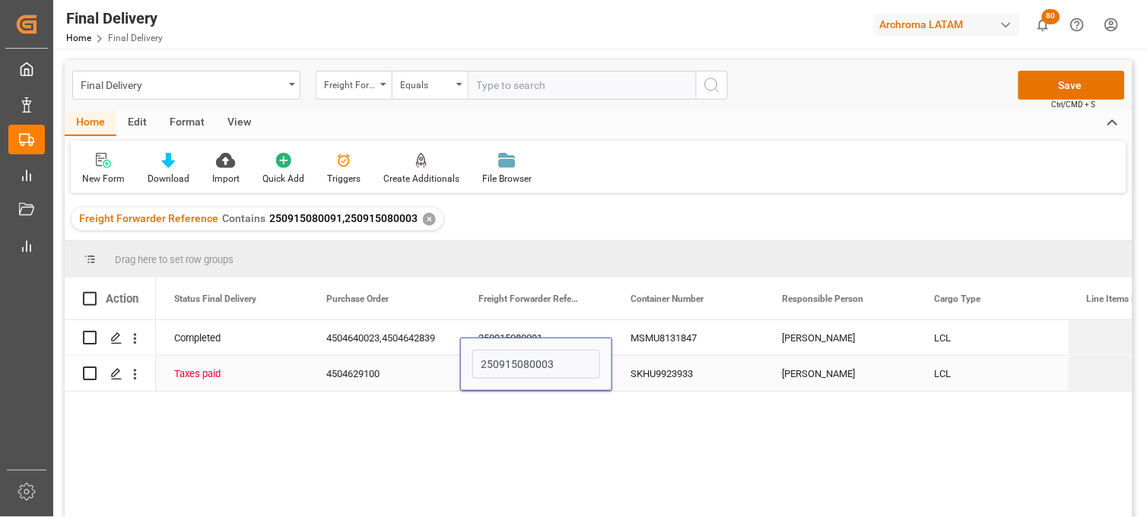
click at [516, 378] on div "250915080003" at bounding box center [536, 364] width 152 height 53
click at [511, 371] on input "250915080003" at bounding box center [536, 364] width 128 height 29
click at [826, 374] on div "[PERSON_NAME]" at bounding box center [841, 373] width 152 height 35
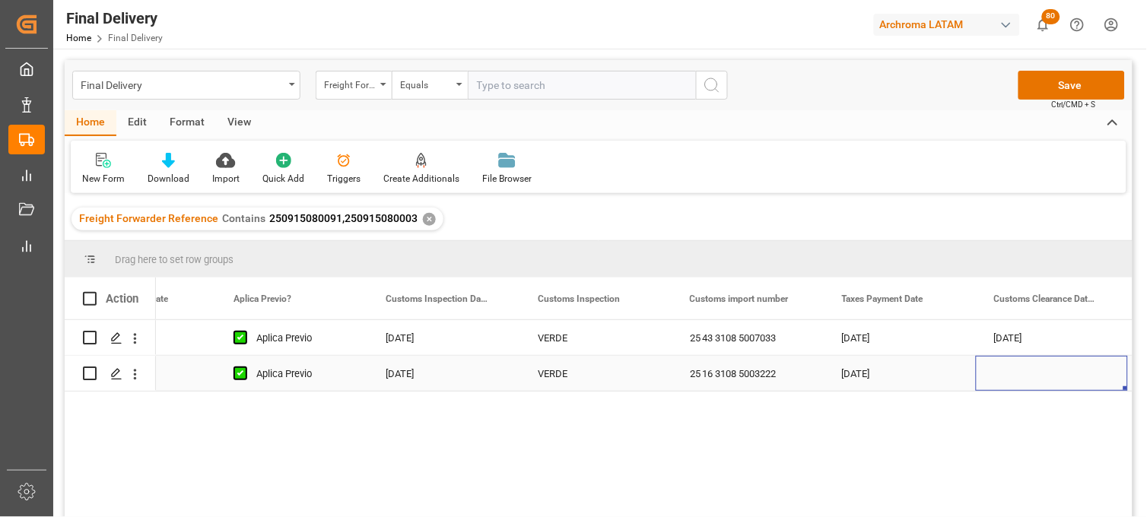
scroll to position [0, 1462]
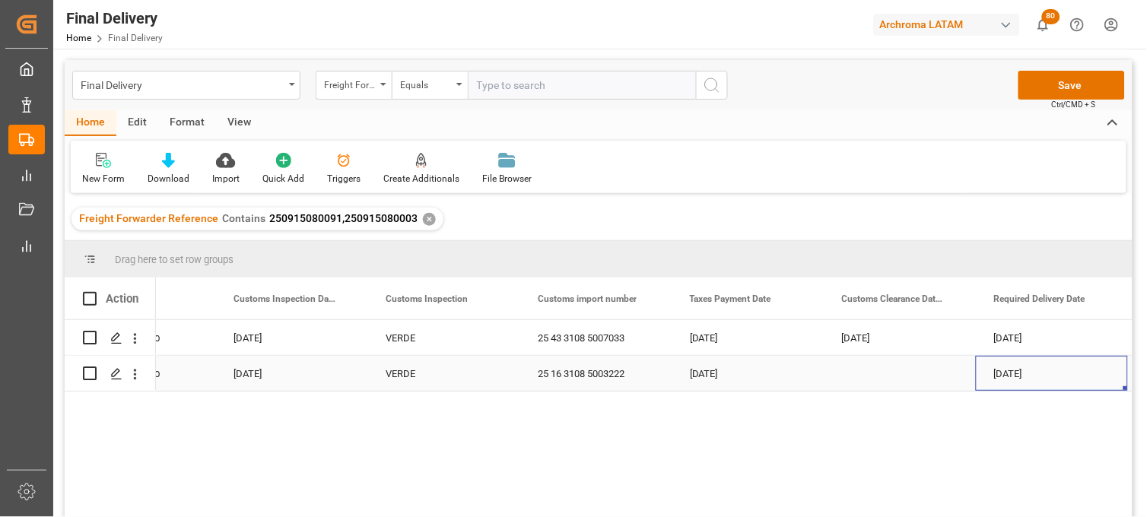
click at [879, 371] on div "Press SPACE to select this row." at bounding box center [900, 373] width 152 height 35
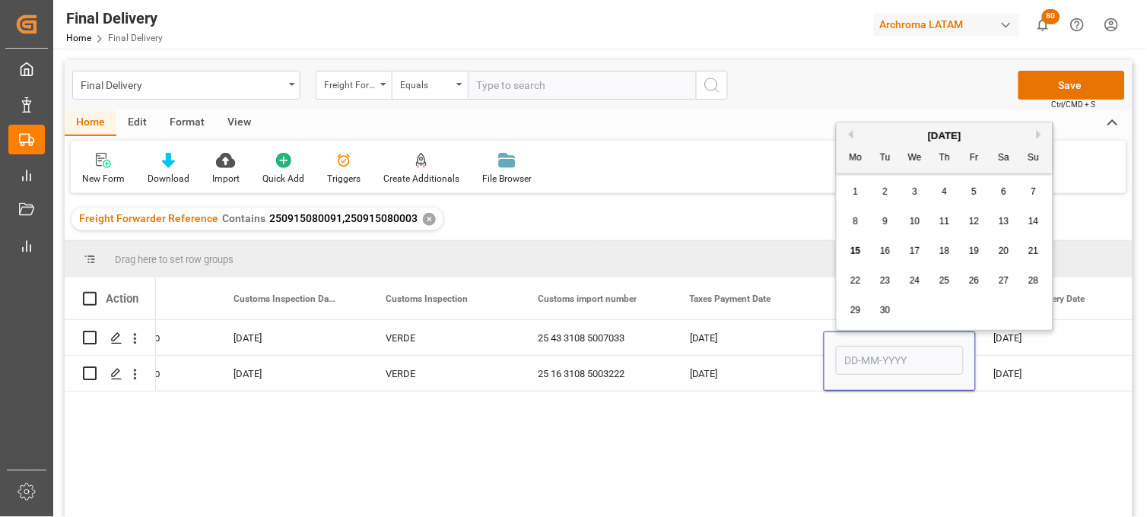
drag, startPoint x: 916, startPoint y: 223, endPoint x: 947, endPoint y: 268, distance: 54.7
click at [919, 228] on div "10" at bounding box center [915, 222] width 19 height 18
type input "[DATE]"
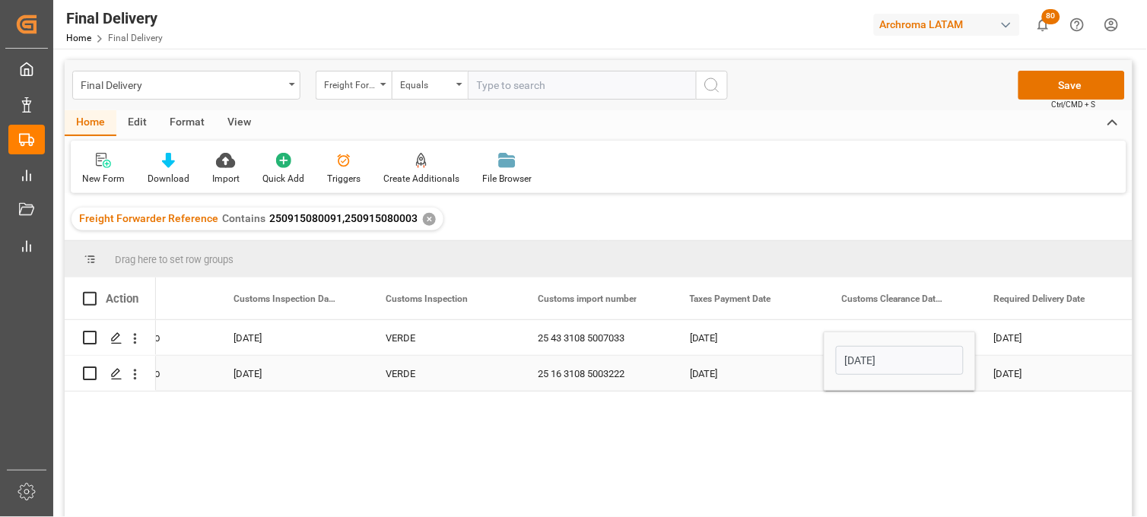
click at [1038, 378] on div "[DATE]" at bounding box center [1052, 373] width 152 height 35
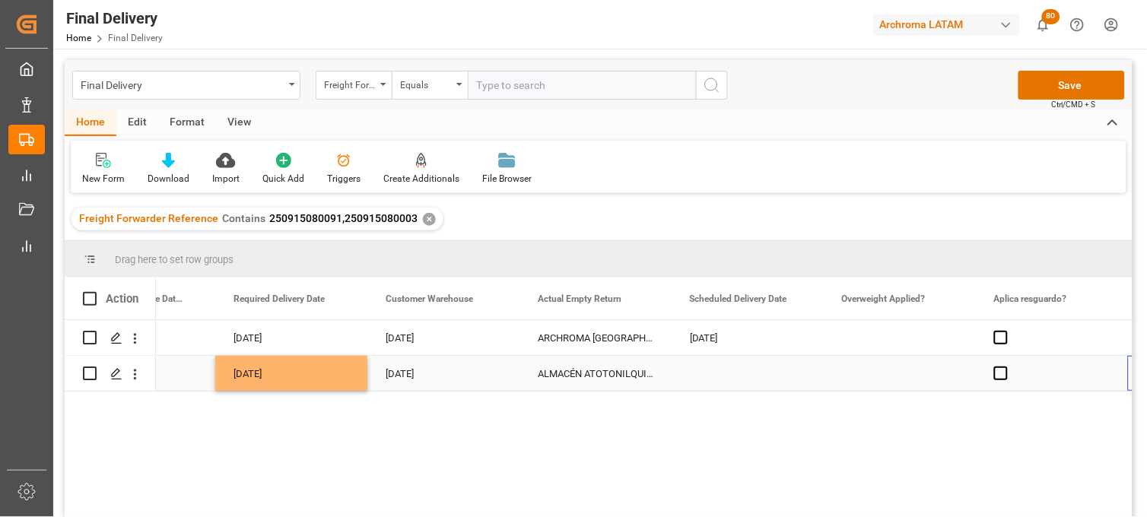
scroll to position [0, 2223]
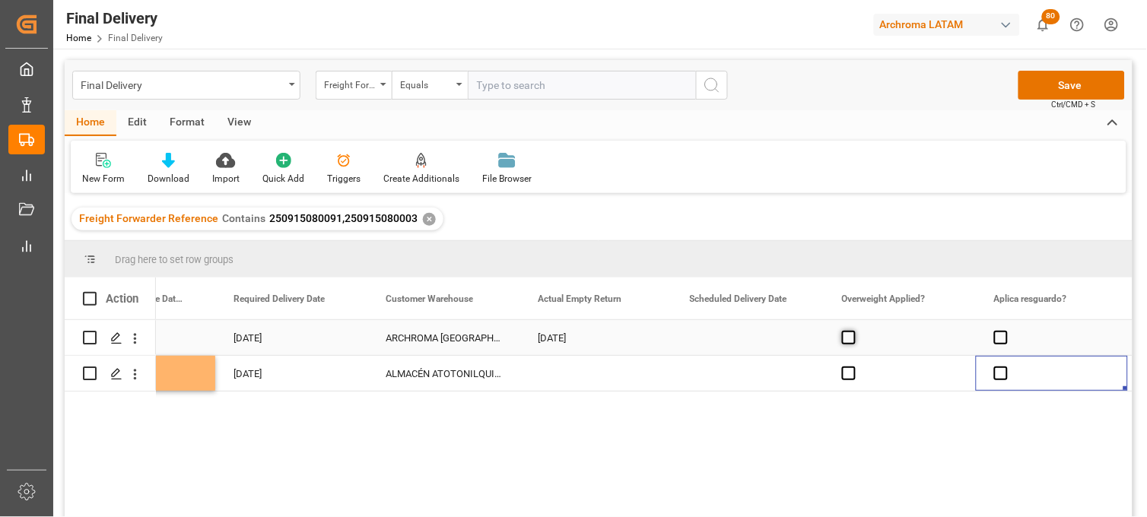
click at [854, 339] on span "Press SPACE to select this row." at bounding box center [849, 338] width 14 height 14
click at [854, 331] on input "Press SPACE to select this row." at bounding box center [854, 331] width 0 height 0
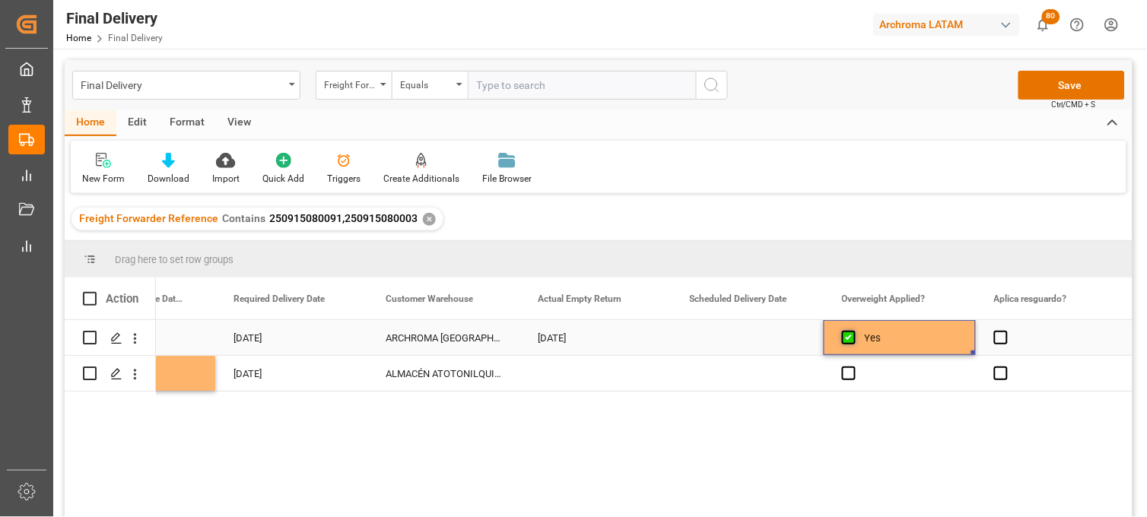
click at [848, 339] on span "Press SPACE to select this row." at bounding box center [849, 338] width 14 height 14
click at [854, 331] on input "Press SPACE to select this row." at bounding box center [854, 331] width 0 height 0
click at [1003, 335] on span "Press SPACE to select this row." at bounding box center [1001, 338] width 14 height 14
click at [1006, 331] on input "Press SPACE to select this row." at bounding box center [1006, 331] width 0 height 0
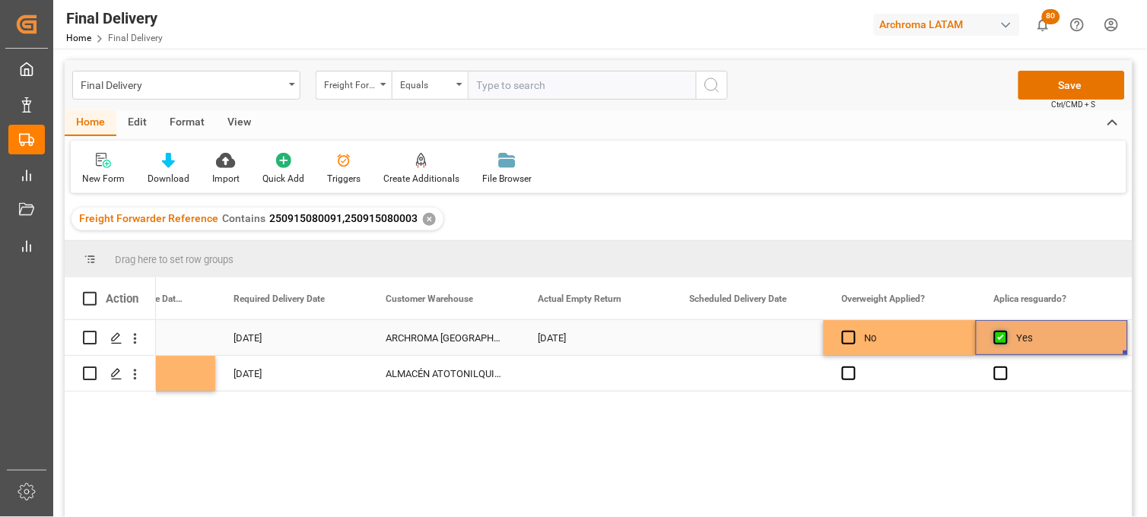
click at [1003, 335] on span "Press SPACE to select this row." at bounding box center [1001, 338] width 14 height 14
click at [1006, 331] on input "Press SPACE to select this row." at bounding box center [1006, 331] width 0 height 0
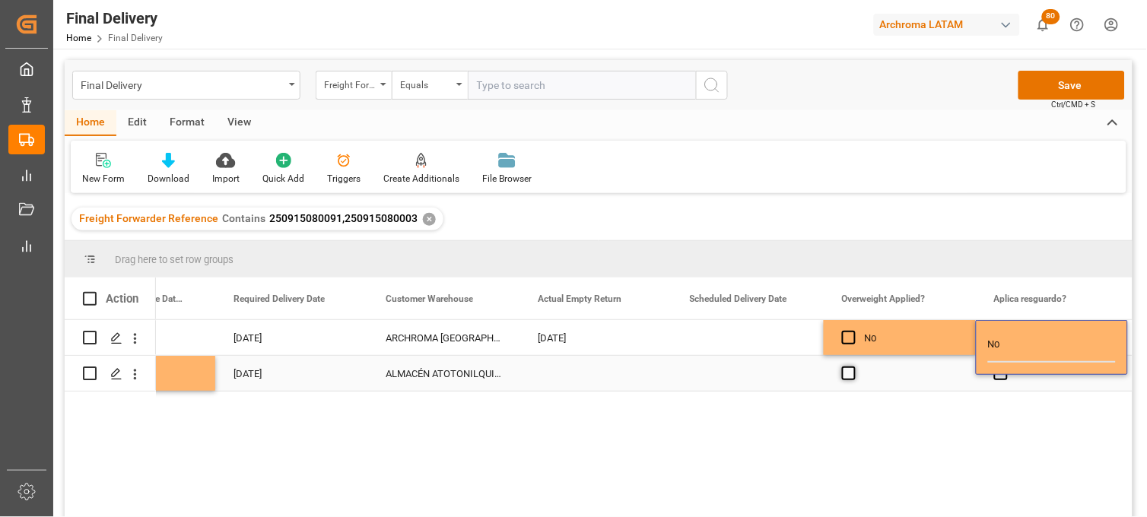
click at [847, 370] on span "Press SPACE to select this row." at bounding box center [849, 374] width 14 height 14
click at [854, 367] on input "Press SPACE to select this row." at bounding box center [854, 367] width 0 height 0
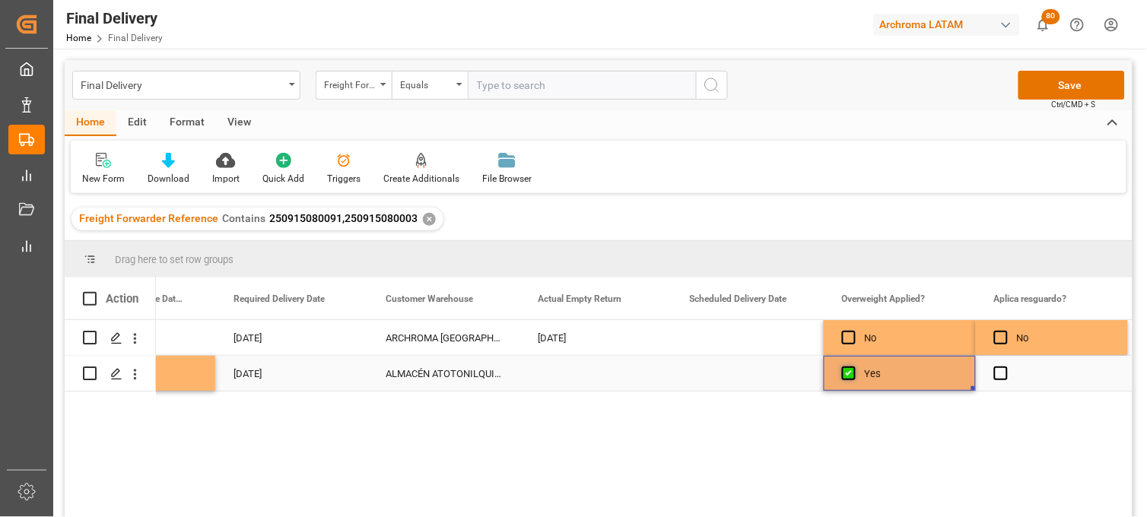
click at [847, 370] on span "Press SPACE to select this row." at bounding box center [849, 374] width 14 height 14
click at [854, 367] on input "Press SPACE to select this row." at bounding box center [854, 367] width 0 height 0
click at [1006, 377] on span "Press SPACE to select this row." at bounding box center [1001, 374] width 14 height 14
click at [1006, 367] on input "Press SPACE to select this row." at bounding box center [1006, 367] width 0 height 0
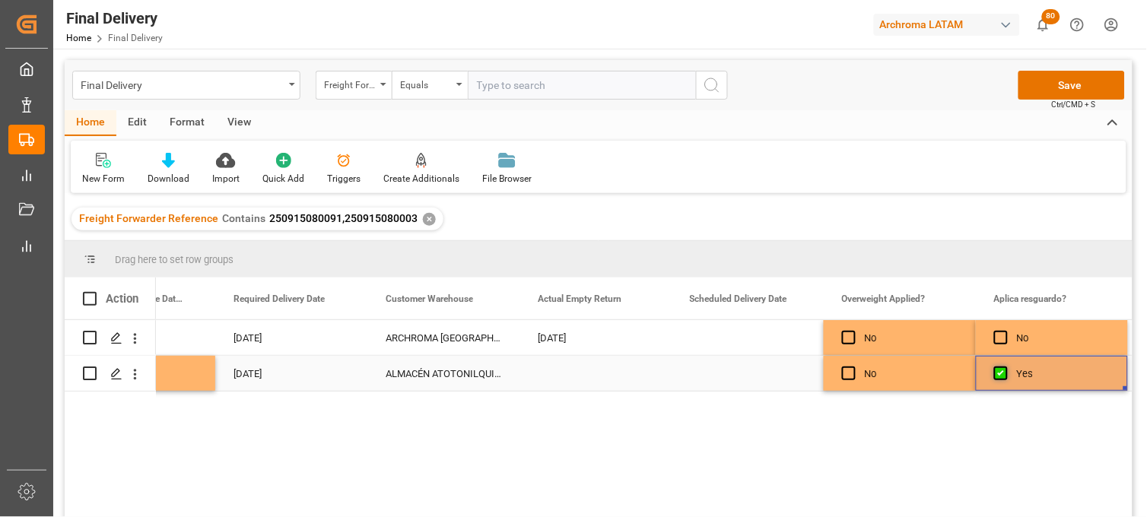
click at [1006, 377] on span "Press SPACE to select this row." at bounding box center [1001, 374] width 14 height 14
click at [1006, 367] on input "Press SPACE to select this row." at bounding box center [1006, 367] width 0 height 0
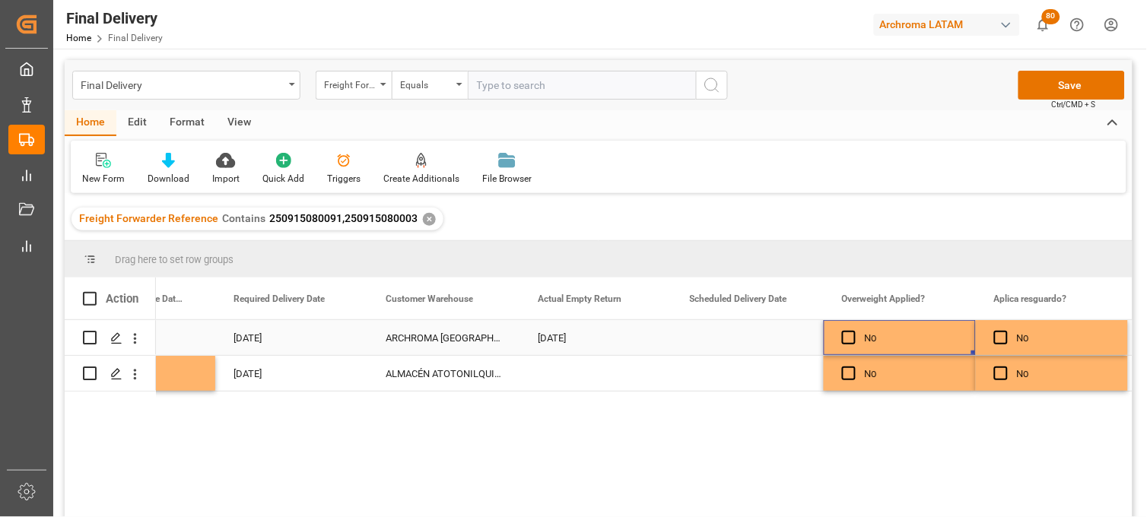
click at [918, 340] on div "No" at bounding box center [911, 338] width 93 height 35
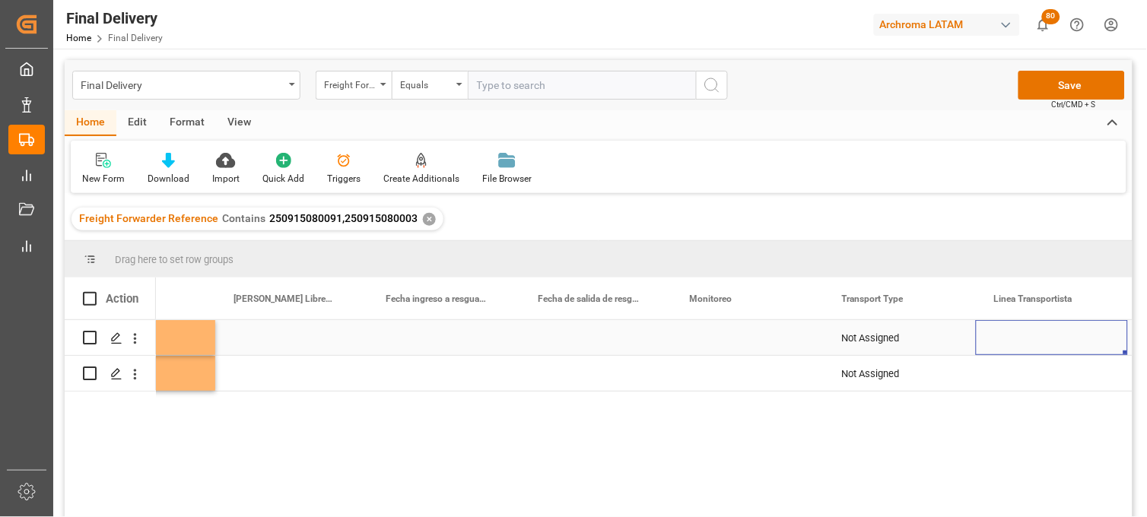
click at [721, 339] on div "Press SPACE to select this row." at bounding box center [748, 337] width 152 height 35
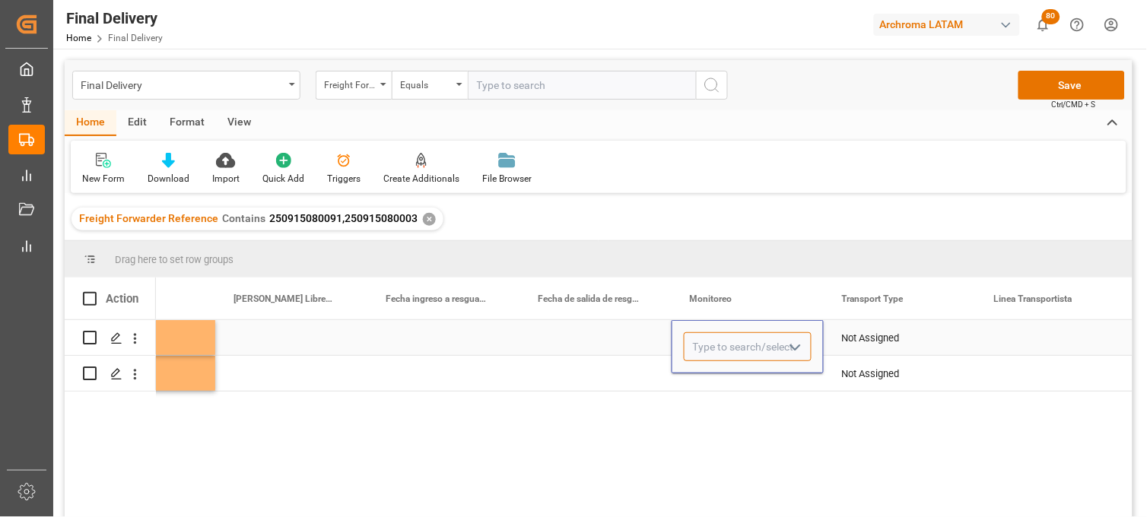
click at [723, 339] on input "Press SPACE to select this row." at bounding box center [748, 346] width 128 height 29
click at [727, 377] on div "[PERSON_NAME]" at bounding box center [748, 390] width 126 height 53
type input "[PERSON_NAME]"
click at [715, 374] on div "Press SPACE to select this row." at bounding box center [748, 373] width 152 height 35
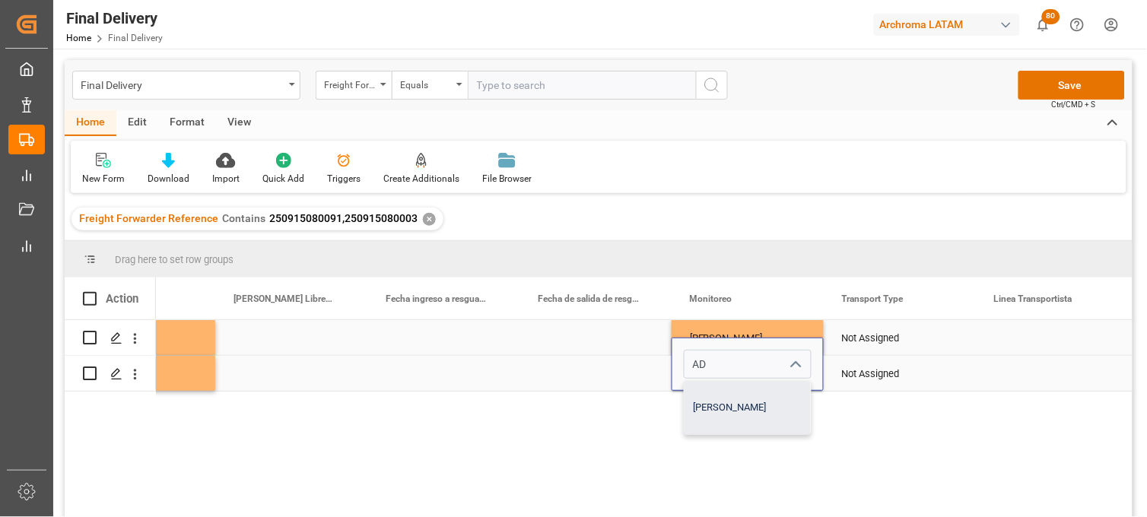
drag, startPoint x: 728, startPoint y: 400, endPoint x: 857, endPoint y: 373, distance: 132.2
click at [735, 399] on div "[PERSON_NAME]" at bounding box center [748, 407] width 126 height 53
type input "[PERSON_NAME]"
click at [866, 346] on div "Not Assigned" at bounding box center [900, 338] width 116 height 35
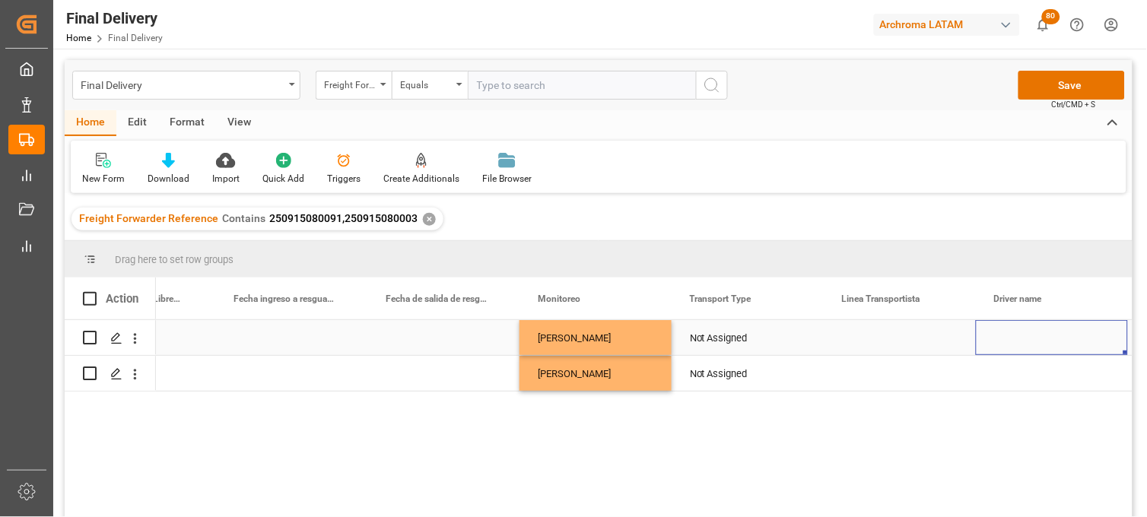
click at [723, 340] on div "Not Assigned" at bounding box center [748, 338] width 116 height 35
click at [781, 344] on icon "Press SPACE to select this row." at bounding box center [781, 346] width 16 height 16
click at [791, 345] on polyline "open menu" at bounding box center [795, 347] width 9 height 5
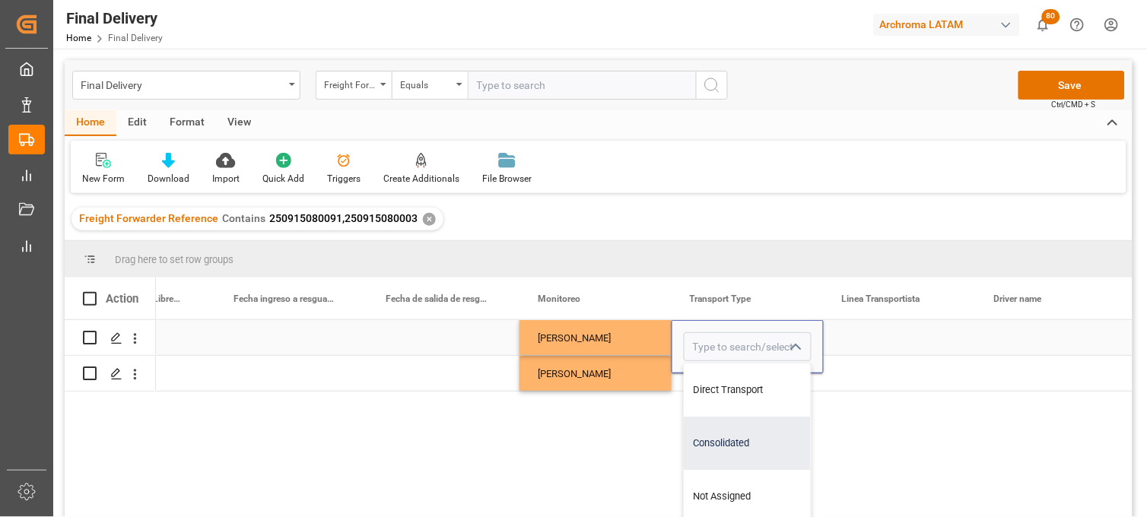
drag, startPoint x: 739, startPoint y: 444, endPoint x: 748, endPoint y: 408, distance: 36.7
click at [740, 443] on div "Consolidated" at bounding box center [748, 443] width 126 height 53
type input "Consolidated"
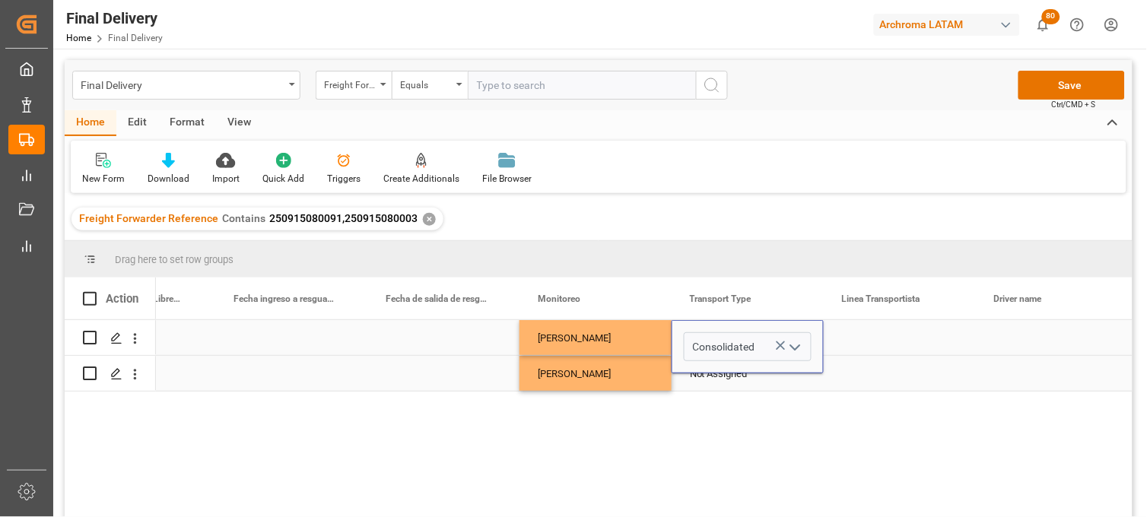
click at [723, 377] on div "Not Assigned" at bounding box center [748, 374] width 116 height 35
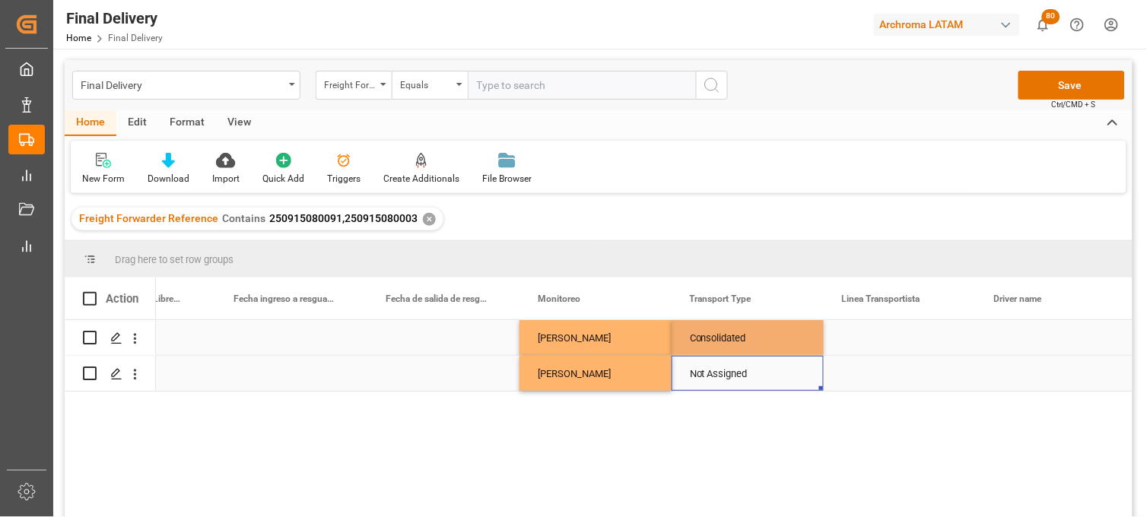
click at [739, 377] on div "Not Assigned" at bounding box center [748, 374] width 116 height 35
click at [763, 378] on div "Not Assigned" at bounding box center [748, 374] width 116 height 35
click at [777, 367] on icon "Press SPACE to select this row." at bounding box center [781, 363] width 16 height 16
click at [791, 363] on polyline "open menu" at bounding box center [795, 365] width 9 height 5
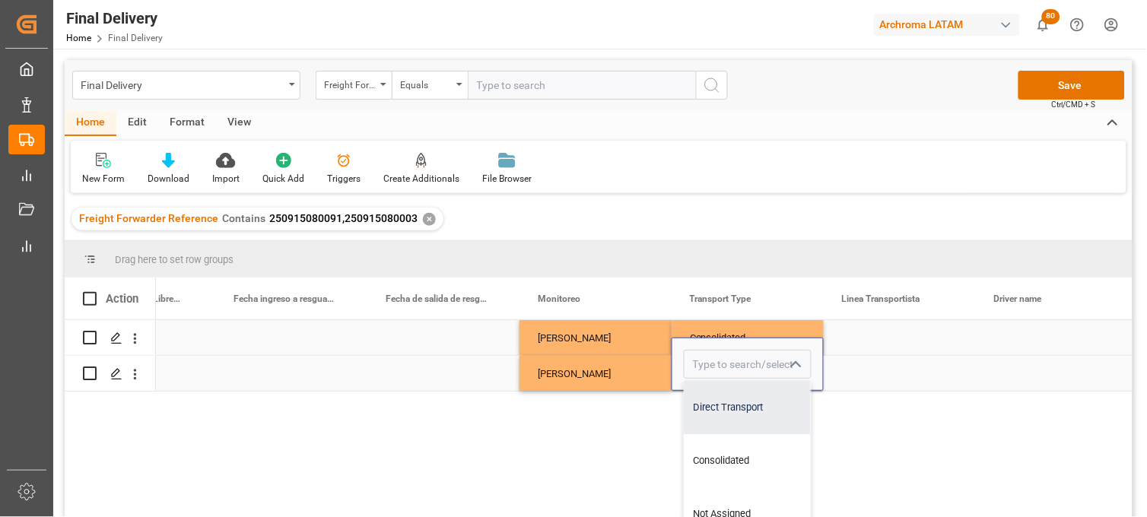
click at [747, 412] on div "Direct Transport" at bounding box center [748, 407] width 126 height 53
type input "Direct Transport"
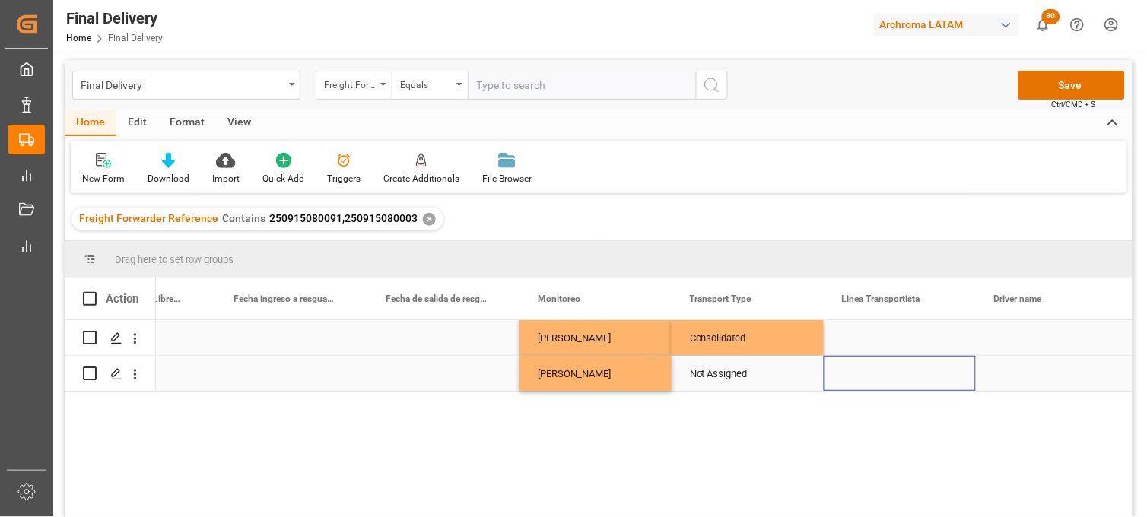
click at [866, 376] on div "Press SPACE to select this row." at bounding box center [900, 373] width 152 height 35
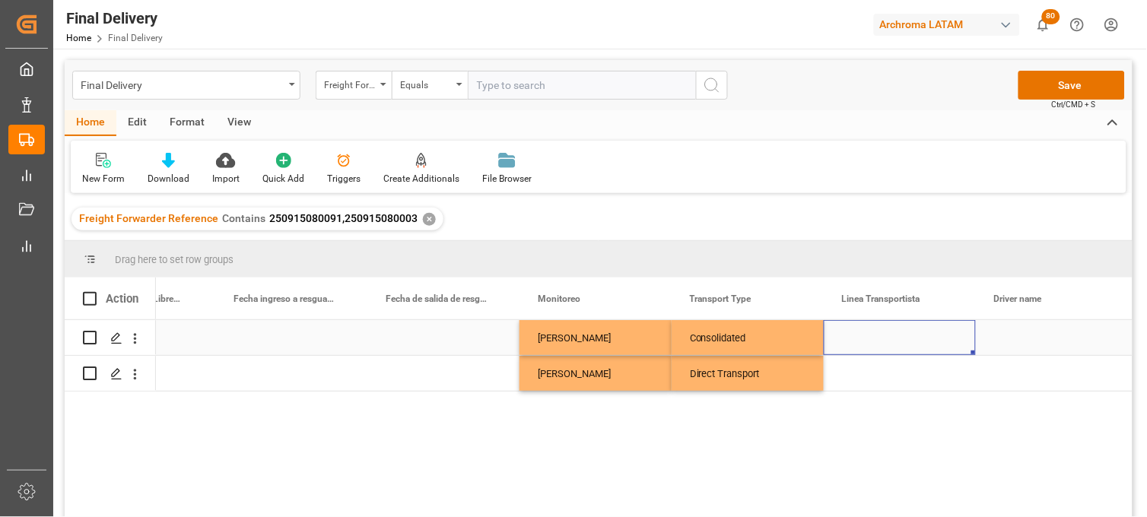
click at [896, 339] on div "Press SPACE to select this row." at bounding box center [900, 337] width 152 height 35
click at [872, 343] on div "Press SPACE to select this row." at bounding box center [900, 337] width 152 height 35
click at [872, 343] on input "Press SPACE to select this row." at bounding box center [900, 346] width 128 height 29
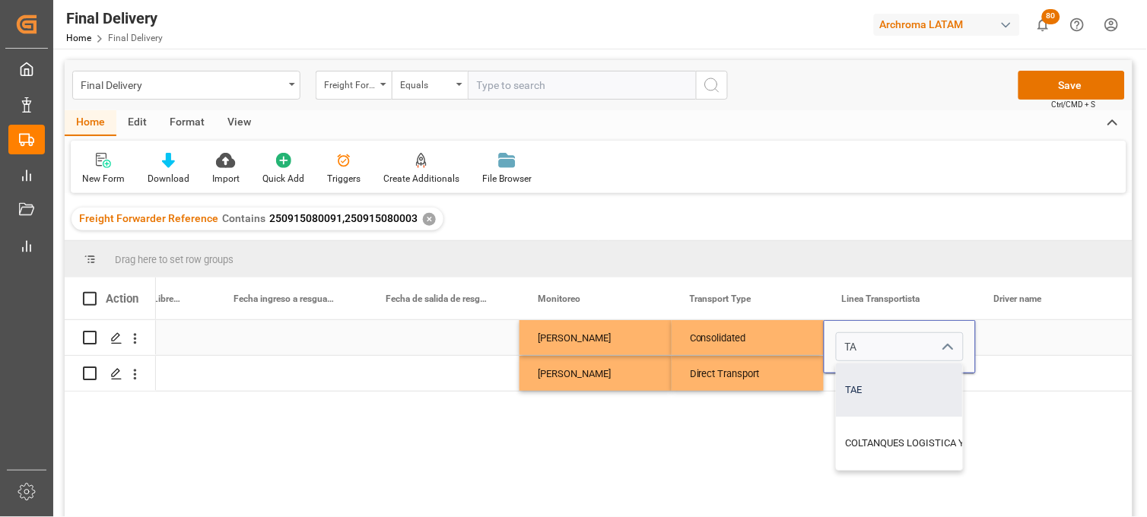
click at [855, 396] on div "TAE" at bounding box center [937, 390] width 201 height 53
type input "TAE"
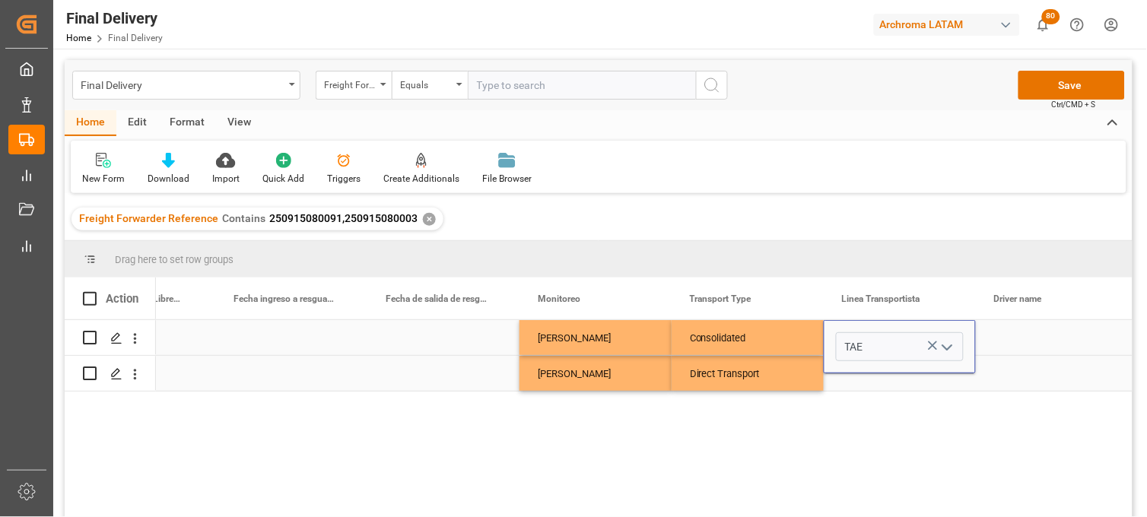
click at [876, 377] on div "Press SPACE to select this row." at bounding box center [900, 373] width 152 height 35
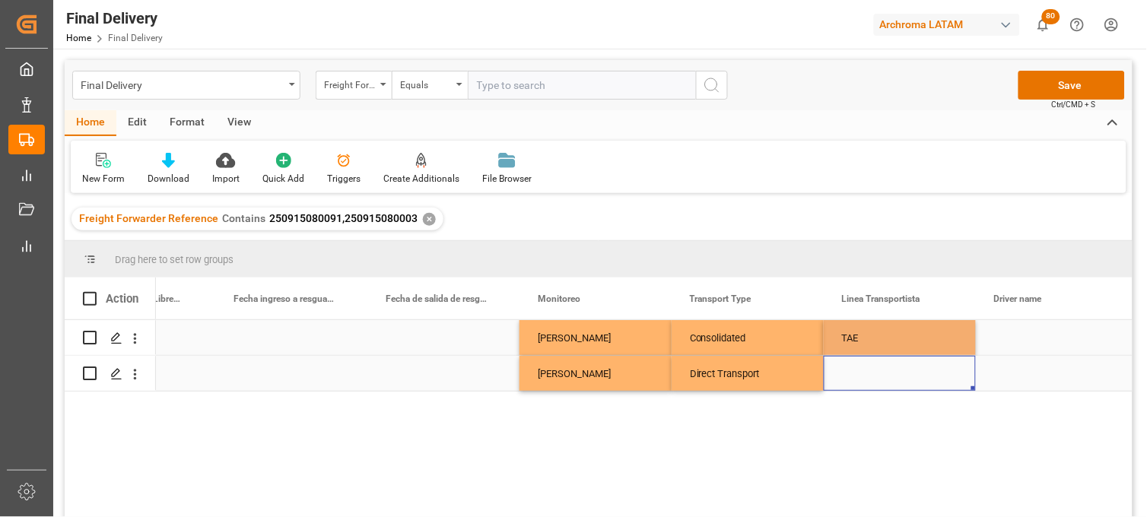
click at [870, 374] on div "Press SPACE to select this row." at bounding box center [900, 373] width 152 height 35
click at [870, 371] on div "Press SPACE to select this row." at bounding box center [900, 373] width 152 height 35
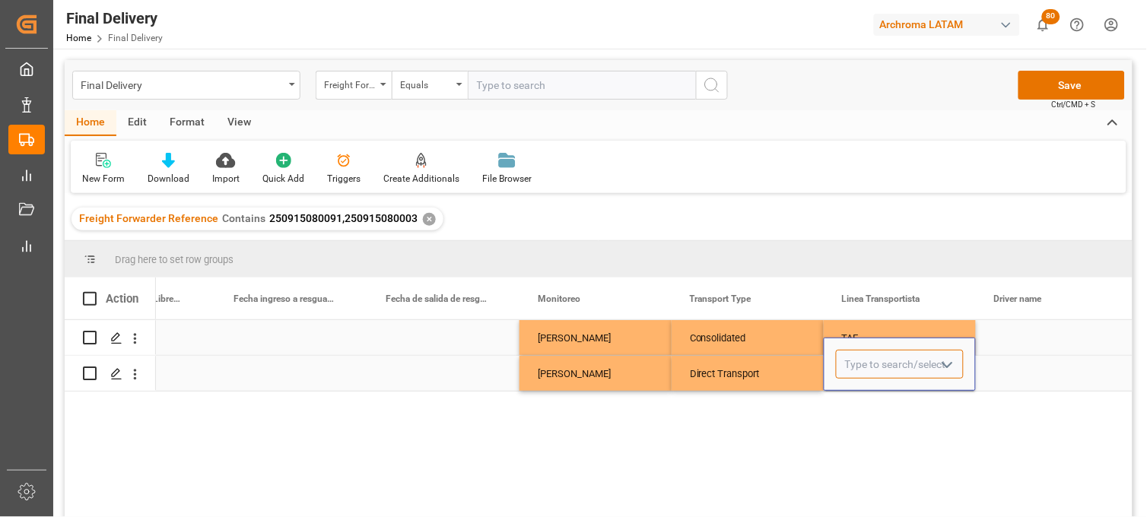
click at [869, 370] on input "Press SPACE to select this row." at bounding box center [900, 364] width 128 height 29
drag, startPoint x: 862, startPoint y: 402, endPoint x: 890, endPoint y: 389, distance: 30.7
click at [863, 401] on div "TNC" at bounding box center [900, 407] width 126 height 53
type input "TNC"
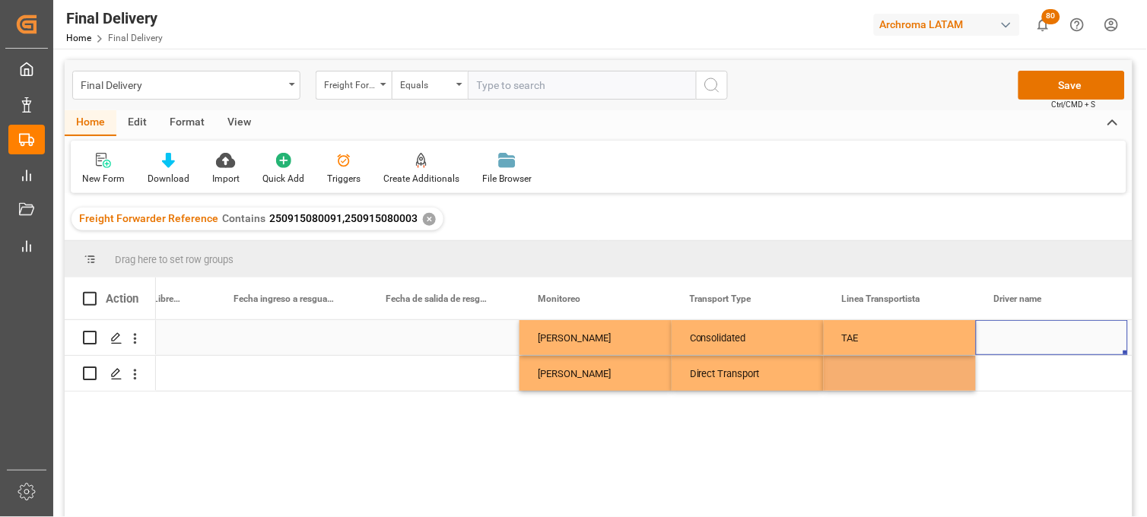
click at [1014, 339] on div "Press SPACE to select this row." at bounding box center [1052, 337] width 152 height 35
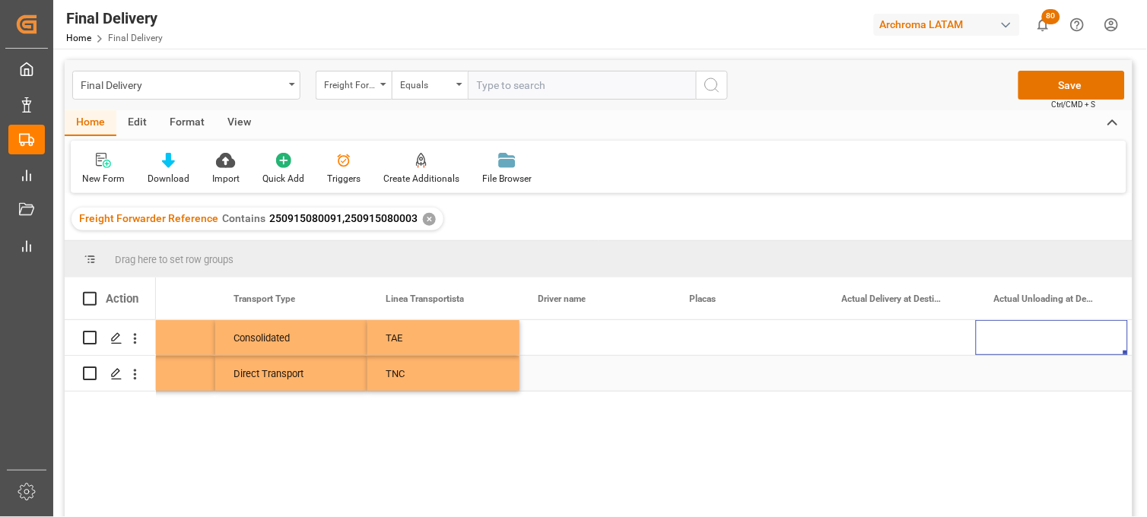
click at [591, 374] on div "Press SPACE to select this row." at bounding box center [596, 373] width 152 height 35
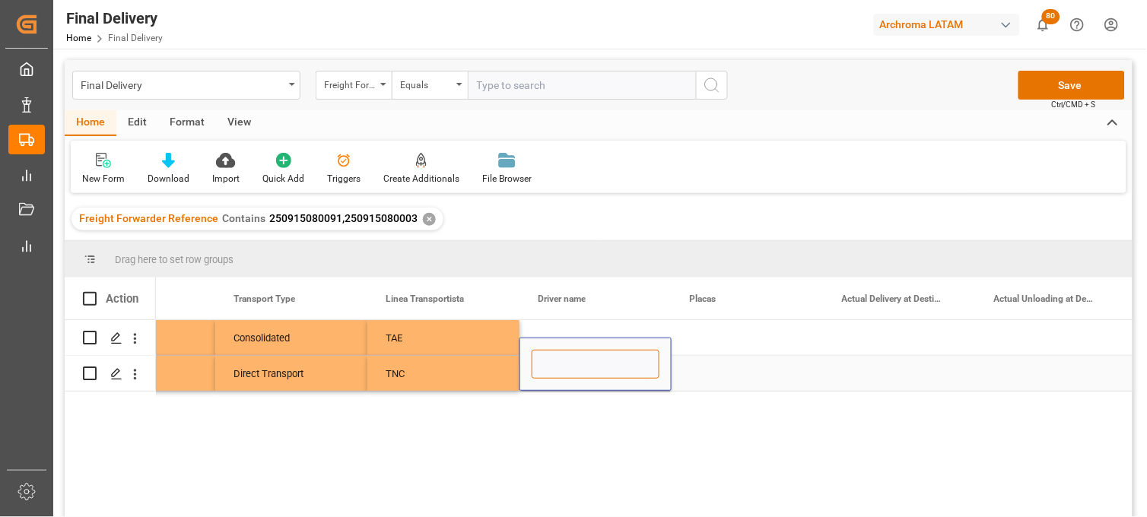
click at [589, 374] on input "Press SPACE to select this row." at bounding box center [596, 364] width 128 height 29
paste input "LUIS ANTONIO JIMENEZ"
type input "LUIS ANTONIO JIMENEZ"
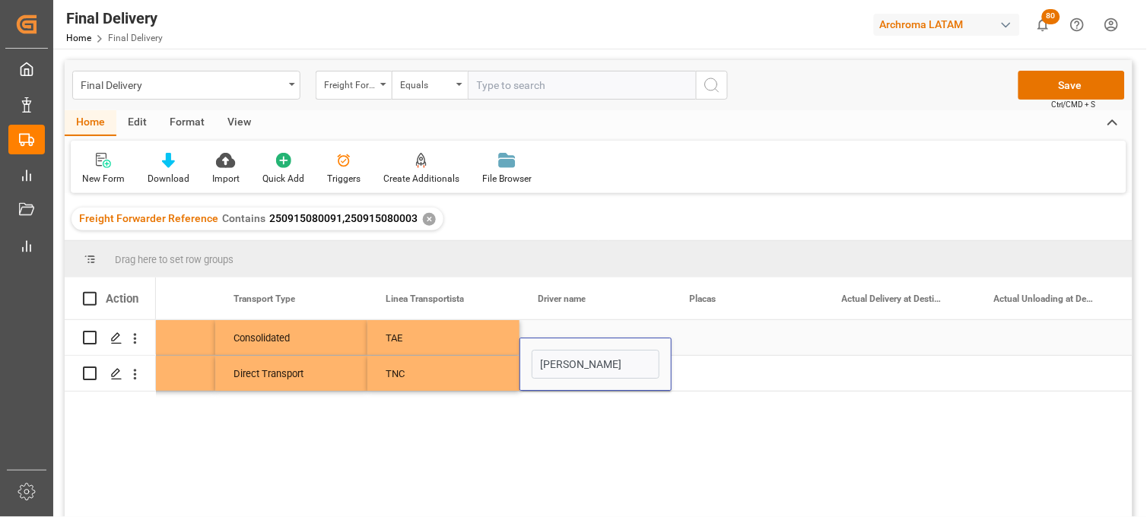
click at [561, 330] on div "Press SPACE to select this row." at bounding box center [596, 337] width 152 height 35
click at [557, 335] on div "Press SPACE to select this row." at bounding box center [596, 337] width 152 height 35
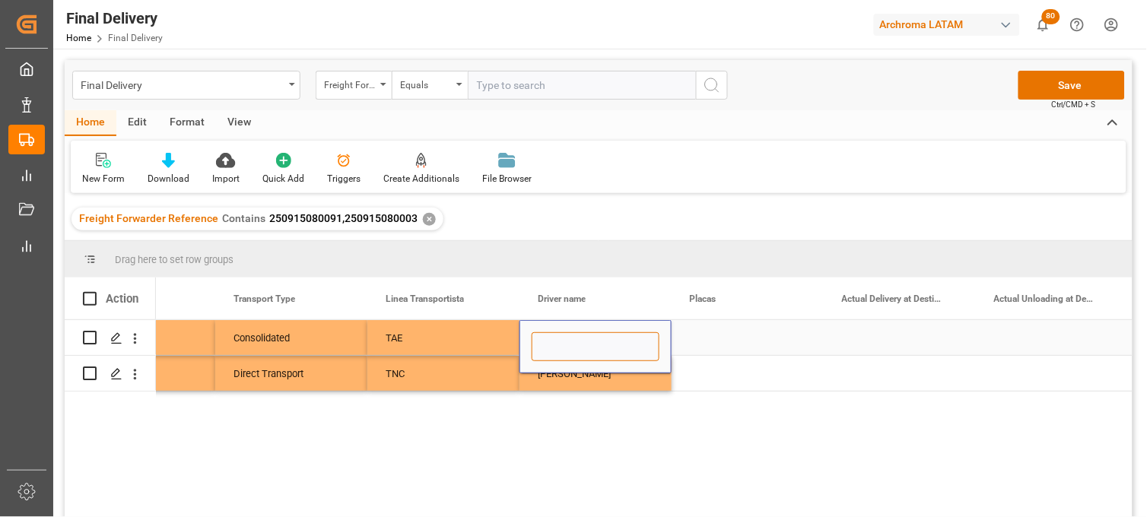
click at [557, 335] on input "Press SPACE to select this row." at bounding box center [596, 346] width 128 height 29
paste input "JULIO CESAR CERVANTES SANDOVAL"
type input "JULIO CESAR CERVANTES SANDOVAL"
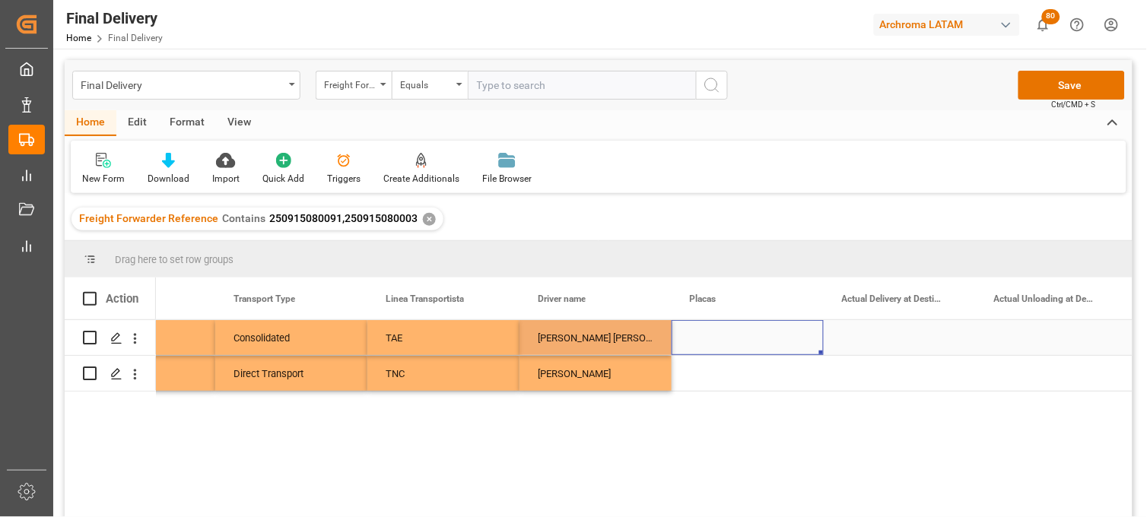
click at [700, 332] on div "Press SPACE to select this row." at bounding box center [748, 337] width 152 height 35
click at [733, 333] on div "Press SPACE to select this row." at bounding box center [748, 337] width 152 height 35
click at [733, 335] on div "Press SPACE to select this row." at bounding box center [748, 337] width 152 height 35
click at [733, 335] on input "Press SPACE to select this row." at bounding box center [748, 346] width 128 height 29
click at [706, 348] on input "73 AL 3T" at bounding box center [748, 346] width 128 height 29
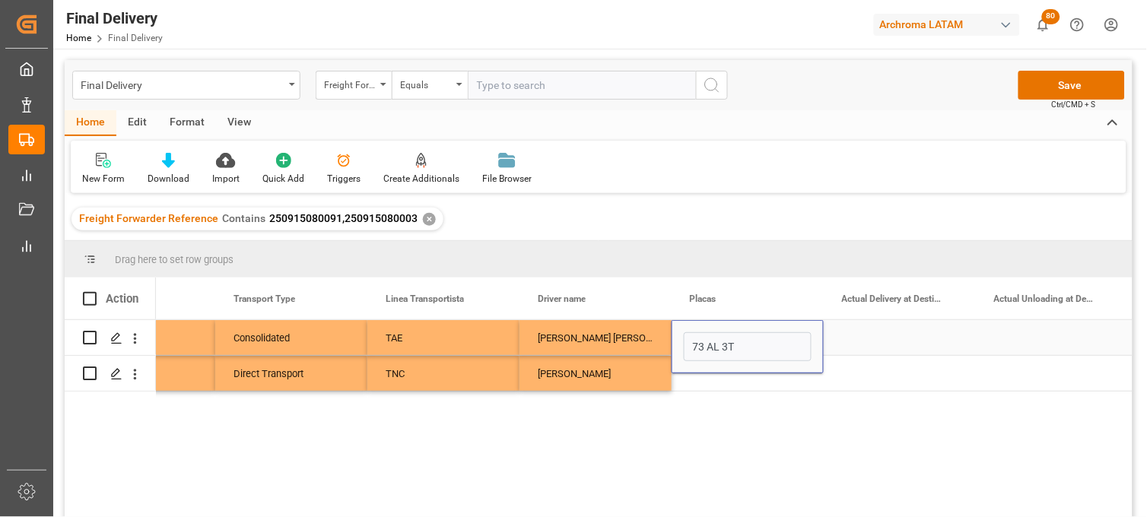
type input "73 AL 3T"
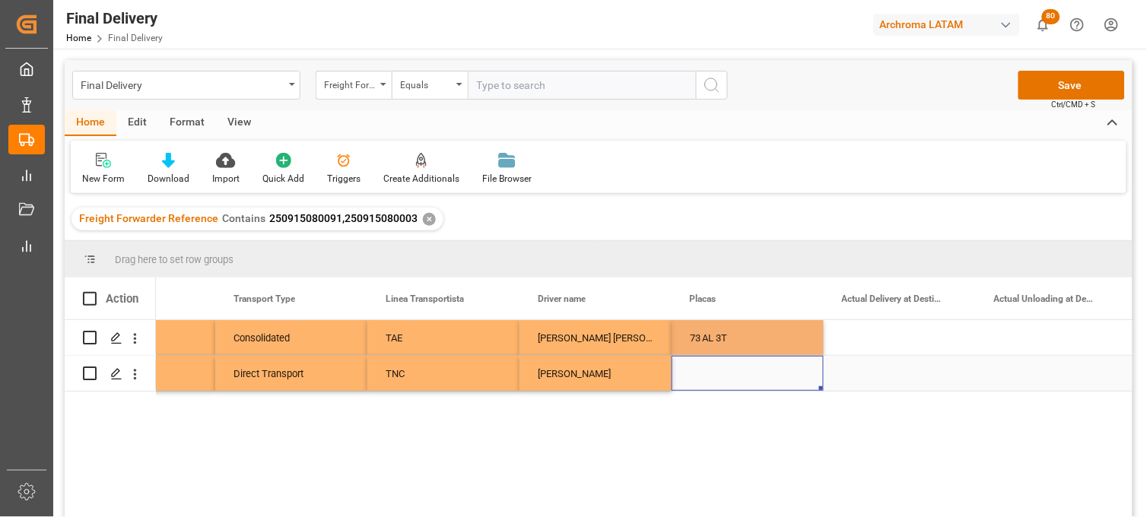
click at [710, 375] on div "Press SPACE to select this row." at bounding box center [748, 373] width 152 height 35
click at [704, 374] on div "Press SPACE to select this row." at bounding box center [748, 373] width 152 height 35
click at [704, 374] on input "Press SPACE to select this row." at bounding box center [748, 364] width 128 height 29
type input "32B K5-A"
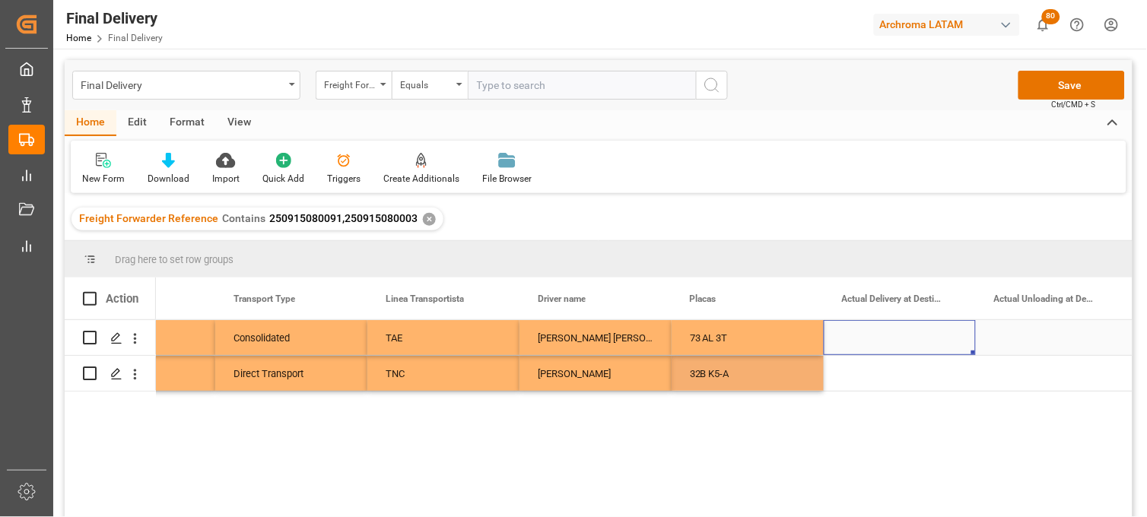
click at [873, 339] on div "Press SPACE to select this row." at bounding box center [900, 337] width 152 height 35
click at [876, 338] on div "Press SPACE to select this row." at bounding box center [900, 337] width 152 height 35
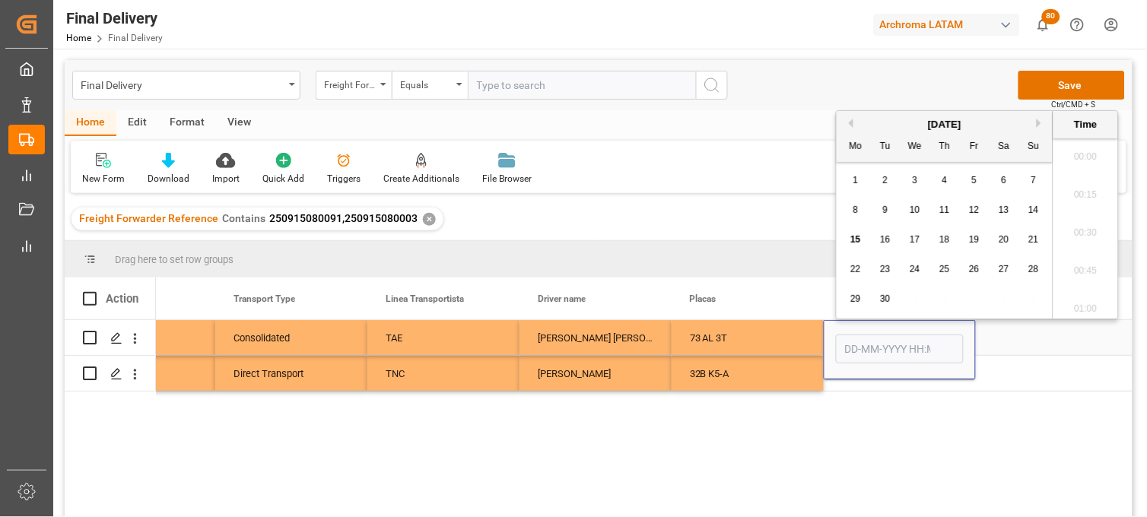
scroll to position [2363, 0]
click at [946, 215] on div "11" at bounding box center [945, 211] width 19 height 18
click at [1092, 211] on li "12:00" at bounding box center [1086, 212] width 65 height 38
type input "11-09-2025 12:00"
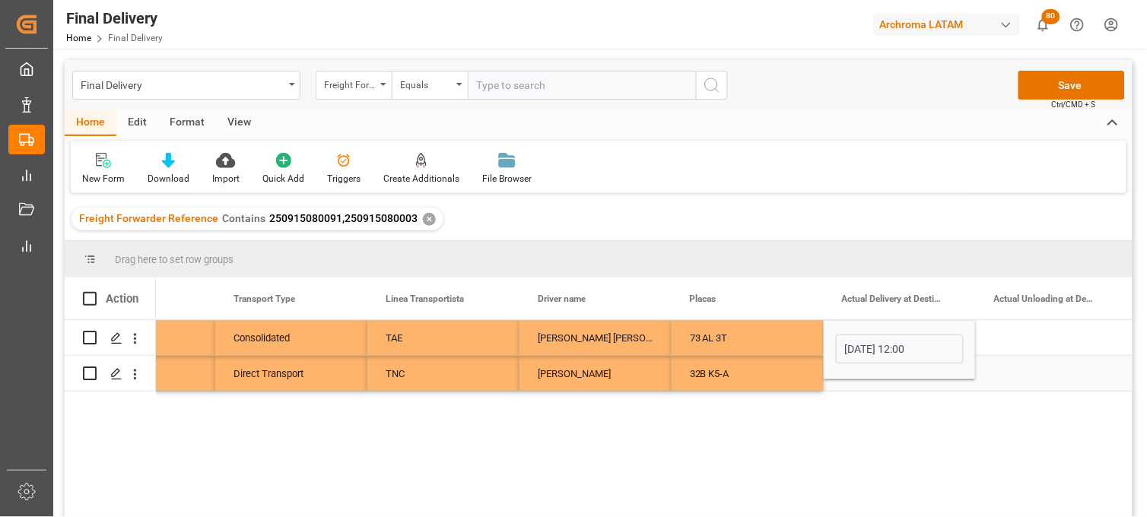
click at [856, 384] on div "Press SPACE to select this row." at bounding box center [900, 373] width 152 height 35
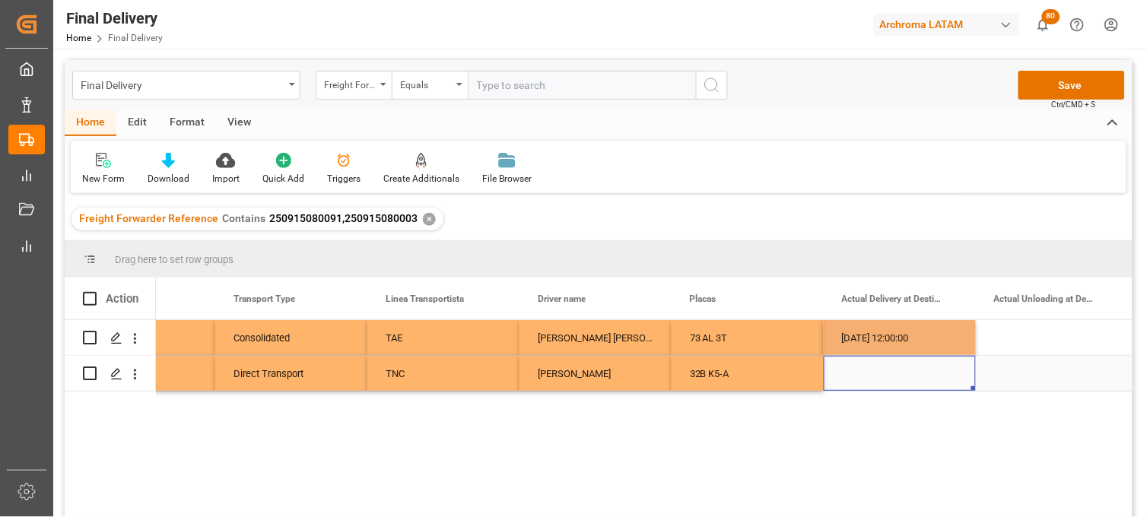
click at [856, 371] on div "Press SPACE to select this row." at bounding box center [900, 373] width 152 height 35
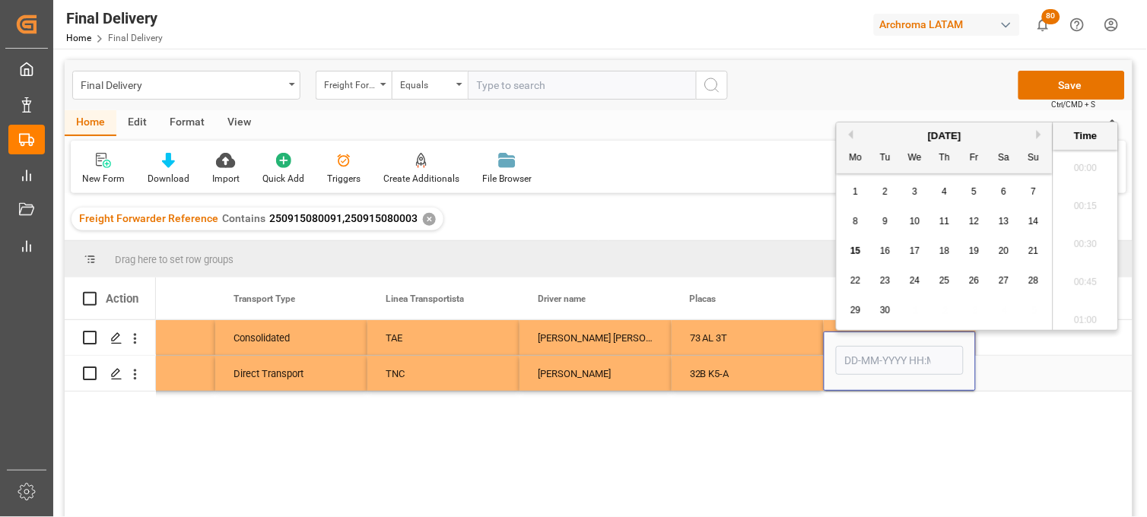
scroll to position [2363, 0]
click at [944, 233] on div "8 9 10 11 12 13 14" at bounding box center [945, 222] width 208 height 30
click at [942, 225] on span "11" at bounding box center [944, 221] width 10 height 11
click at [1090, 225] on li "12:00" at bounding box center [1086, 224] width 65 height 38
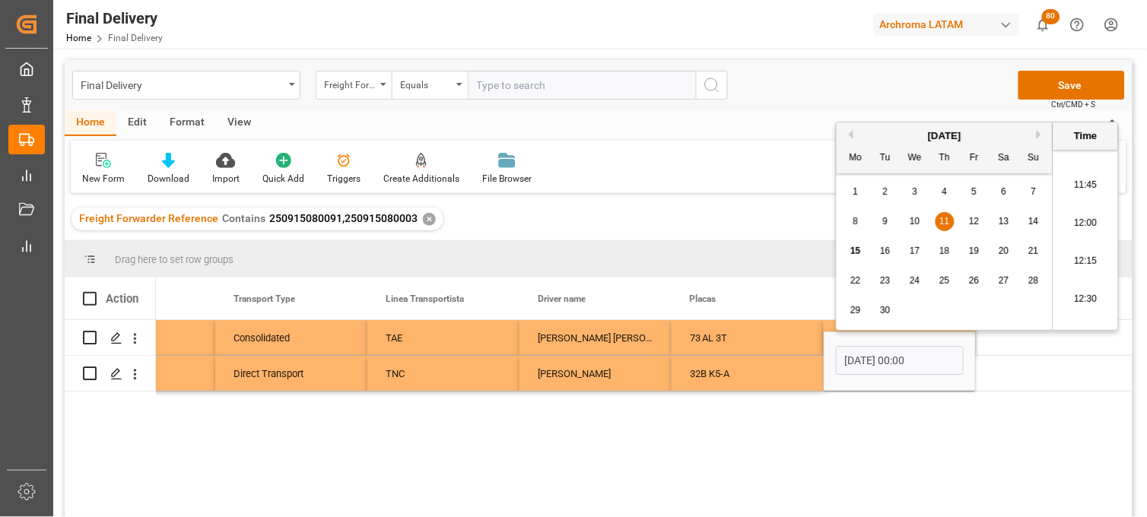
type input "11-09-2025 12:00"
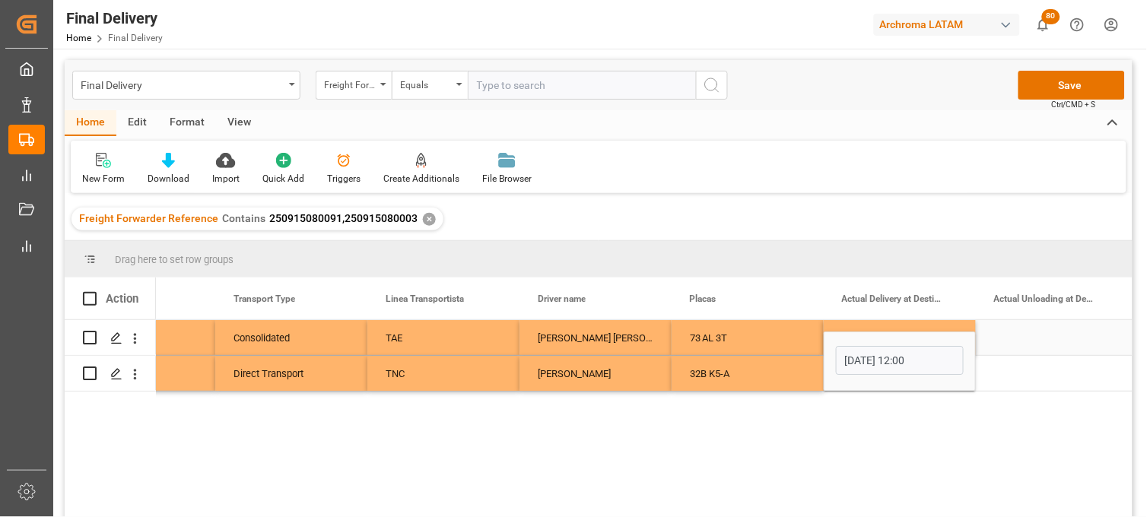
click at [1023, 336] on div "Press SPACE to select this row." at bounding box center [1052, 337] width 152 height 35
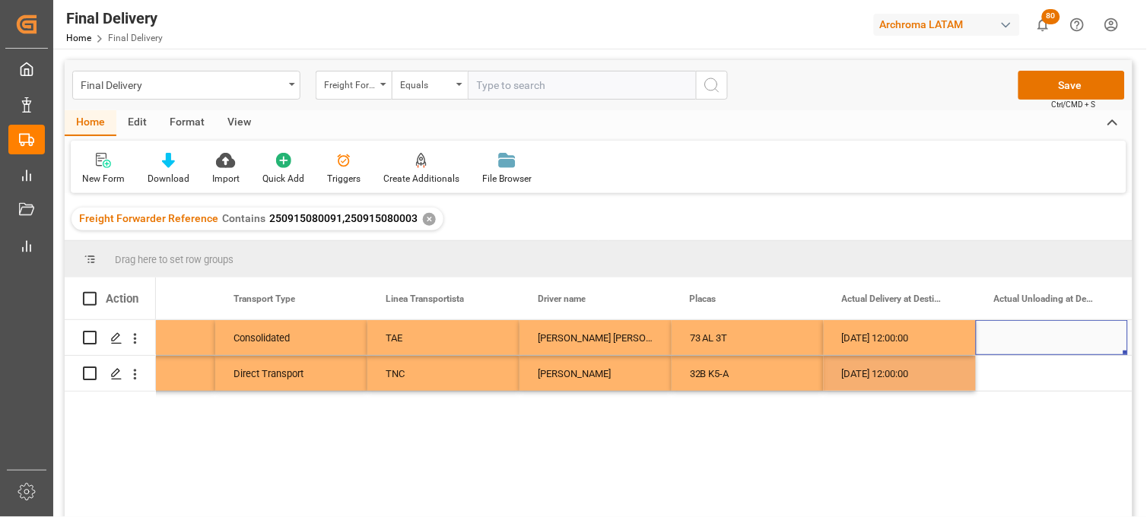
click at [1023, 336] on div "Press SPACE to select this row." at bounding box center [1052, 337] width 152 height 35
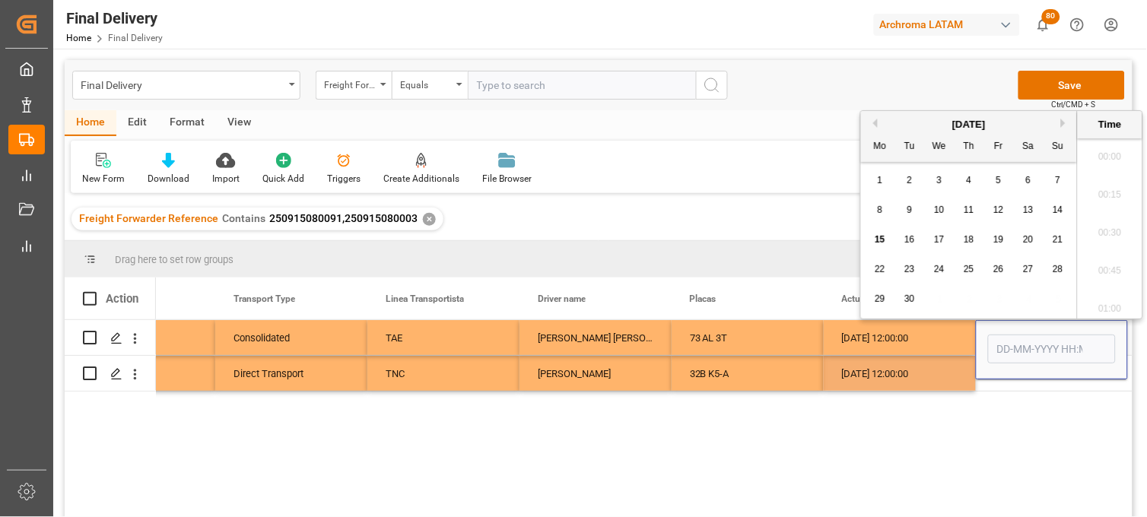
scroll to position [2363, 0]
click at [967, 211] on span "11" at bounding box center [969, 210] width 10 height 11
click at [1104, 246] on li "15:00" at bounding box center [1110, 246] width 65 height 38
type input "11-09-2025 15:00"
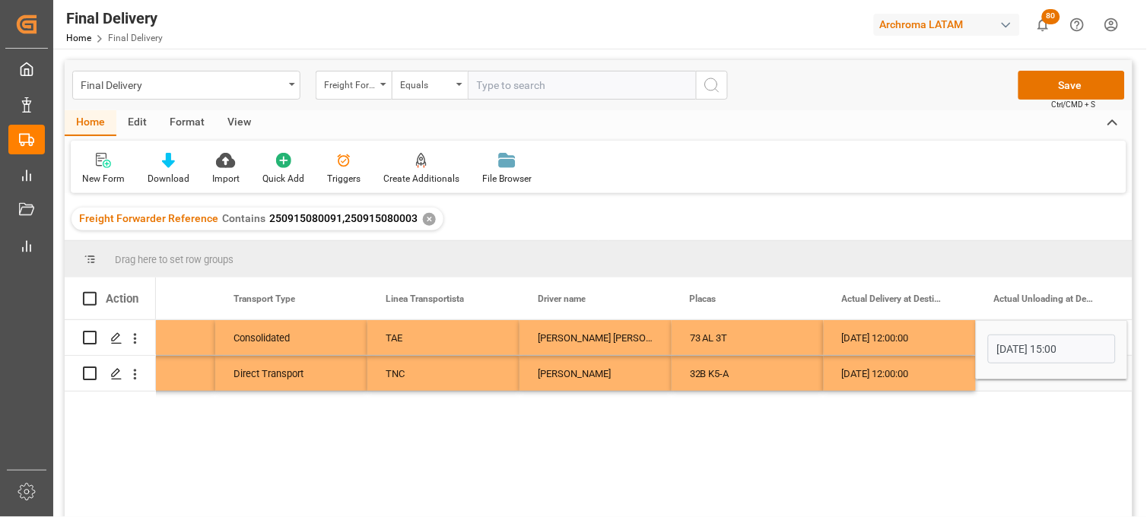
click at [1022, 385] on div "Press SPACE to select this row." at bounding box center [1052, 373] width 152 height 35
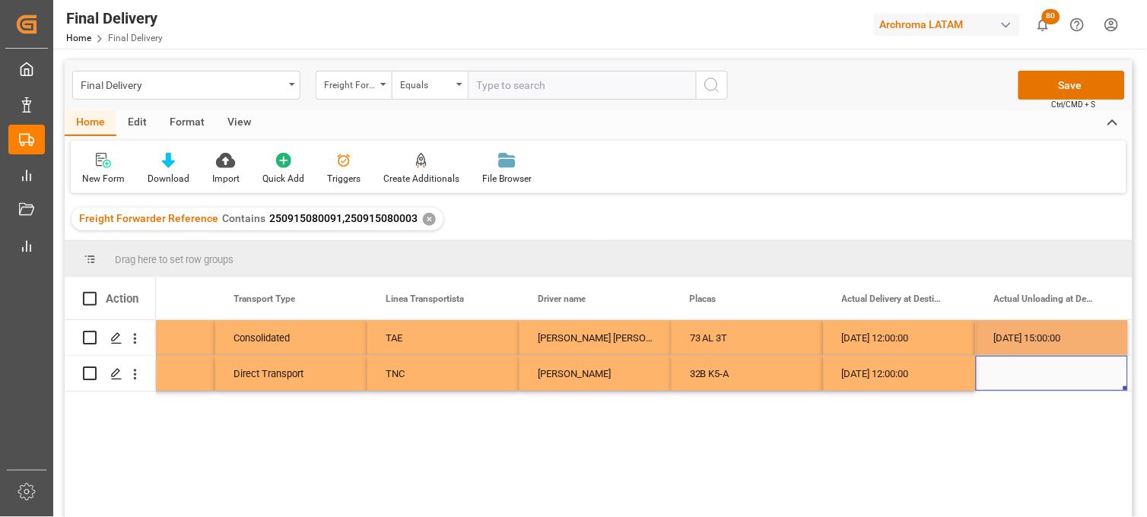
click at [1025, 371] on div "Press SPACE to select this row." at bounding box center [1052, 373] width 152 height 35
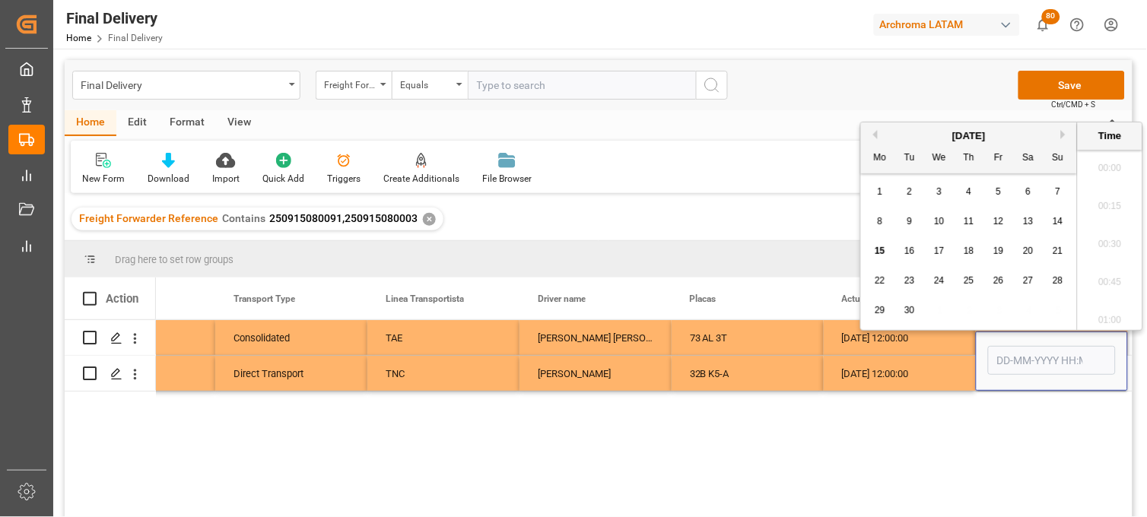
scroll to position [2363, 0]
click at [967, 224] on span "11" at bounding box center [969, 221] width 10 height 11
click at [1114, 275] on li "14:00" at bounding box center [1110, 274] width 65 height 38
type input "11-09-2025 14:00"
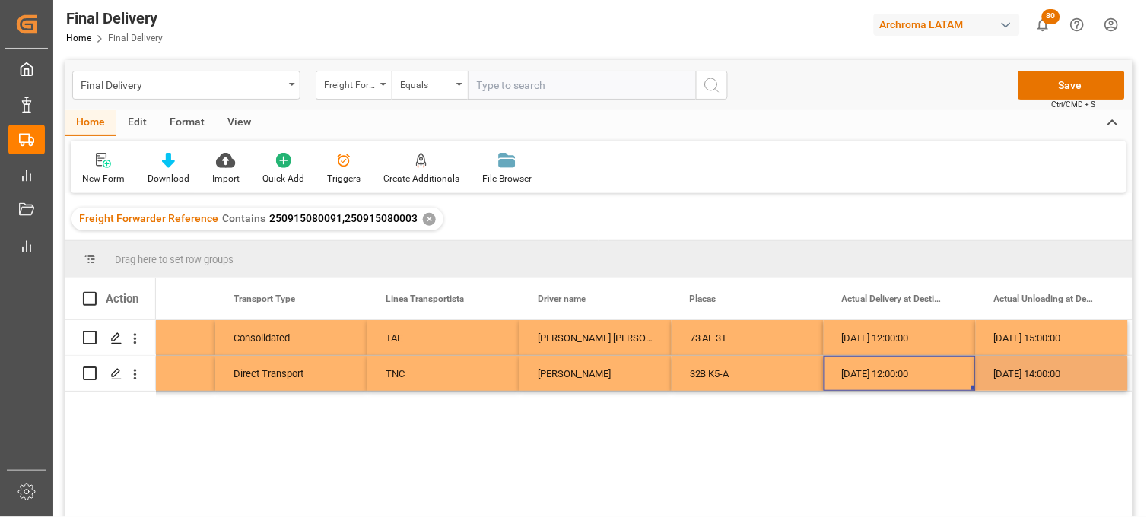
click at [865, 369] on div "11-09-2025 12:00:00" at bounding box center [900, 373] width 152 height 35
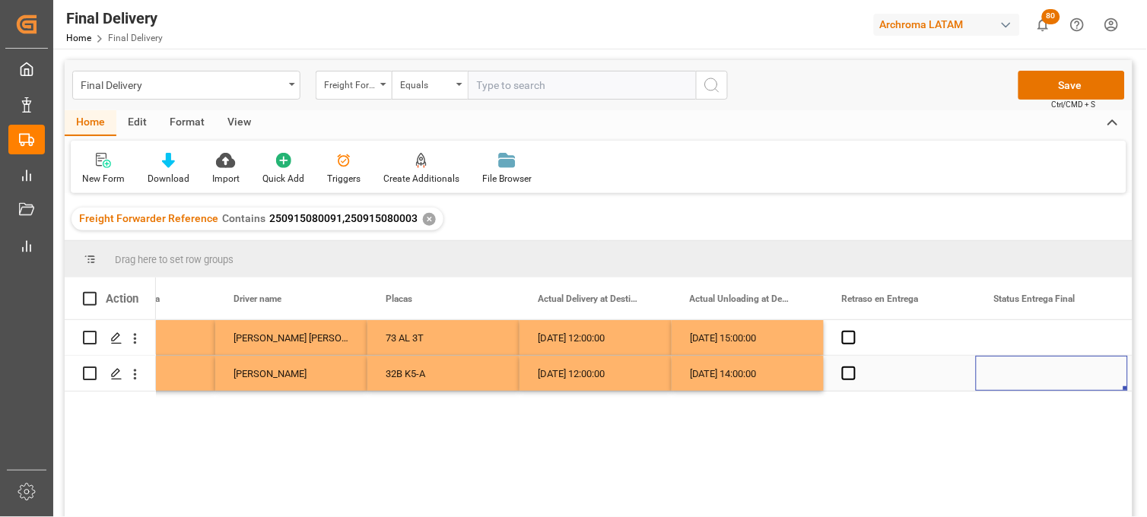
scroll to position [0, 4201]
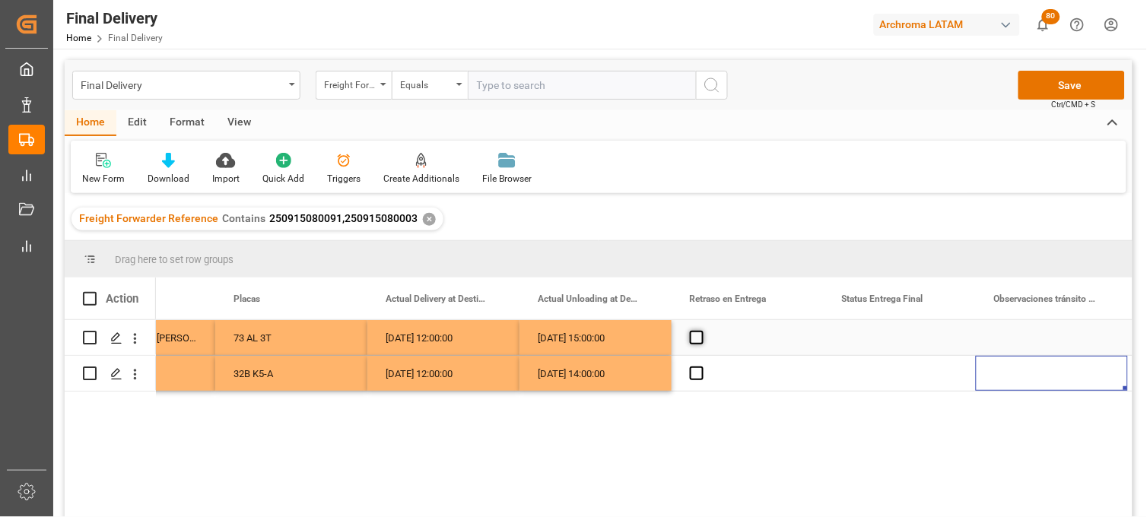
click at [696, 337] on span "Press SPACE to select this row." at bounding box center [697, 338] width 14 height 14
click at [701, 331] on input "Press SPACE to select this row." at bounding box center [701, 331] width 0 height 0
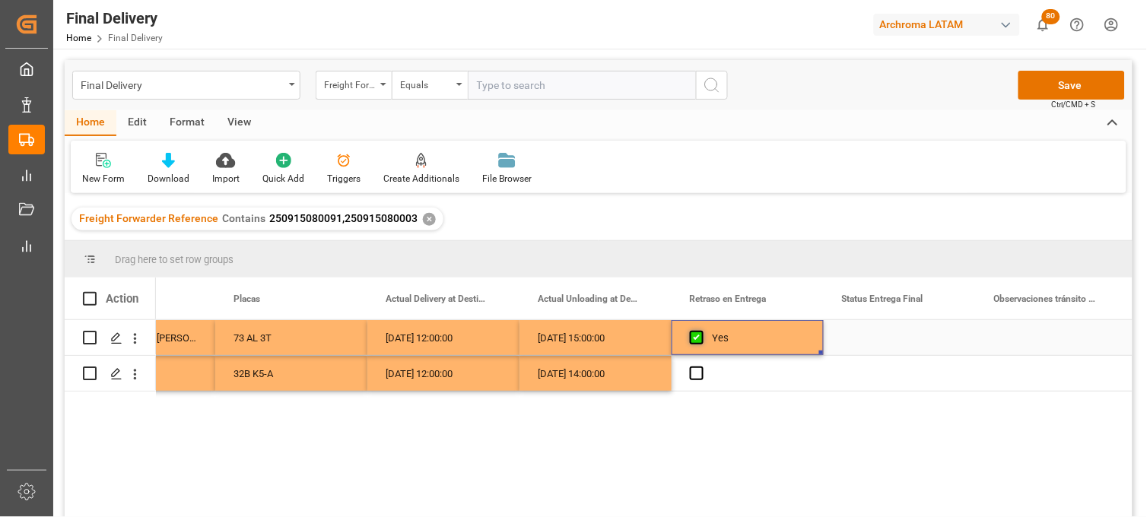
click at [696, 337] on span "Press SPACE to select this row." at bounding box center [697, 338] width 14 height 14
click at [701, 331] on input "Press SPACE to select this row." at bounding box center [701, 331] width 0 height 0
click at [697, 371] on span "Press SPACE to select this row." at bounding box center [697, 374] width 14 height 14
click at [701, 367] on input "Press SPACE to select this row." at bounding box center [701, 367] width 0 height 0
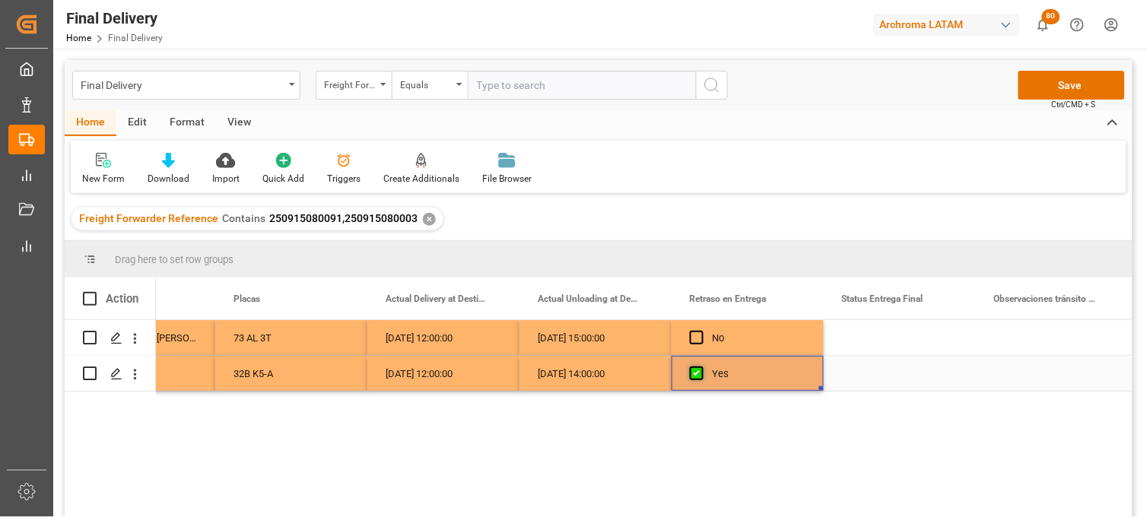
click at [697, 371] on span "Press SPACE to select this row." at bounding box center [697, 374] width 14 height 14
click at [701, 367] on input "Press SPACE to select this row." at bounding box center [701, 367] width 0 height 0
click at [580, 345] on div "11-09-2025 15:00:00" at bounding box center [596, 337] width 152 height 35
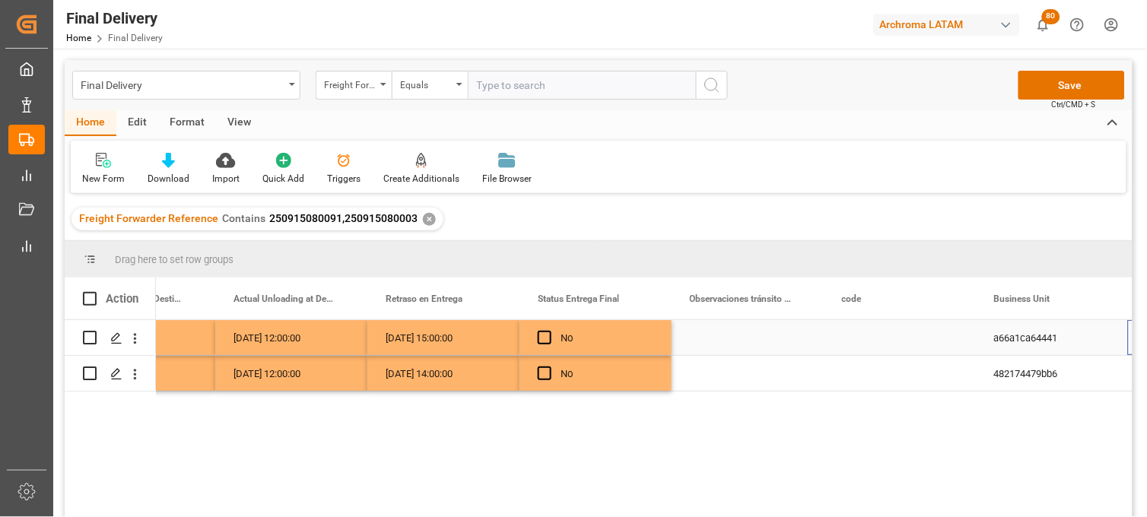
scroll to position [0, 4505]
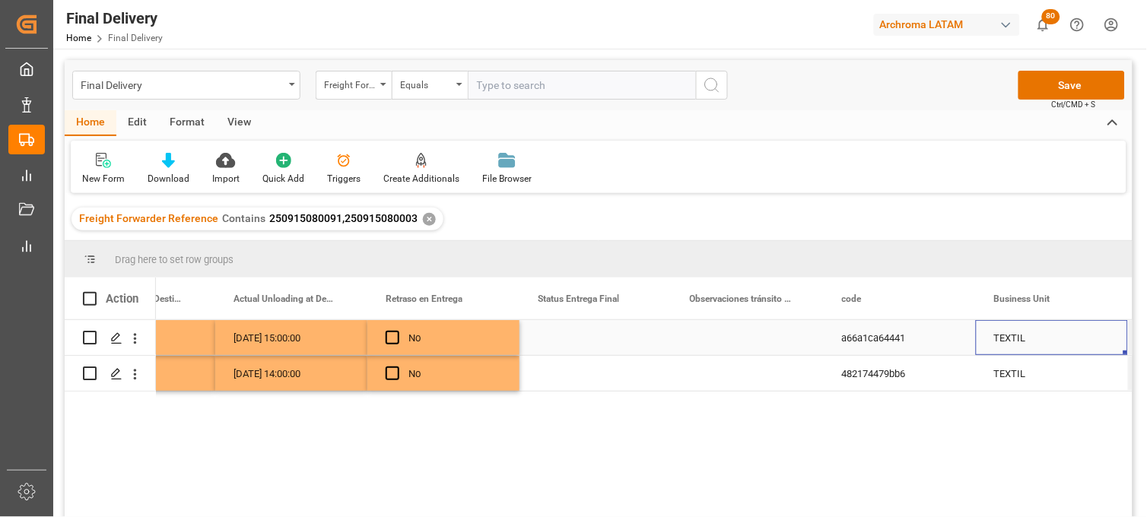
click at [580, 341] on div "Press SPACE to select this row." at bounding box center [596, 337] width 152 height 35
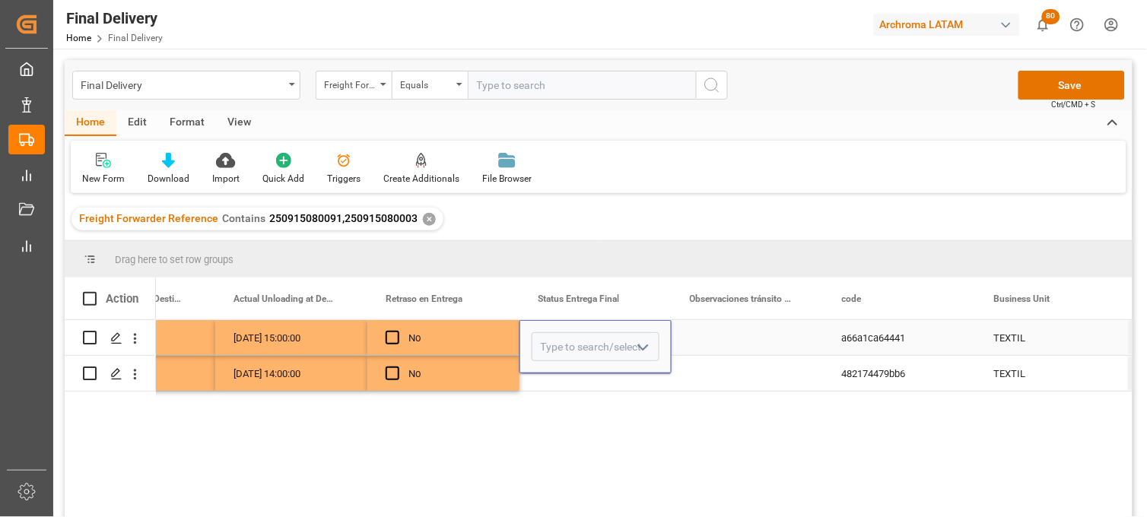
click at [580, 341] on input "Press SPACE to select this row." at bounding box center [596, 346] width 128 height 29
click at [576, 385] on div "PLANTA" at bounding box center [596, 390] width 126 height 53
type input "PLANTA"
click at [571, 379] on div "Press SPACE to select this row." at bounding box center [596, 373] width 152 height 35
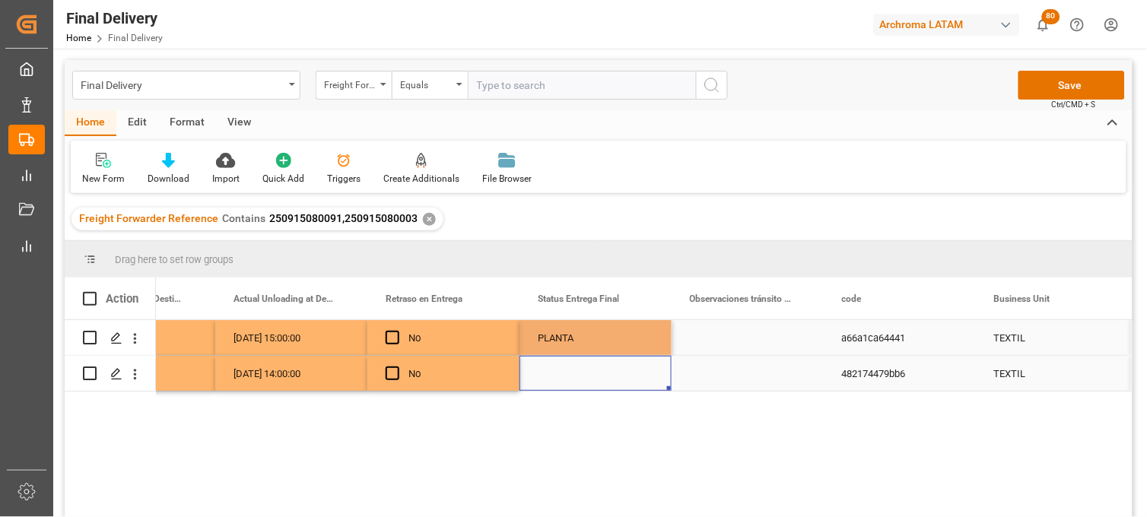
click at [571, 370] on div "Press SPACE to select this row." at bounding box center [596, 373] width 152 height 35
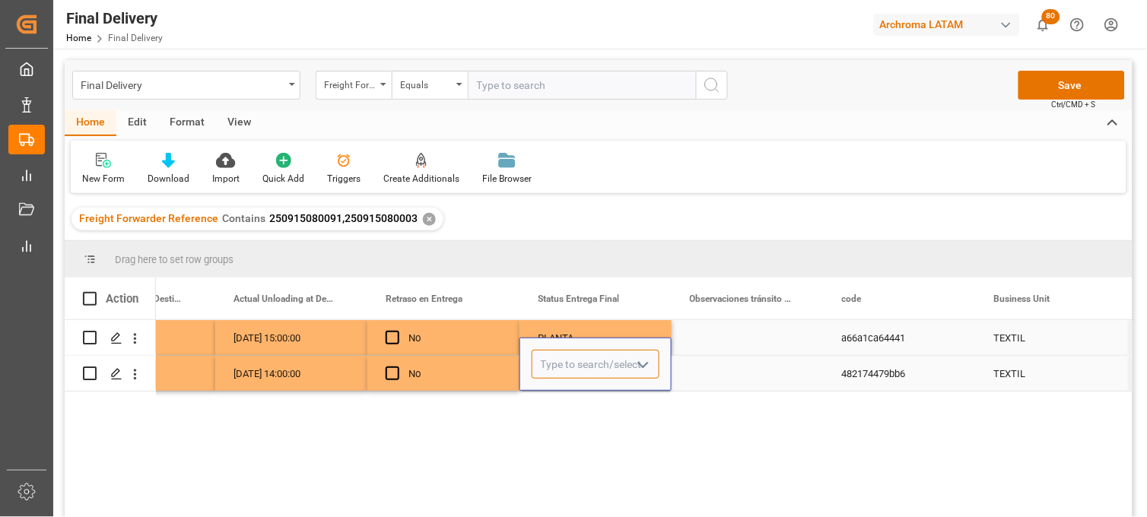
click at [565, 370] on input "Press SPACE to select this row." at bounding box center [596, 364] width 128 height 29
click at [568, 403] on div "PLANTA" at bounding box center [596, 407] width 126 height 53
type input "PLANTA"
click at [710, 342] on div "Press SPACE to select this row." at bounding box center [748, 337] width 152 height 35
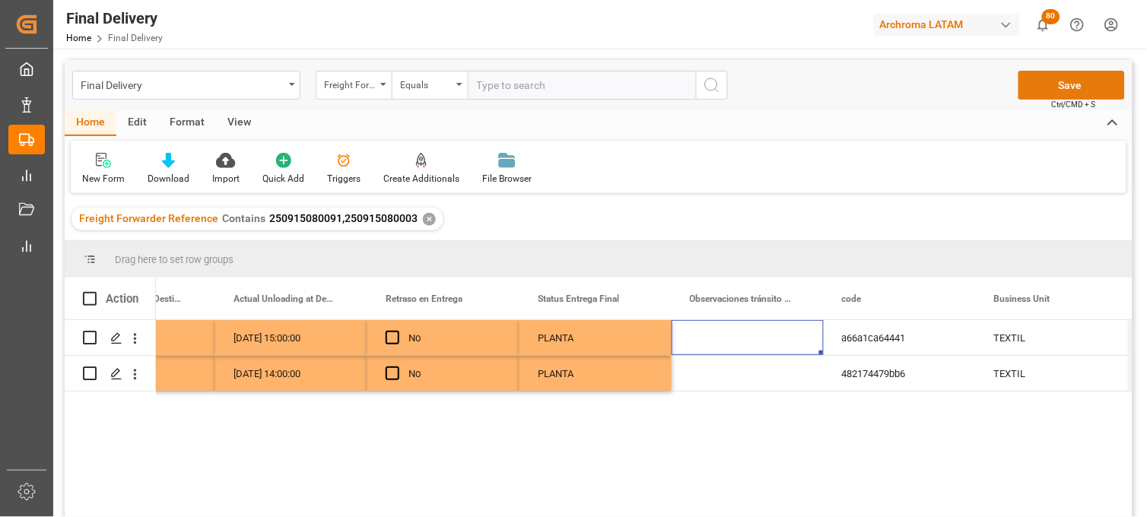
click at [1036, 79] on button "Save" at bounding box center [1072, 85] width 107 height 29
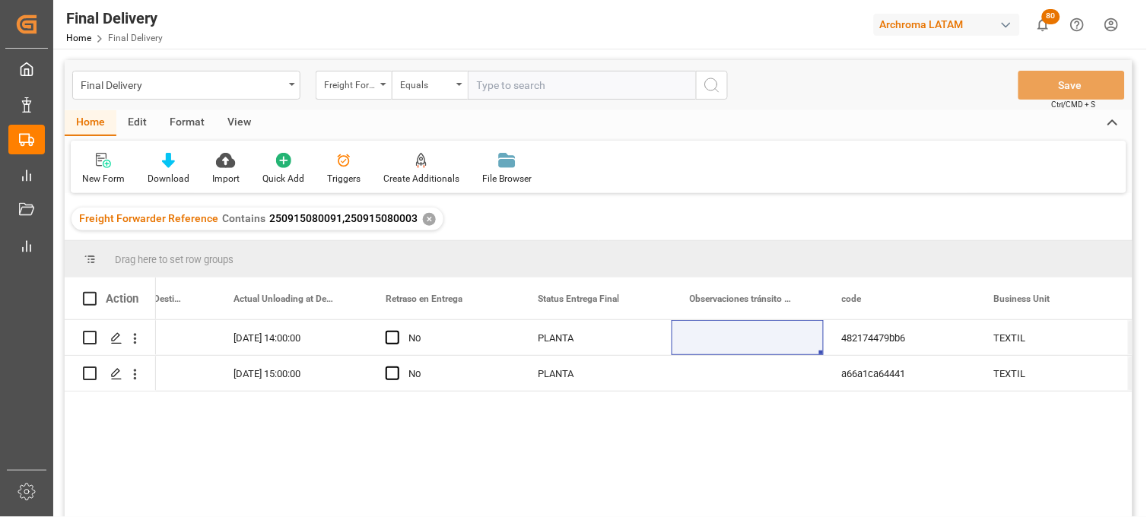
click at [819, 460] on div "32B K5-A 11-09-2025 12:00:00 11-09-2025 14:00:00 No PLANTA 482174479bb6 TEXTIL …" at bounding box center [644, 423] width 977 height 207
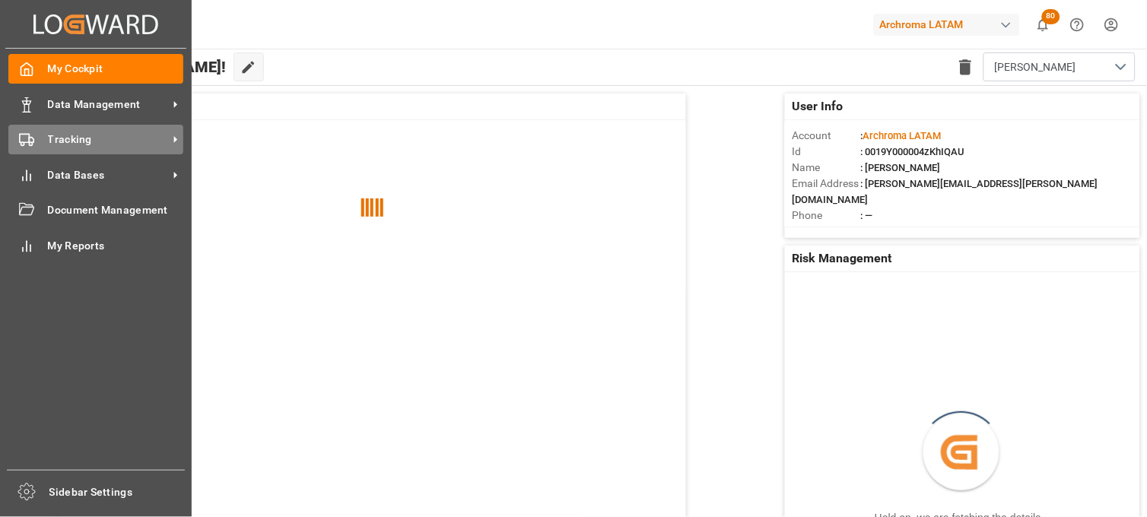
click at [29, 138] on polygon at bounding box center [31, 140] width 5 height 5
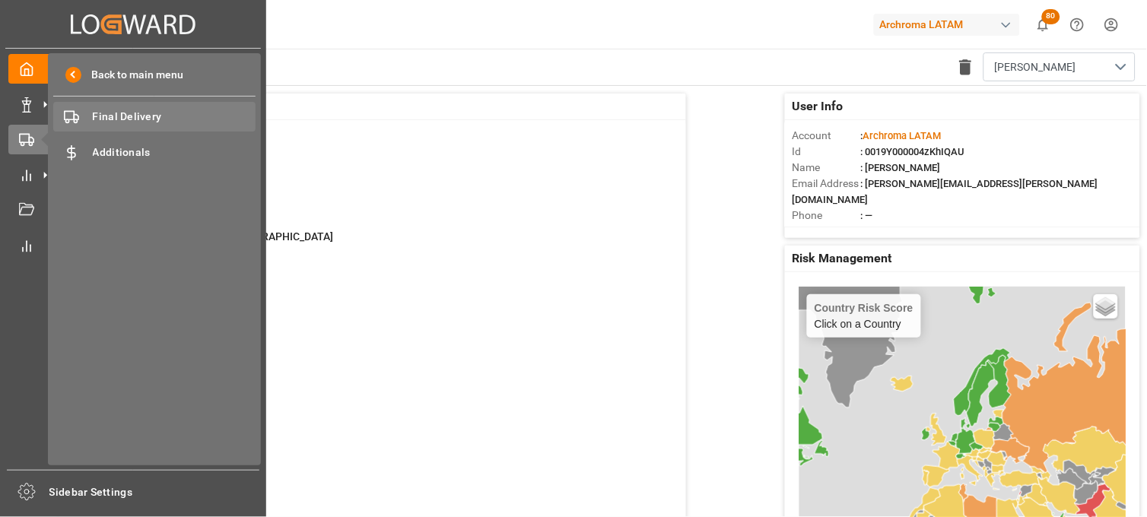
click at [150, 122] on span "Final Delivery" at bounding box center [175, 117] width 164 height 16
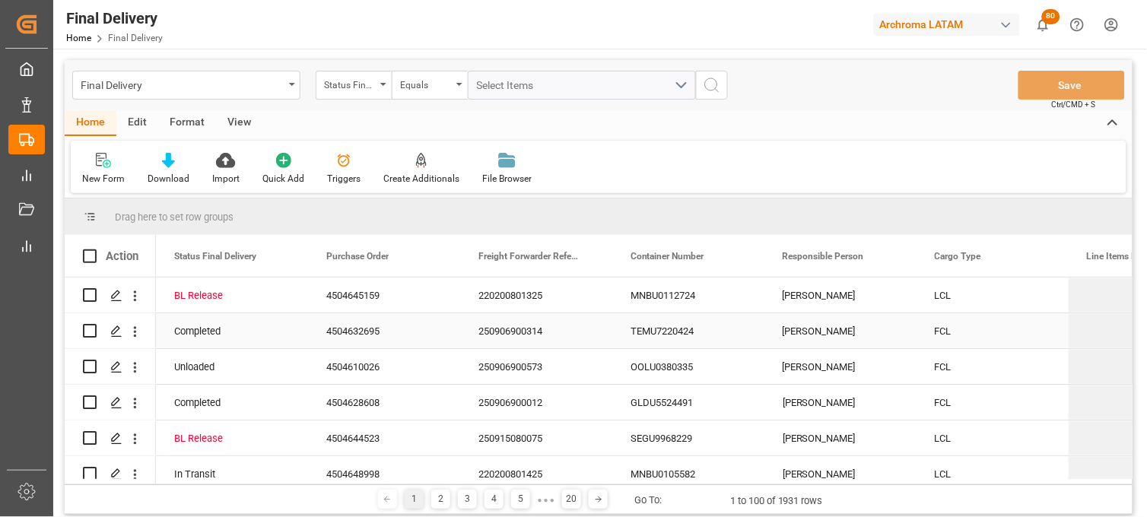
click at [507, 329] on div "250906900314" at bounding box center [536, 330] width 152 height 35
click at [352, 87] on div "Status Final Delivery" at bounding box center [350, 83] width 52 height 17
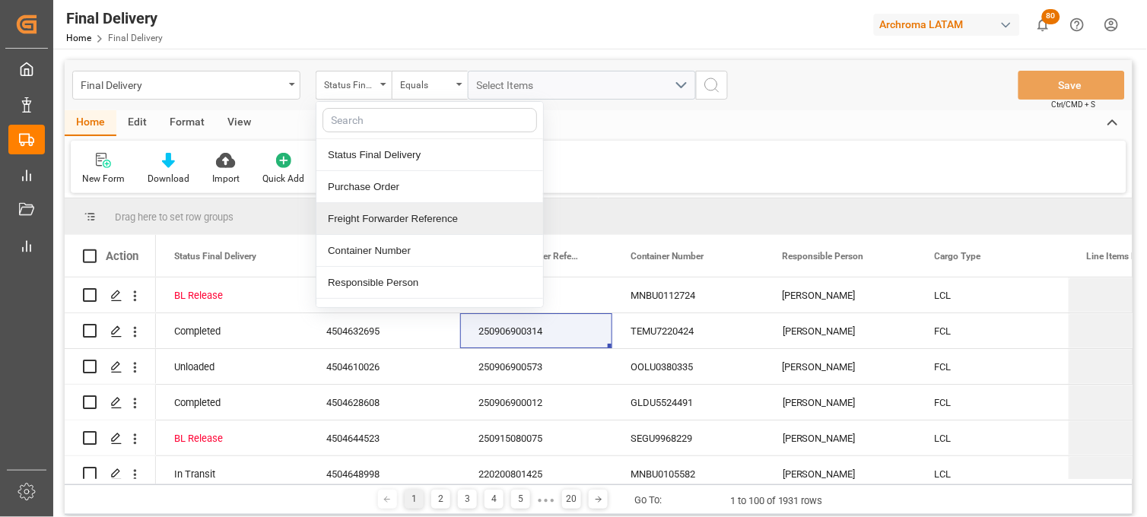
click at [400, 211] on div "Freight Forwarder Reference" at bounding box center [429, 219] width 227 height 32
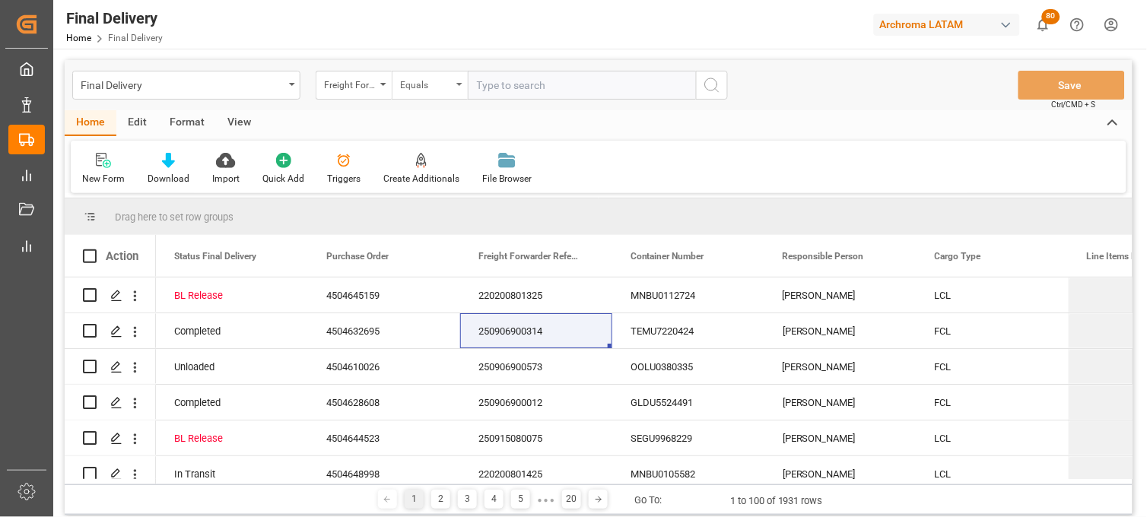
click at [456, 93] on div "Equals" at bounding box center [430, 85] width 76 height 29
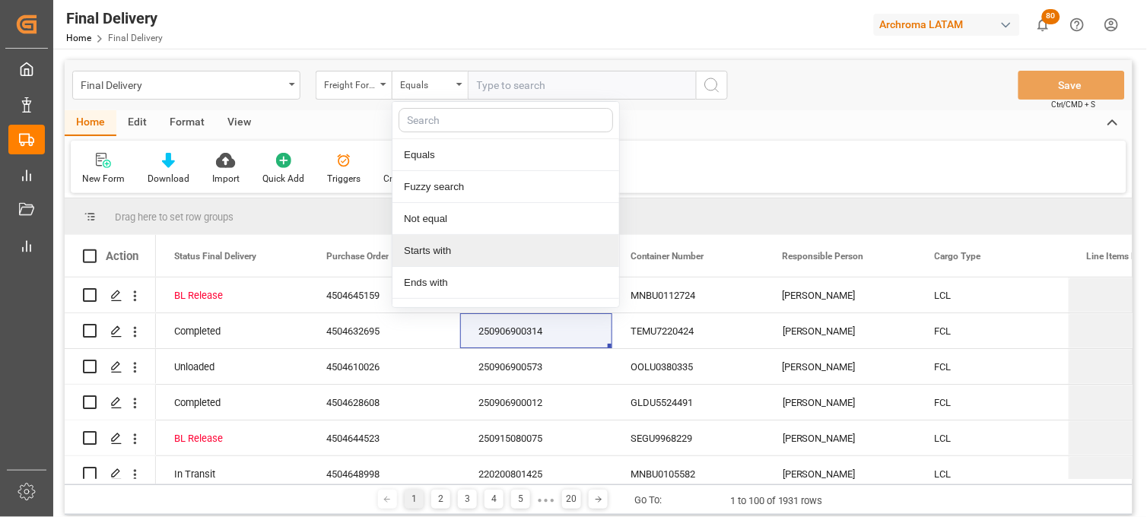
scroll to position [87, 0]
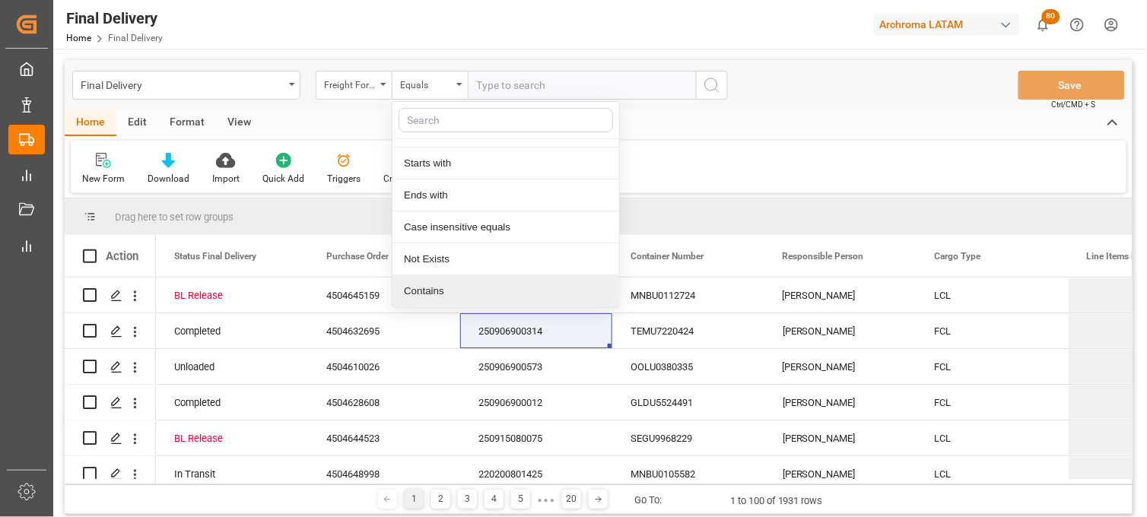
click at [432, 283] on div "Contains" at bounding box center [506, 291] width 227 height 32
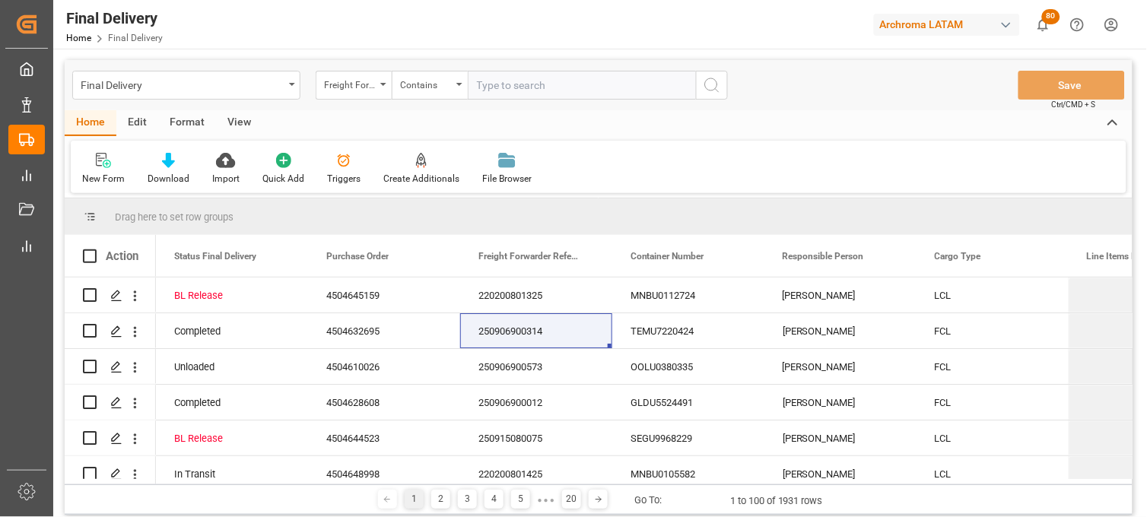
click at [485, 88] on input "text" at bounding box center [582, 85] width 228 height 29
click at [515, 330] on div "250906900314" at bounding box center [536, 330] width 152 height 35
click at [490, 92] on input "text" at bounding box center [582, 85] width 228 height 29
paste input "250906900314"
click at [513, 369] on div "250906900573" at bounding box center [536, 366] width 152 height 35
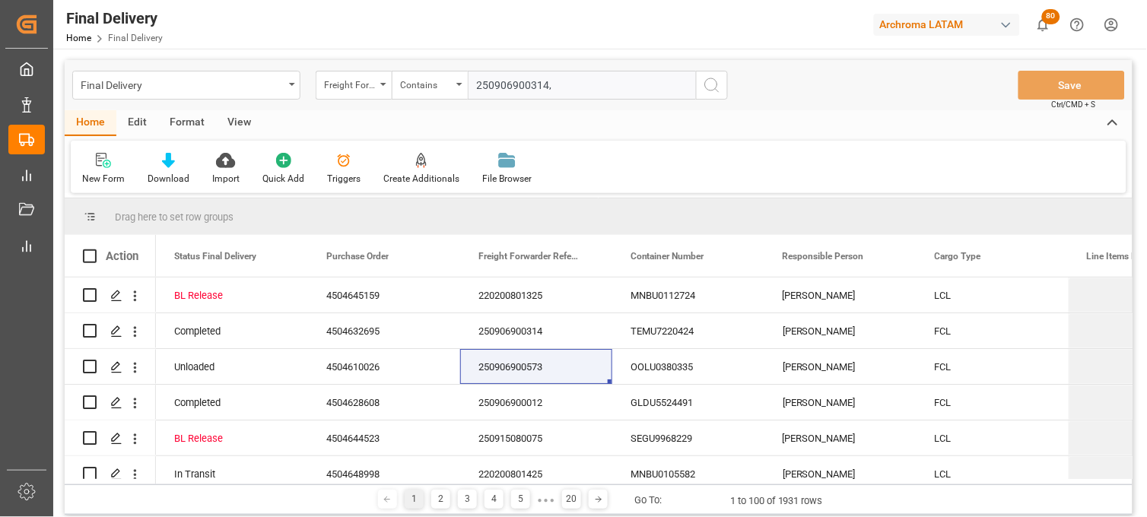
click at [561, 94] on input "250906900314," at bounding box center [582, 85] width 228 height 29
paste input "250906900573"
click at [552, 409] on div "250906900012" at bounding box center [536, 402] width 152 height 35
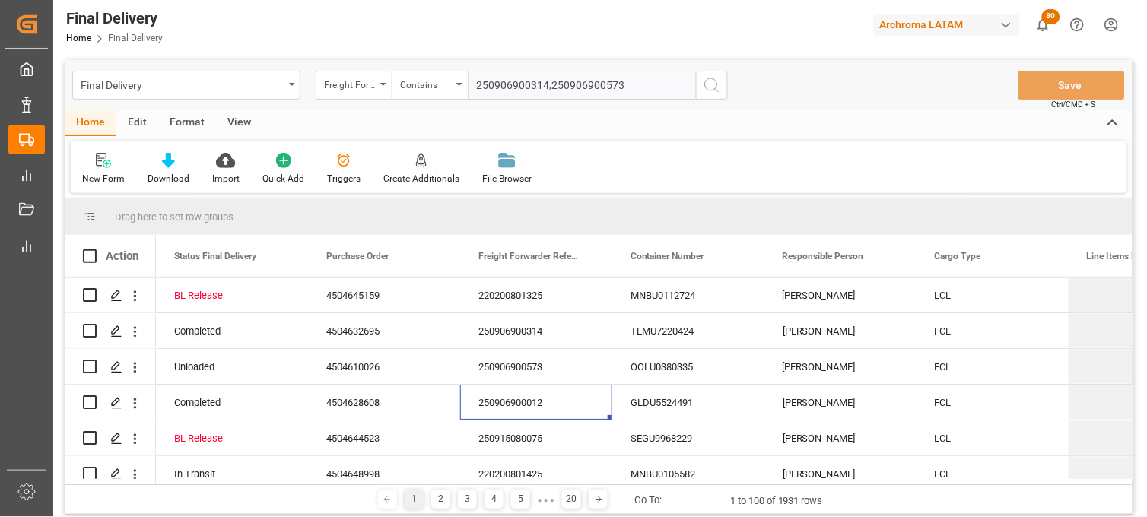
click at [631, 86] on input "250906900314,250906900573" at bounding box center [582, 85] width 228 height 29
paste input "250906900012"
type input "250906900314,250906900573,250906900012"
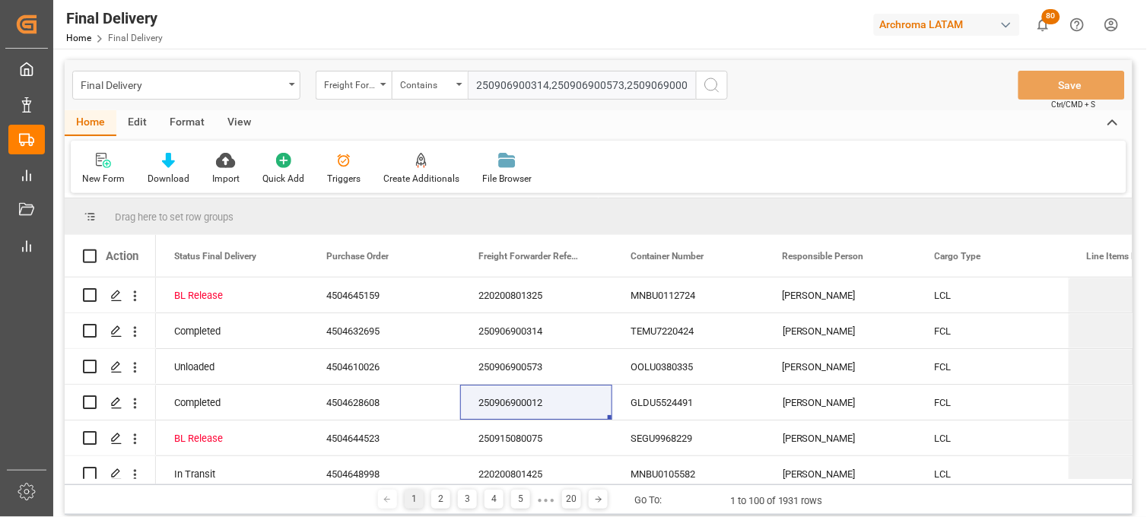
click at [708, 84] on icon "search button" at bounding box center [712, 85] width 18 height 18
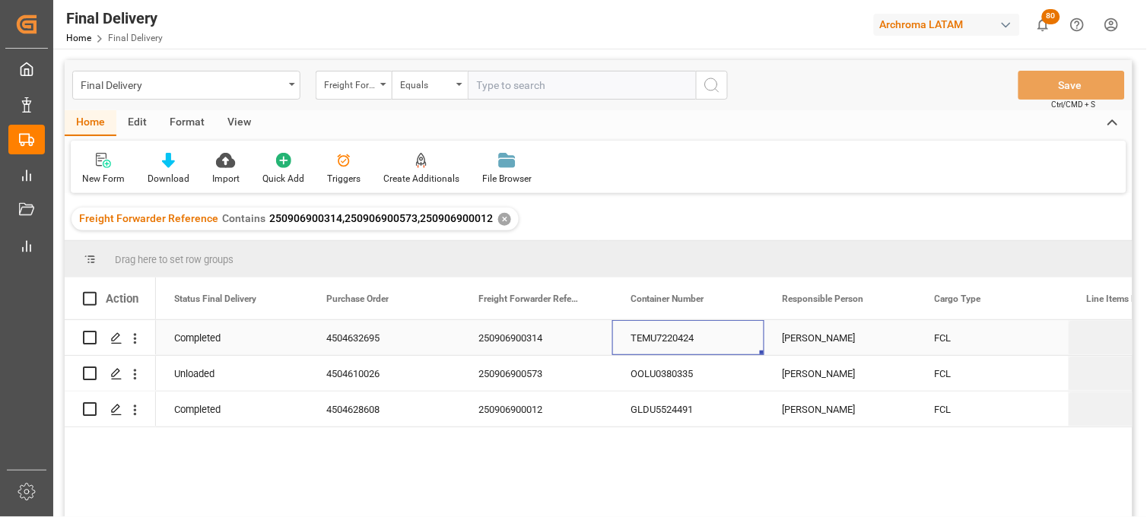
click at [650, 342] on div "TEMU7220424" at bounding box center [688, 337] width 152 height 35
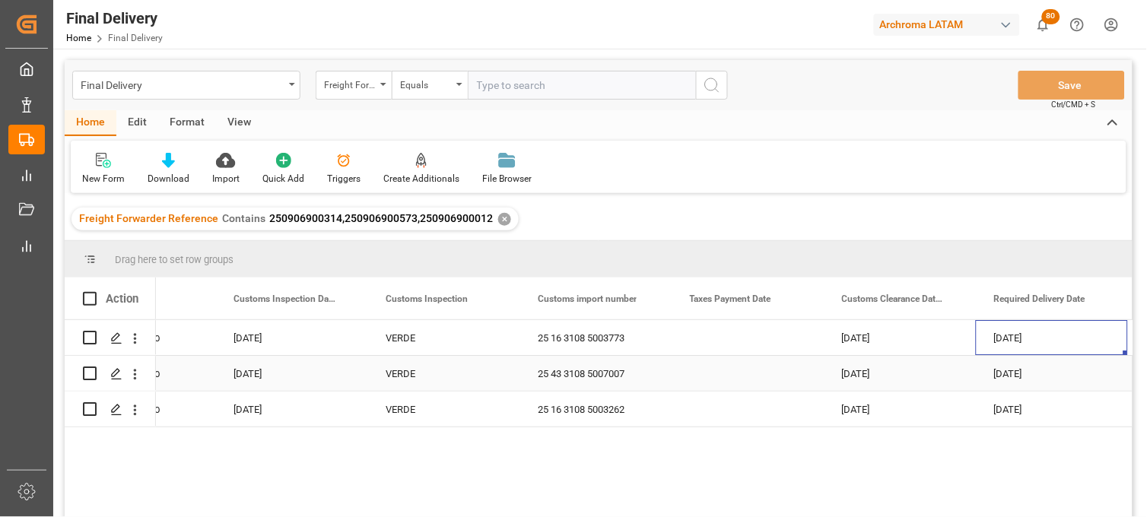
scroll to position [0, 1614]
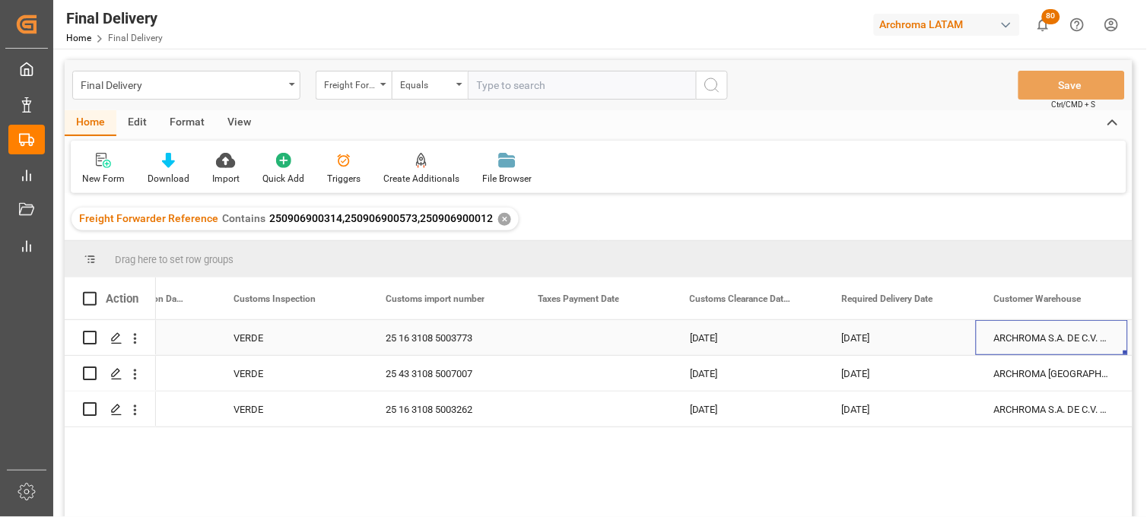
click at [92, 336] on input "Press Space to toggle row selection (unchecked)" at bounding box center [90, 338] width 14 height 14
checkbox input "true"
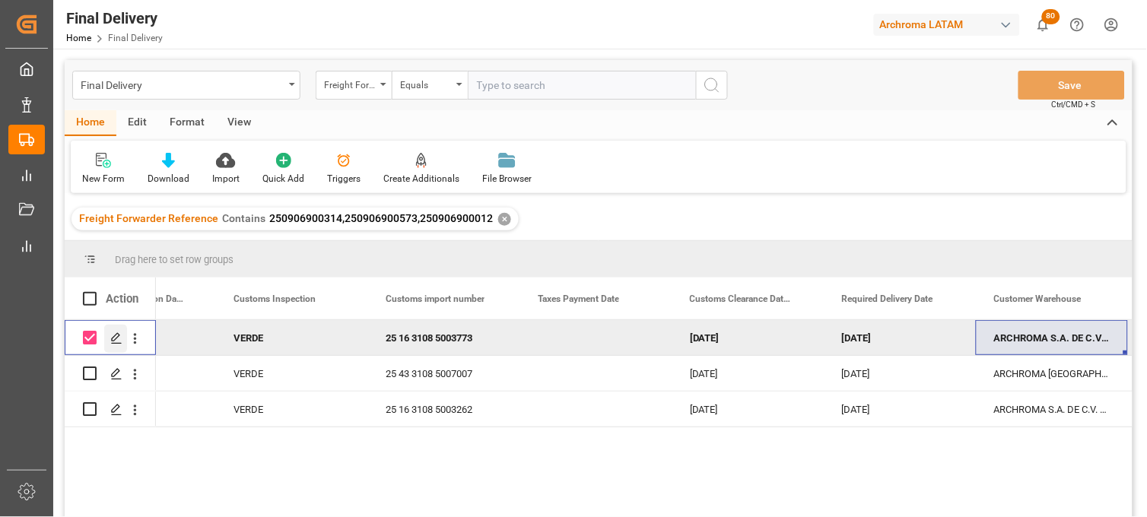
drag, startPoint x: 92, startPoint y: 339, endPoint x: 107, endPoint y: 343, distance: 15.9
click at [97, 341] on div "Press SPACE to deselect this row." at bounding box center [110, 337] width 55 height 33
click at [135, 343] on icon "open menu" at bounding box center [135, 338] width 3 height 11
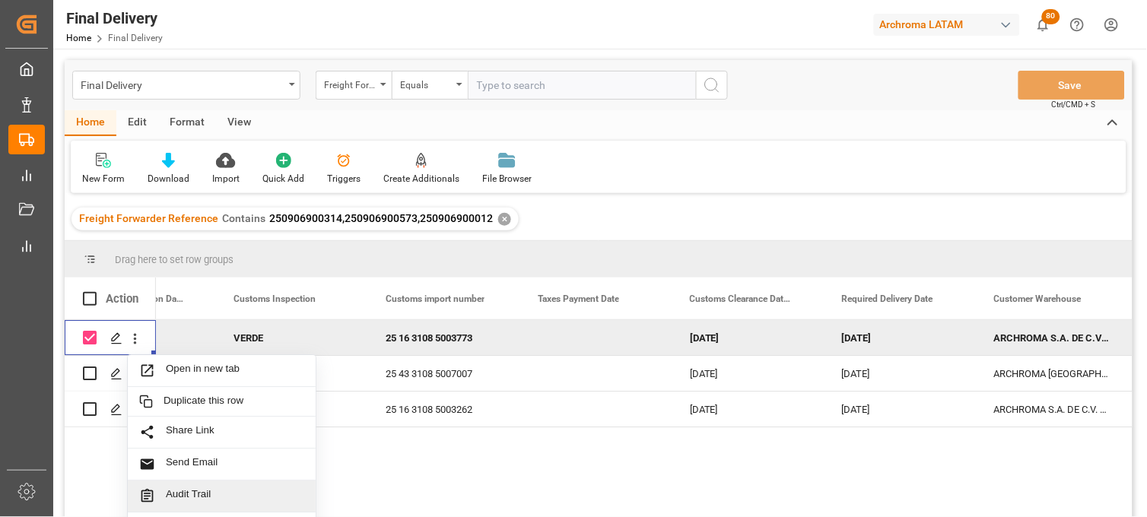
click at [189, 493] on span "Audit Trail" at bounding box center [235, 496] width 138 height 16
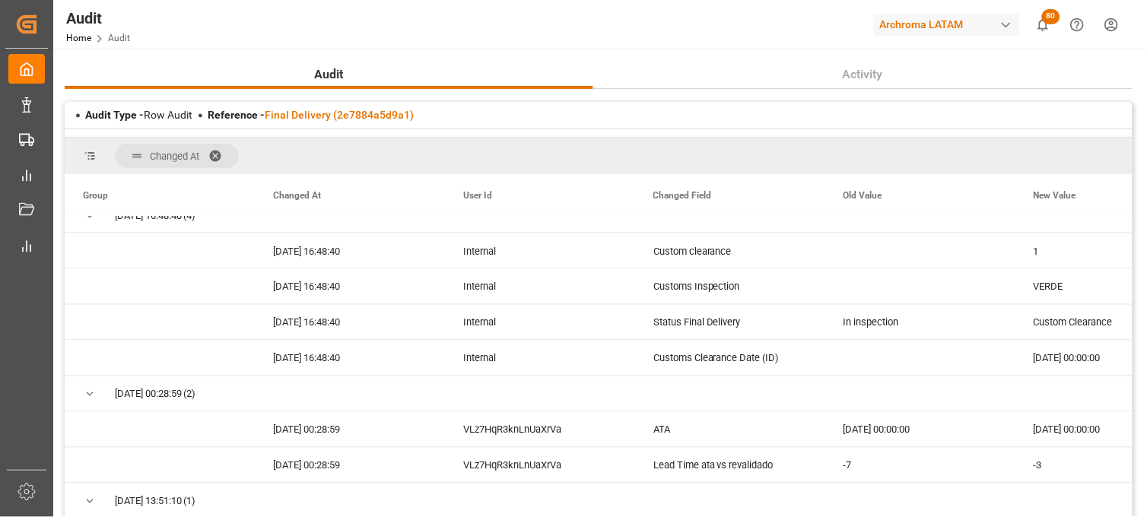
scroll to position [507, 0]
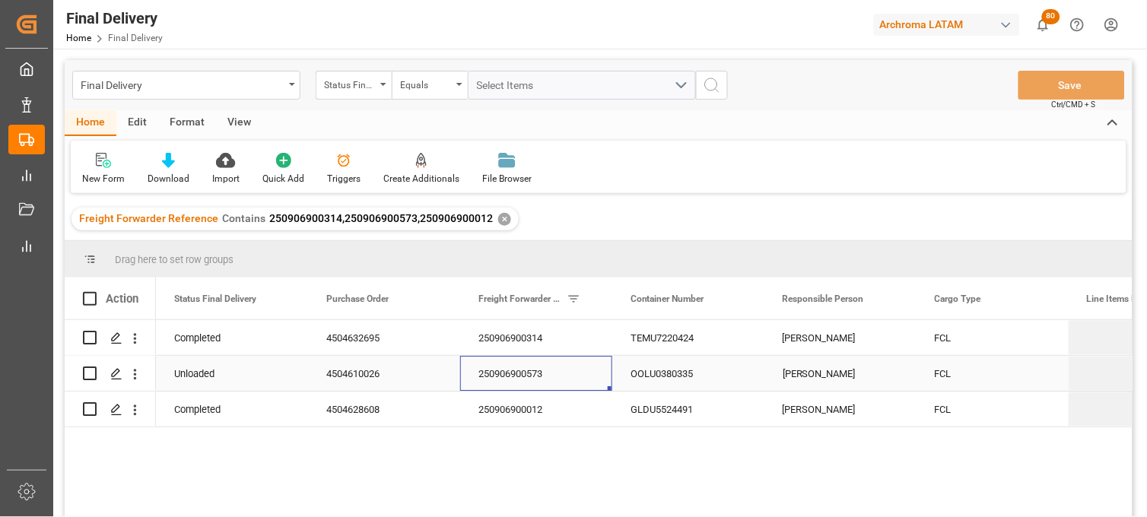
click at [537, 377] on div "250906900573" at bounding box center [536, 373] width 152 height 35
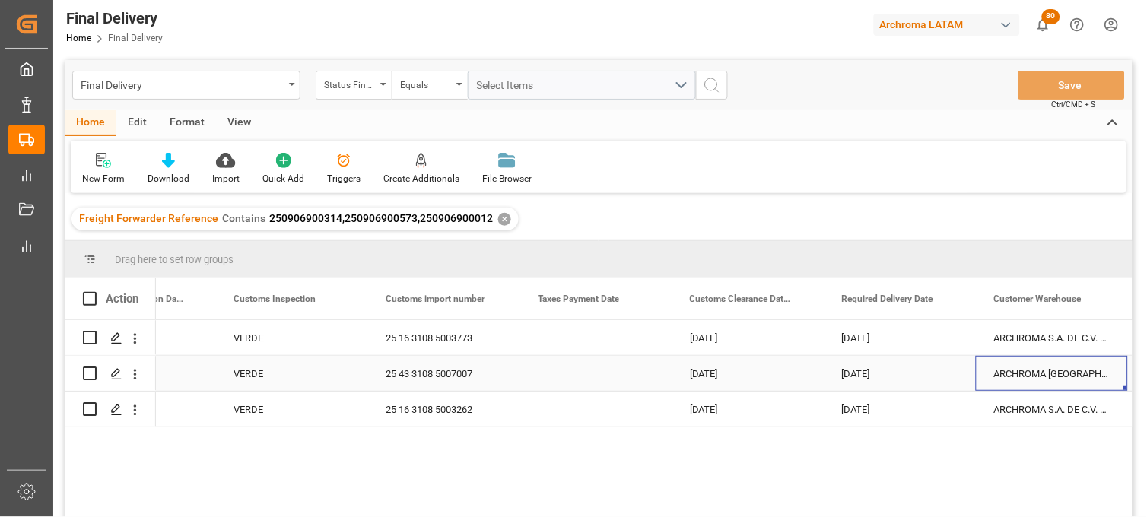
scroll to position [0, 1614]
click at [447, 368] on div "25 43 3108 5007007" at bounding box center [443, 373] width 152 height 35
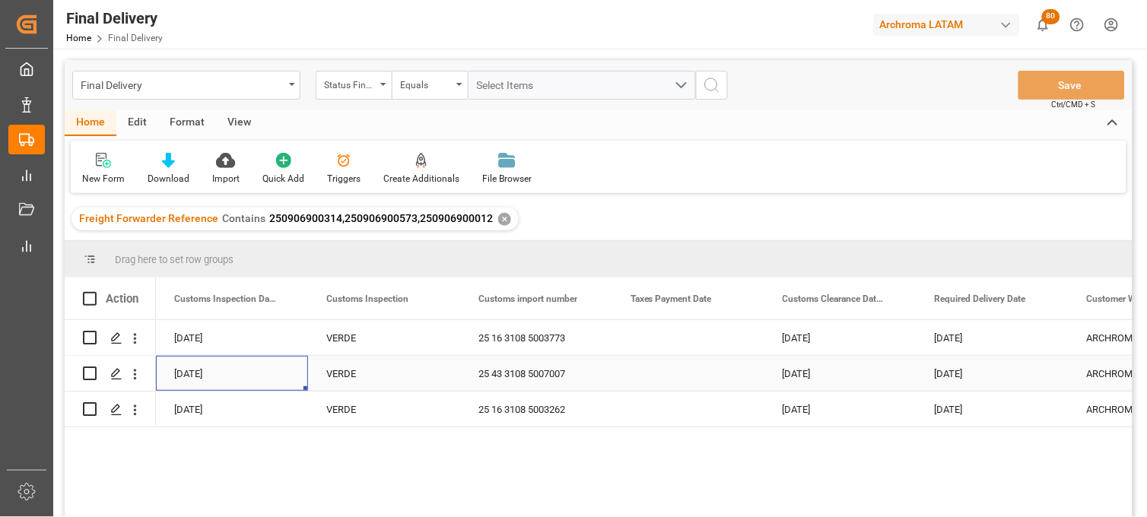
scroll to position [0, 1521]
drag, startPoint x: 1076, startPoint y: 202, endPoint x: 1063, endPoint y: 203, distance: 13.0
click at [1075, 202] on div "Freight Forwarder Reference Contains 250906900314,250906900573,250906900012 ✕" at bounding box center [599, 219] width 1068 height 43
click at [135, 346] on button "open menu" at bounding box center [135, 338] width 16 height 29
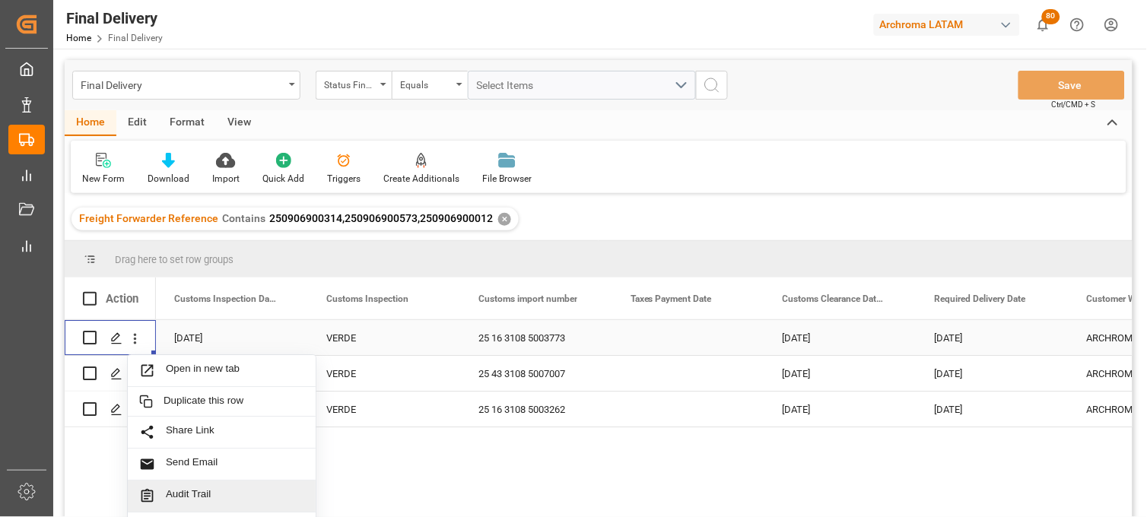
click at [161, 489] on span "Press SPACE to select this row." at bounding box center [152, 496] width 27 height 16
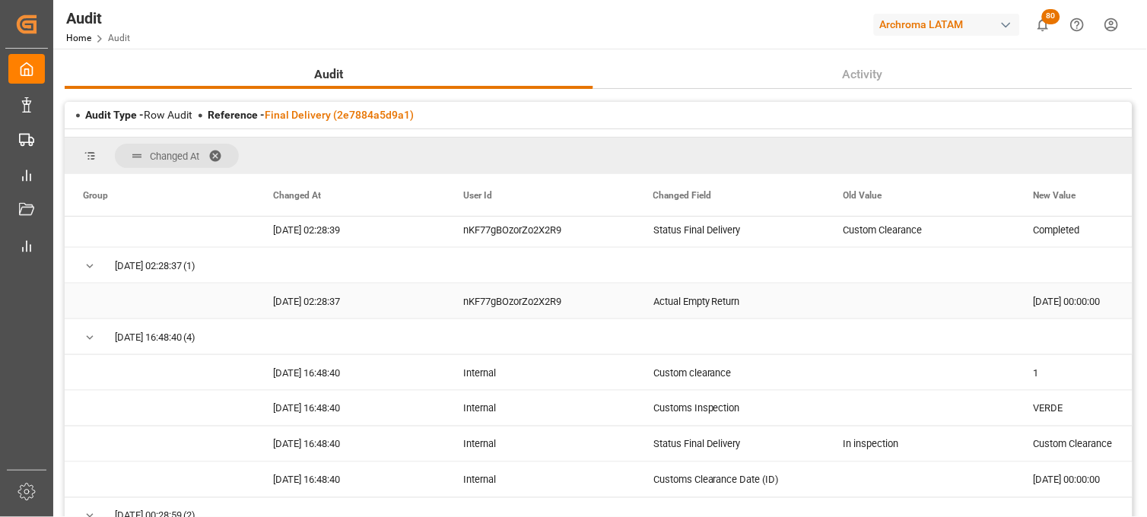
scroll to position [507, 0]
